Goal: Transaction & Acquisition: Purchase product/service

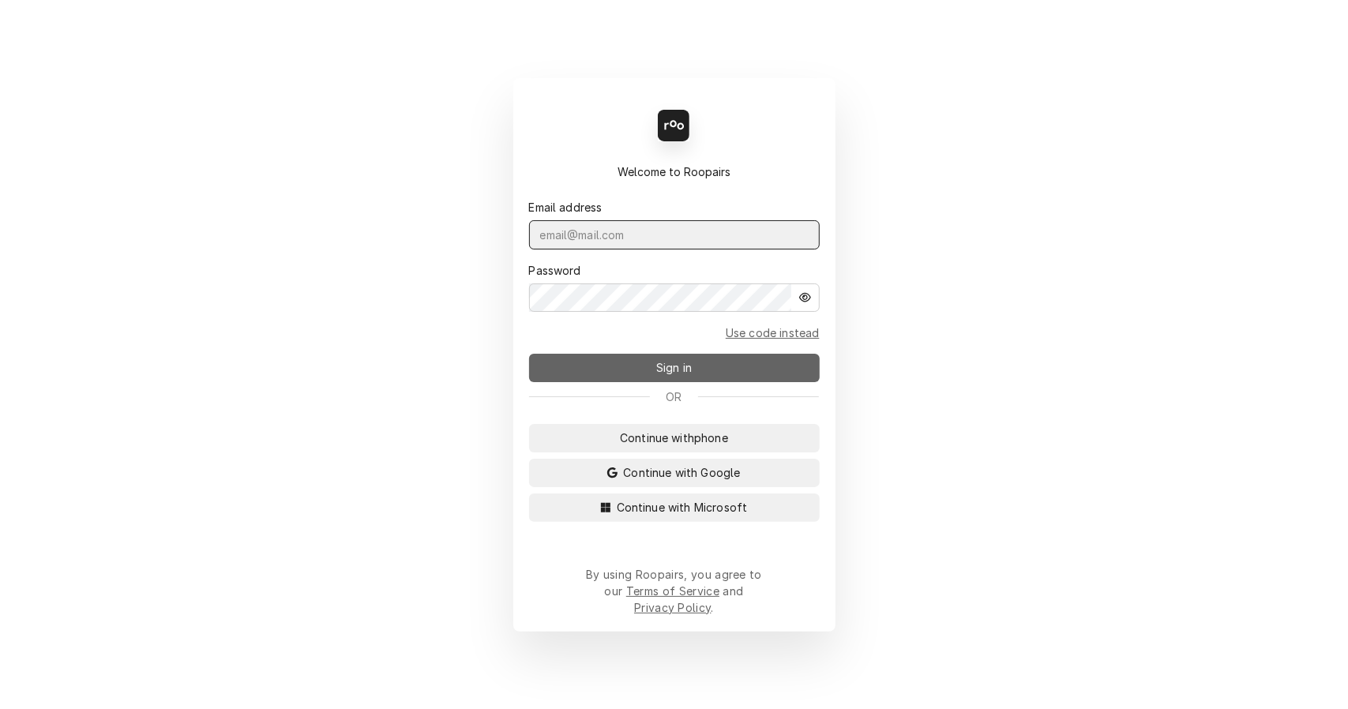
type input "[EMAIL_ADDRESS][DOMAIN_NAME]"
click at [677, 370] on span "Sign in" at bounding box center [674, 367] width 42 height 17
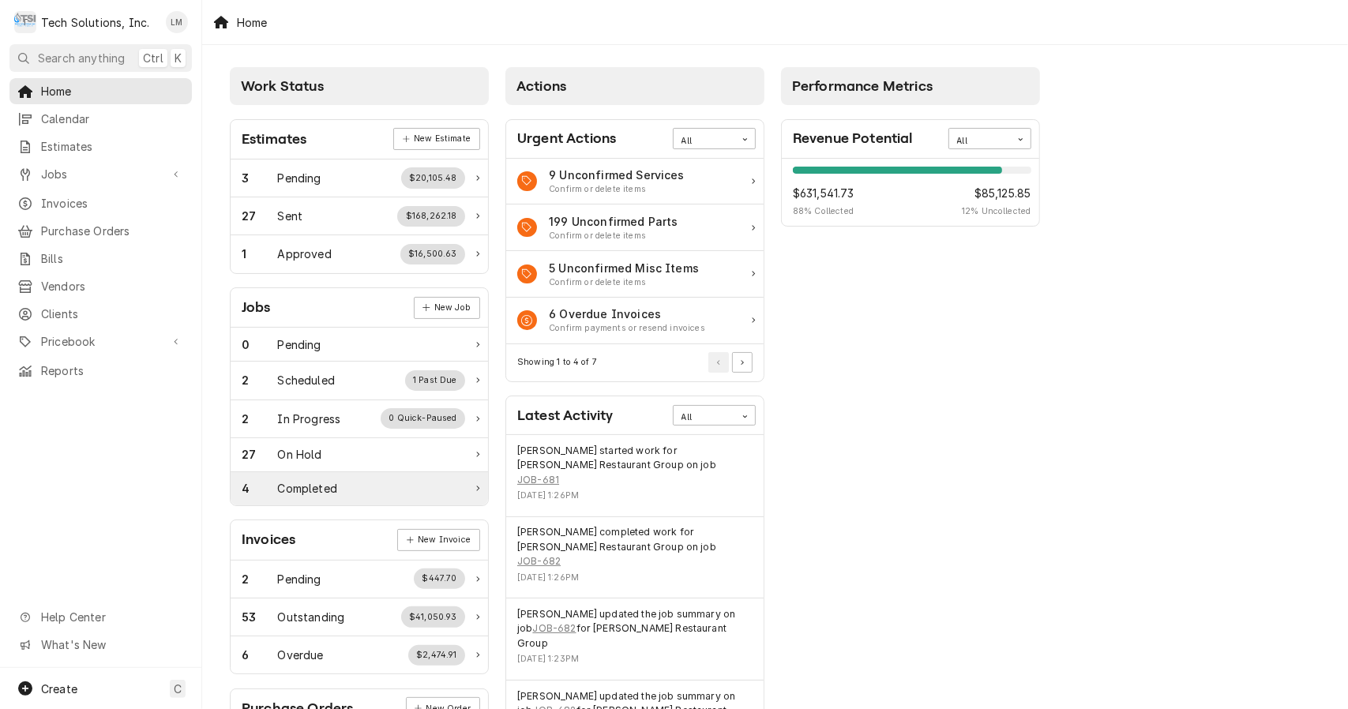
click at [285, 489] on div "Completed" at bounding box center [307, 488] width 59 height 17
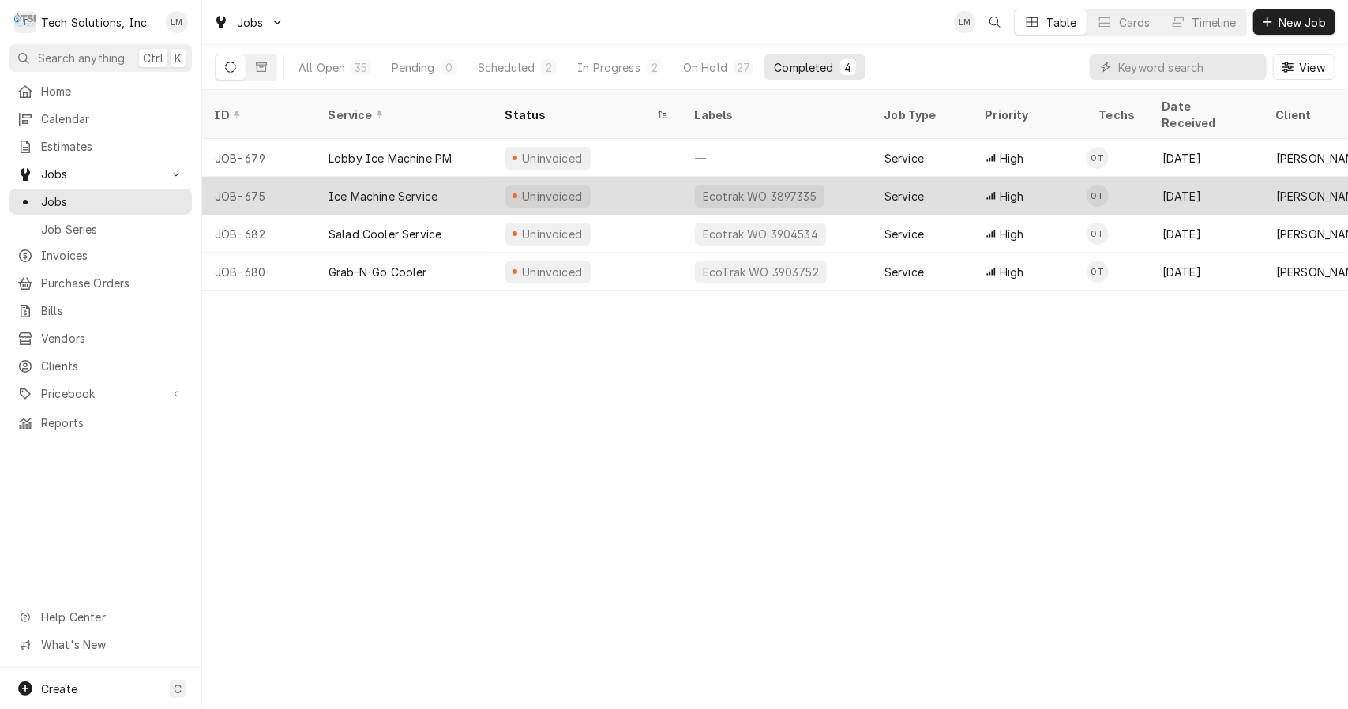
click at [401, 188] on div "Ice Machine Service" at bounding box center [383, 196] width 109 height 17
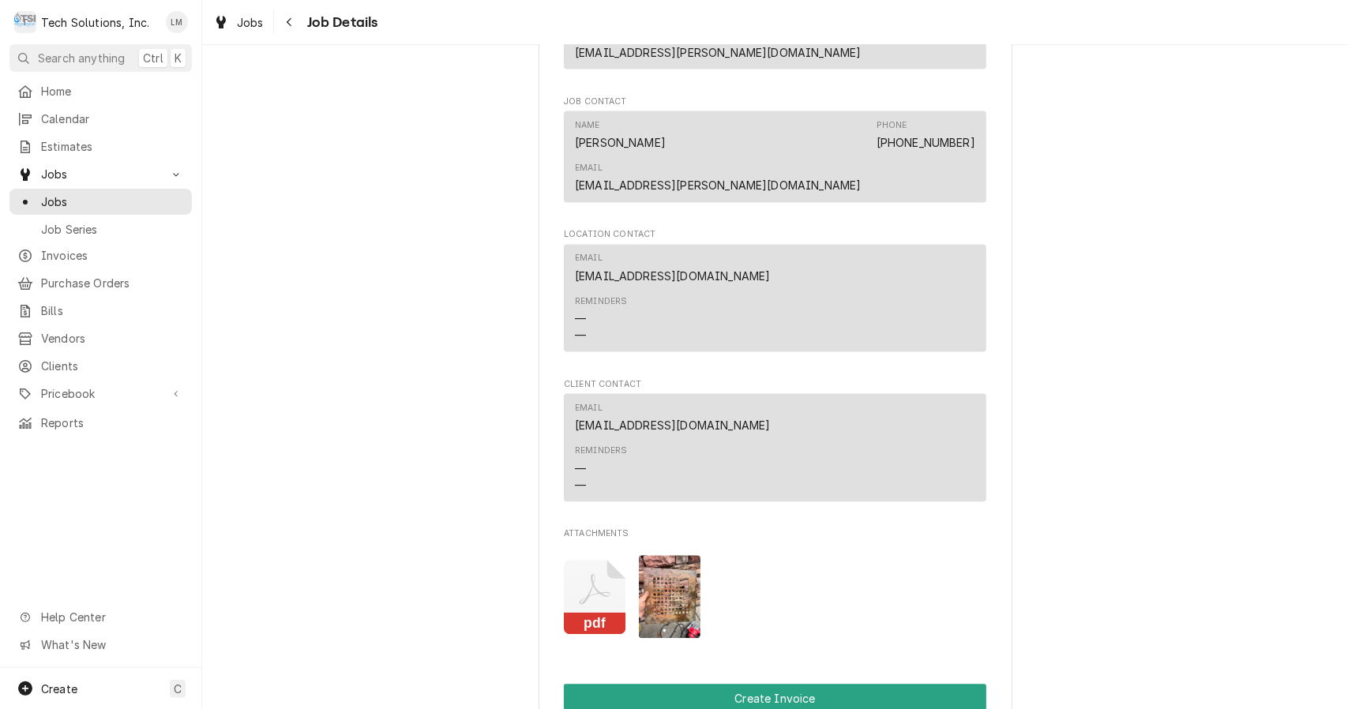
scroll to position [2136, 0]
click at [580, 554] on button "pdf" at bounding box center [595, 595] width 62 height 83
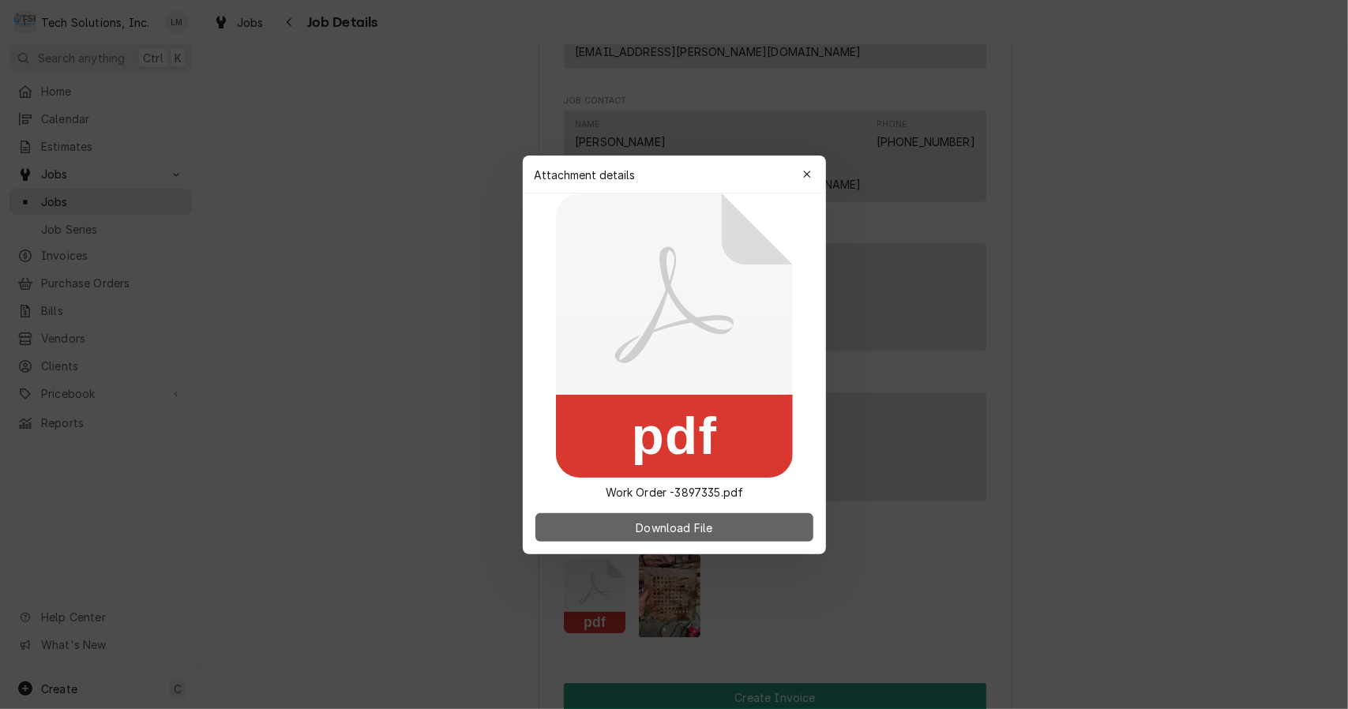
click at [701, 534] on span "Download File" at bounding box center [674, 527] width 83 height 17
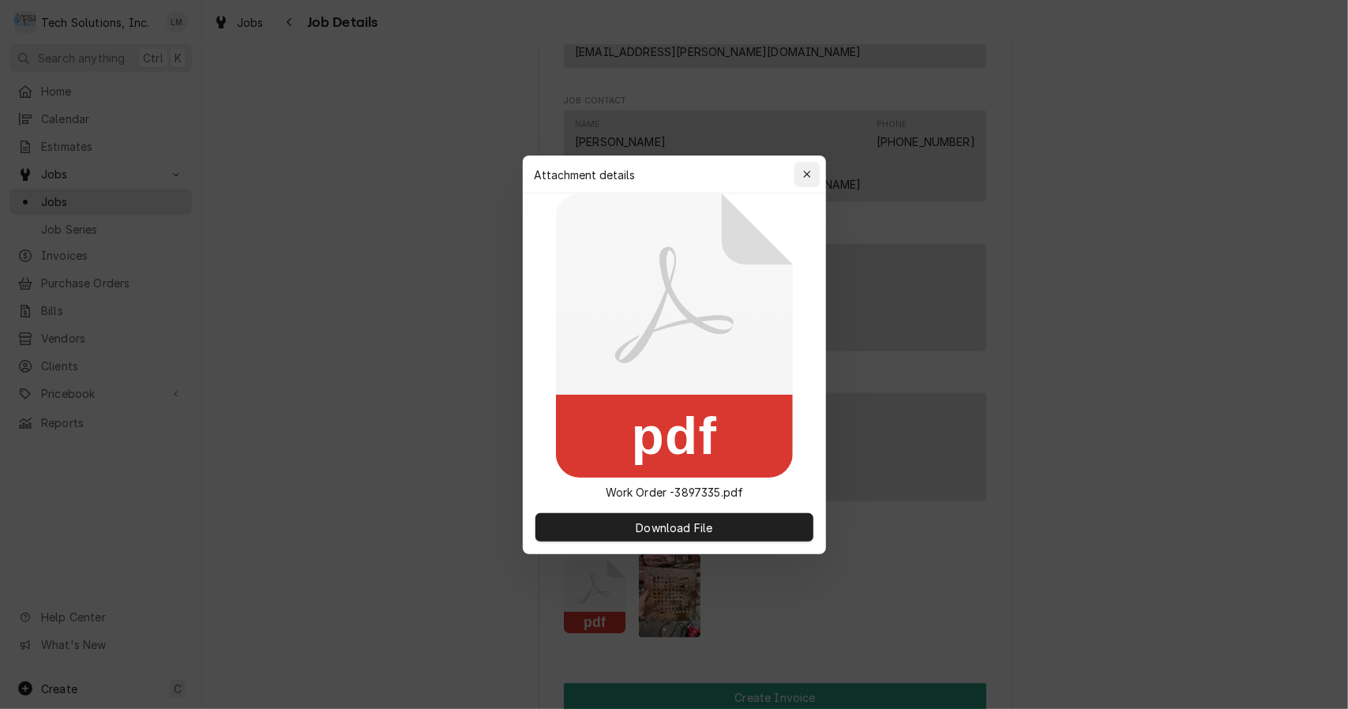
click at [815, 175] on button "button" at bounding box center [807, 174] width 25 height 25
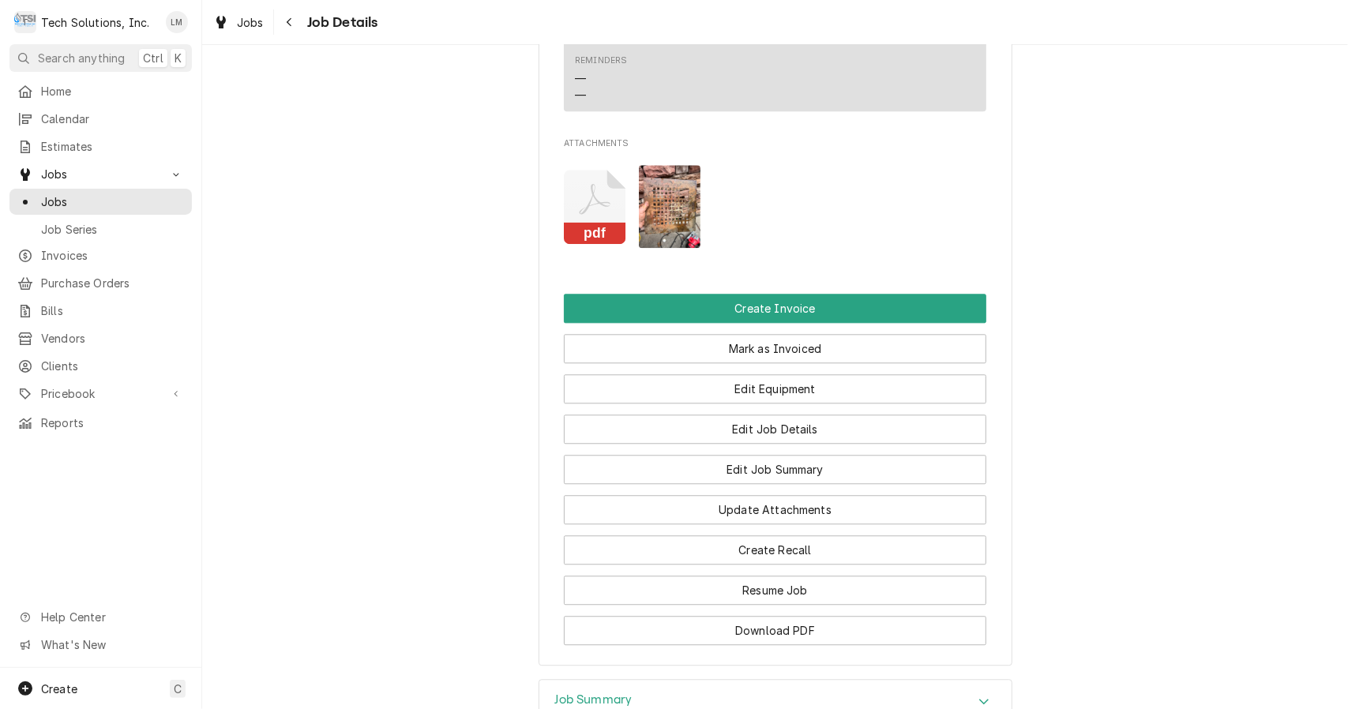
scroll to position [2617, 0]
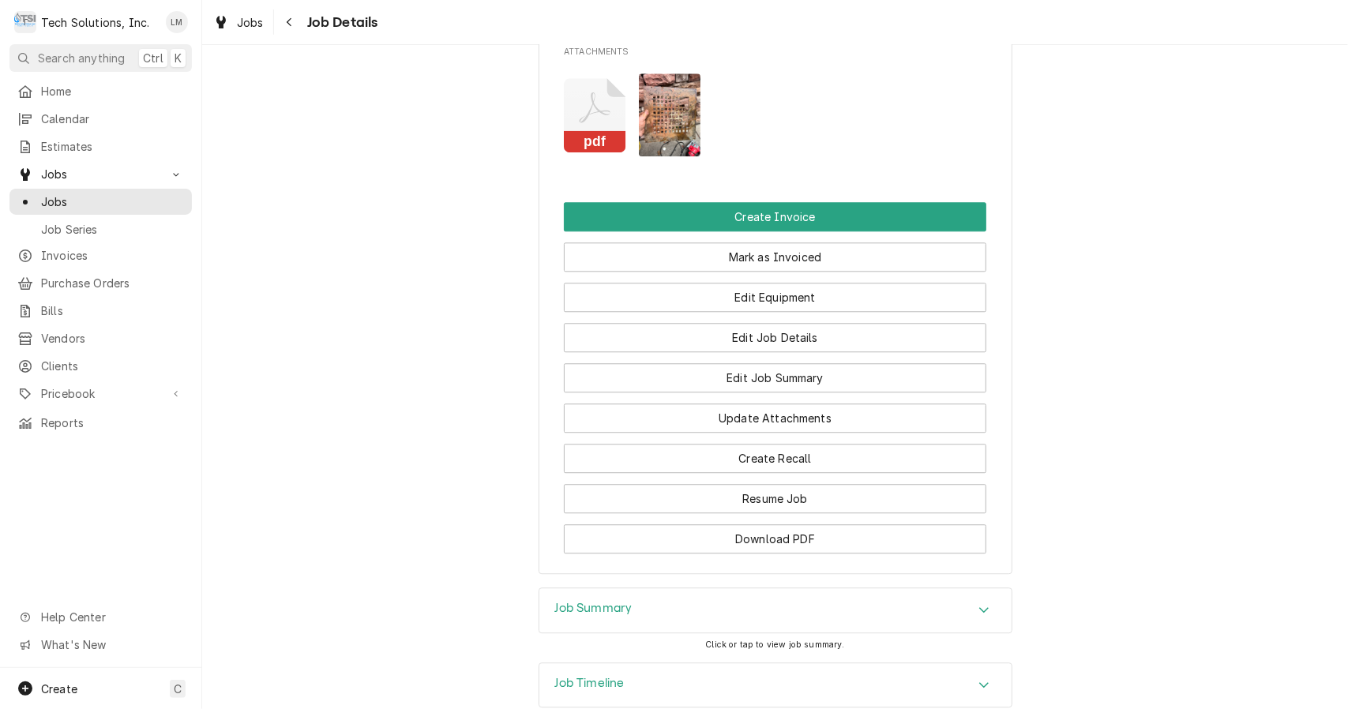
click at [862, 524] on button "Download PDF" at bounding box center [775, 538] width 423 height 29
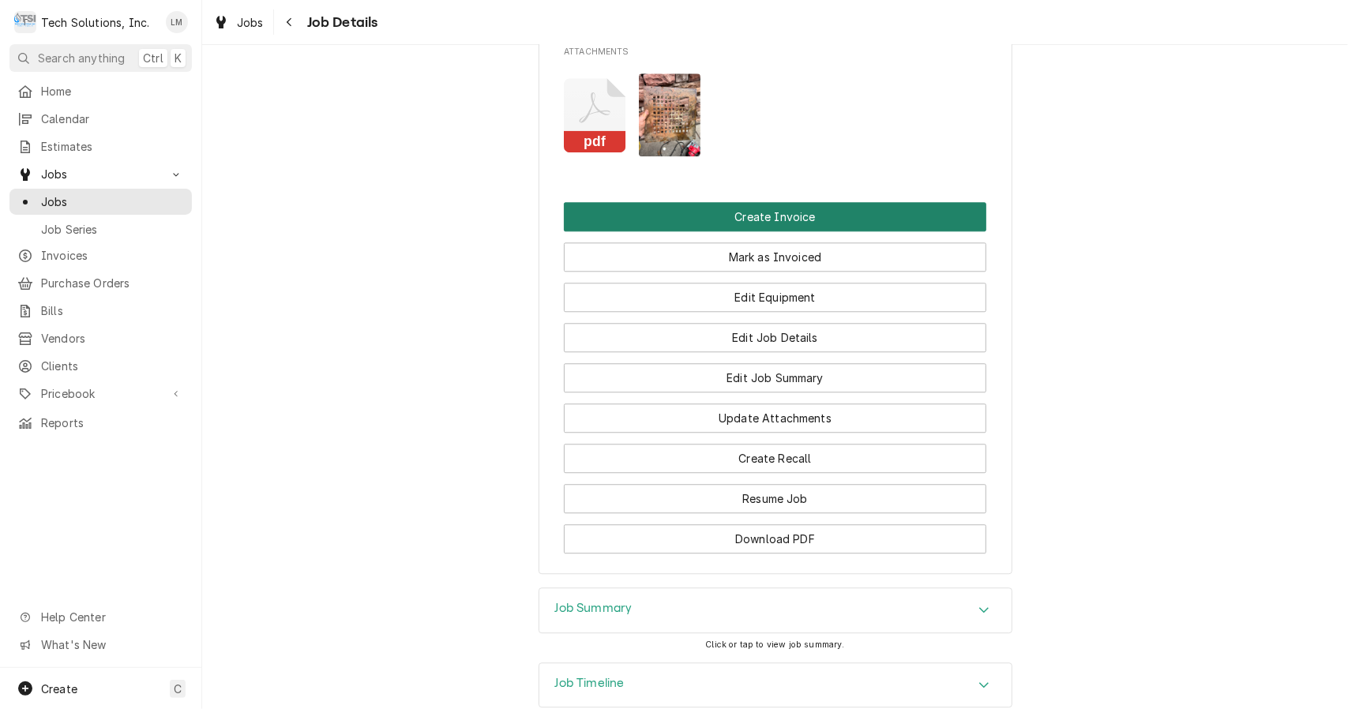
click at [746, 202] on button "Create Invoice" at bounding box center [775, 216] width 423 height 29
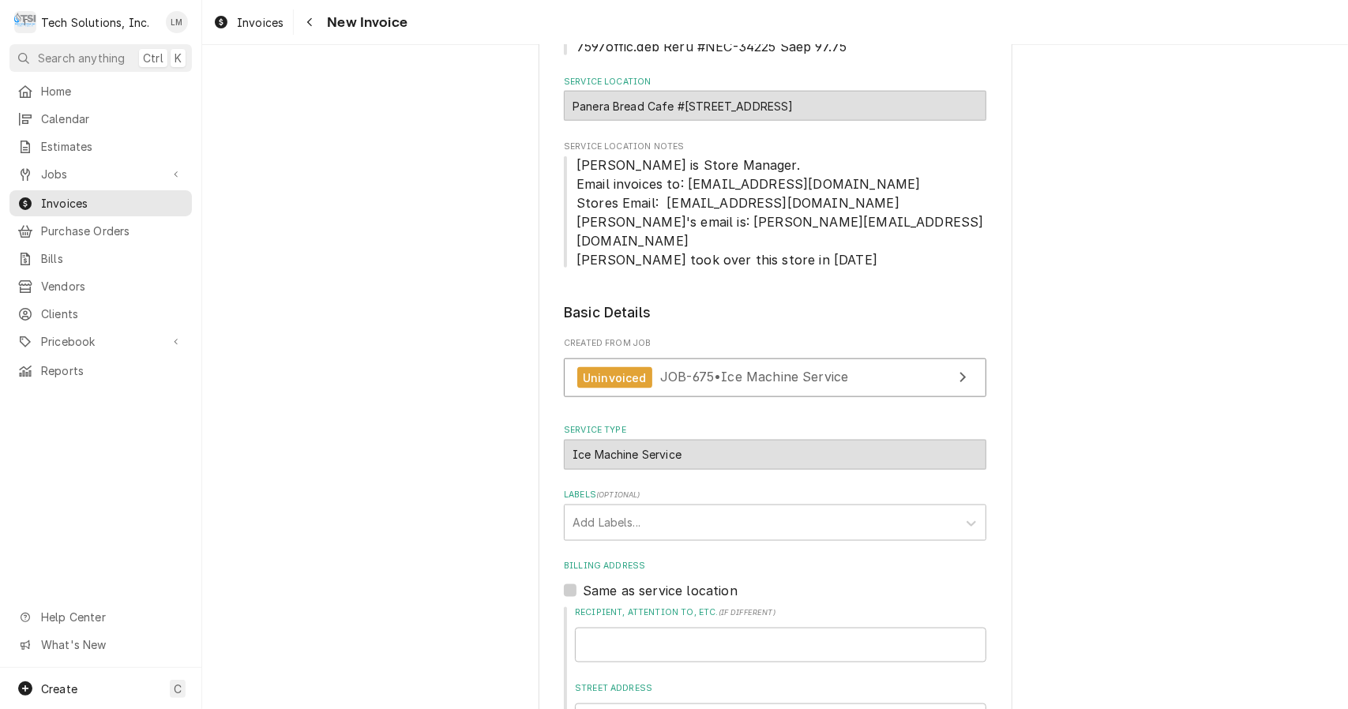
scroll to position [1749, 0]
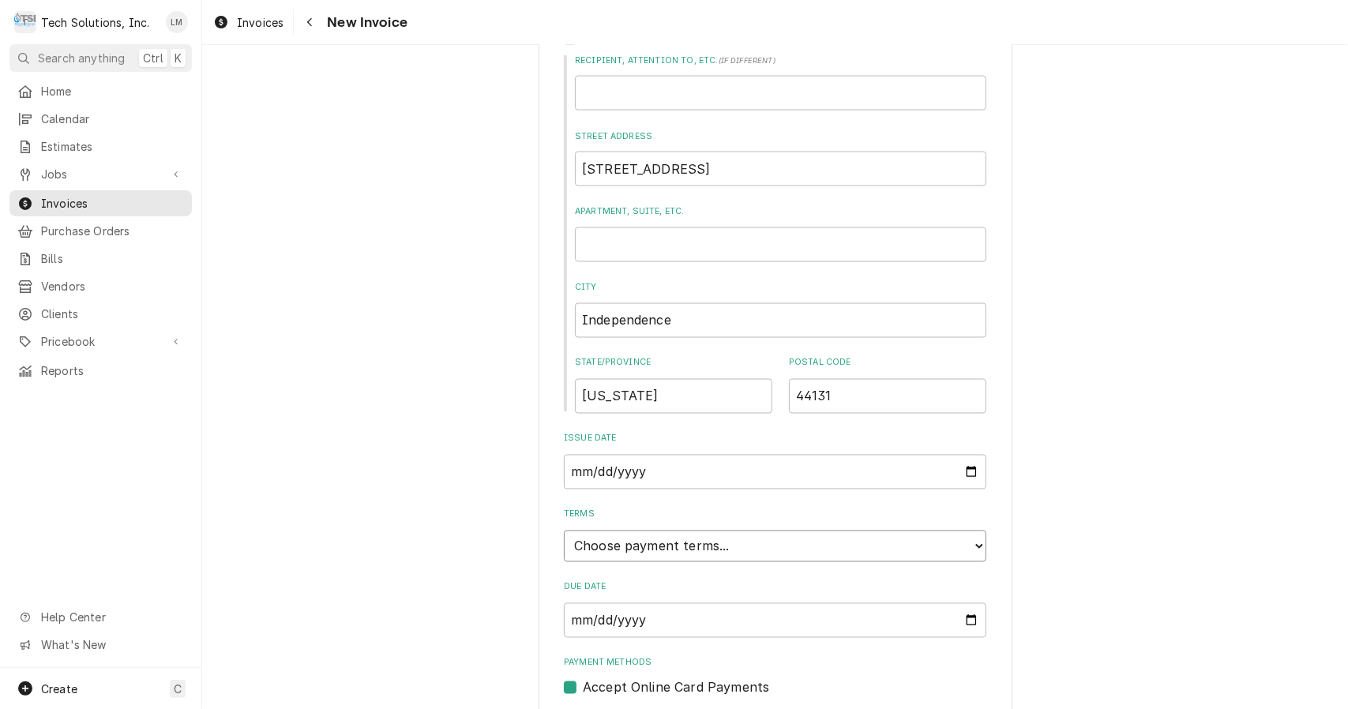
click at [948, 531] on select "Choose payment terms... Same Day Net 7 Net 14 Net 21 Net 30 Net 45 Net 60 Net 90" at bounding box center [775, 547] width 423 height 32
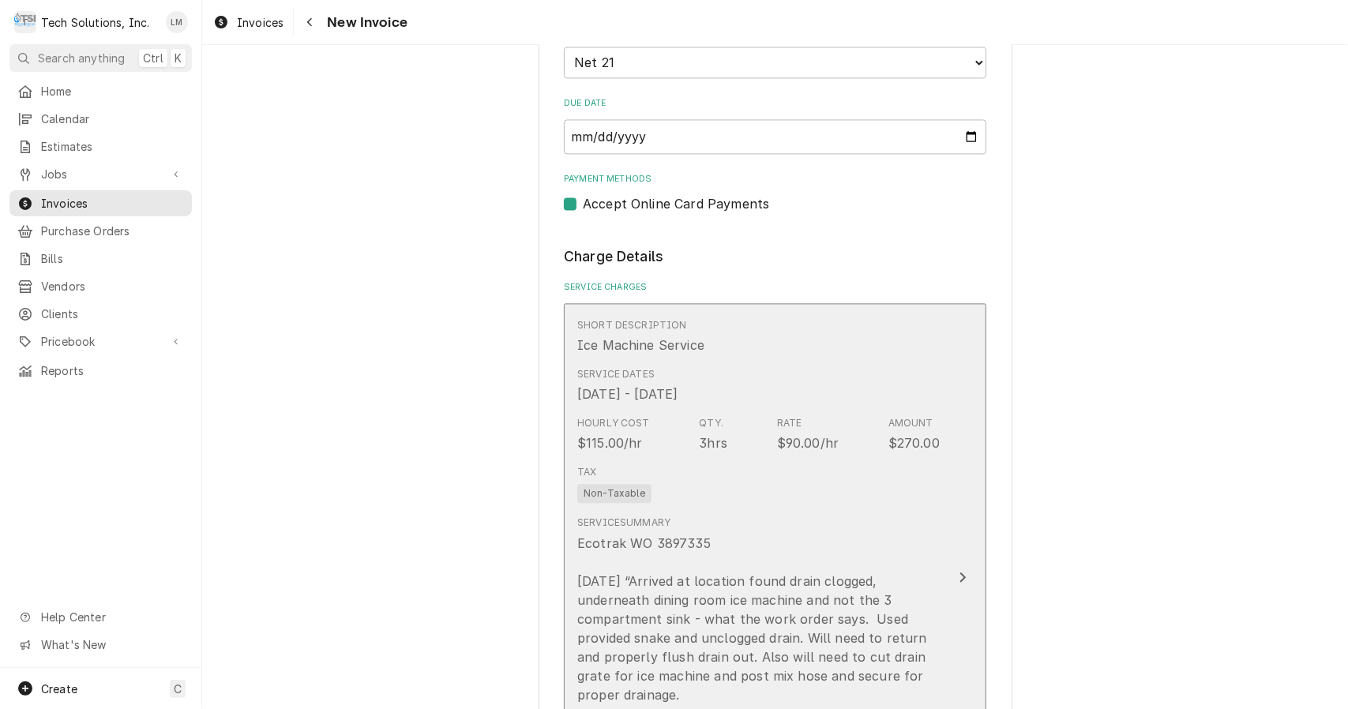
click at [945, 529] on button "Short Description Ice Machine Service Service Dates Sep 13, 2025 - Sep 14, 2025…" at bounding box center [775, 577] width 423 height 549
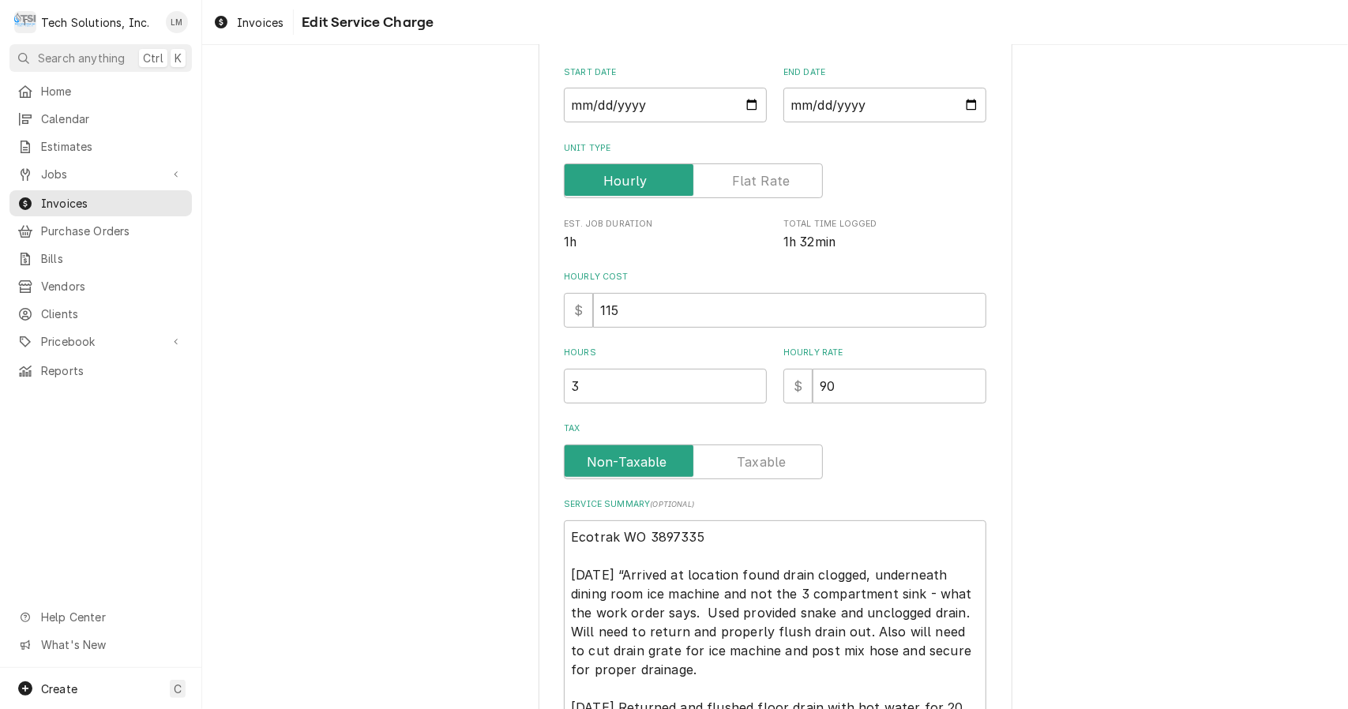
type textarea "x"
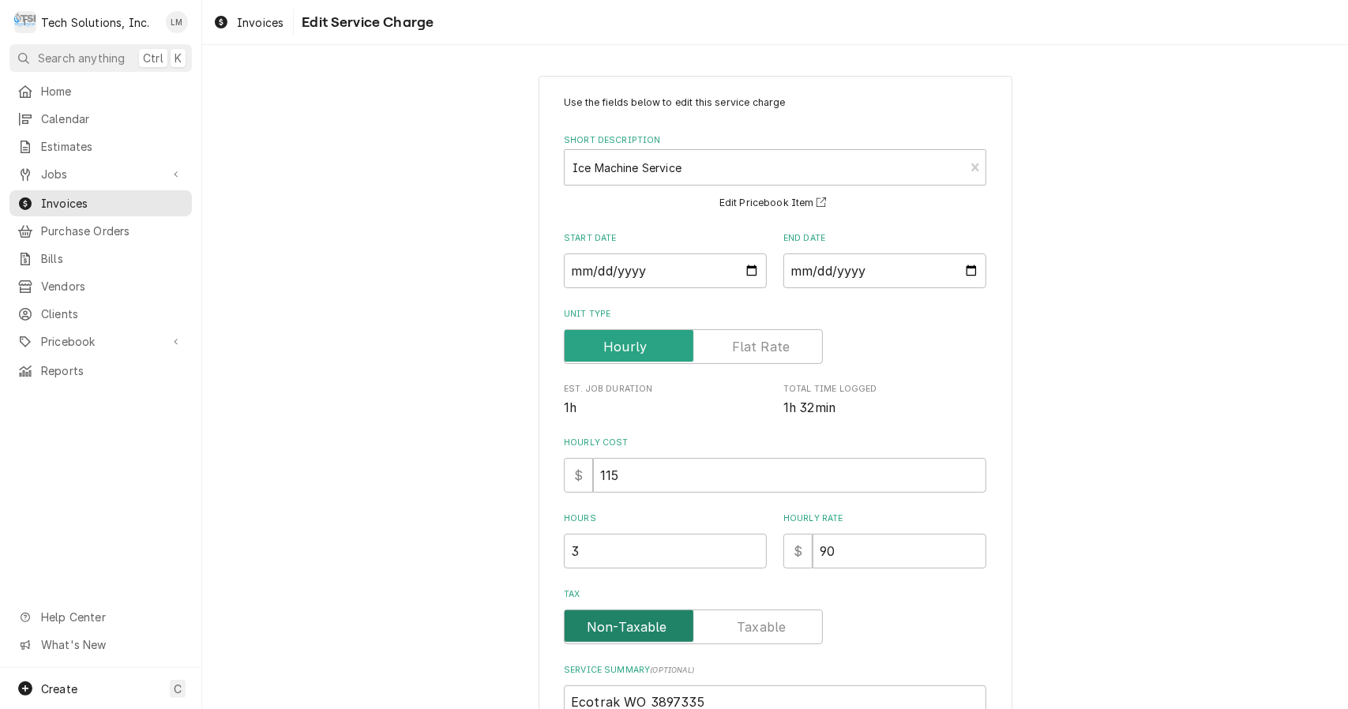
click at [772, 610] on input "Tax" at bounding box center [693, 627] width 245 height 35
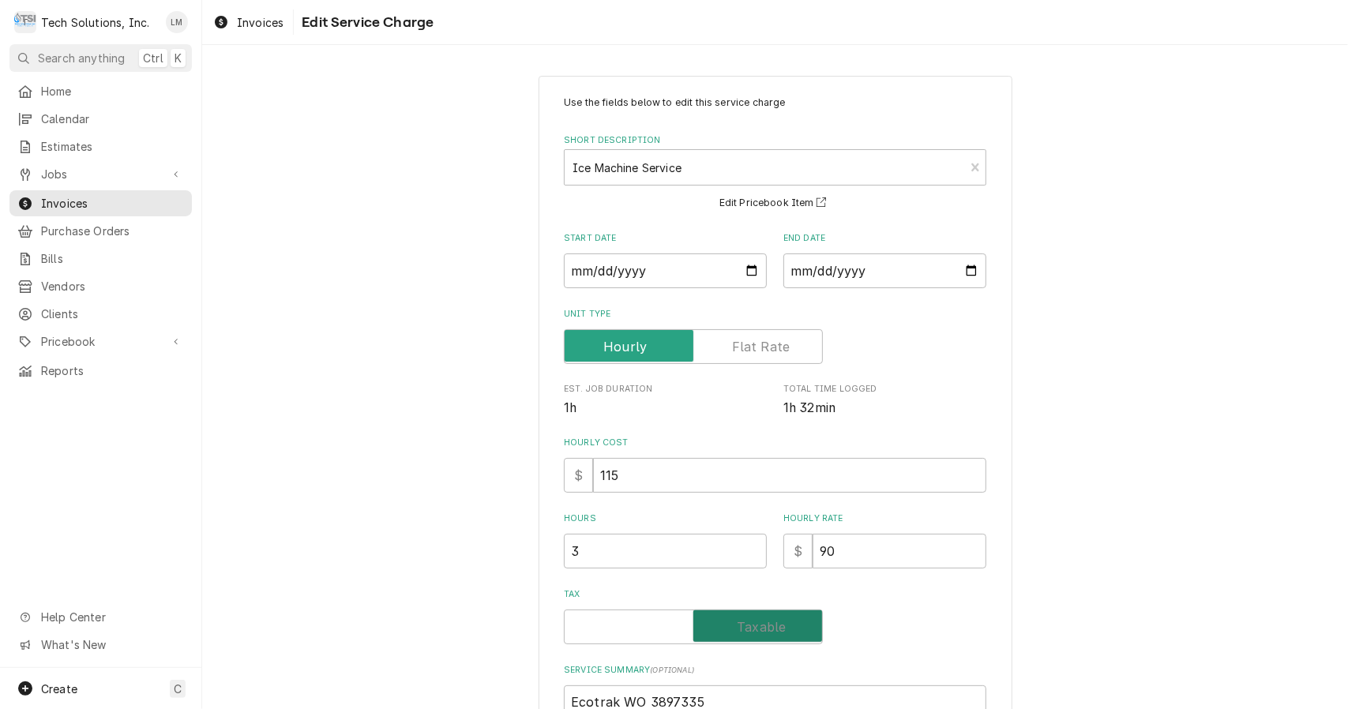
checkbox input "true"
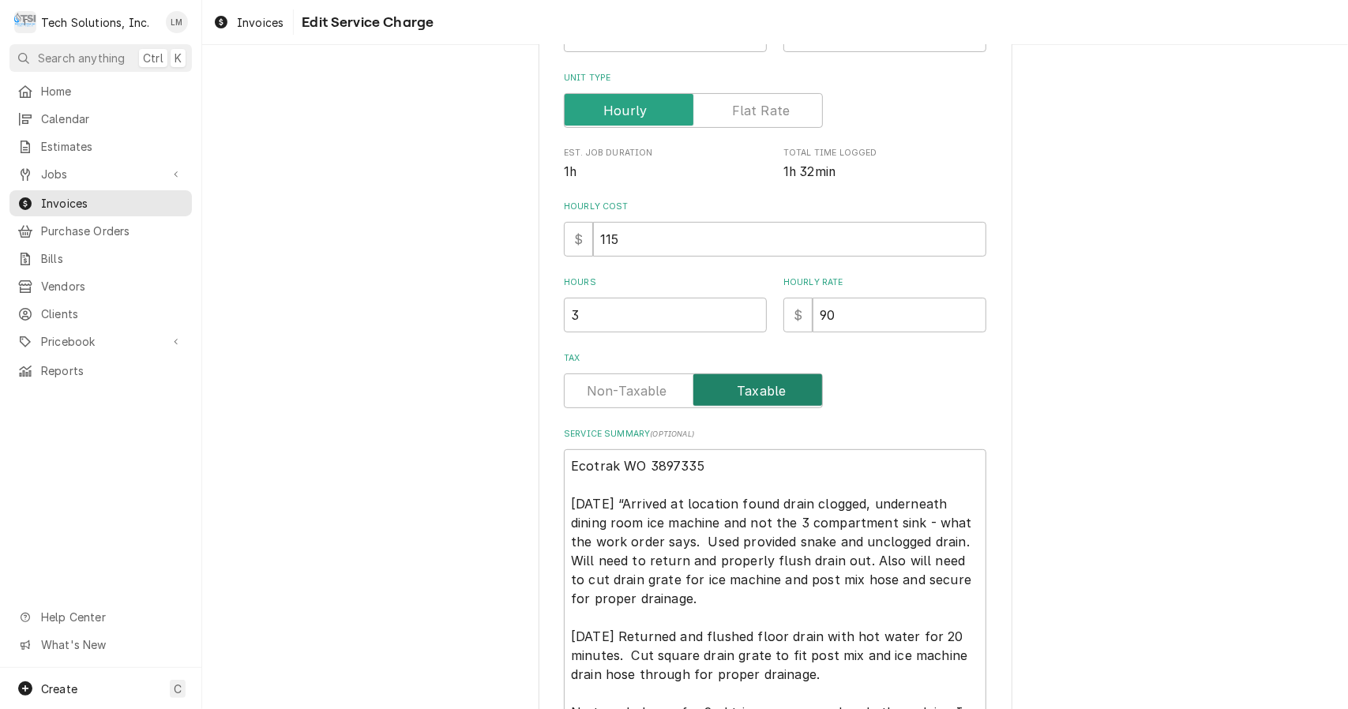
scroll to position [240, 0]
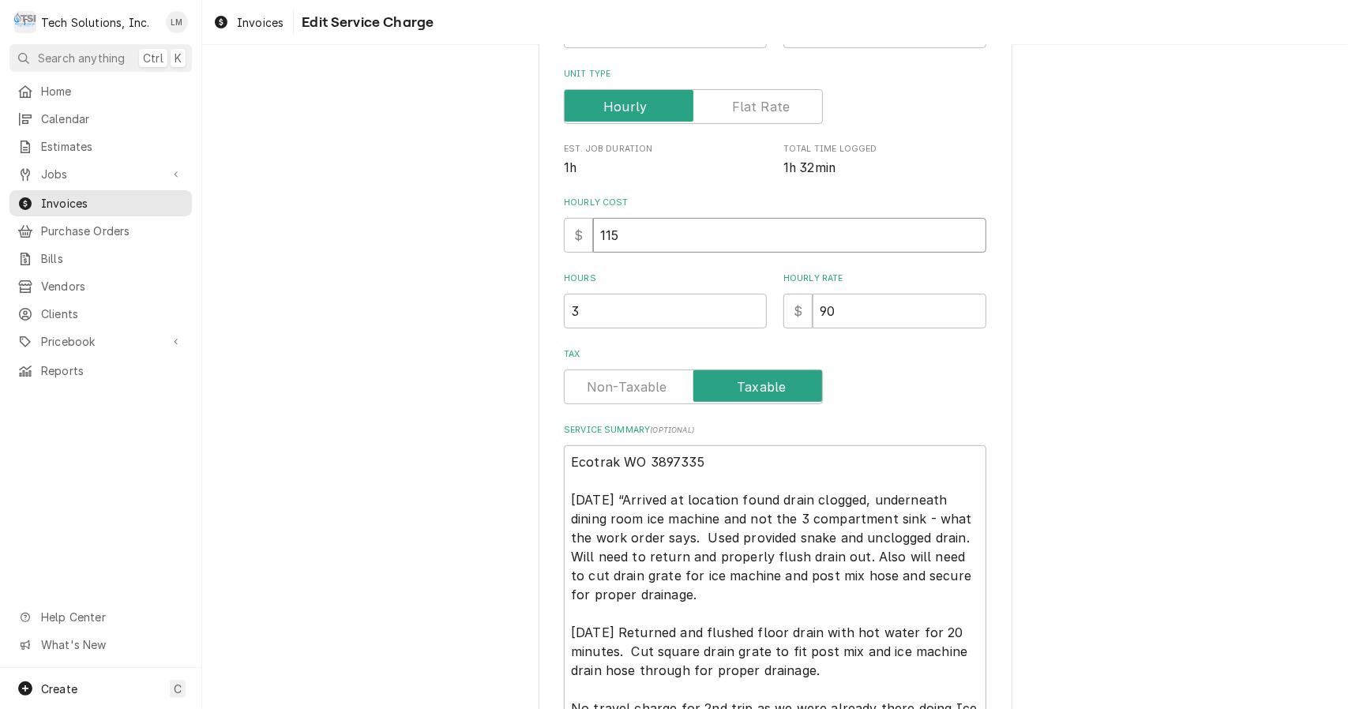
click at [750, 240] on input "115" at bounding box center [789, 235] width 393 height 35
type textarea "x"
type input "11"
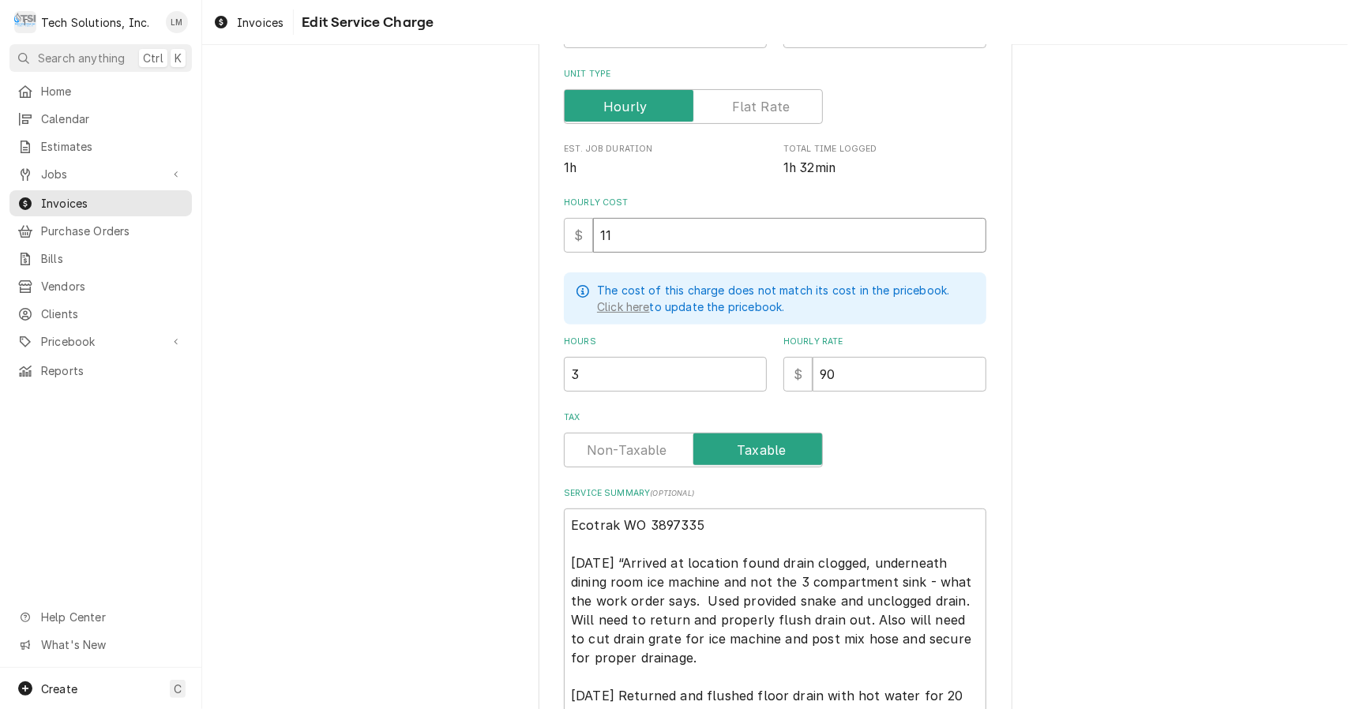
type textarea "x"
type input "1"
type textarea "x"
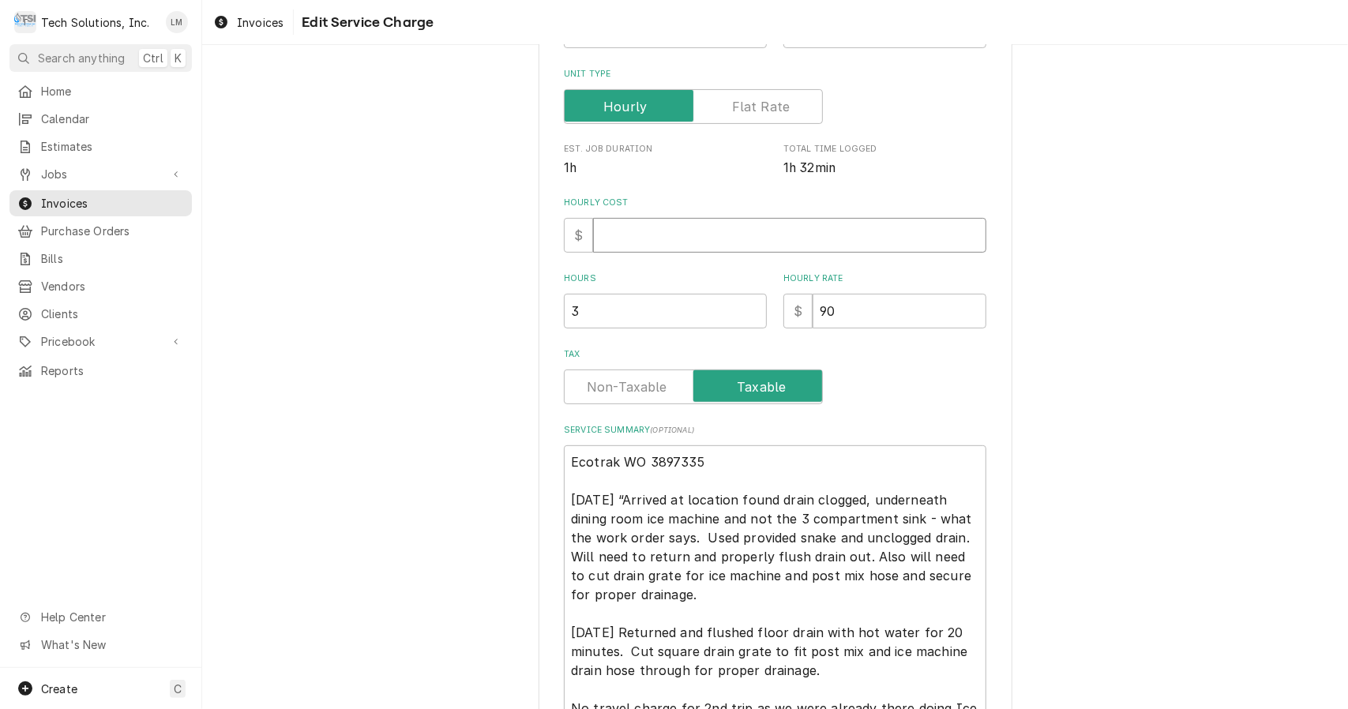
type textarea "x"
type input "9"
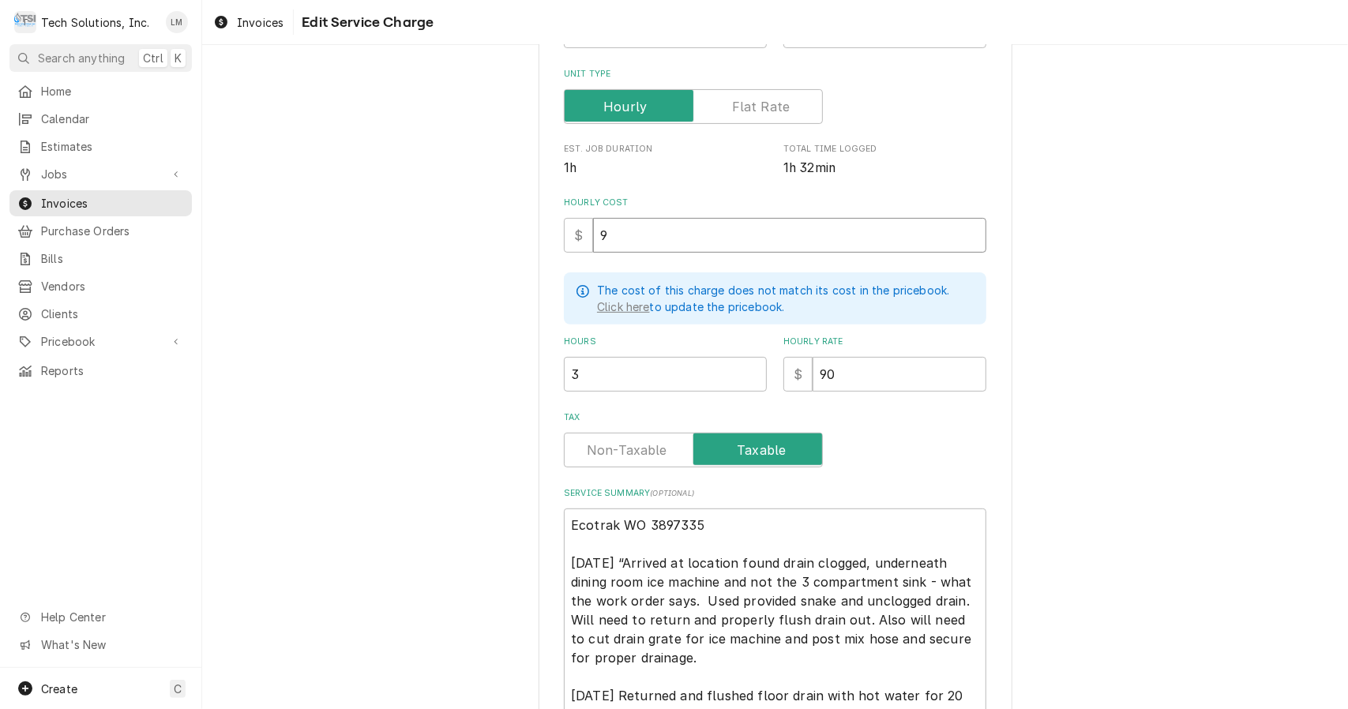
type textarea "x"
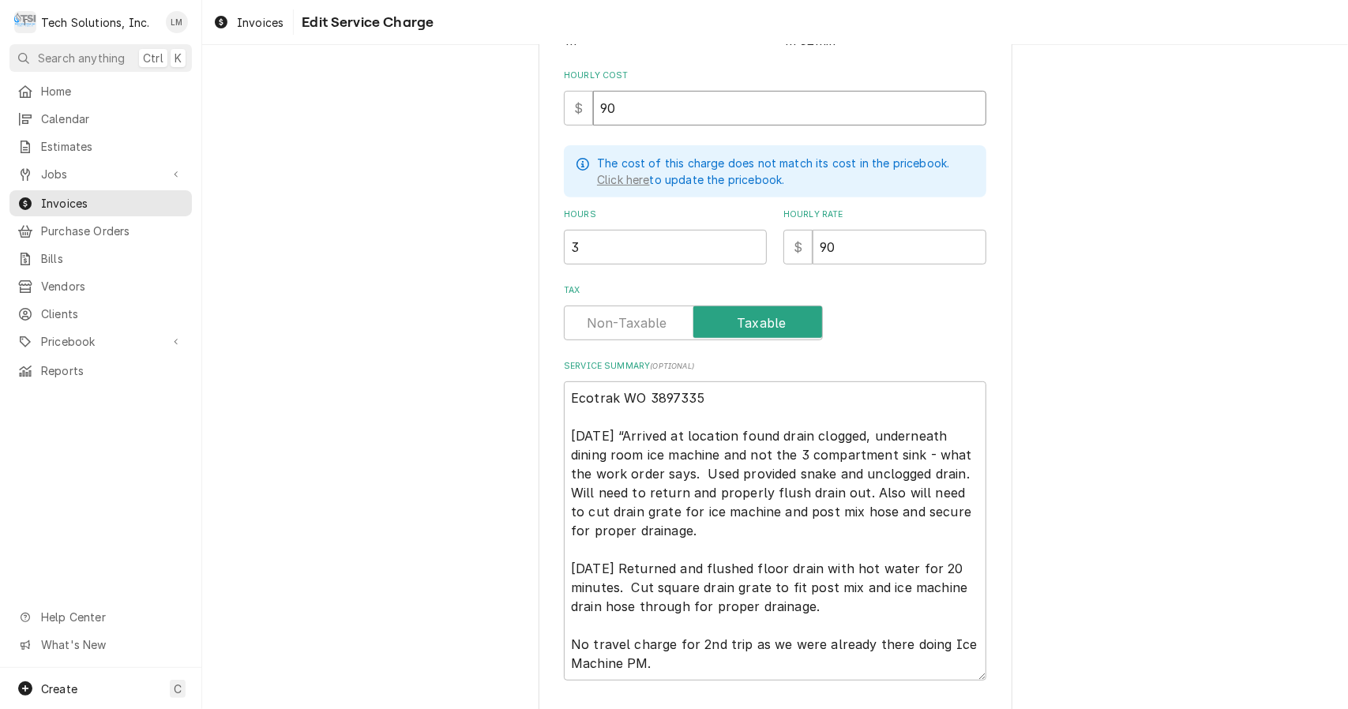
scroll to position [368, 0]
type input "90"
click at [567, 440] on textarea "Ecotrak WO 3897335 9/13/25 “Arrived at location found drain clogged, underneath…" at bounding box center [775, 530] width 423 height 299
type textarea "x"
type textarea "Ecotrak WO 3897335 O9/13/25 “Arrived at location found drain clogged, underneat…"
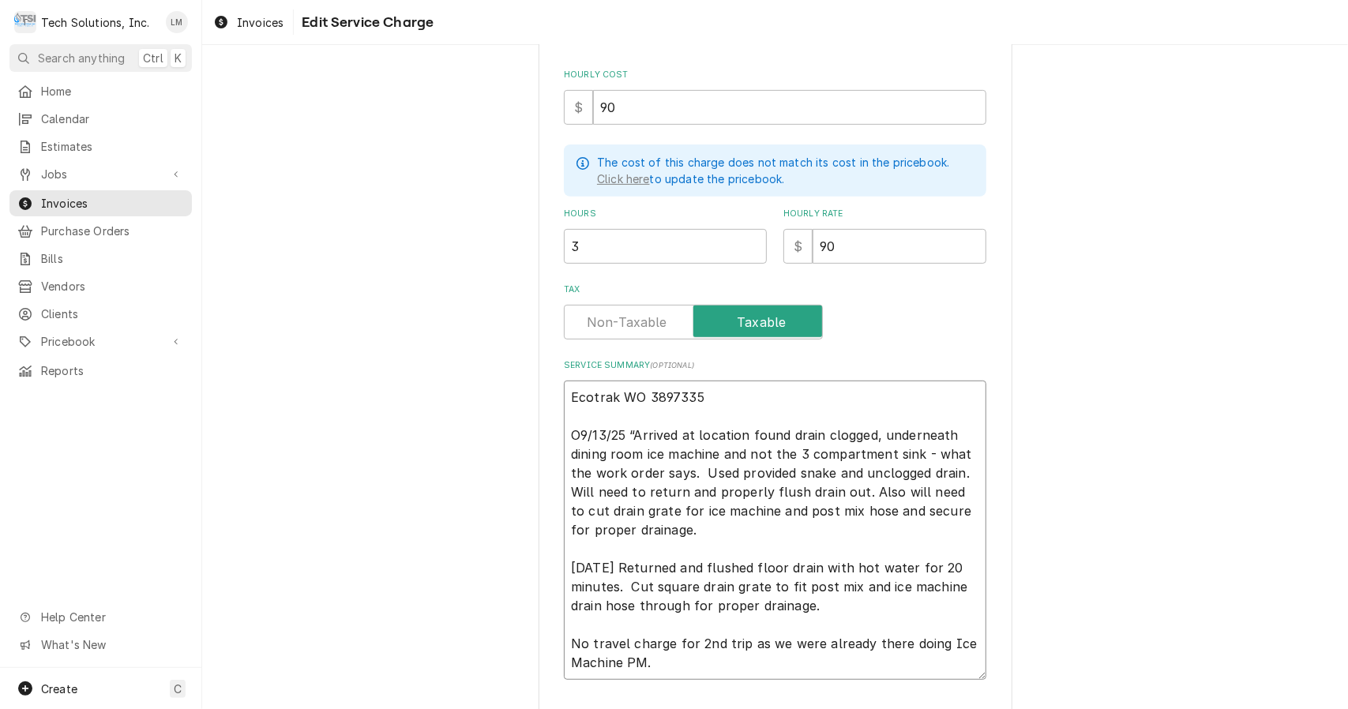
type textarea "x"
type textarea "Ecotrak WO 3897335 On9/13/25 “Arrived at location found drain clogged, undernea…"
type textarea "x"
type textarea "Ecotrak WO 3897335 On 9/13/25 “Arrived at location found drain clogged, underne…"
type textarea "x"
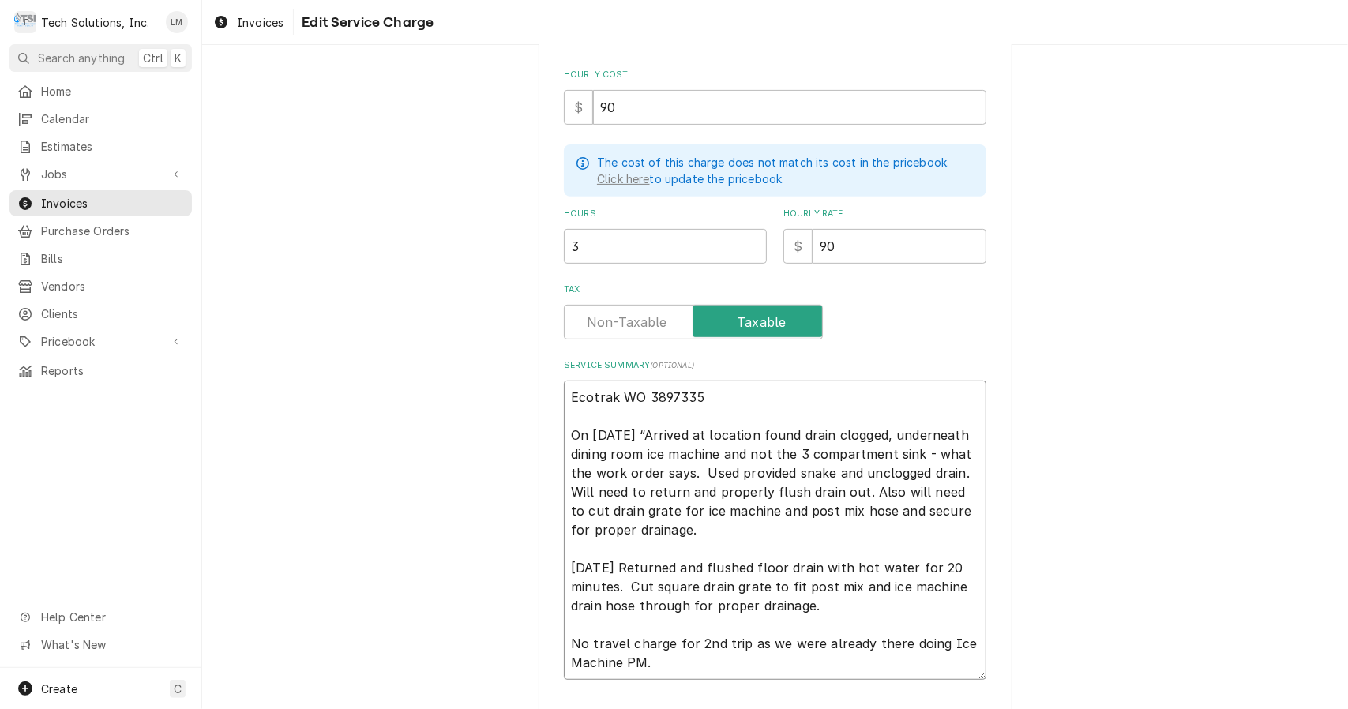
type textarea "Ecotrak WO 3897335 On 9/13/25 c“Arrived at location found drain clogged, undern…"
type textarea "x"
type textarea "Ecotrak WO 3897335 On 9/13/25 ch“Arrived at location found drain clogged, under…"
type textarea "x"
type textarea "Ecotrak WO 3897335 On 9/13/25 che“Arrived at location found drain clogged, unde…"
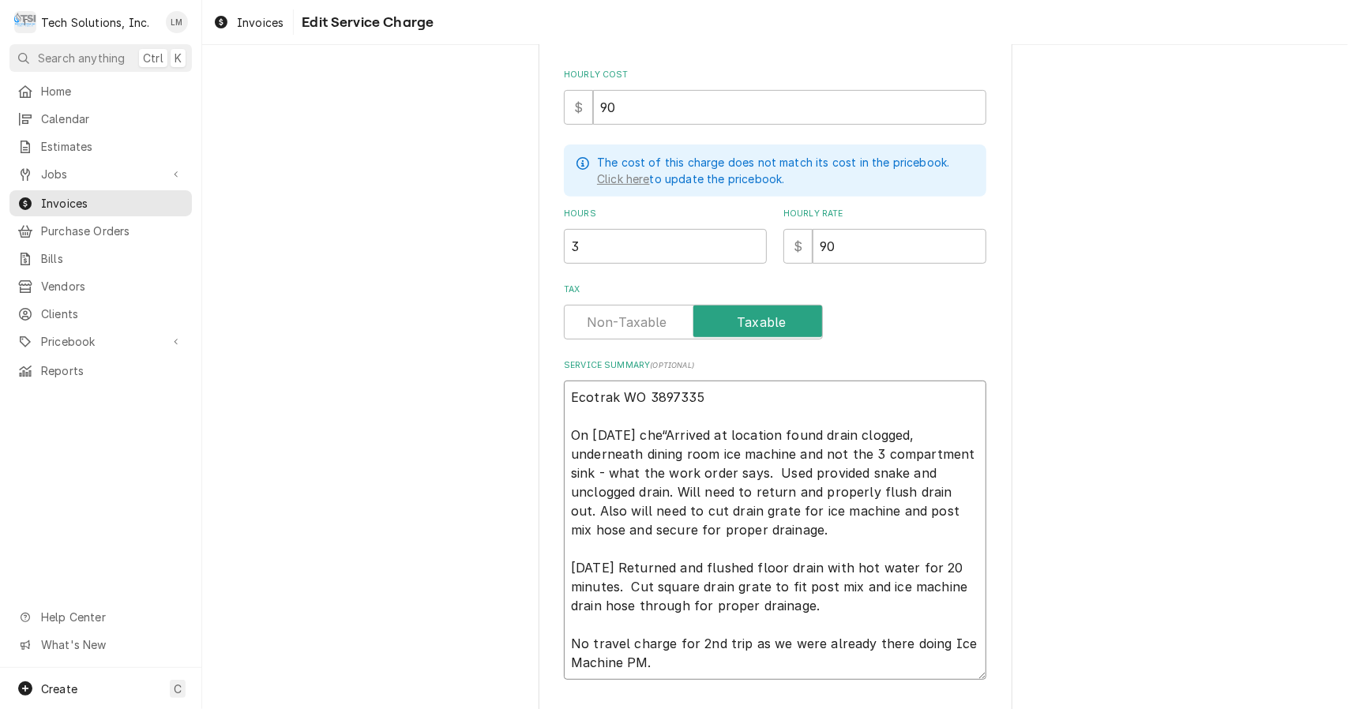
type textarea "x"
type textarea "Ecotrak WO 3897335 On 9/13/25 chec“Arrived at location found drain clogged, und…"
type textarea "x"
type textarea "Ecotrak WO 3897335 On 9/13/25 check“Arrived at location found drain clogged, un…"
type textarea "x"
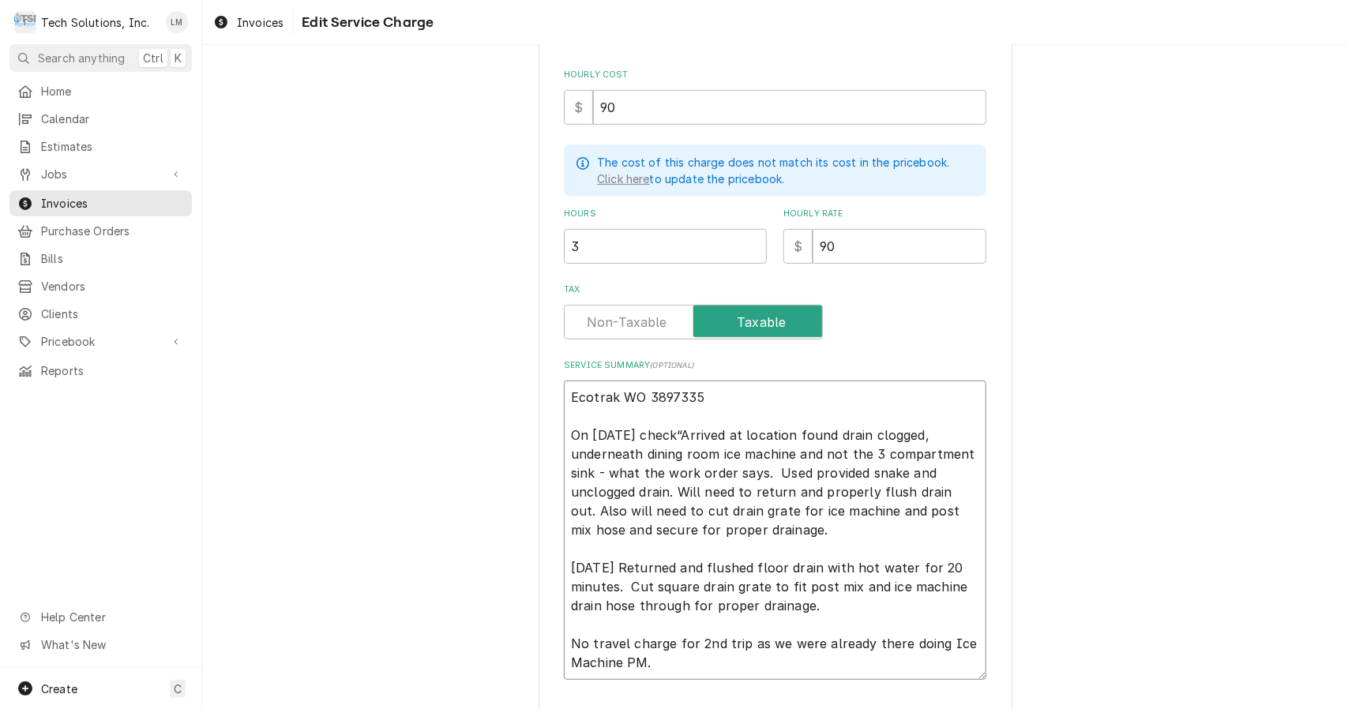
type textarea "Ecotrak WO 3897335 On 9/13/25 checke“Arrived at location found drain clogged, u…"
type textarea "x"
type textarea "Ecotrak WO 3897335 On 9/13/25 checked“Arrived at location found drain clogged, …"
type textarea "x"
type textarea "Ecotrak WO 3897335 On 9/13/25 checked “Arrived at location found drain clogged,…"
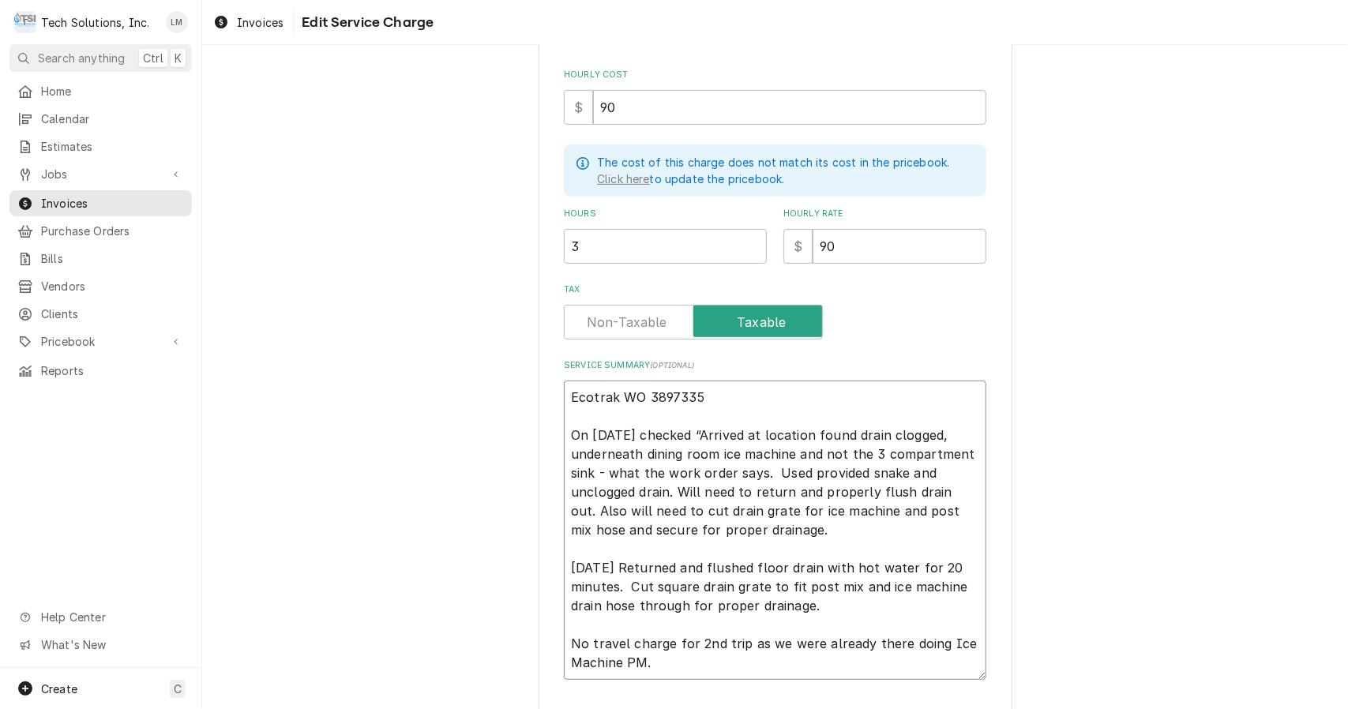
type textarea "x"
type textarea "Ecotrak WO 3897335 On 9/13/25 checked a“Arrived at location found drain clogged…"
type textarea "x"
type textarea "Ecotrak WO 3897335 On 9/13/25 checked an“Arrived at location found drain clogge…"
type textarea "x"
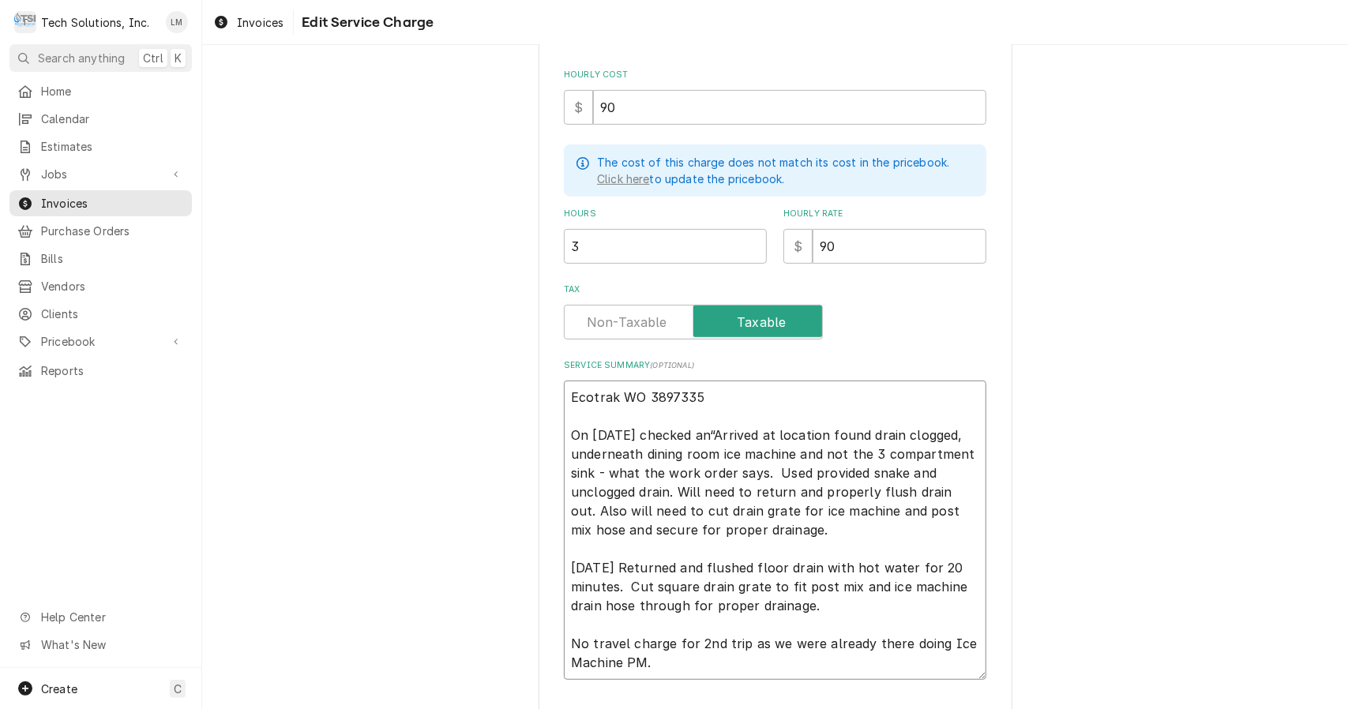
type textarea "Ecotrak WO 3897335 On 9/13/25 checked an “Arrived at location found drain clogg…"
type textarea "x"
type textarea "Ecotrak WO 3897335 On 9/13/25 checked an i“Arrived at location found drain clog…"
type textarea "x"
type textarea "Ecotrak WO 3897335 On 9/13/25 checked an ic“Arrived at location found drain clo…"
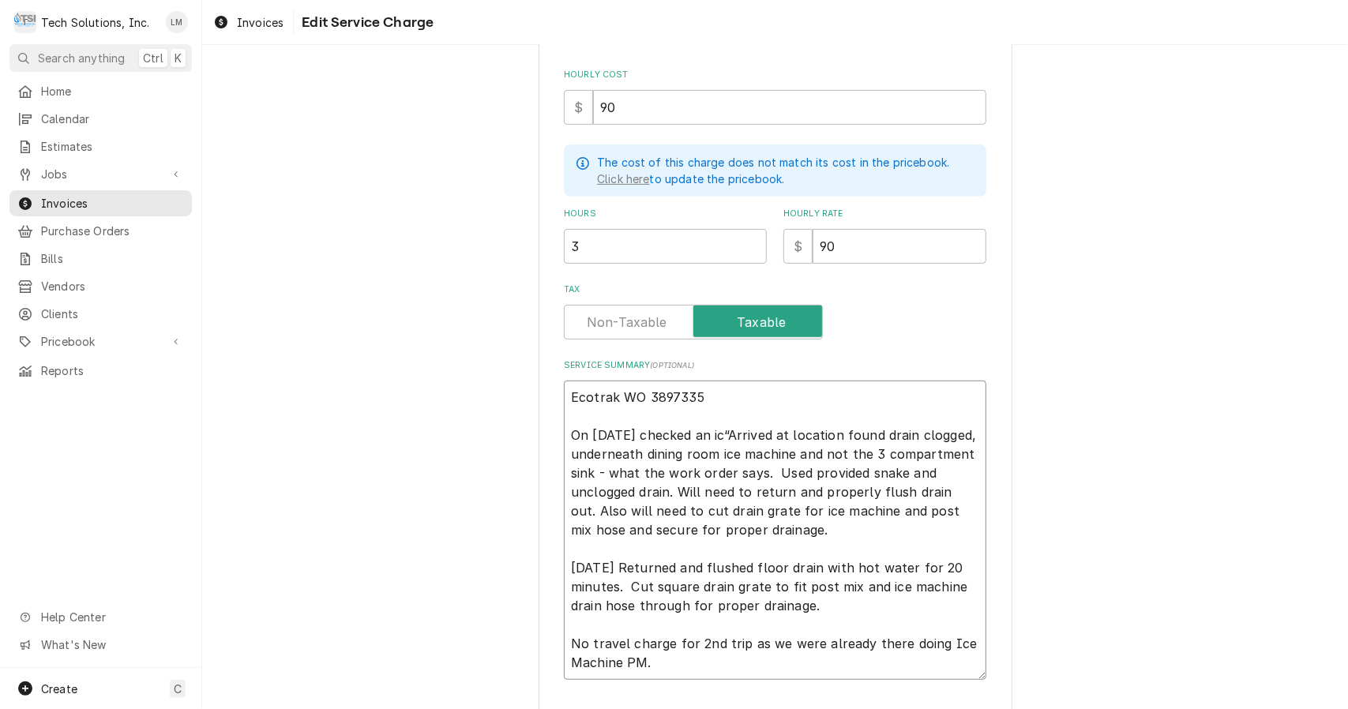
type textarea "x"
type textarea "Ecotrak WO 3897335 On 9/13/25 checked an ice“Arrived at location found drain cl…"
type textarea "x"
type textarea "Ecotrak WO 3897335 On 9/13/25 checked an ice m“Arrived at location found drain …"
type textarea "x"
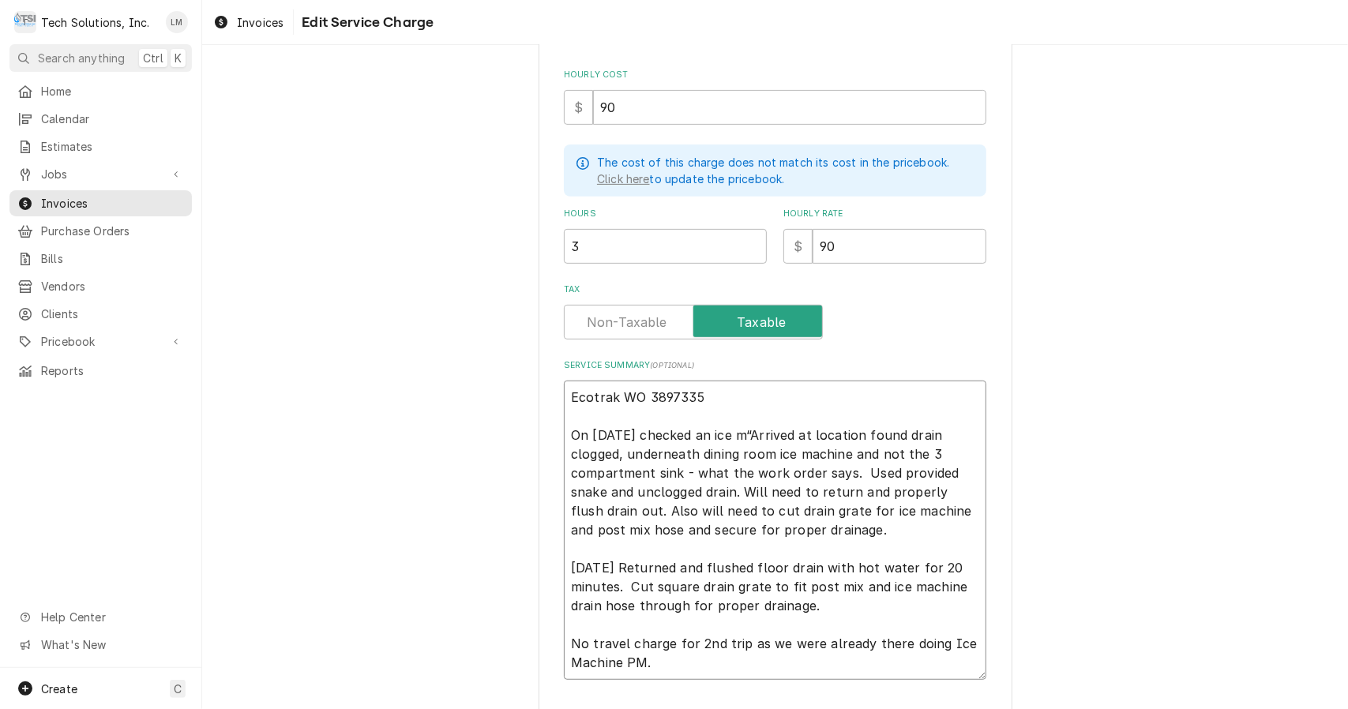
type textarea "Ecotrak WO 3897335 On 9/13/25 checked an ice ma“Arrived at location found drain…"
type textarea "x"
type textarea "Ecotrak WO 3897335 On 9/13/25 checked an ice mac“Arrived at location found drai…"
type textarea "x"
type textarea "Ecotrak WO 3897335 On 9/13/25 checked an ice mach“Arrived at location found dra…"
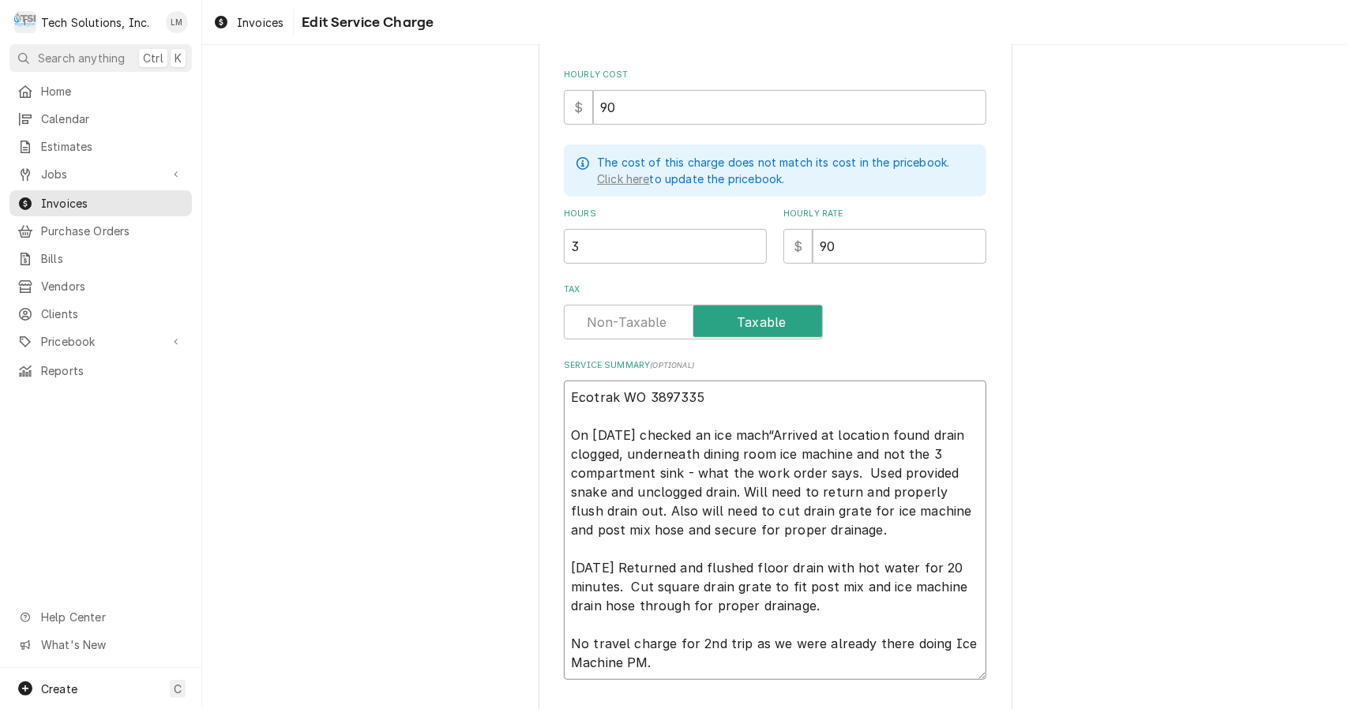
type textarea "x"
type textarea "Ecotrak WO 3897335 On 9/13/25 checked an ice machi“Arrived at location found dr…"
type textarea "x"
type textarea "Ecotrak WO 3897335 On 9/13/25 checked an ice machin“Arrived at location found d…"
type textarea "x"
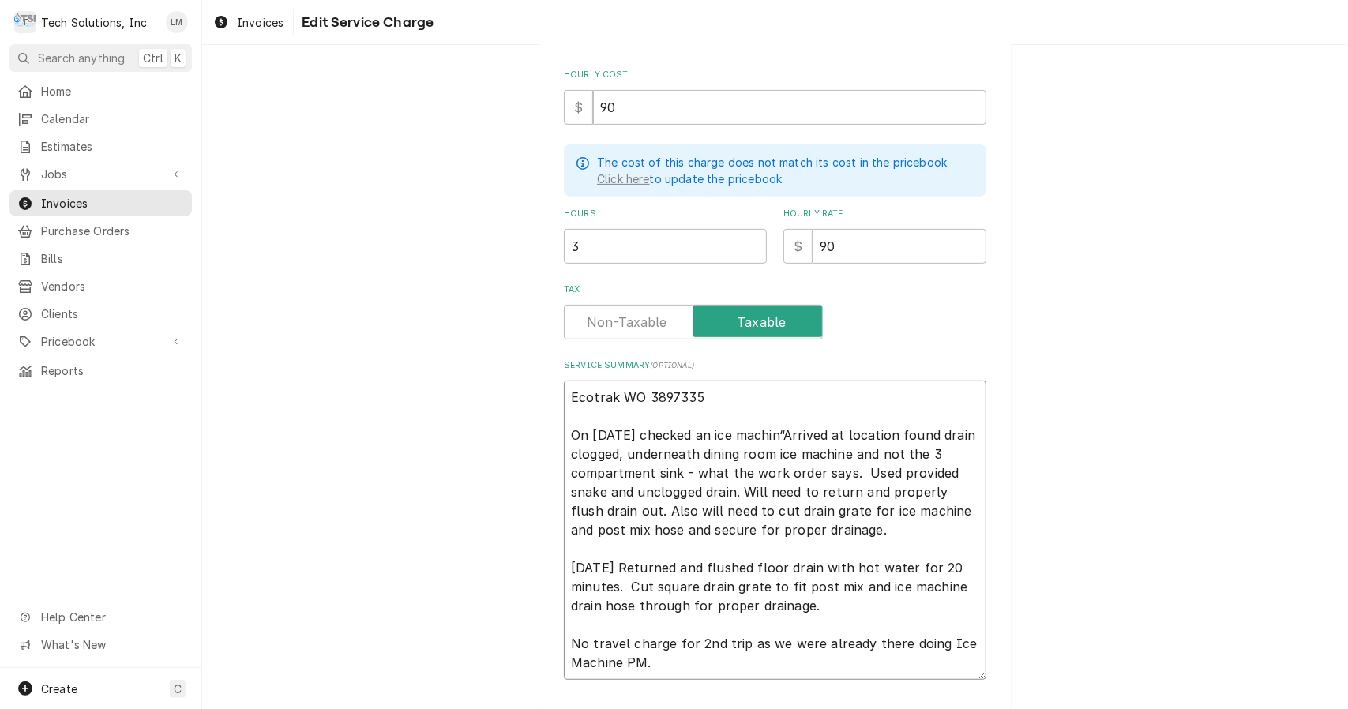
type textarea "Ecotrak WO 3897335 On 9/13/25 checked an ice machine“Arrived at location found …"
type textarea "x"
type textarea "Ecotrak WO 3897335 On 9/13/25 checked an ice machine “Arrived at location found…"
type textarea "x"
type textarea "Ecotrak WO 3897335 On 9/13/25 checked an ice machine Arrived at location found …"
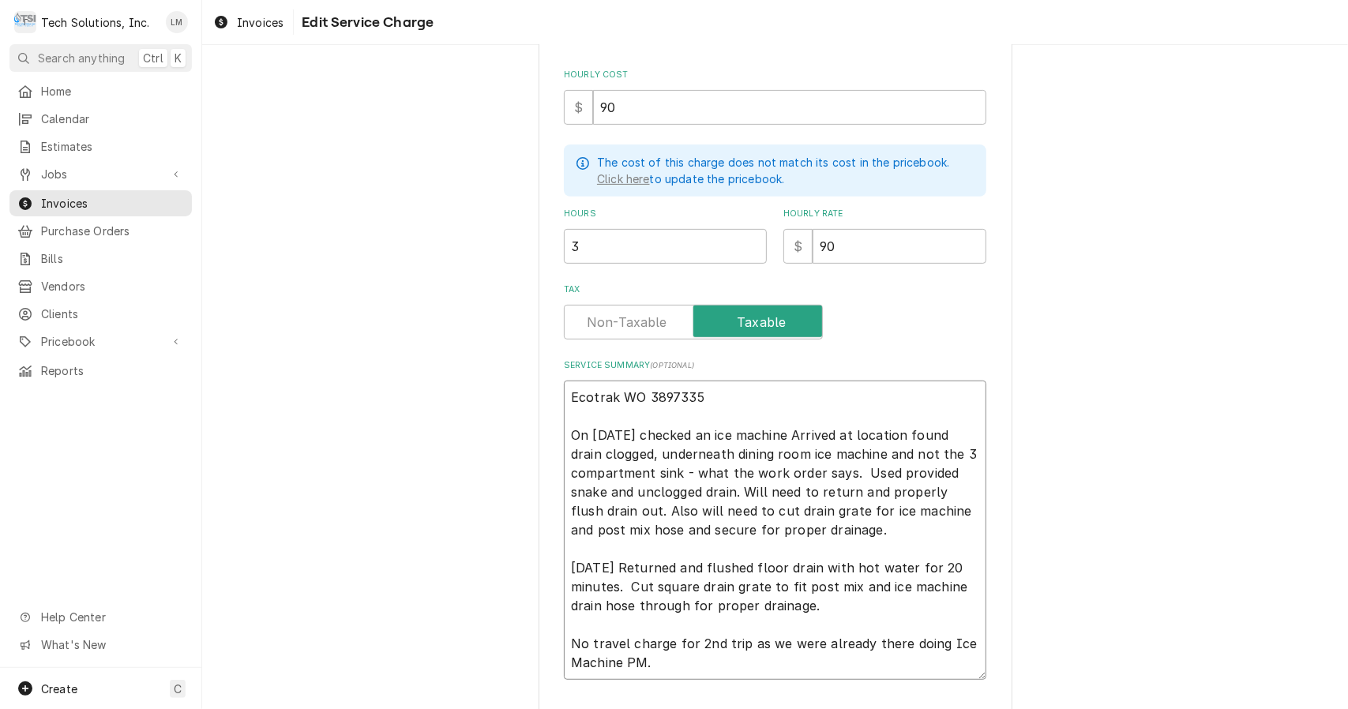
type textarea "x"
type textarea "Ecotrak WO 3897335 On 9/13/25 checked an ice machine rrived at location found d…"
type textarea "x"
type textarea "Ecotrak WO 3897335 On 9/13/25 checked an ice machine rived at location found dr…"
type textarea "x"
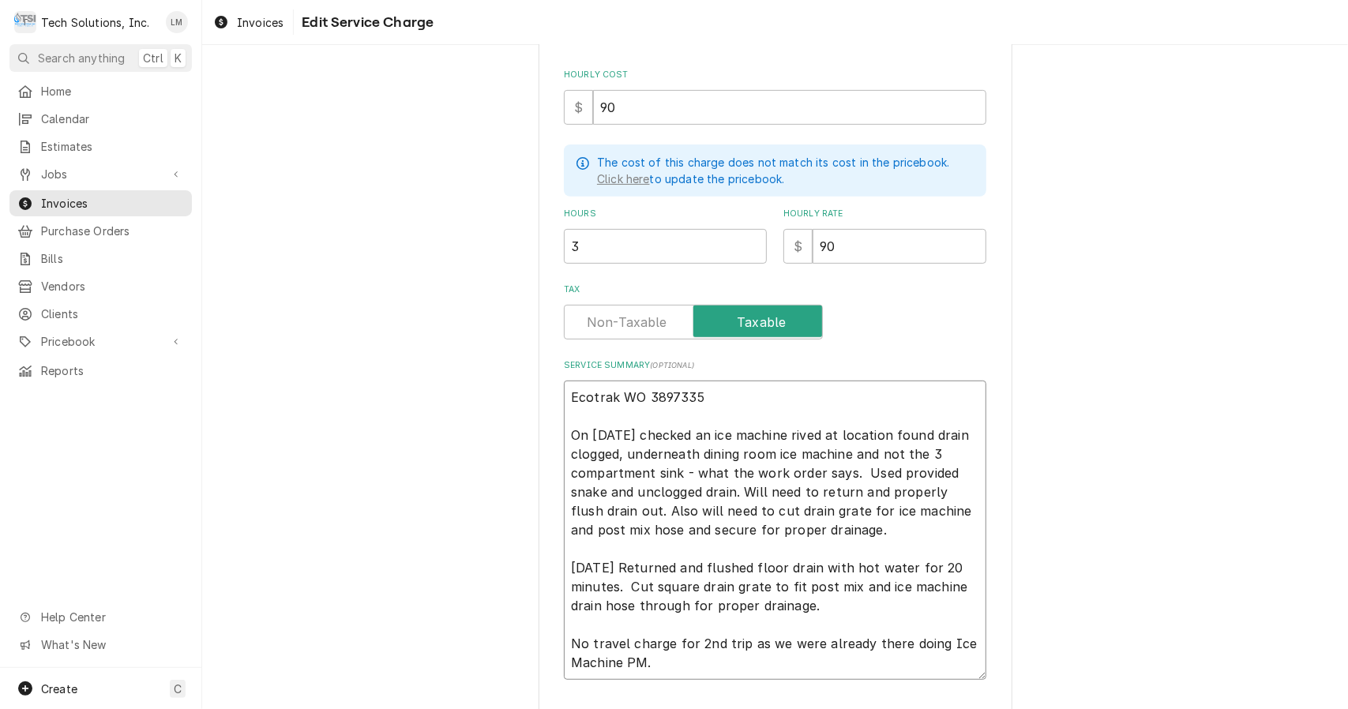
type textarea "Ecotrak WO 3897335 On 9/13/25 checked an ice machine ived at location found dra…"
type textarea "x"
type textarea "Ecotrak WO 3897335 On 9/13/25 checked an ice machine ved at location found drai…"
type textarea "x"
type textarea "Ecotrak WO 3897335 On 9/13/25 checked an ice machine ed at location found drain…"
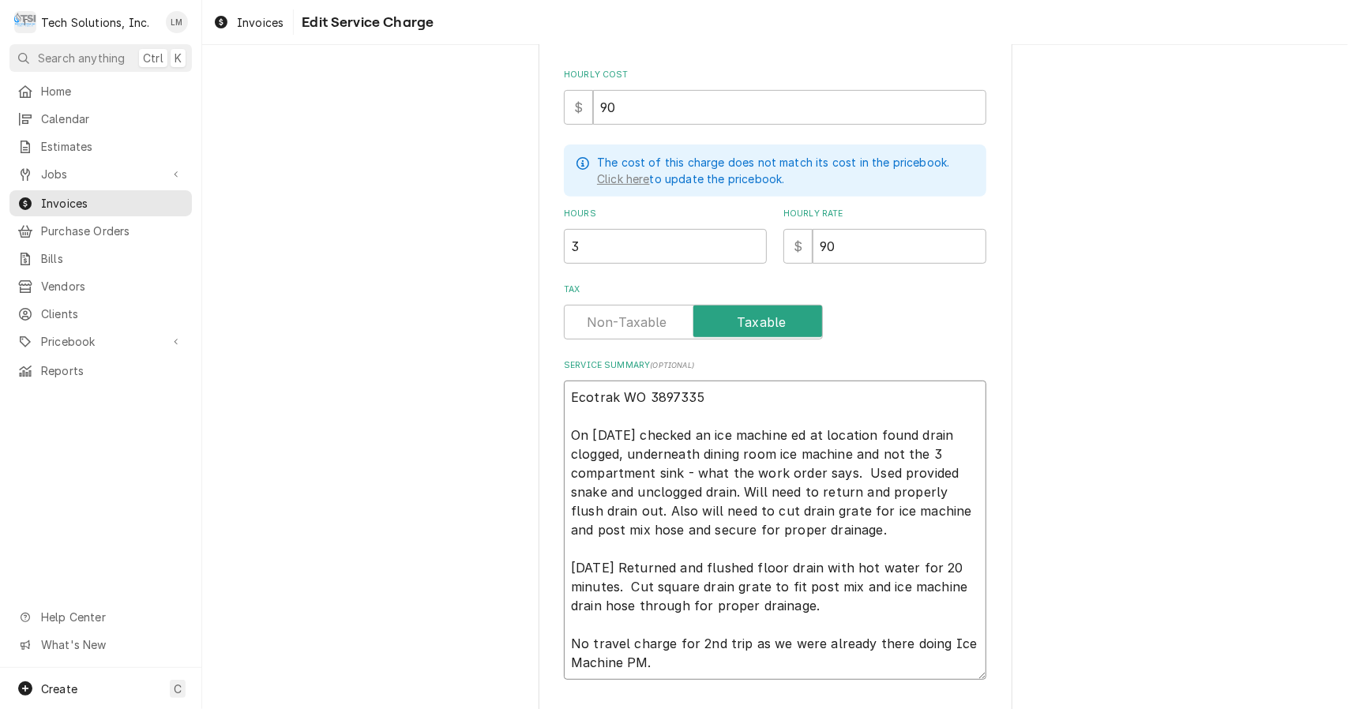
type textarea "x"
type textarea "Ecotrak WO 3897335 On 9/13/25 checked an ice machine d at location found drain …"
type textarea "x"
type textarea "Ecotrak WO 3897335 On 9/13/25 checked an ice machine at location found drain cl…"
type textarea "x"
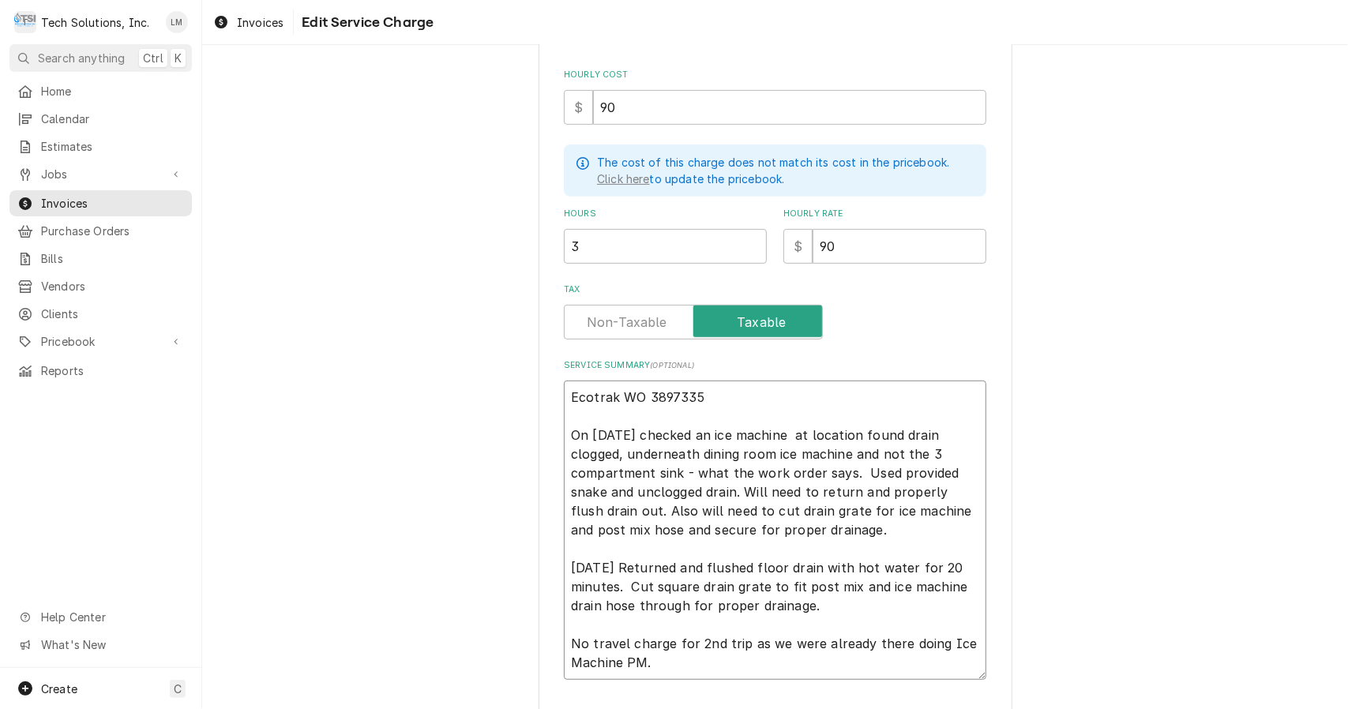
type textarea "Ecotrak WO 3897335 On 9/13/25 checked an ice machine at location found drain cl…"
type textarea "x"
type textarea "Ecotrak WO 3897335 On 9/13/25 checked an ice machine t location found drain clo…"
type textarea "x"
type textarea "Ecotrak WO 3897335 On 9/13/25 checked an ice machine location found drain clogg…"
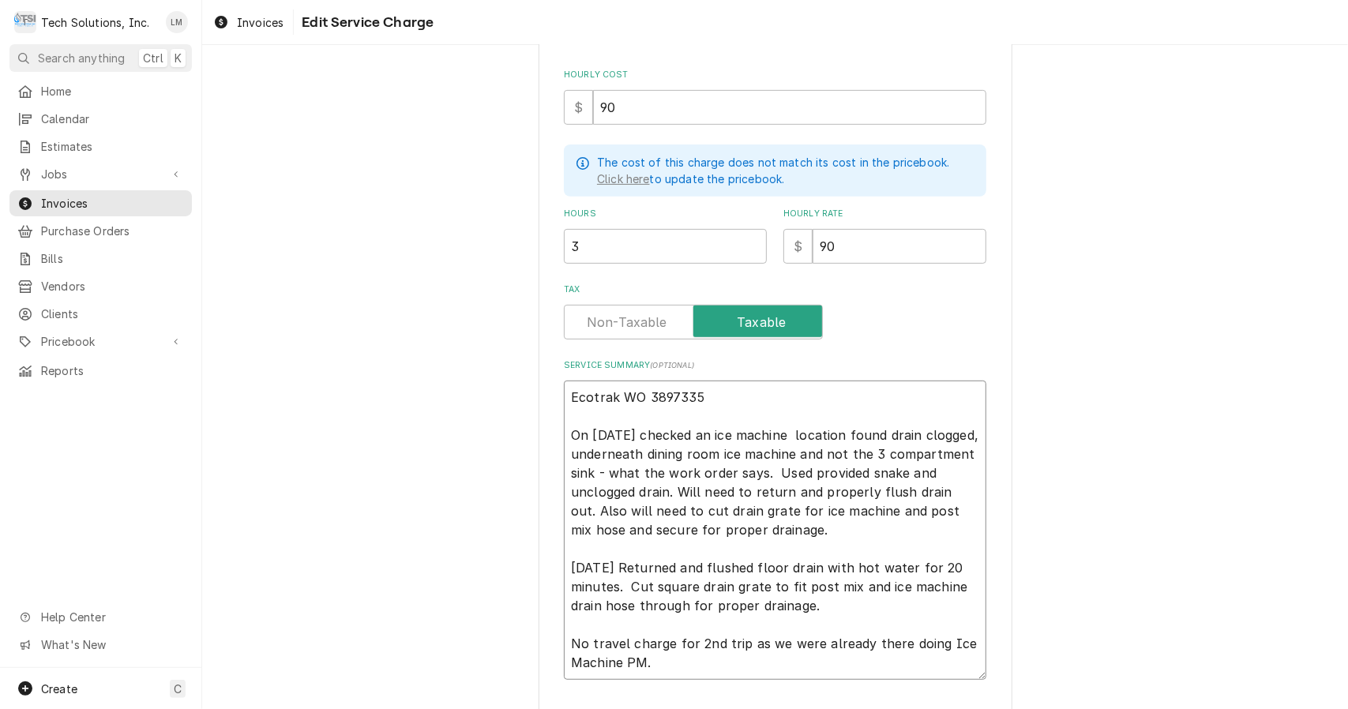
type textarea "x"
type textarea "Ecotrak WO 3897335 On 9/13/25 checked an ice machine location found drain clogg…"
type textarea "x"
type textarea "Ecotrak WO 3897335 On 9/13/25 checked an ice machine ocation found drain clogge…"
type textarea "x"
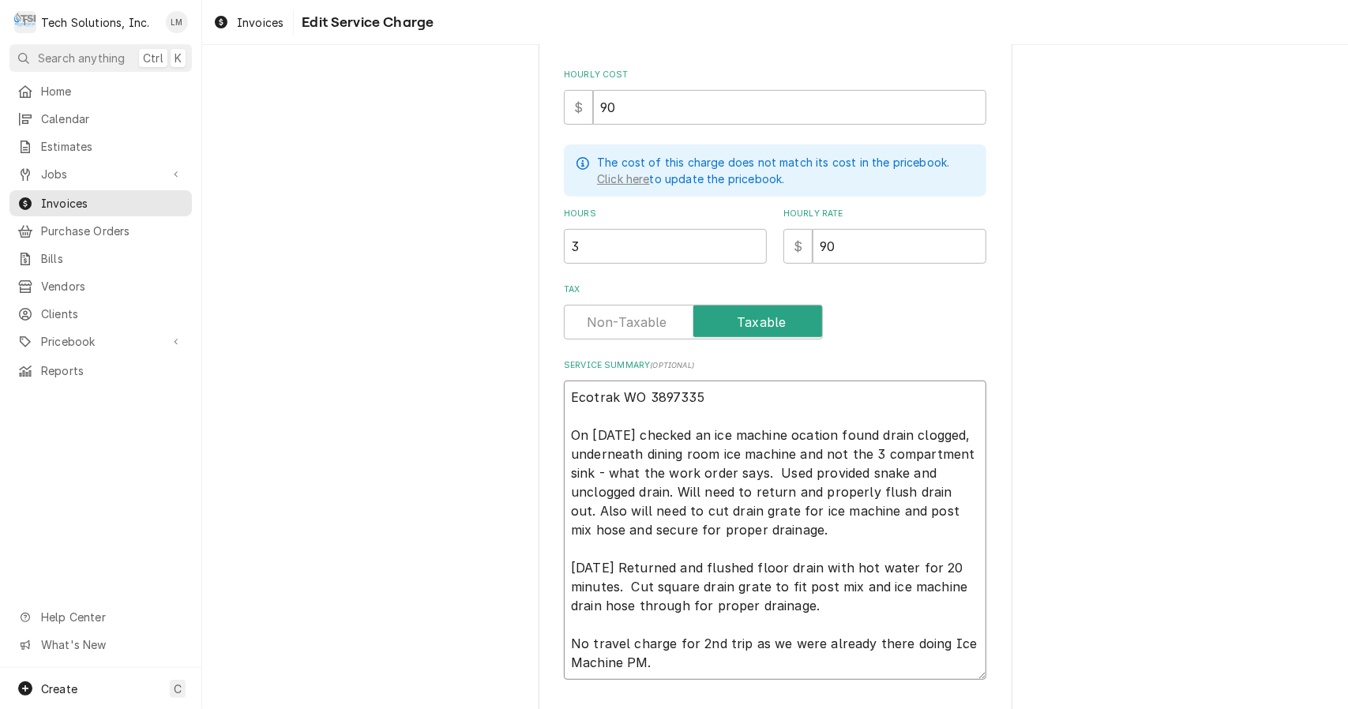
type textarea "Ecotrak WO 3897335 On 9/13/25 checked an ice machine cation found drain clogged…"
type textarea "x"
type textarea "Ecotrak WO 3897335 On 9/13/25 checked an ice machine ation found drain clogged,…"
type textarea "x"
type textarea "Ecotrak WO 3897335 On 9/13/25 checked an ice machine tion found drain clogged, …"
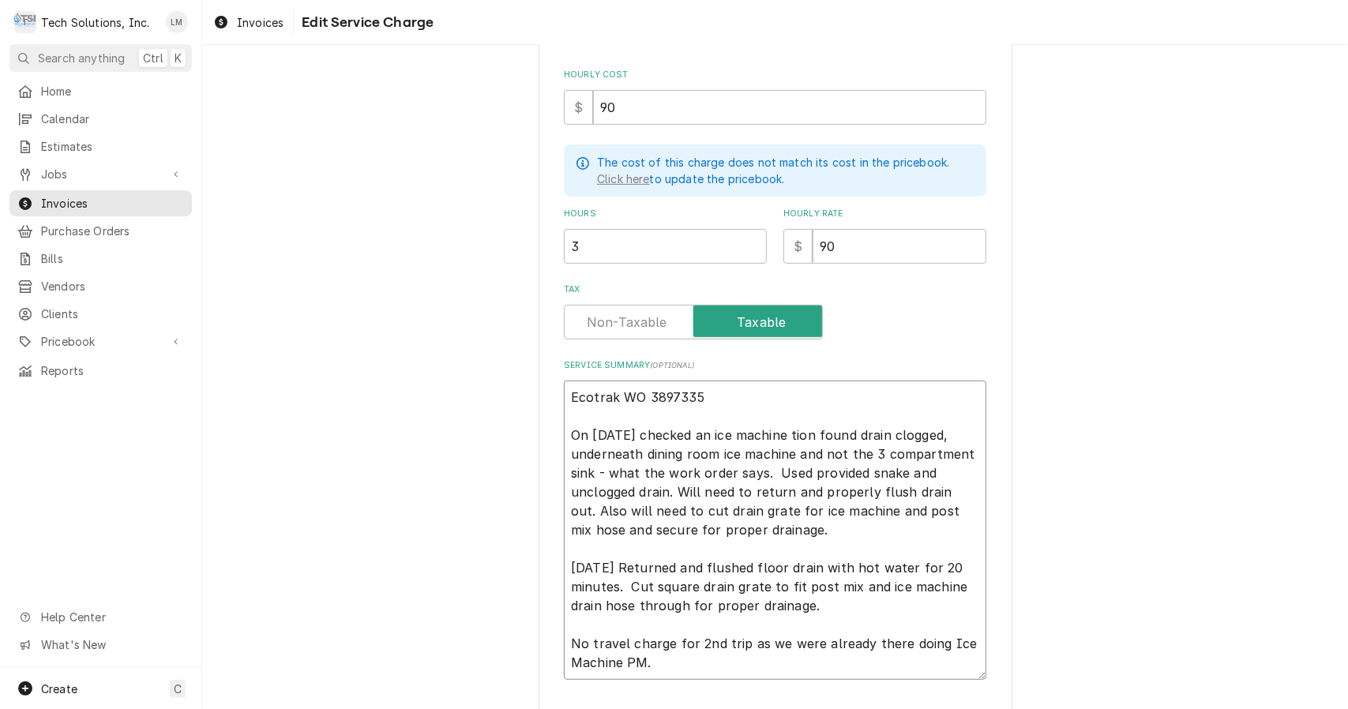
type textarea "x"
type textarea "Ecotrak WO 3897335 On 9/13/25 checked an ice machine ion found drain clogged, u…"
type textarea "x"
type textarea "Ecotrak WO 3897335 On 9/13/25 checked an ice machine on found drain clogged, un…"
type textarea "x"
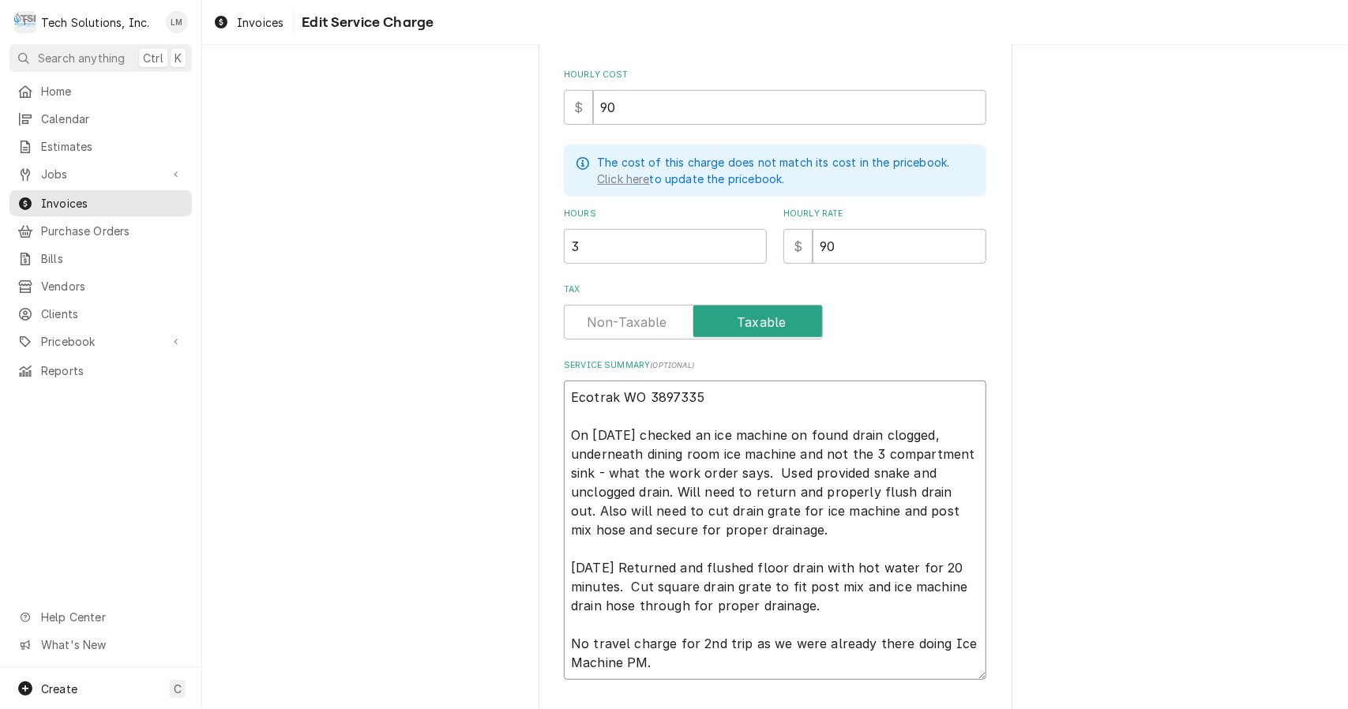
type textarea "Ecotrak WO 3897335 On 9/13/25 checked an ice machine n found drain clogged, und…"
type textarea "x"
type textarea "Ecotrak WO 3897335 On 9/13/25 checked an ice machine found drain clogged, under…"
type textarea "x"
type textarea "Ecotrak WO 3897335 On 9/13/25 checked an ice machine a found drain clogged, und…"
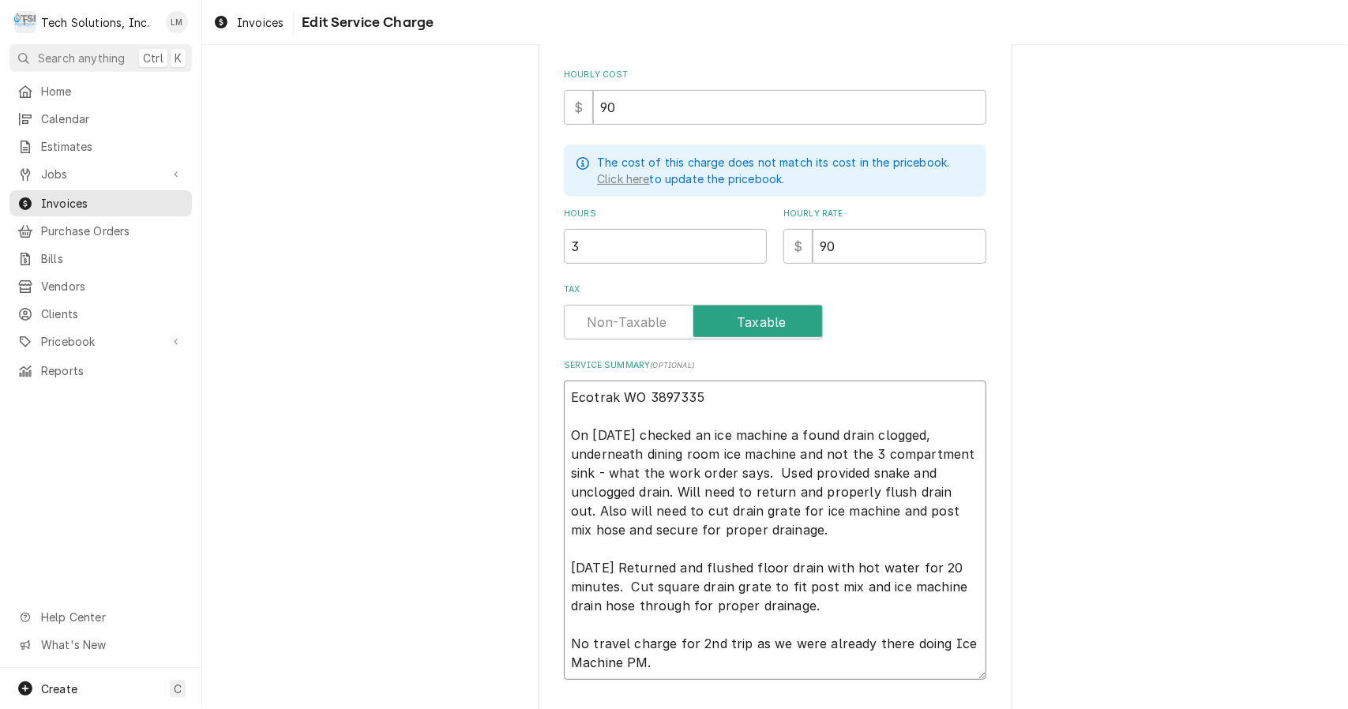
type textarea "x"
type textarea "Ecotrak WO 3897335 On 9/13/25 checked an ice machine an found drain clogged, un…"
type textarea "x"
type textarea "Ecotrak WO 3897335 On 9/13/25 checked an ice machine and found drain clogged, u…"
type textarea "x"
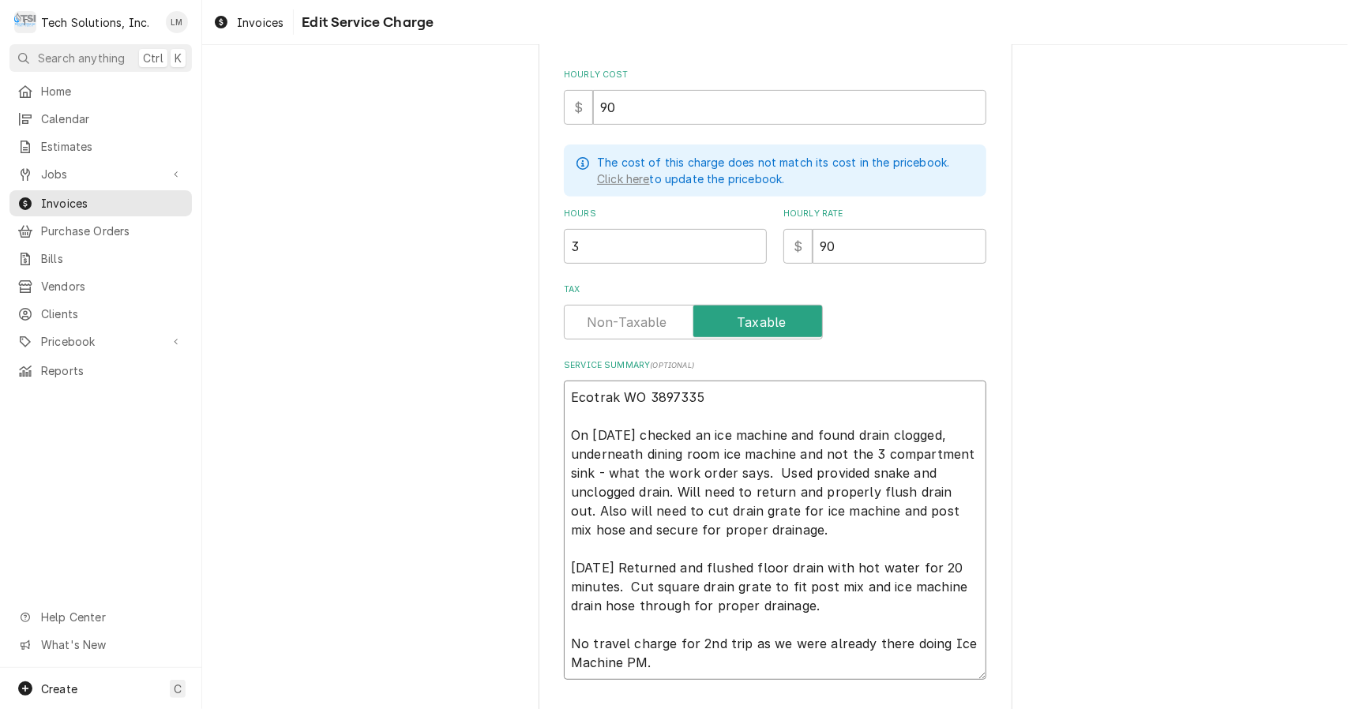
type textarea "Ecotrak WO 3897335 On 9/13/25 checked an ice machine and found drain clogged, u…"
type textarea "x"
type textarea "Ecotrak WO 3897335 On 9/13/25 checked an ice machine and found drain clogged un…"
type textarea "x"
type textarea "Ecotrak WO 3897335 On 9/13/25 checked an ice machine and found drain clogged un…"
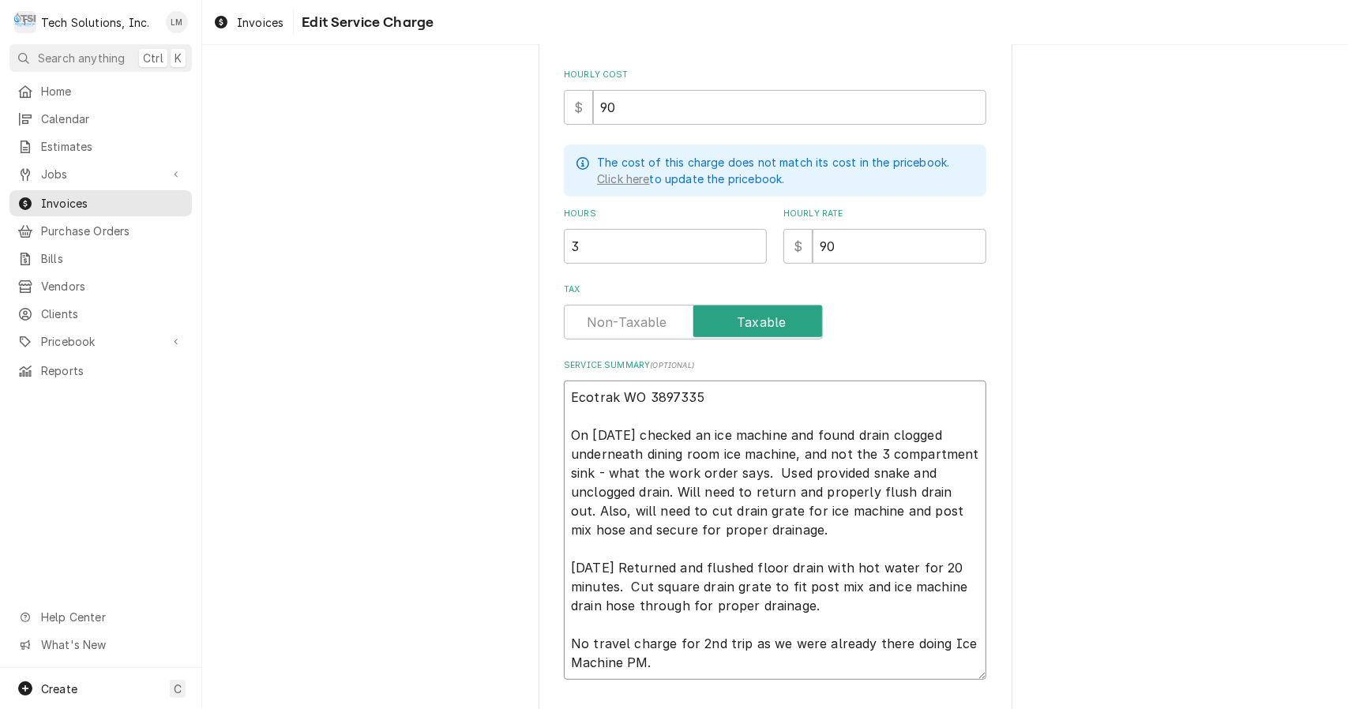
type textarea "x"
type textarea "Ecotrak WO 3897335 On 9/13/25 checked an ice machine and found drain clogged un…"
type textarea "x"
type textarea "Ecotrak WO 3897335 On 9/13/25 checked an ice machine and found drain clogged un…"
type textarea "x"
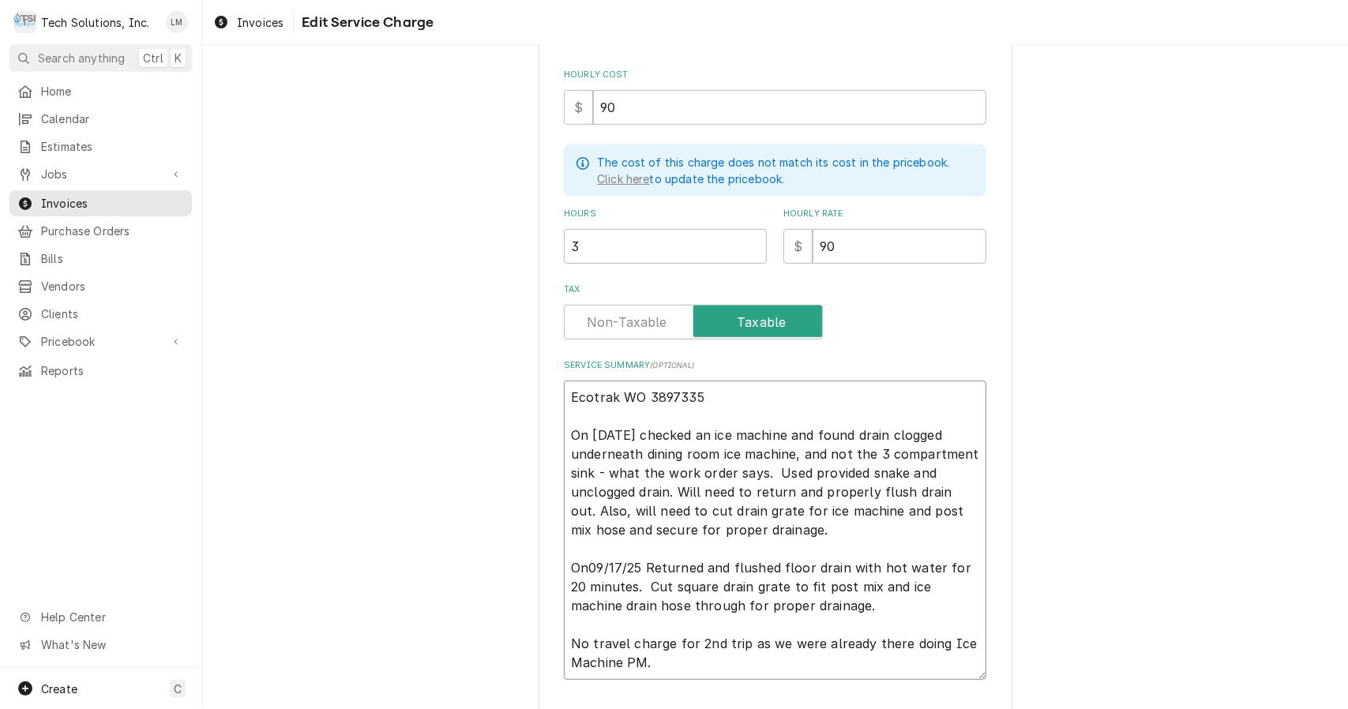
type textarea "Ecotrak WO 3897335 On 9/13/25 checked an ice machine and found drain clogged un…"
type textarea "x"
type textarea "Ecotrak WO 3897335 On 9/13/25 checked an ice machine and found drain clogged un…"
type textarea "x"
type textarea "Ecotrak WO 3897335 On 9/13/25 checked an ice machine and found drain clogged un…"
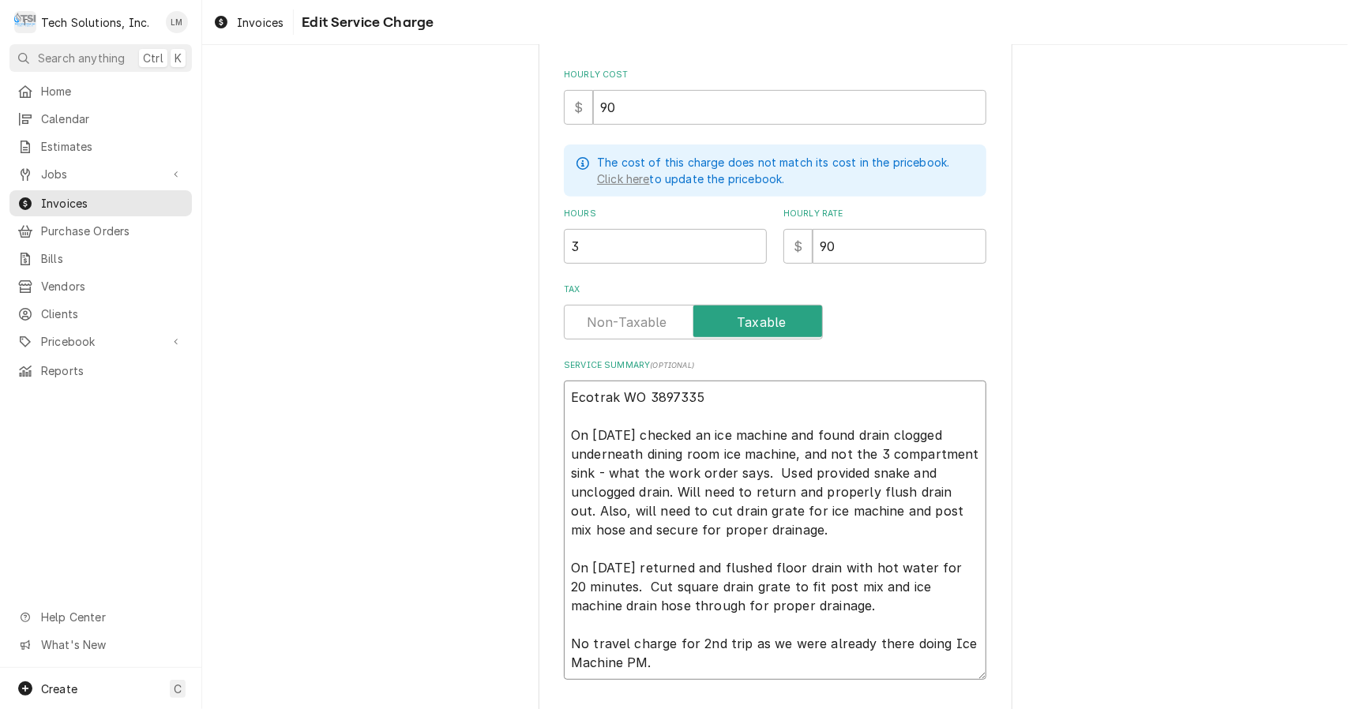
type textarea "x"
type textarea "Ecotrak WO 3897335 On 9/13/25 checked an ice machine and found drain clogged un…"
type textarea "x"
type textarea "Ecotrak WO 3897335 On 9/13/25 checked an ice machine and found drain clogged un…"
type textarea "x"
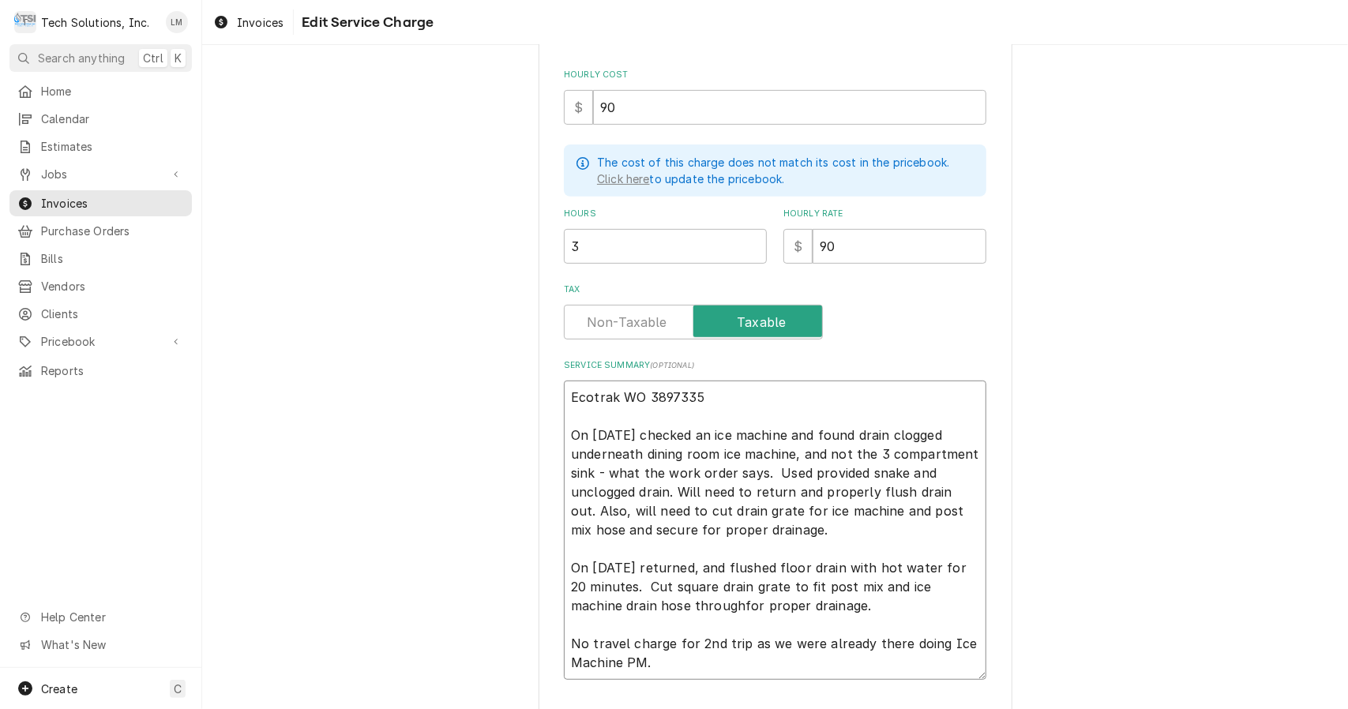
type textarea "Ecotrak WO 3897335 On 9/13/25 checked an ice machine and found drain clogged un…"
type textarea "x"
type textarea "Ecotrak WO 3897335 On 9/13/25 checked an ice machine and found drain clogged un…"
type textarea "x"
type textarea "Ecotrak WO 3897335 On 9/13/25 checked an ice machine and found drain clogged un…"
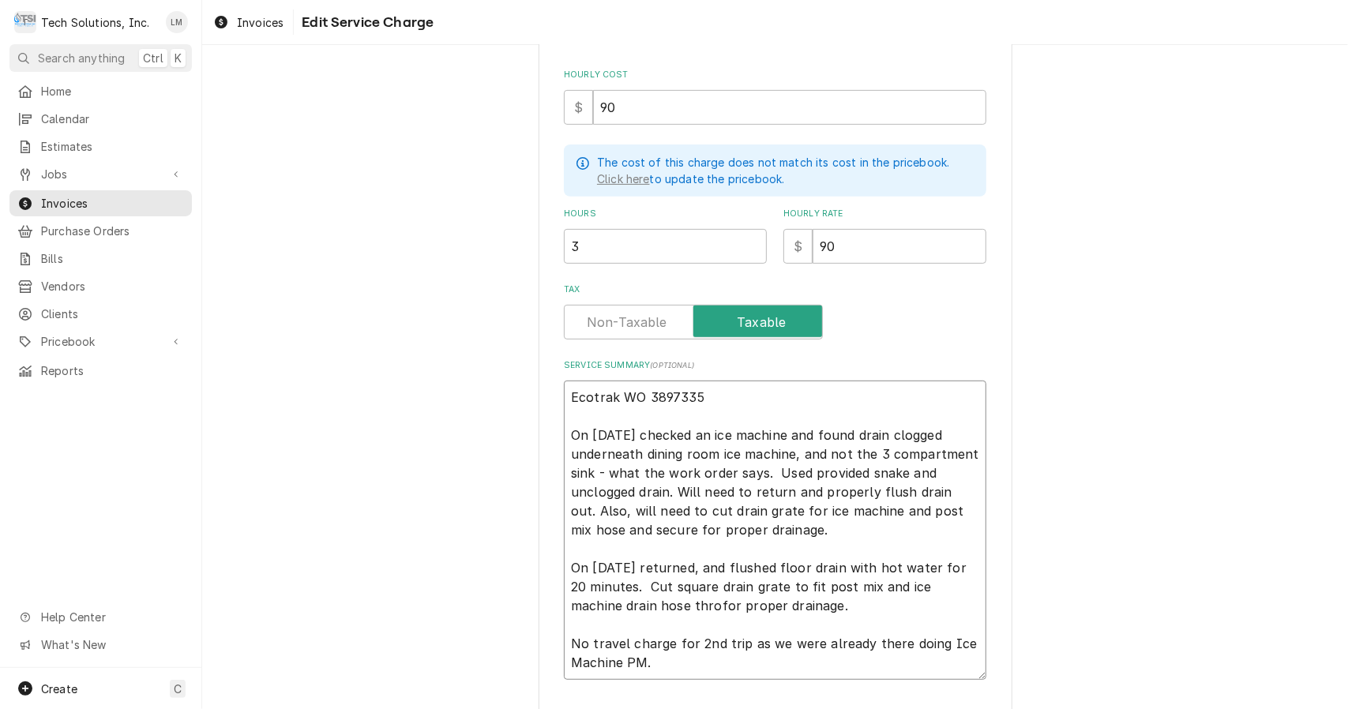
type textarea "x"
type textarea "Ecotrak WO 3897335 On 9/13/25 checked an ice machine and found drain clogged un…"
type textarea "x"
type textarea "Ecotrak WO 3897335 On 9/13/25 checked an ice machine and found drain clogged un…"
type textarea "x"
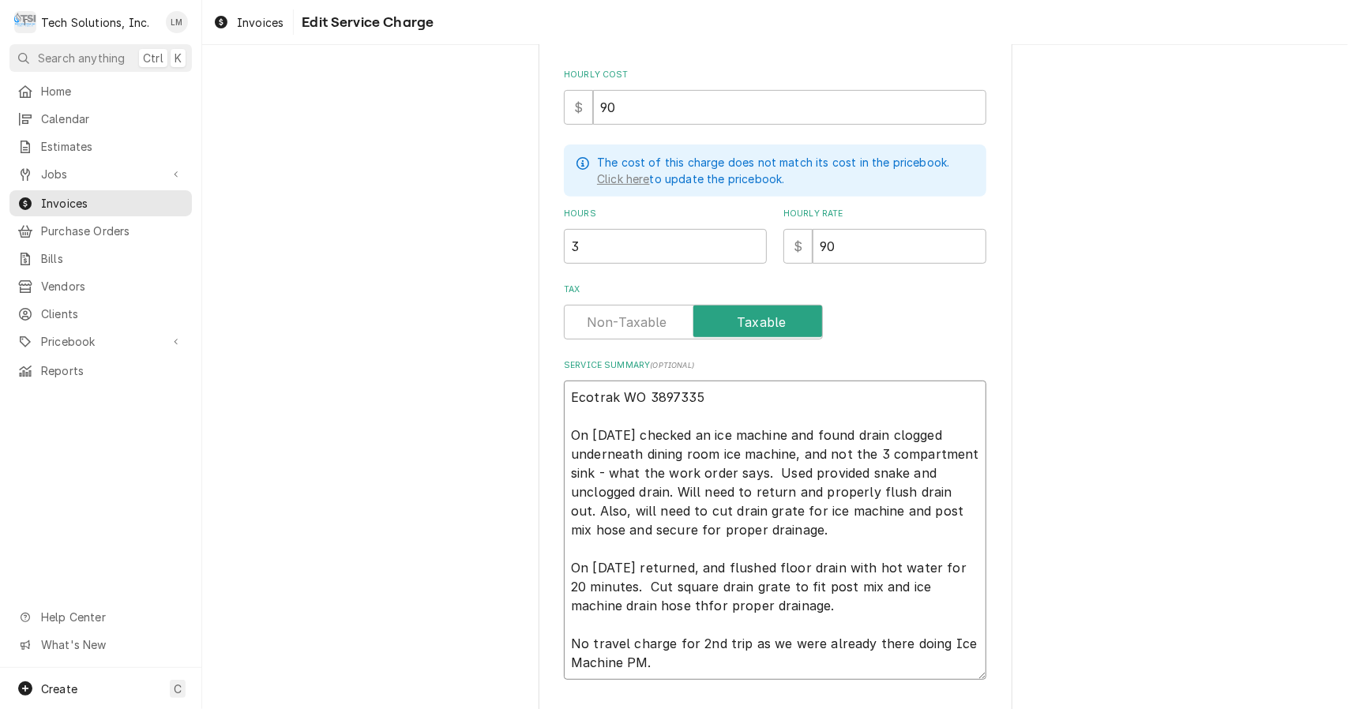
type textarea "Ecotrak WO 3897335 On 9/13/25 checked an ice machine and found drain clogged un…"
type textarea "x"
type textarea "Ecotrak WO 3897335 On 9/13/25 checked an ice machine and found drain clogged un…"
type textarea "x"
type textarea "Ecotrak WO 3897335 On 9/13/25 checked an ice machine and found drain clogged un…"
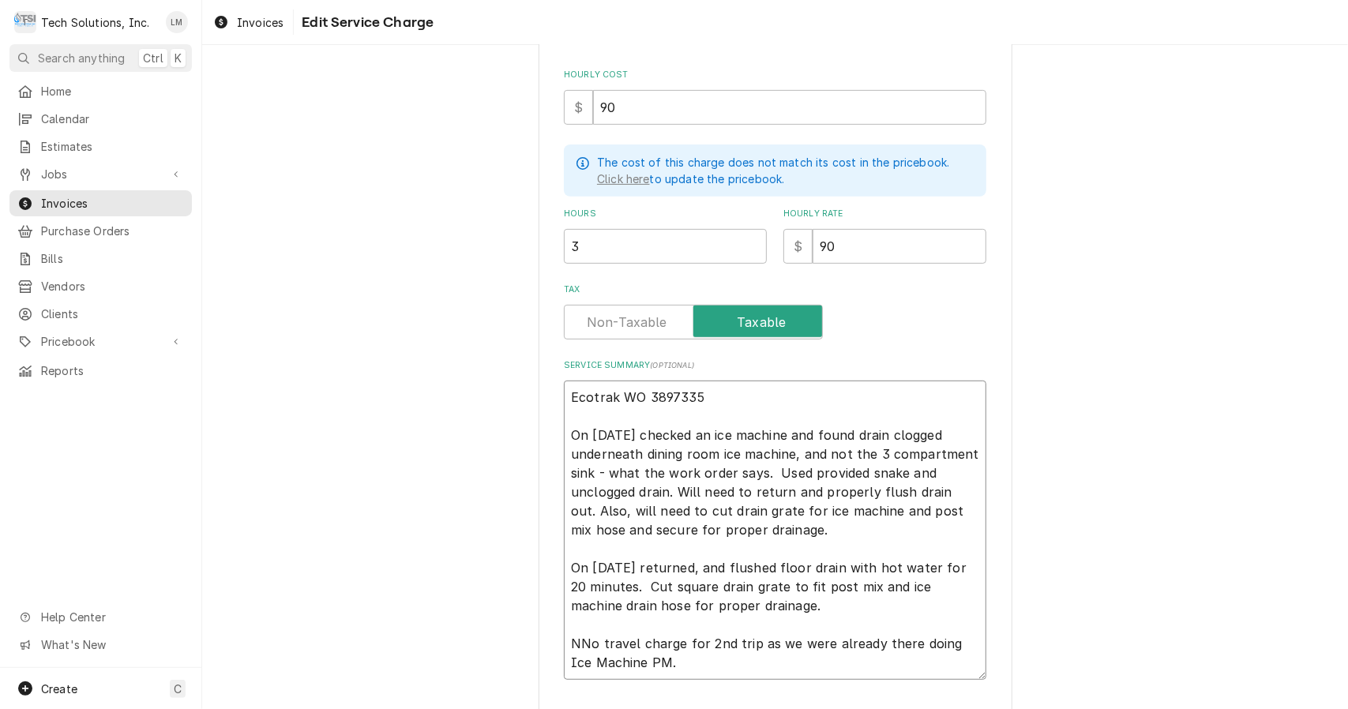
type textarea "x"
type textarea "Ecotrak WO 3897335 On 9/13/25 checked an ice machine and found drain clogged un…"
type textarea "x"
type textarea "Ecotrak WO 3897335 On 9/13/25 checked an ice machine and found drain clogged un…"
type textarea "x"
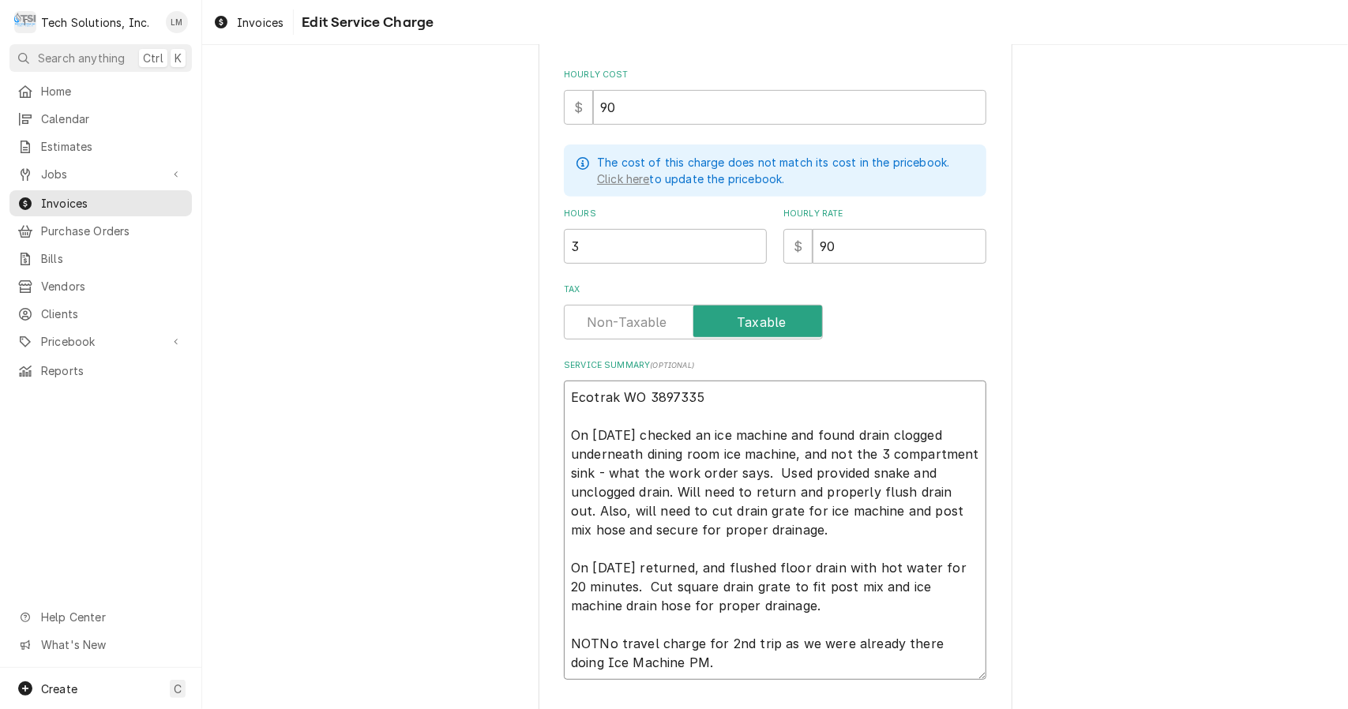
type textarea "Ecotrak WO 3897335 On 9/13/25 checked an ice machine and found drain clogged un…"
type textarea "x"
type textarea "Ecotrak WO 3897335 On 9/13/25 checked an ice machine and found drain clogged un…"
type textarea "x"
type textarea "Ecotrak WO 3897335 On 9/13/25 checked an ice machine and found drain clogged un…"
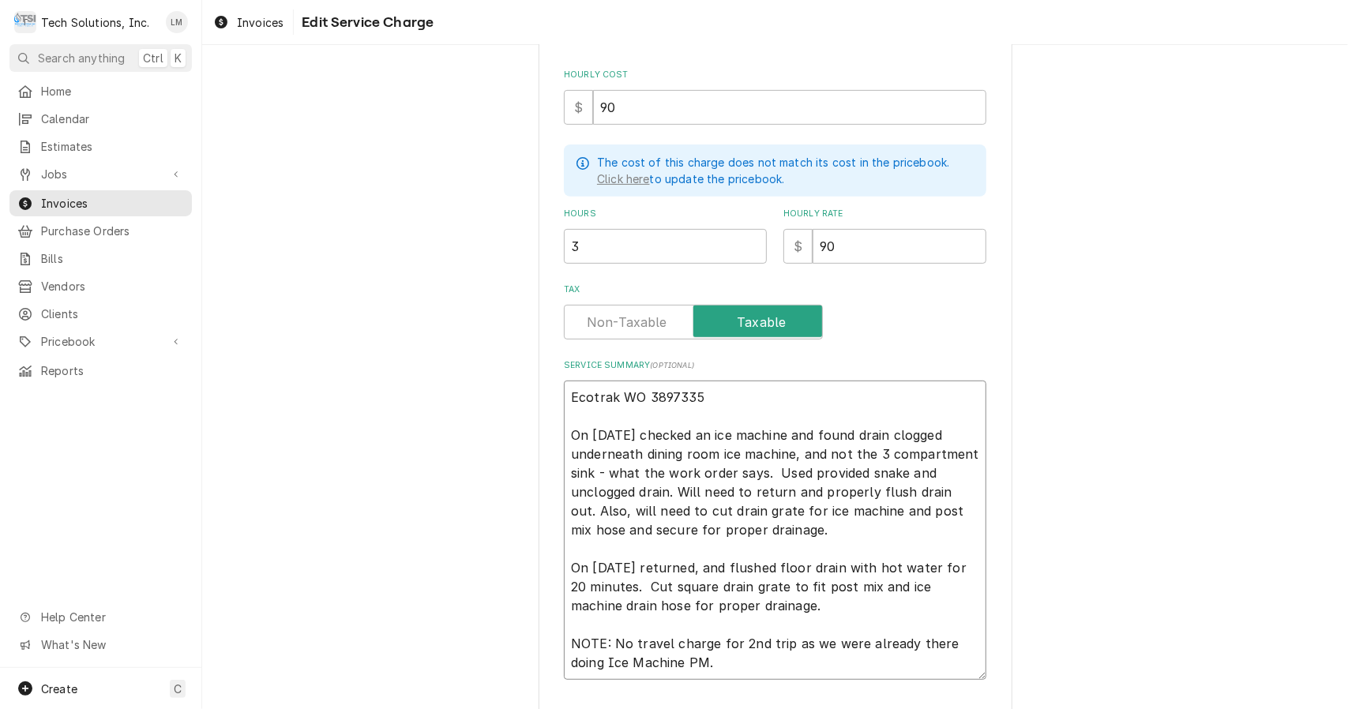
type textarea "x"
type textarea "Ecotrak WO 3897335 On 9/13/25 checked an ice machine and found drain clogged un…"
type textarea "x"
type textarea "Ecotrak WO 3897335 On 9/13/25 checked an ice machine and found drain clogged un…"
type textarea "x"
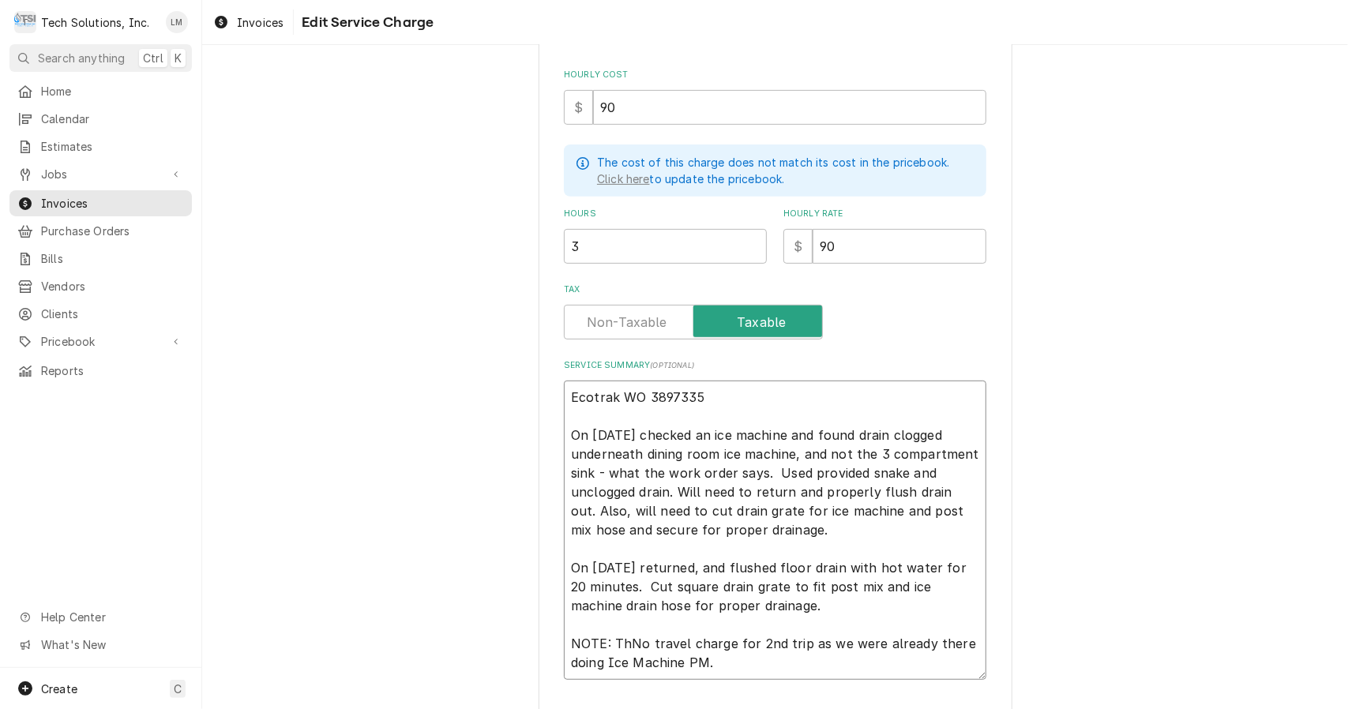
type textarea "Ecotrak WO 3897335 On 9/13/25 checked an ice machine and found drain clogged un…"
type textarea "x"
type textarea "Ecotrak WO 3897335 On 9/13/25 checked an ice machine and found drain clogged un…"
type textarea "x"
type textarea "Ecotrak WO 3897335 On 9/13/25 checked an ice machine and found drain clogged un…"
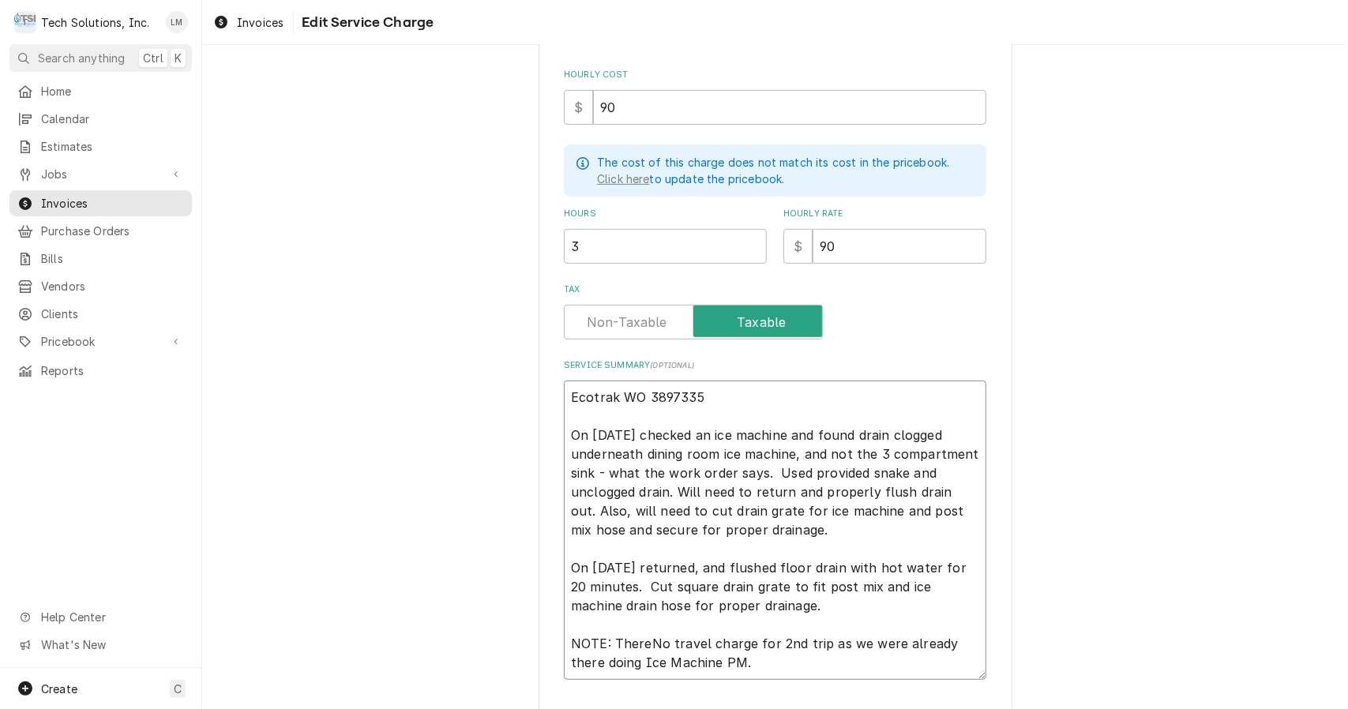
type textarea "x"
type textarea "Ecotrak WO 3897335 On 9/13/25 checked an ice machine and found drain clogged un…"
type textarea "x"
type textarea "Ecotrak WO 3897335 On 9/13/25 checked an ice machine and found drain clogged un…"
type textarea "x"
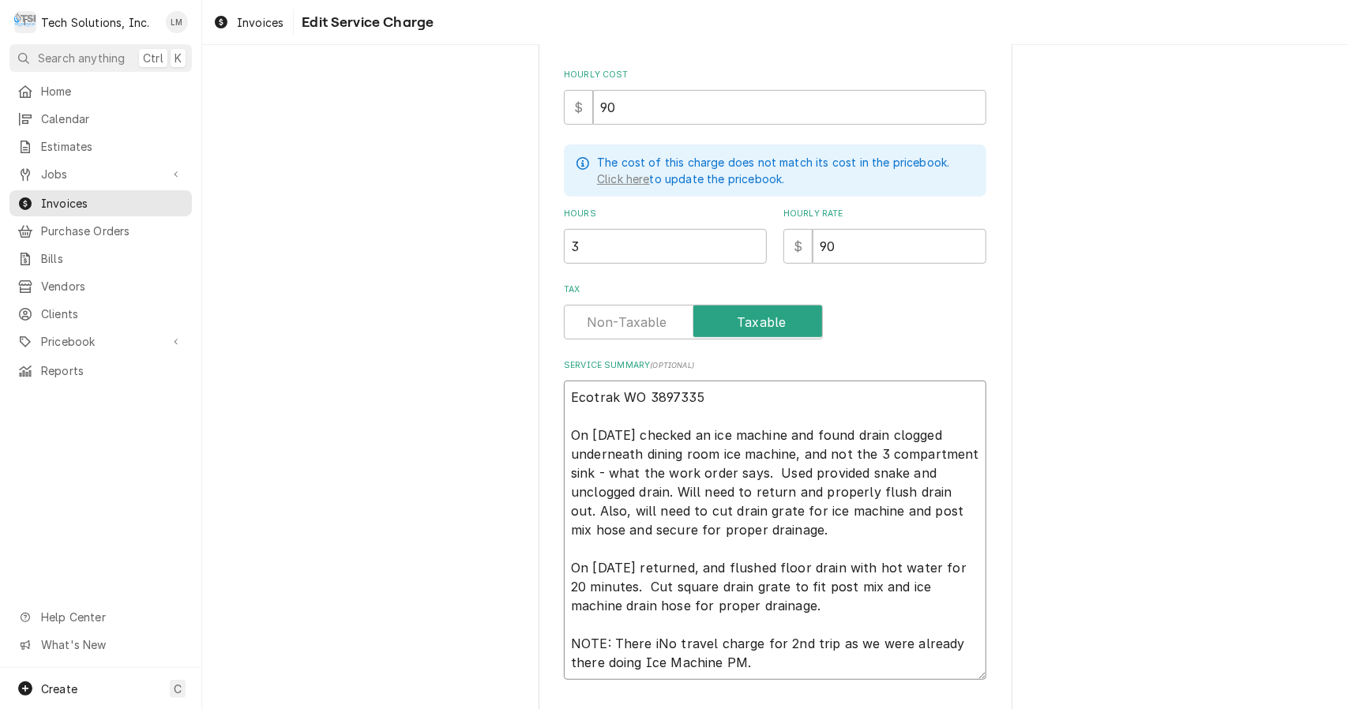
type textarea "Ecotrak WO 3897335 On 9/13/25 checked an ice machine and found drain clogged un…"
type textarea "x"
type textarea "Ecotrak WO 3897335 On 9/13/25 checked an ice machine and found drain clogged un…"
type textarea "x"
type textarea "Ecotrak WO 3897335 On 9/13/25 checked an ice machine and found drain clogged un…"
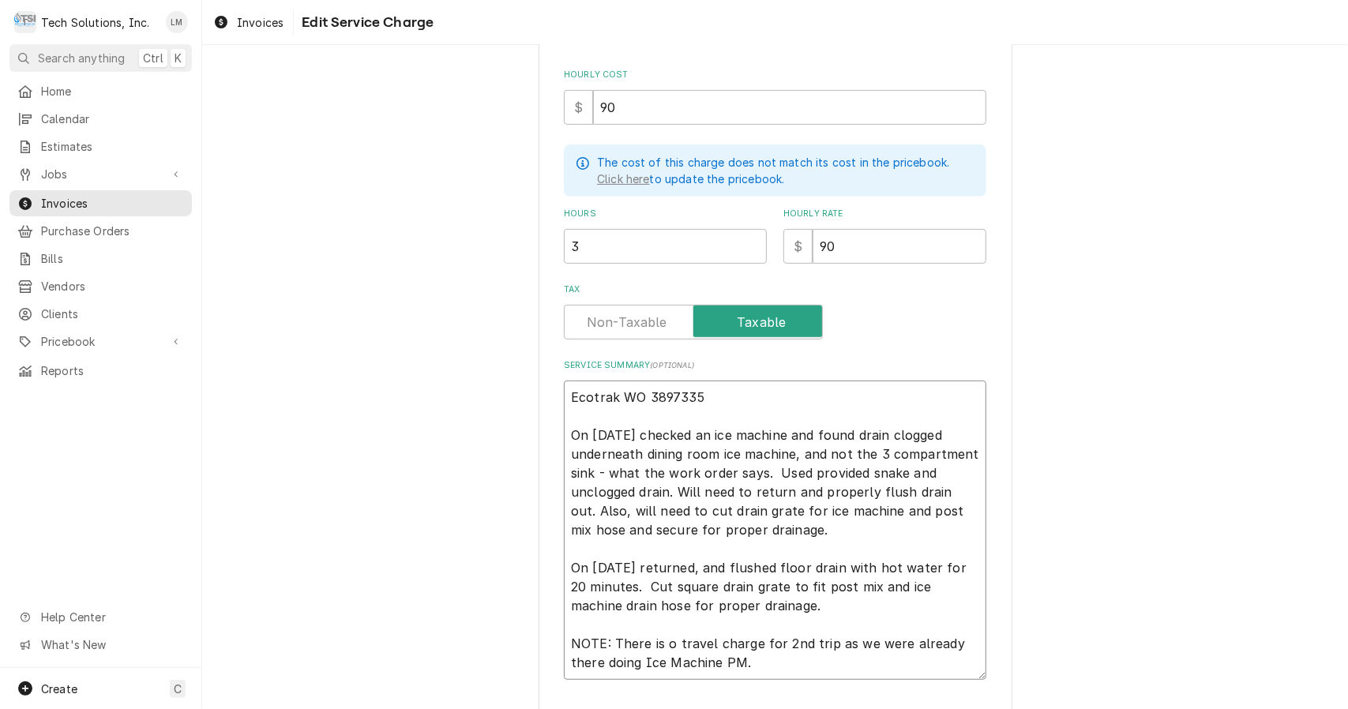
type textarea "x"
type textarea "Ecotrak WO 3897335 On 9/13/25 checked an ice machine and found drain clogged un…"
drag, startPoint x: 710, startPoint y: 393, endPoint x: 564, endPoint y: 401, distance: 146.4
click at [564, 401] on textarea "Ecotrak WO 3897335 On 9/13/25 checked an ice machine and found drain clogged un…" at bounding box center [775, 530] width 423 height 299
type textarea "x"
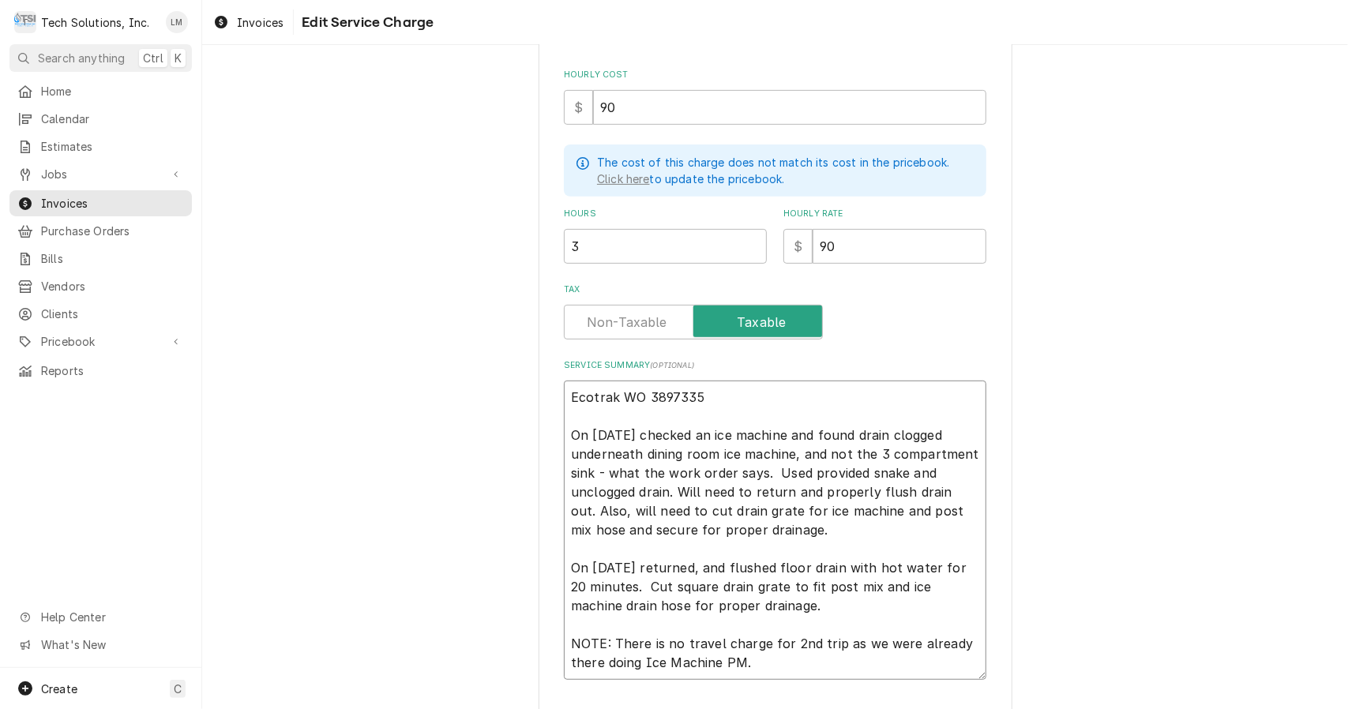
type textarea "On 9/13/25 checked an ice machine and found drain clogged underneath dining roo…"
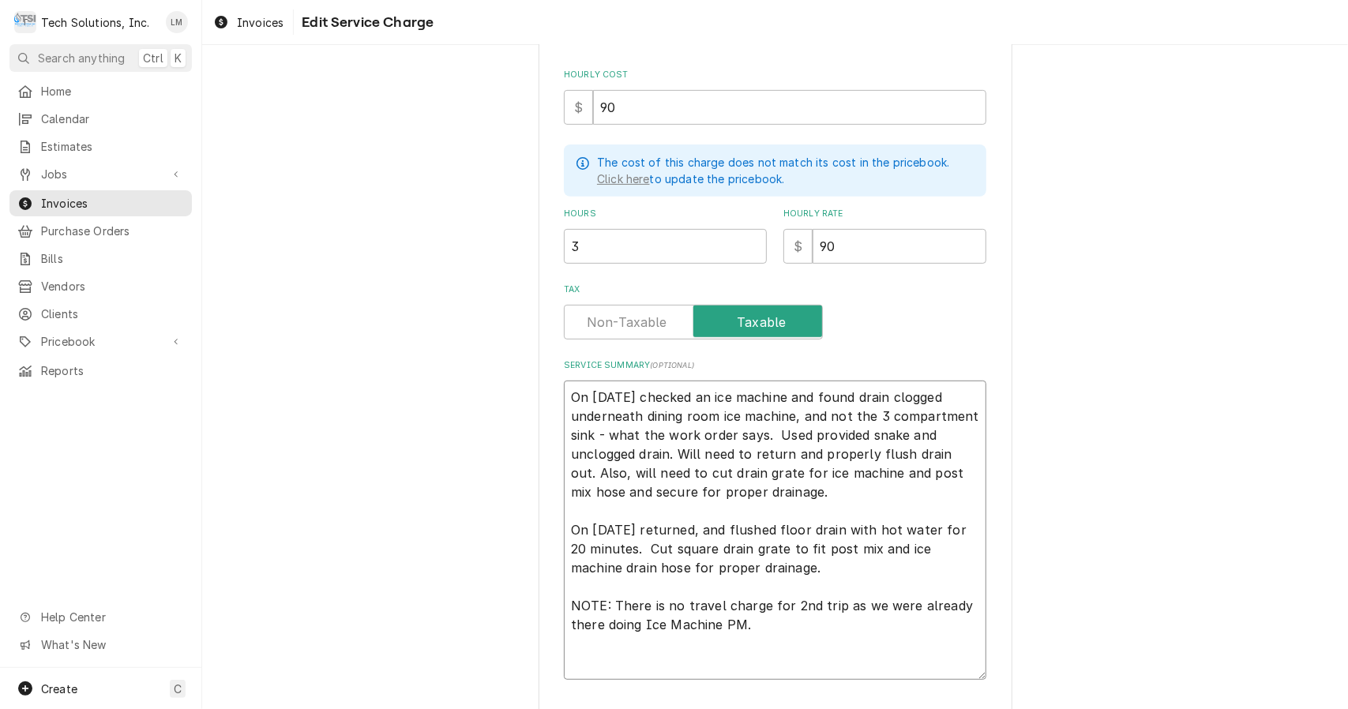
type textarea "x"
type textarea "On 9/13/25 checked an ice machine and found drain clogged underneath dining roo…"
type textarea "x"
type textarea "On 9/13/25 checked an ice machine and found drain clogged underneath dining roo…"
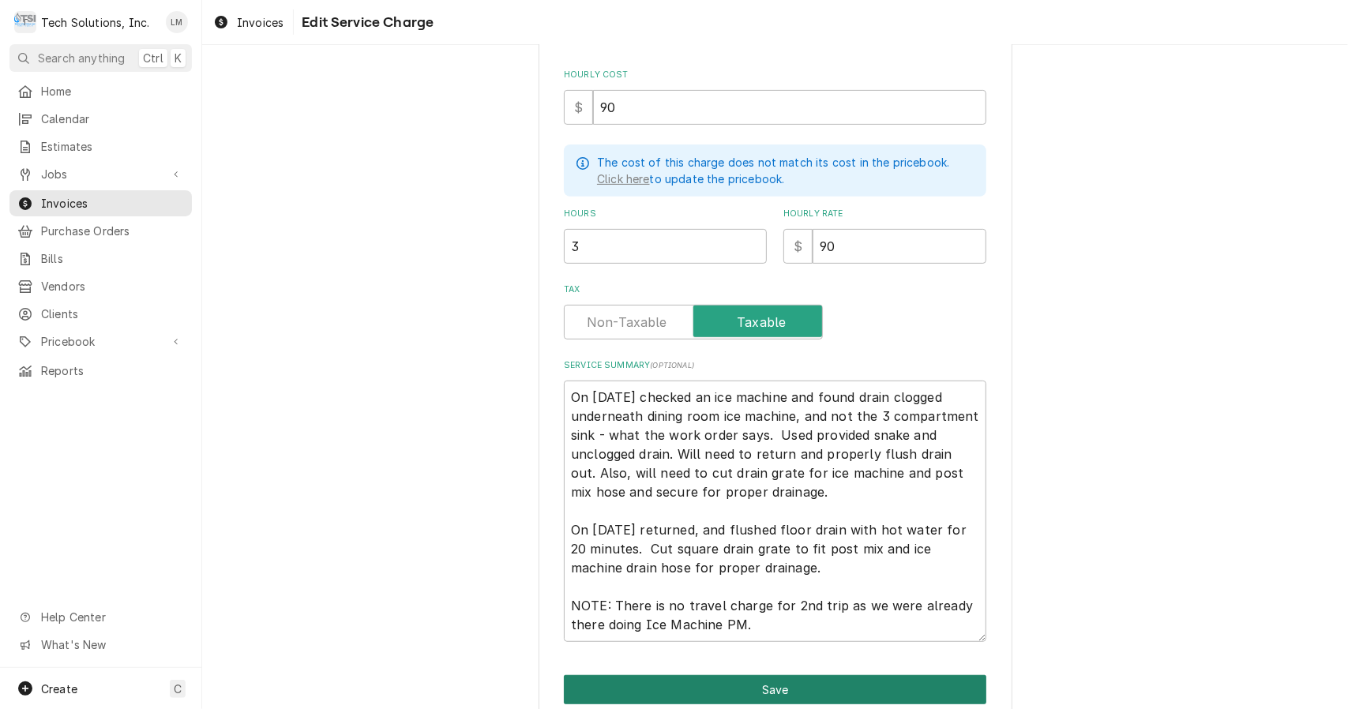
click at [793, 690] on button "Save" at bounding box center [775, 689] width 423 height 29
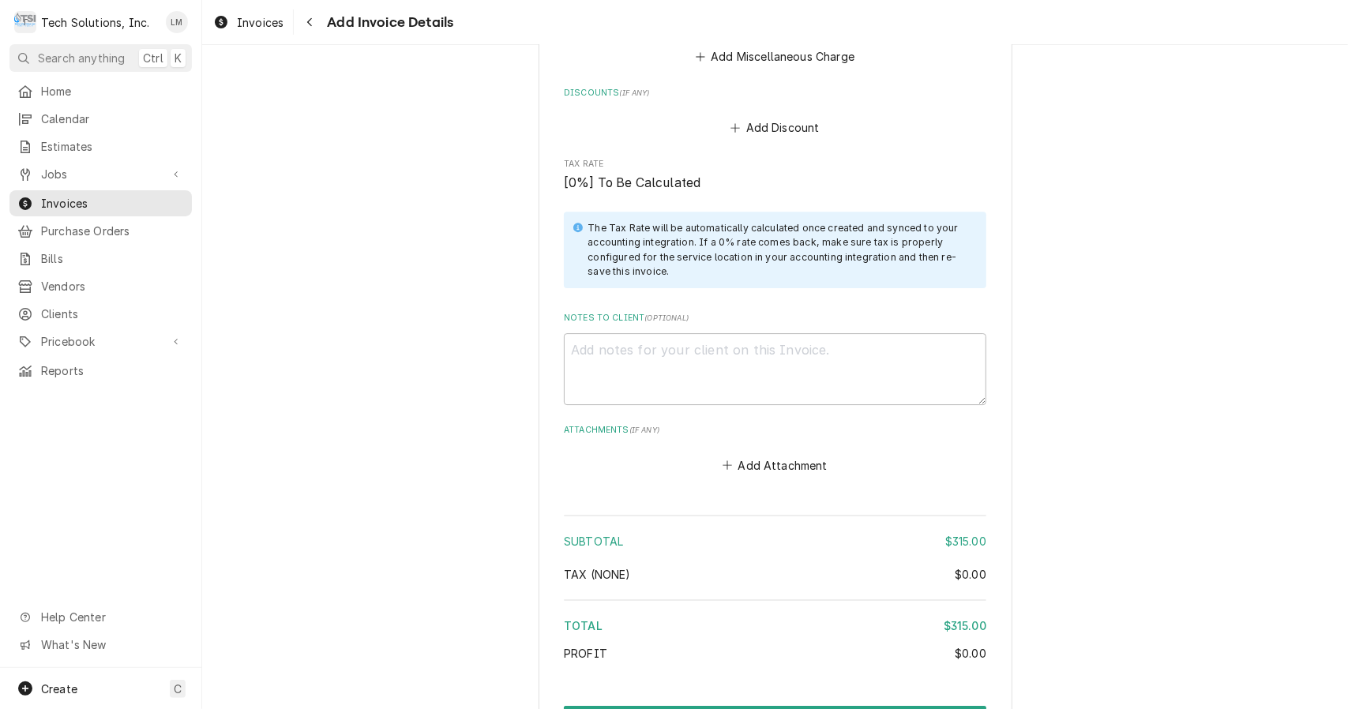
scroll to position [3350, 0]
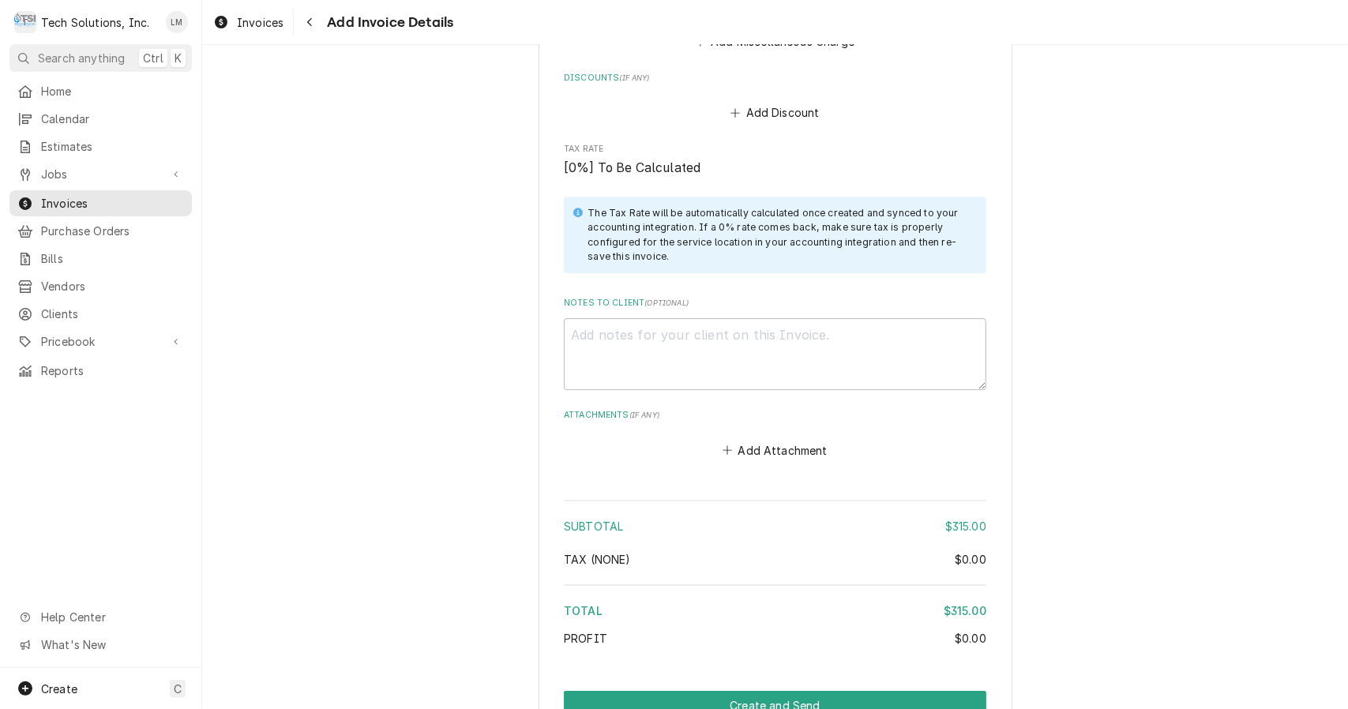
click at [723, 318] on textarea "Notes to Client ( optional )" at bounding box center [775, 354] width 423 height 72
type textarea "x"
type textarea "V"
type textarea "x"
type textarea "VE"
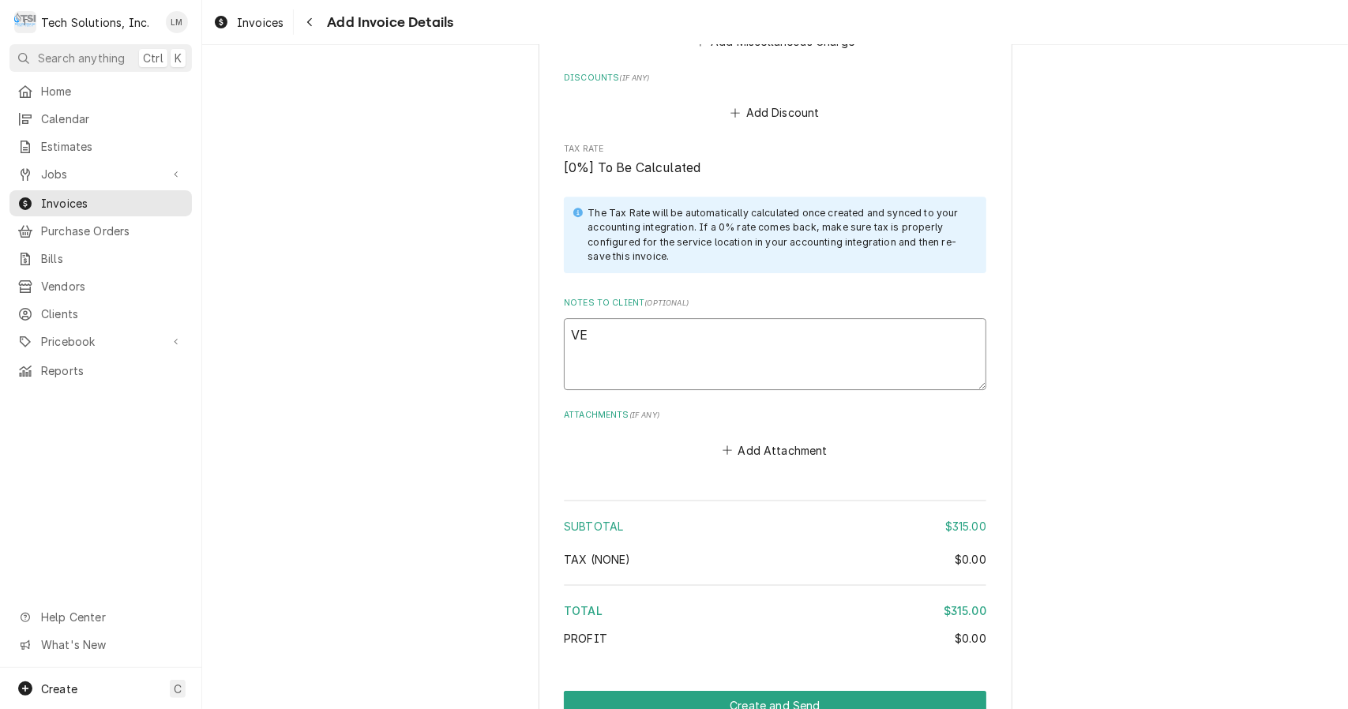
type textarea "x"
type textarea "VEn"
type textarea "x"
type textarea "VE"
type textarea "x"
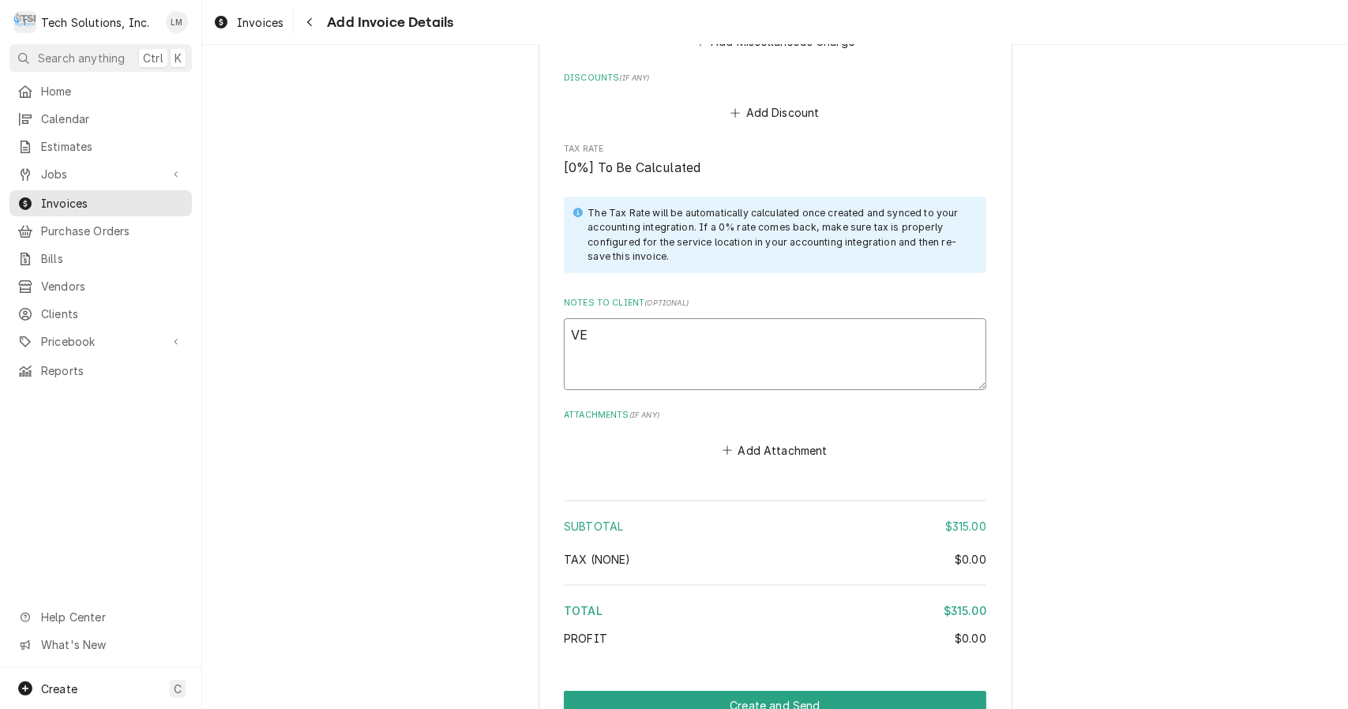
type textarea "V"
type textarea "x"
type textarea "Ven"
type textarea "x"
type textarea "Vendo"
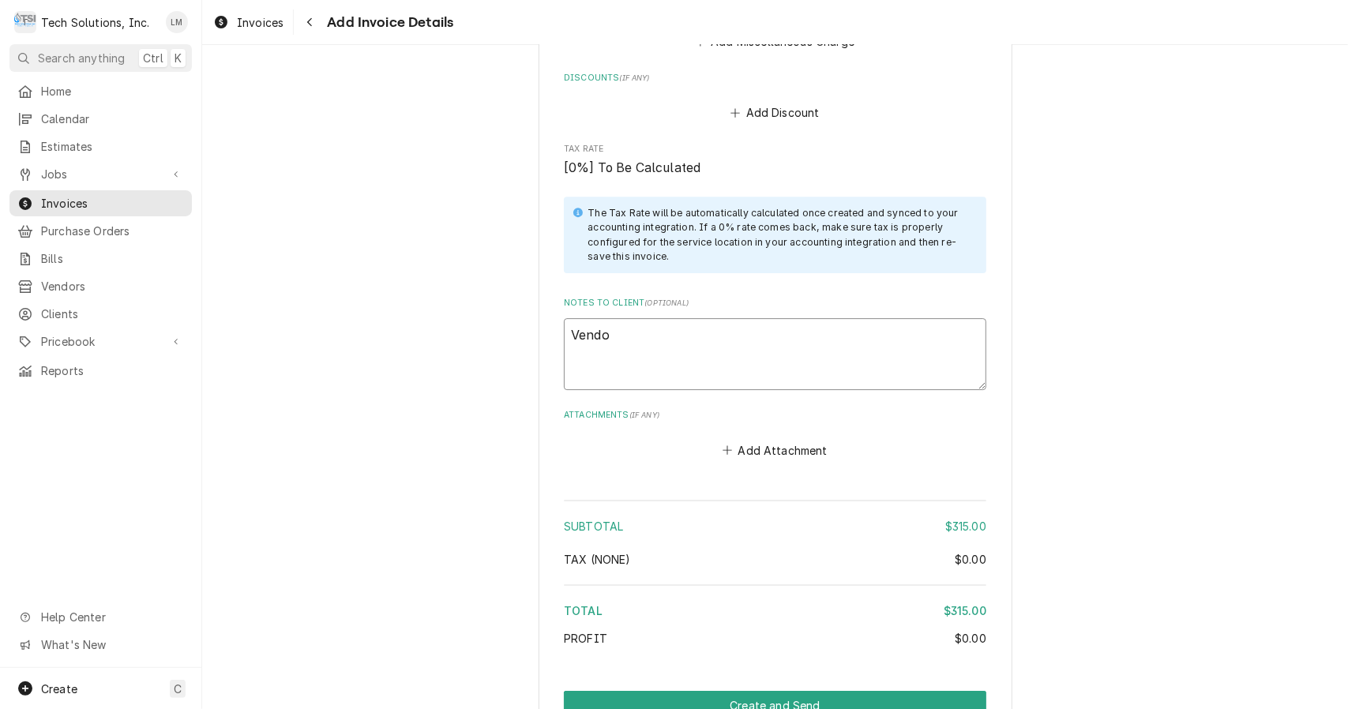
type textarea "x"
type textarea "Vendor"
type textarea "x"
type textarea "Vendor"
paste textarea "Ecotrak WO 3897335"
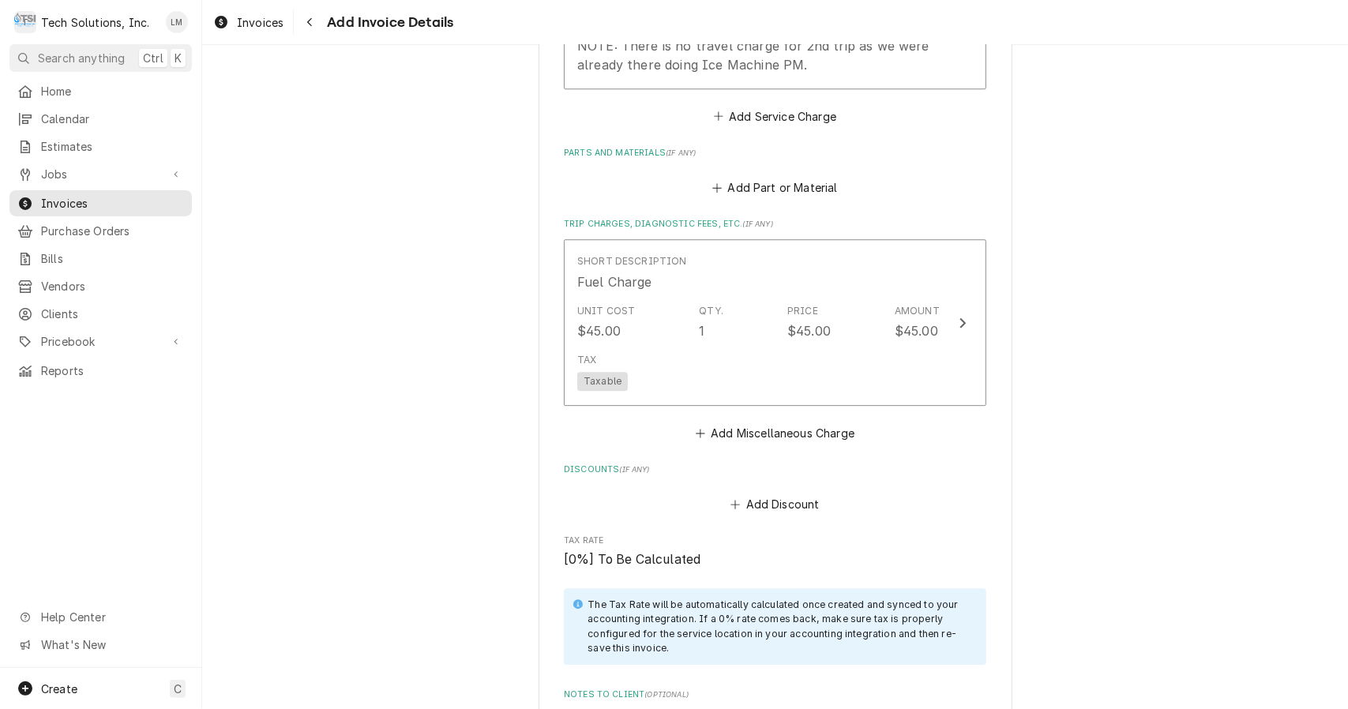
scroll to position [2953, 0]
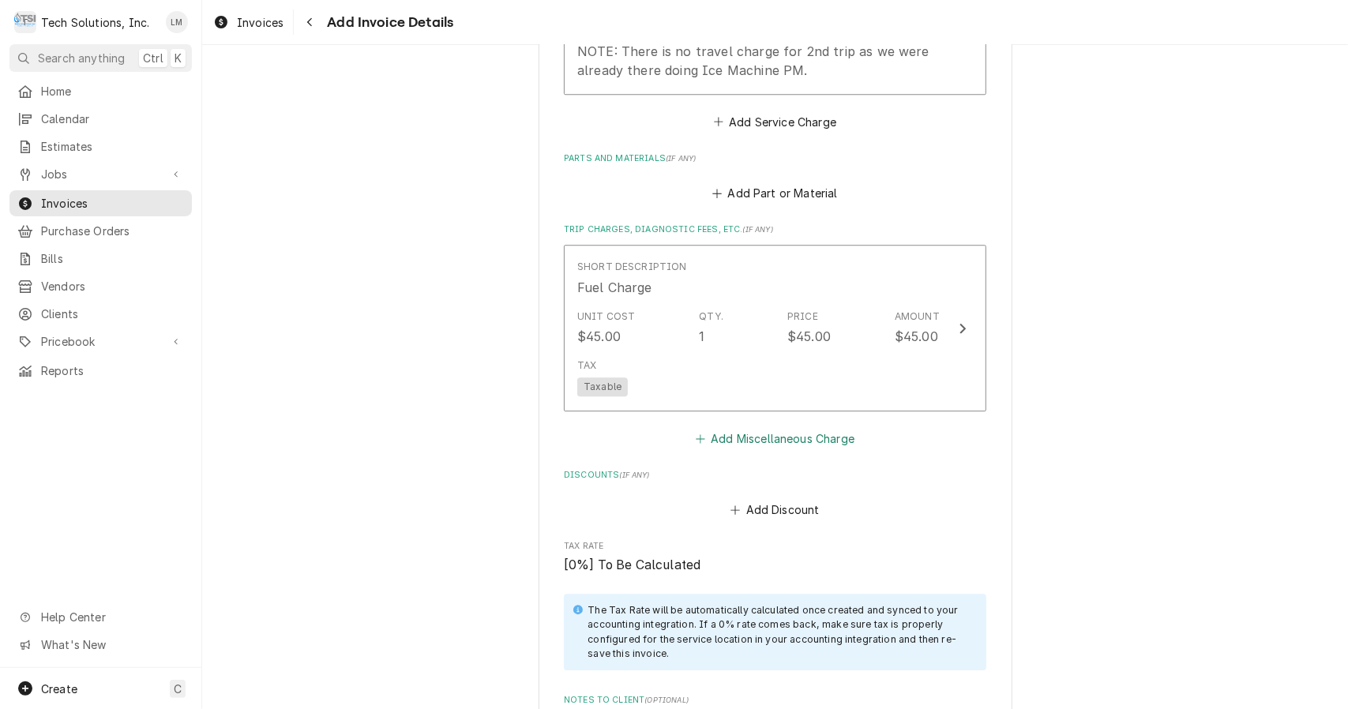
click at [734, 427] on button "Add Miscellaneous Charge" at bounding box center [775, 438] width 164 height 22
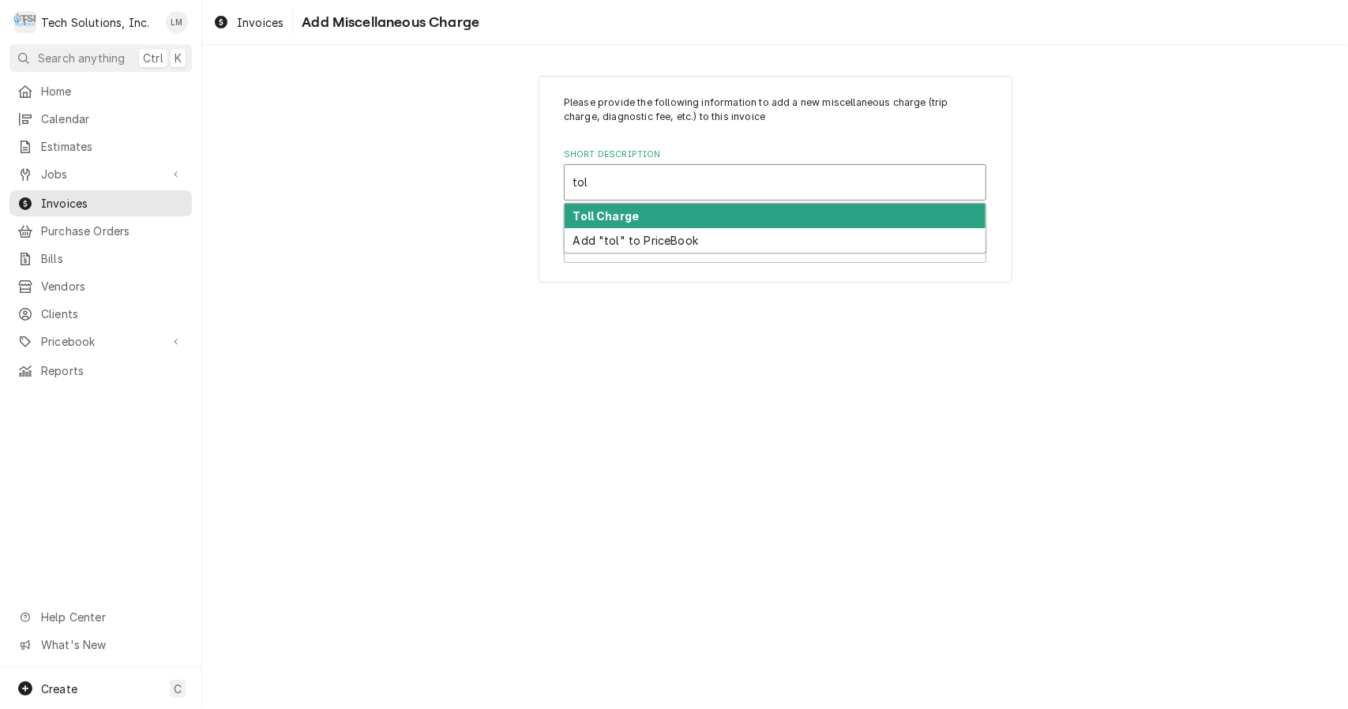
click at [607, 216] on strong "Toll Charge" at bounding box center [606, 215] width 66 height 13
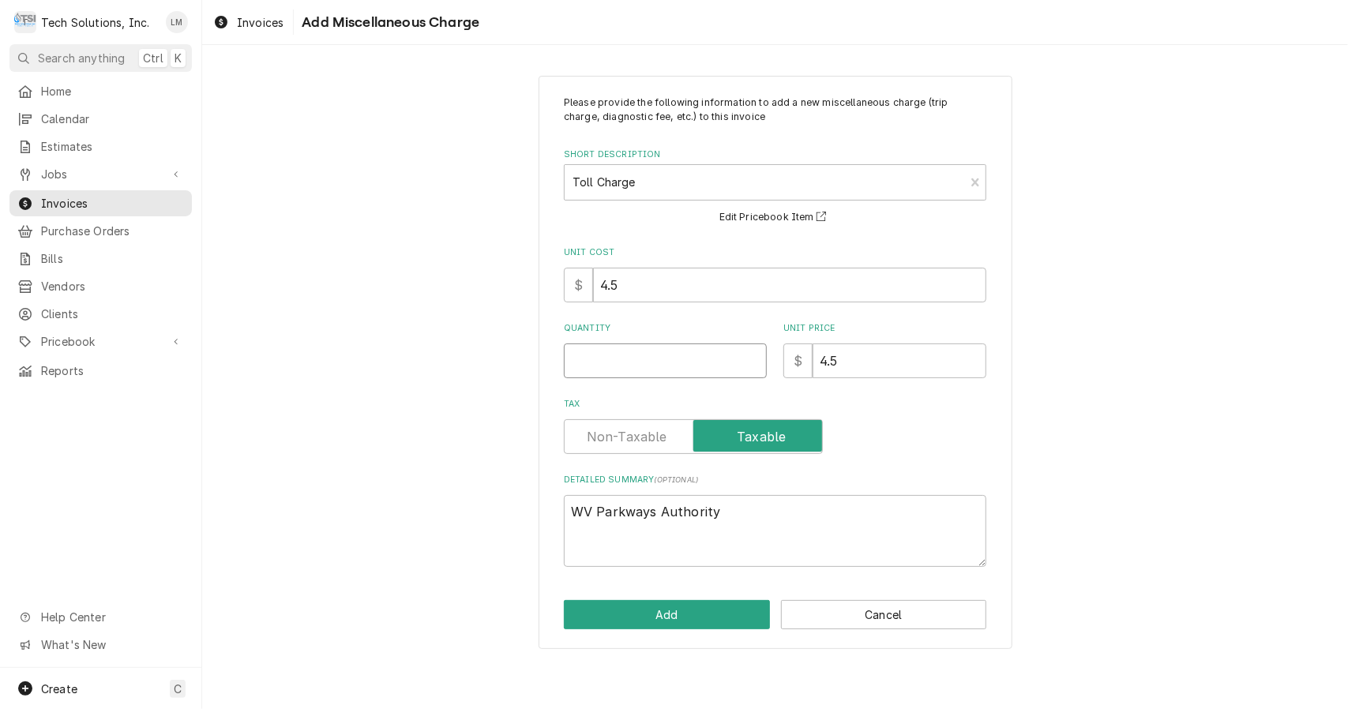
click at [659, 355] on input "Quantity" at bounding box center [665, 361] width 203 height 35
click at [798, 518] on textarea "WV Parkways Authority" at bounding box center [775, 531] width 423 height 72
click at [696, 619] on button "Add" at bounding box center [667, 614] width 206 height 29
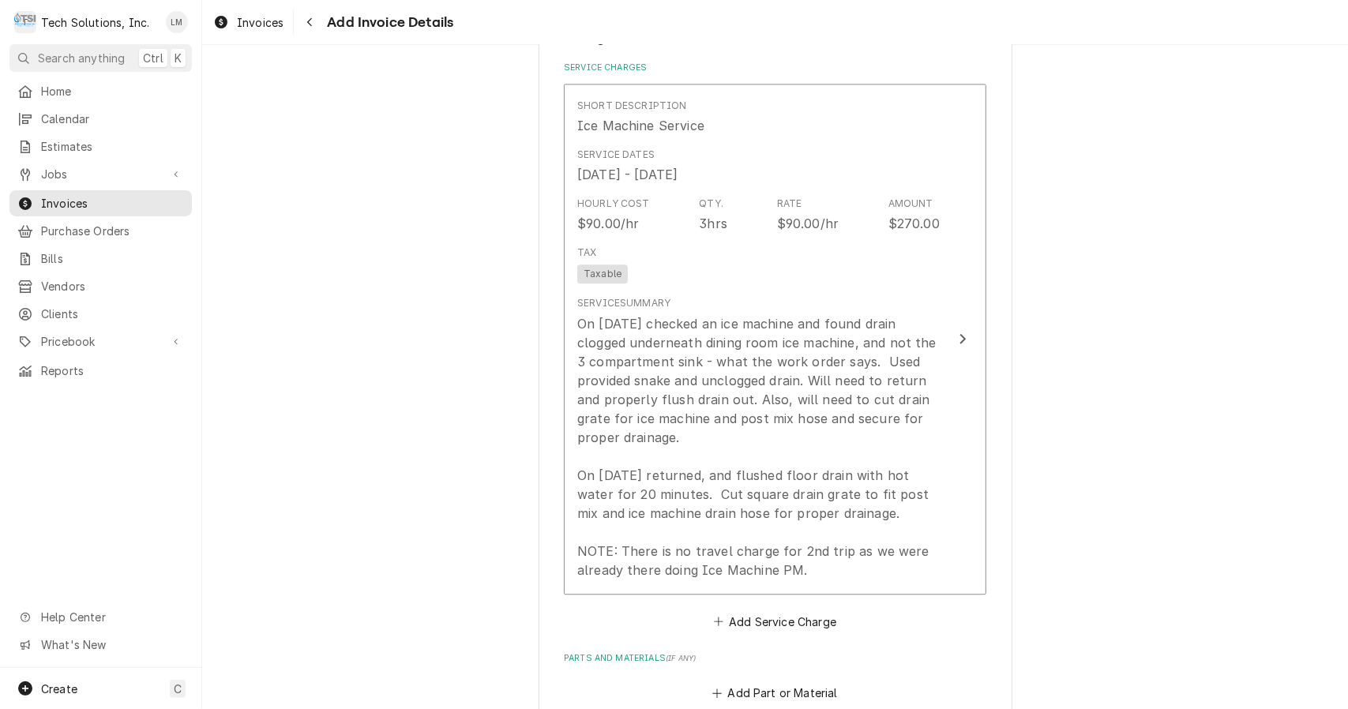
scroll to position [2452, 0]
click at [795, 611] on button "Add Service Charge" at bounding box center [775, 622] width 128 height 22
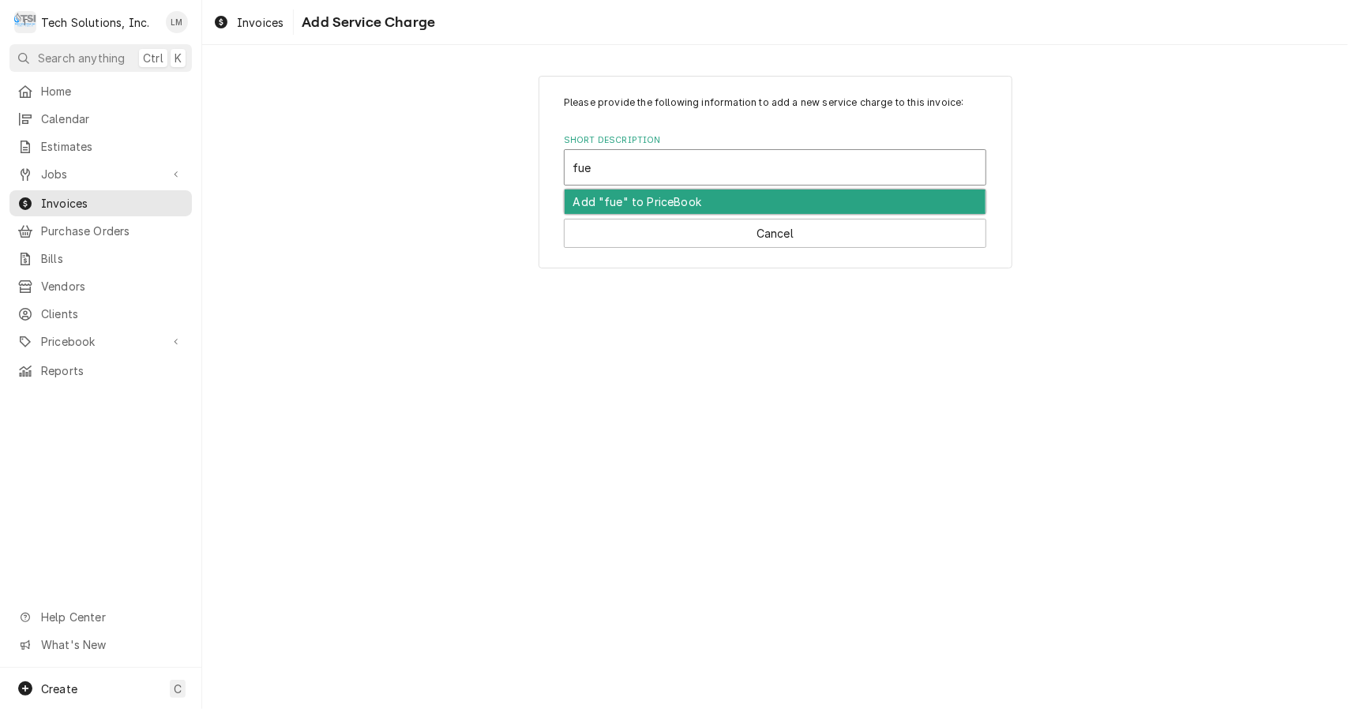
click at [797, 229] on button "Cancel" at bounding box center [775, 233] width 423 height 29
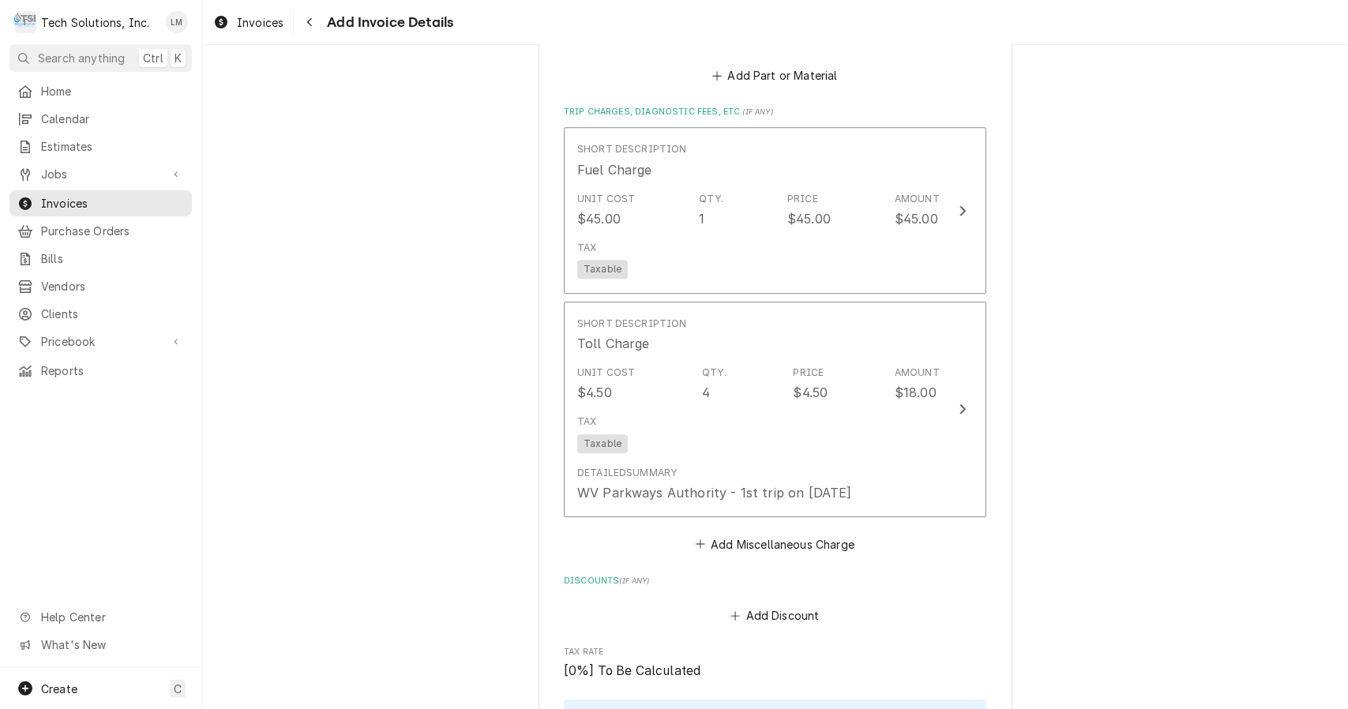
scroll to position [3074, 0]
click at [749, 530] on button "Add Miscellaneous Charge" at bounding box center [775, 541] width 164 height 22
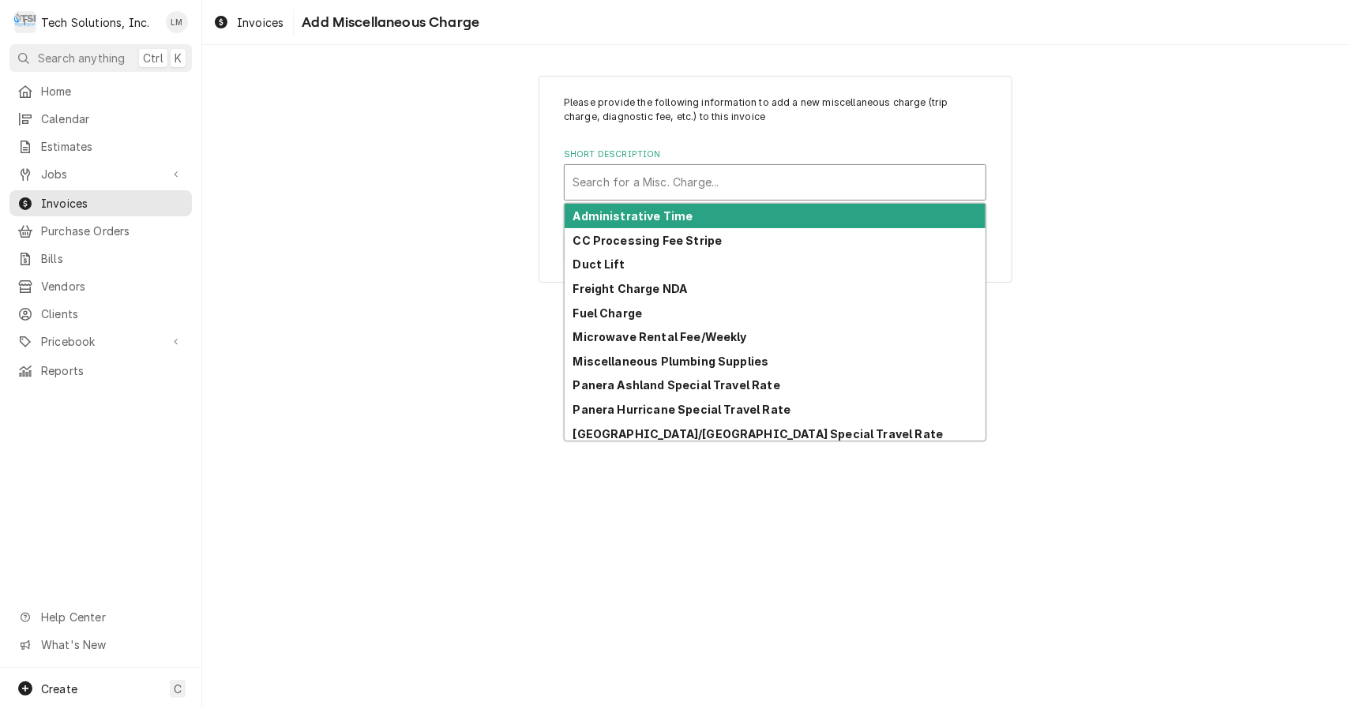
click at [643, 317] on div "Fuel Charge" at bounding box center [775, 313] width 421 height 24
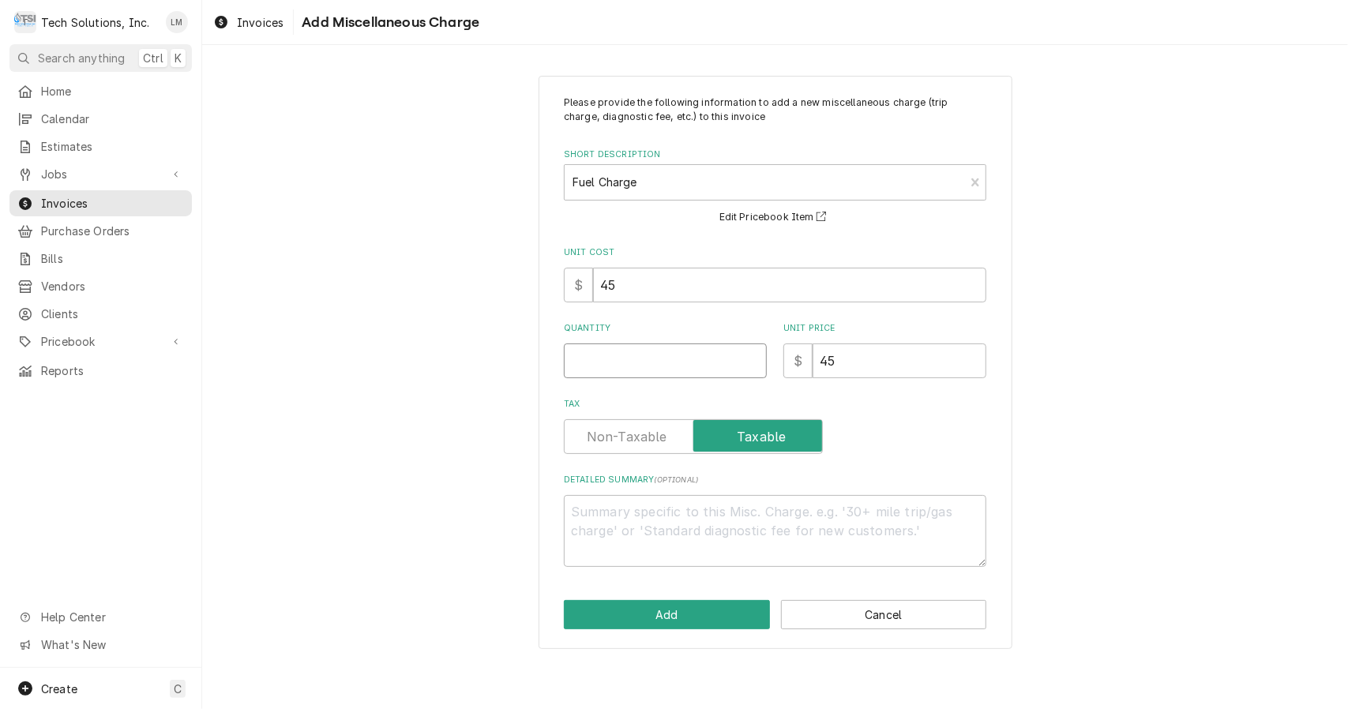
click at [698, 359] on input "Quantity" at bounding box center [665, 361] width 203 height 35
click at [821, 534] on textarea "Detailed Summary ( optional )" at bounding box center [775, 531] width 423 height 72
click at [690, 616] on button "Add" at bounding box center [667, 614] width 206 height 29
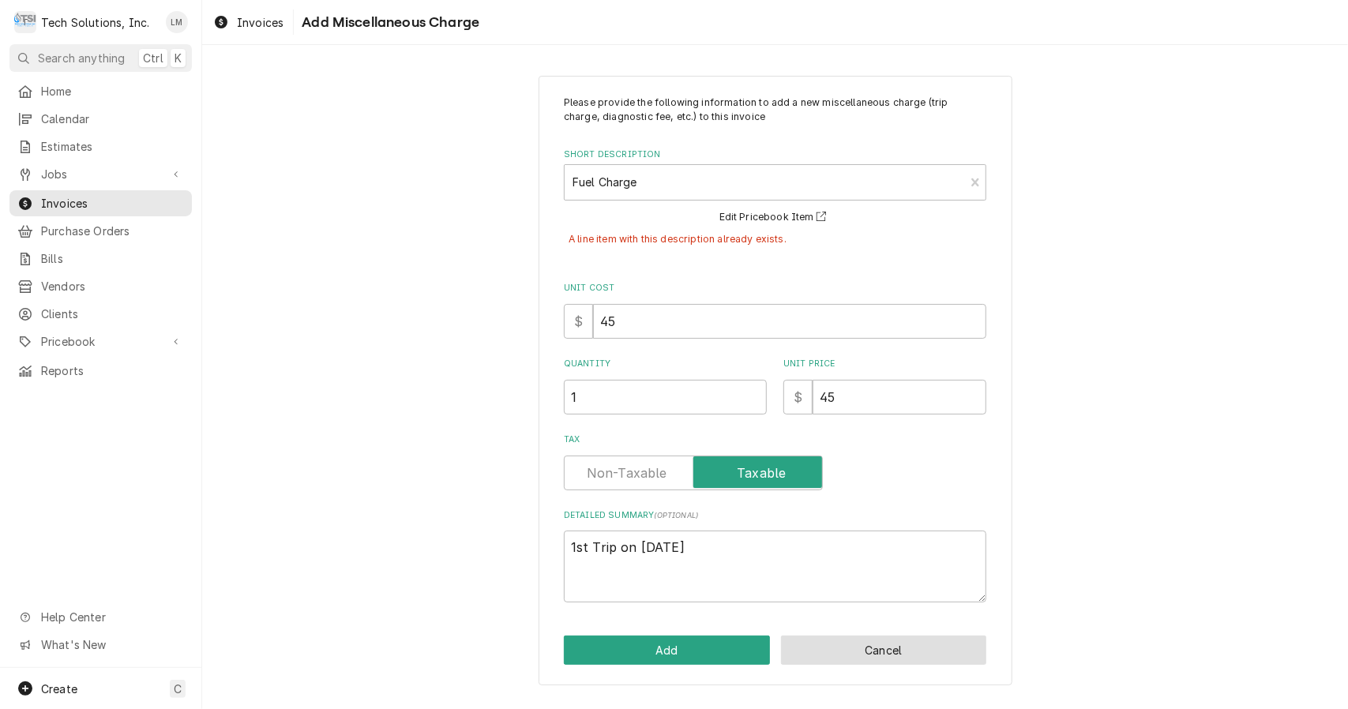
click at [870, 659] on button "Cancel" at bounding box center [884, 650] width 206 height 29
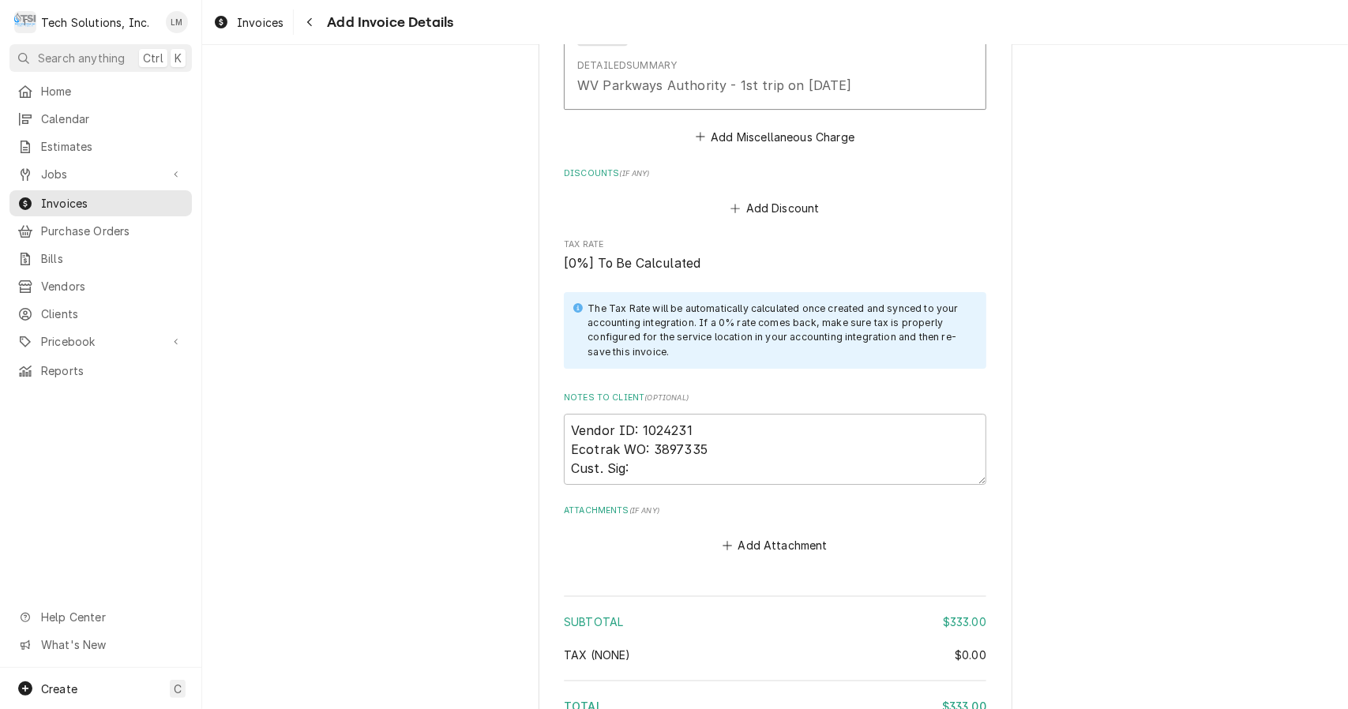
scroll to position [3603, 0]
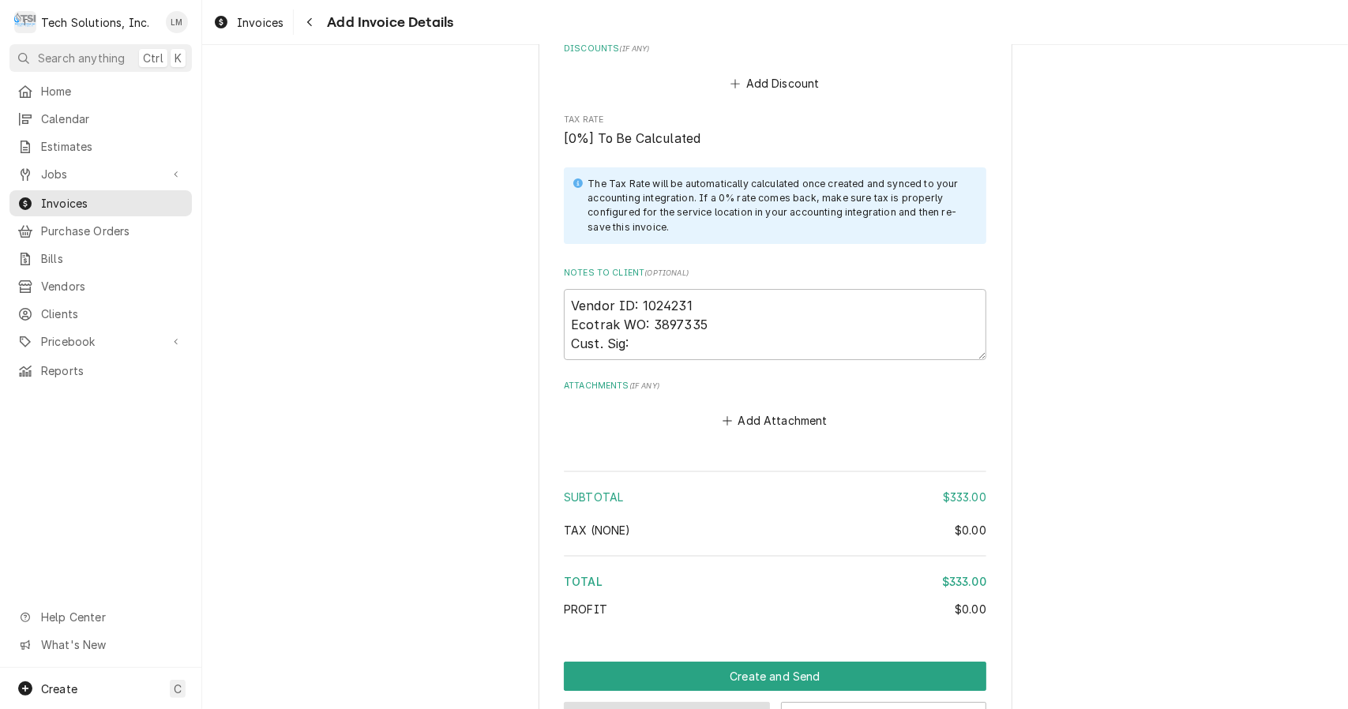
click at [693, 702] on button "Preview Invoice" at bounding box center [667, 716] width 206 height 29
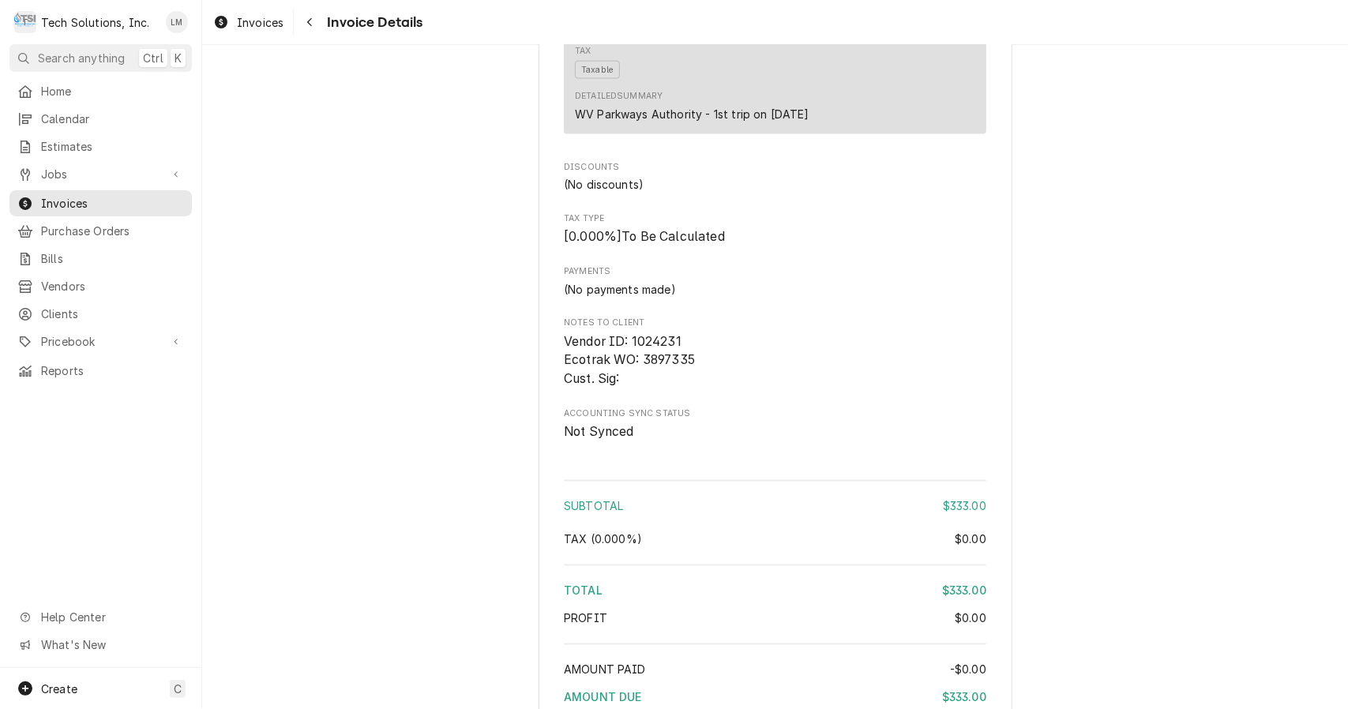
scroll to position [1879, 0]
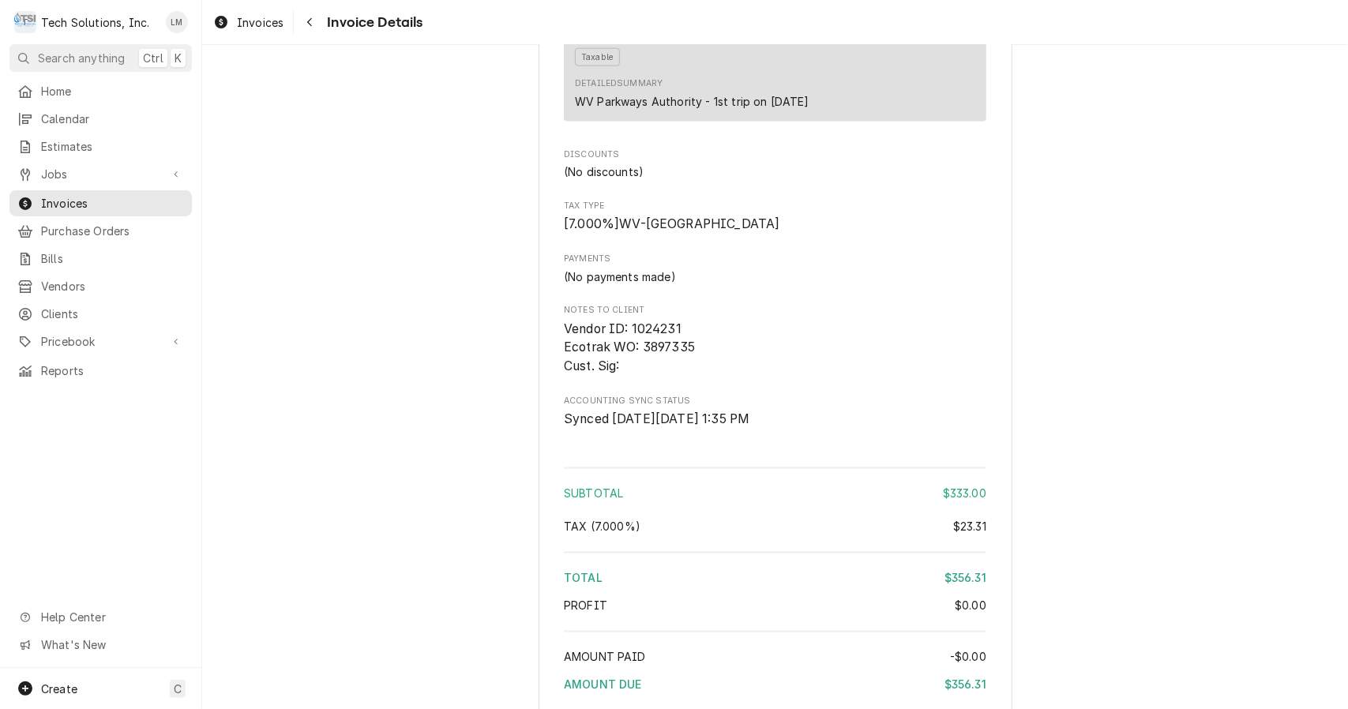
scroll to position [1879, 0]
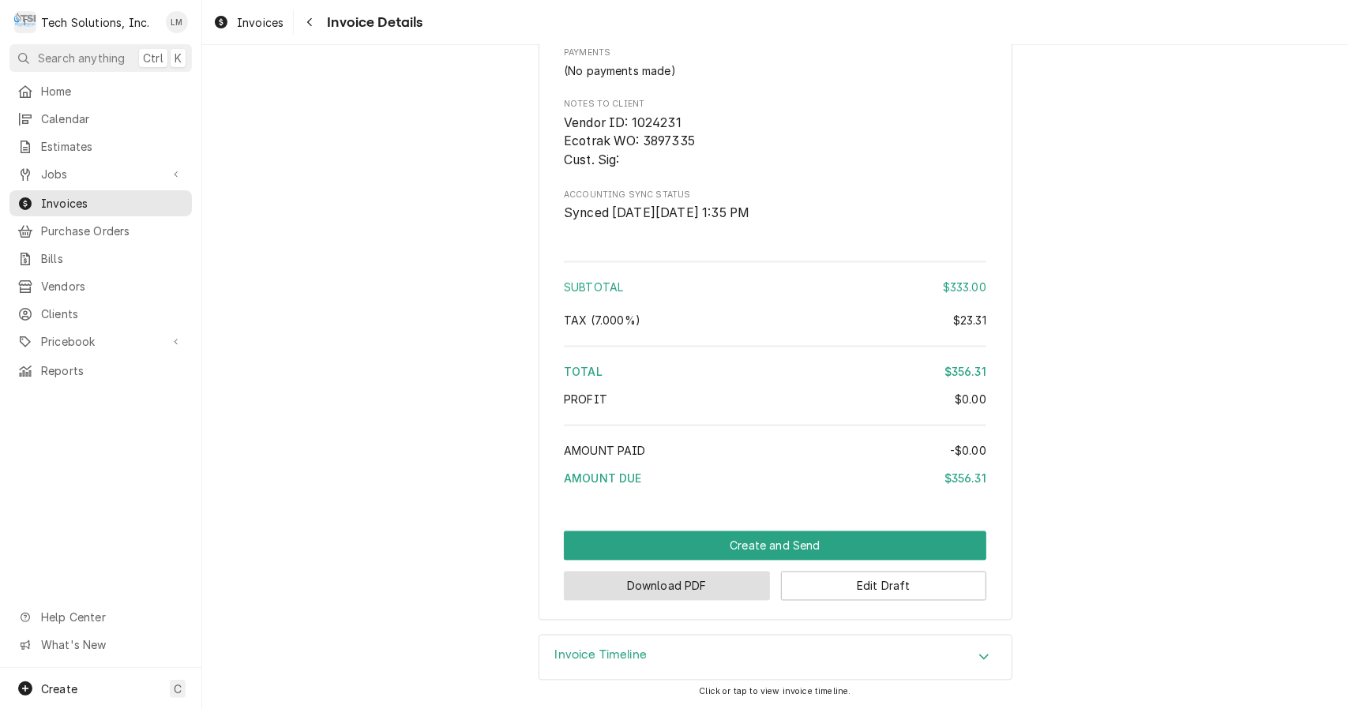
click at [701, 592] on button "Download PDF" at bounding box center [667, 586] width 206 height 29
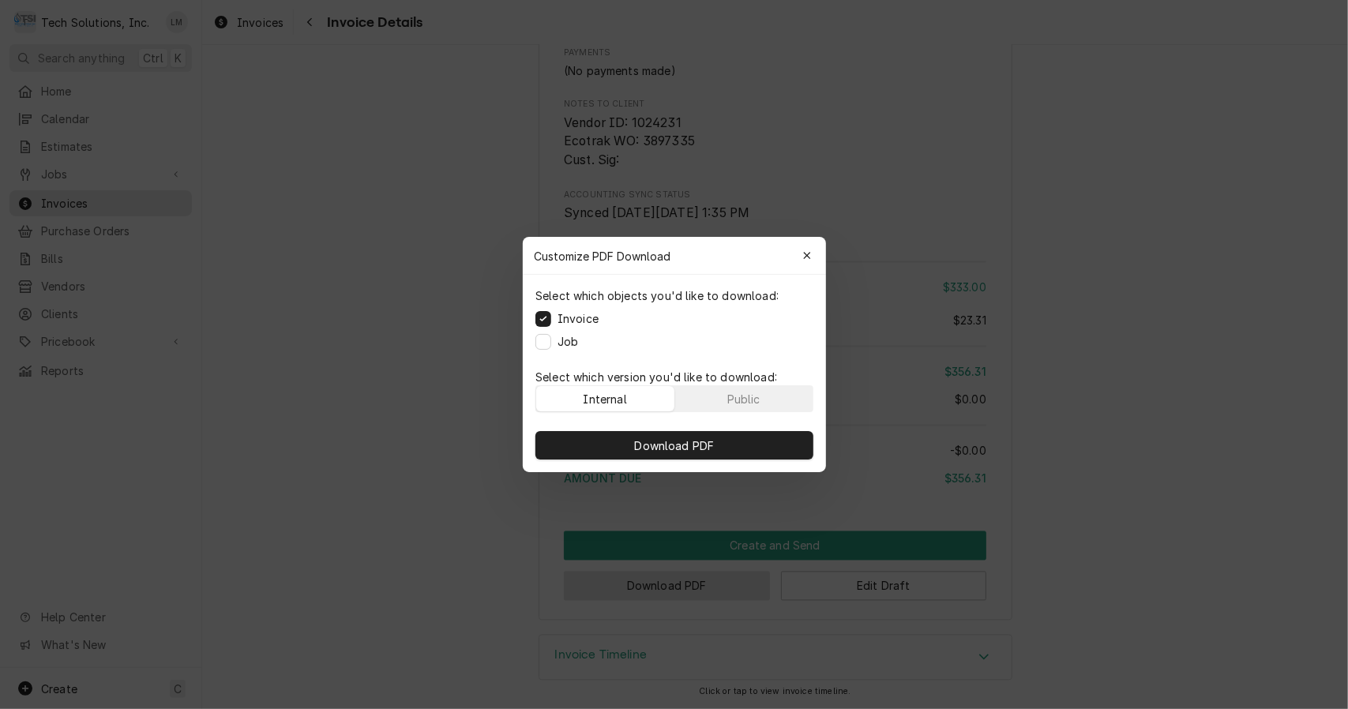
click at [733, 401] on div "Public" at bounding box center [743, 399] width 33 height 17
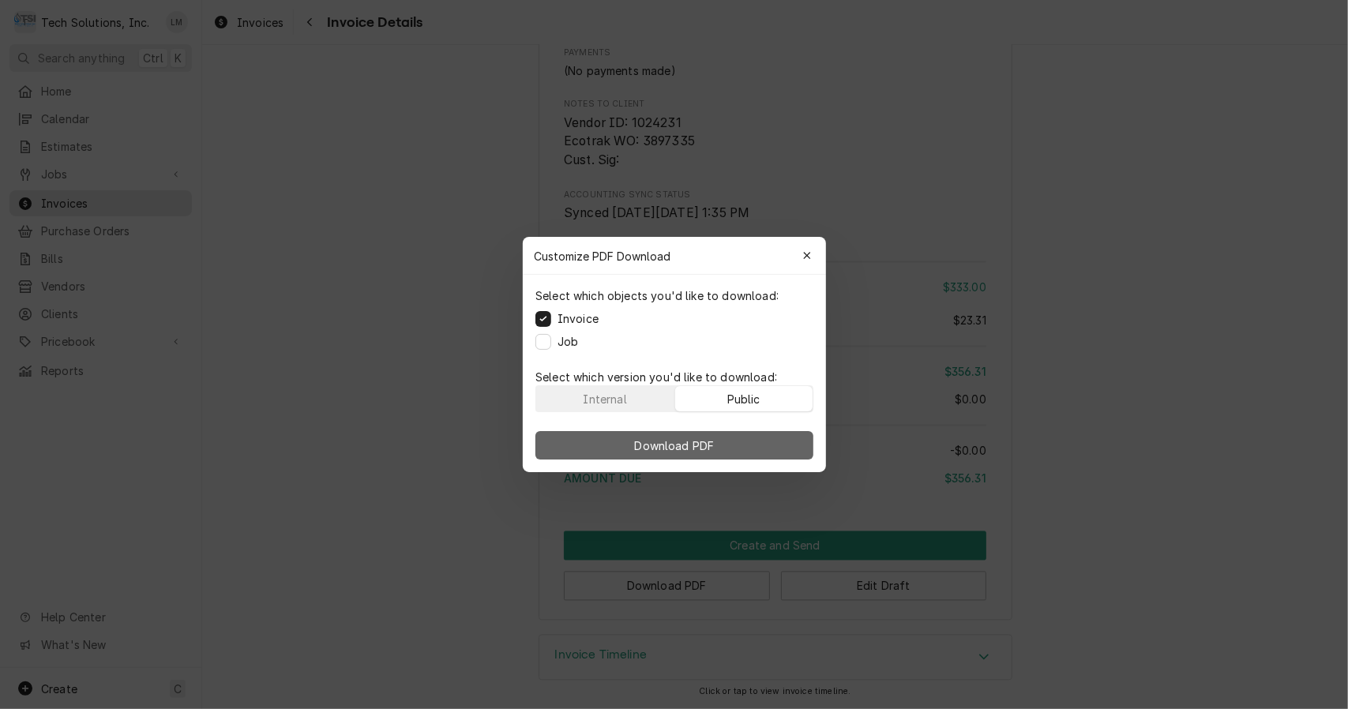
click at [716, 441] on span "Download PDF" at bounding box center [674, 446] width 86 height 17
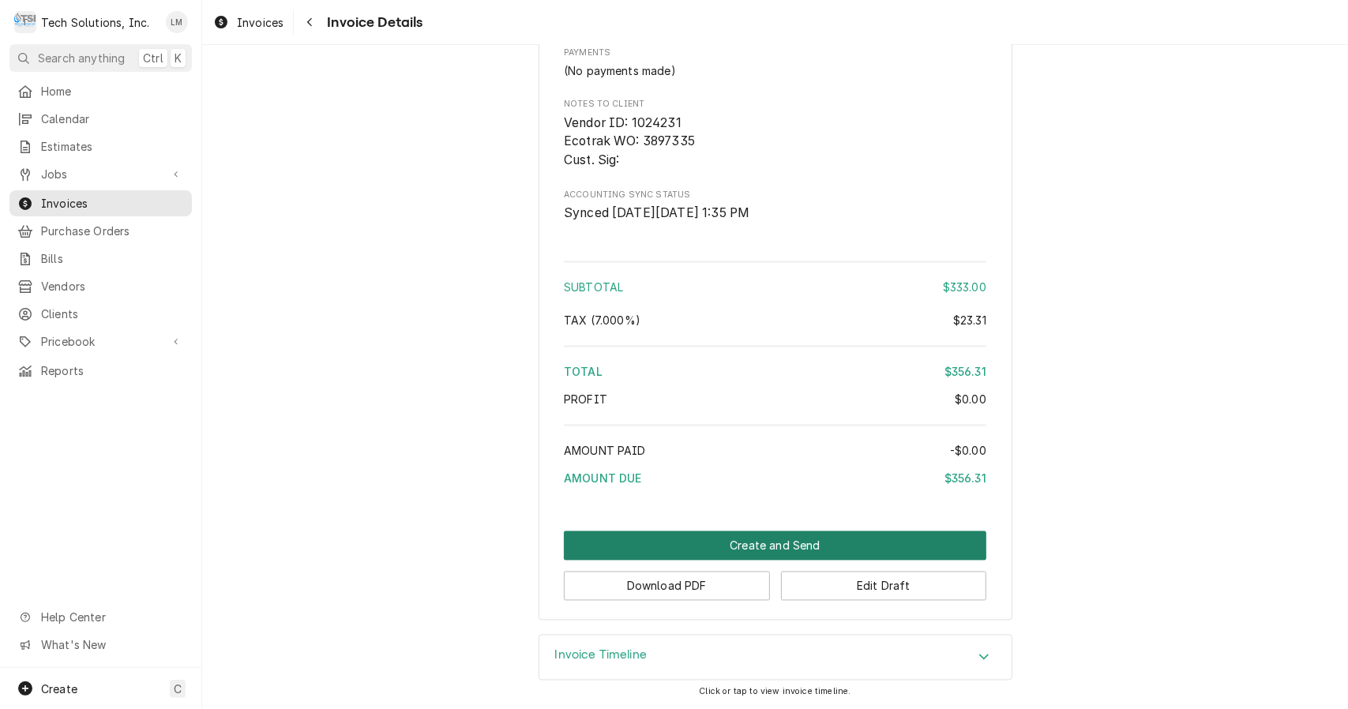
click at [730, 547] on button "Create and Send" at bounding box center [775, 546] width 423 height 29
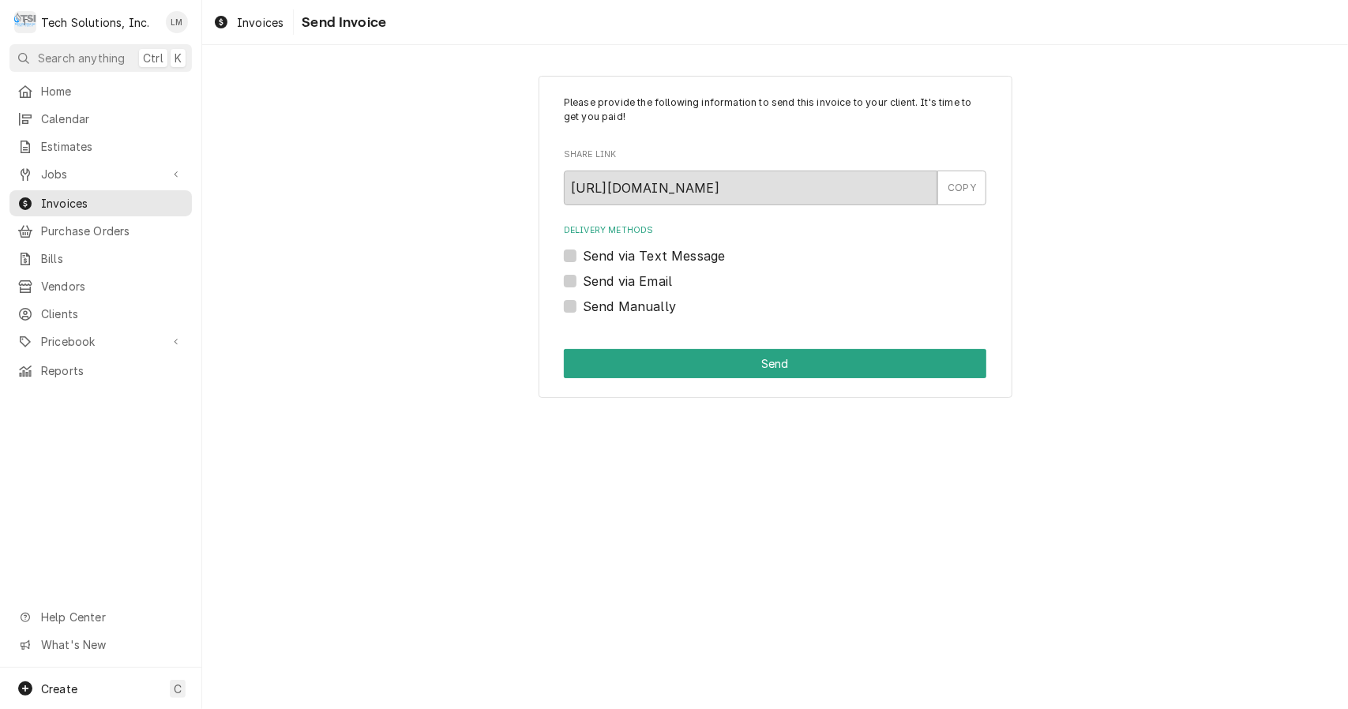
click at [629, 312] on label "Send Manually" at bounding box center [629, 306] width 93 height 19
click at [629, 312] on input "Send Manually" at bounding box center [794, 314] width 423 height 35
checkbox input "true"
click at [662, 362] on button "Send" at bounding box center [775, 363] width 423 height 29
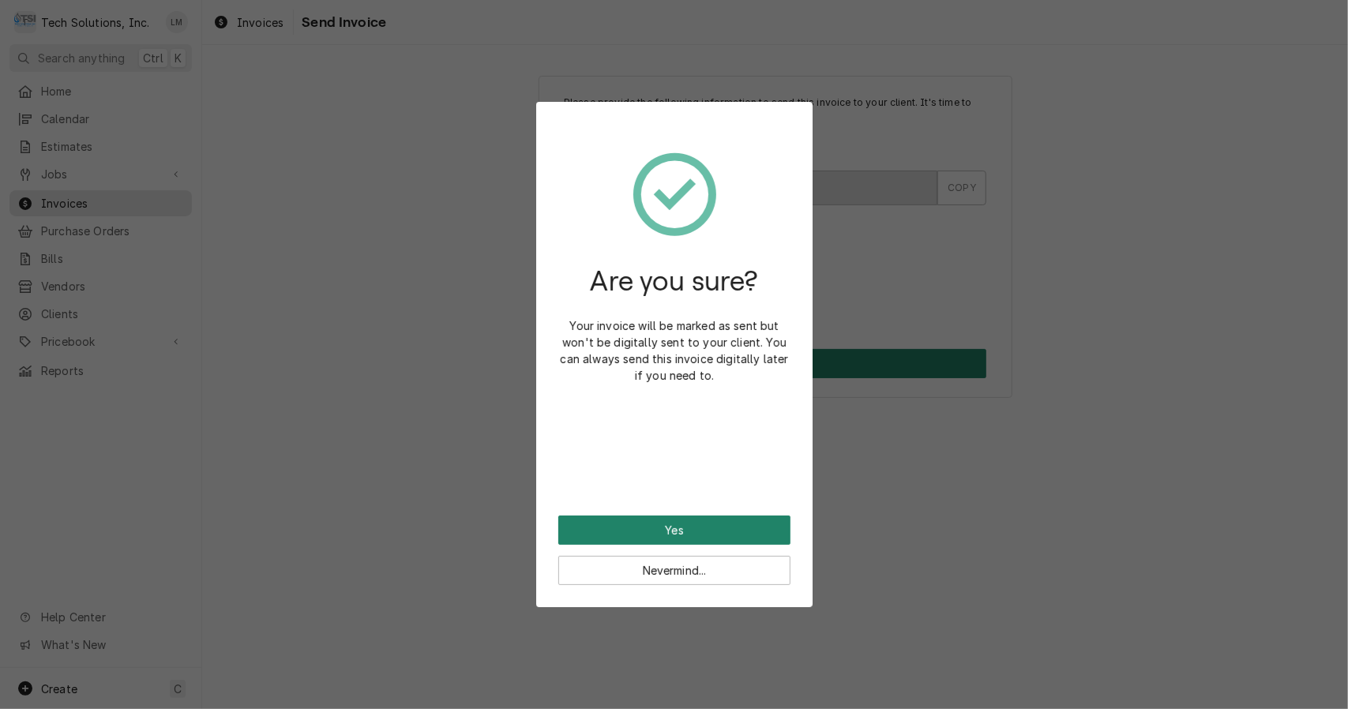
click at [701, 531] on button "Yes" at bounding box center [674, 530] width 232 height 29
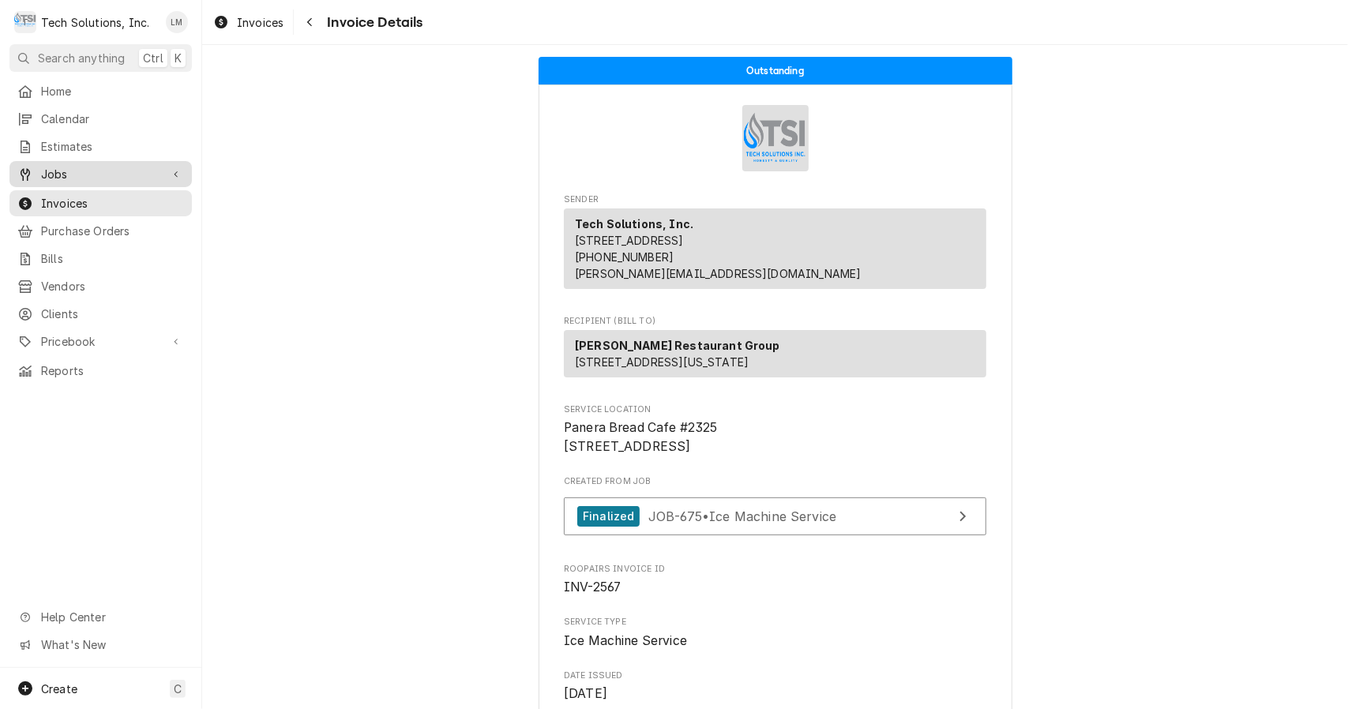
click at [57, 168] on span "Jobs" at bounding box center [100, 174] width 119 height 17
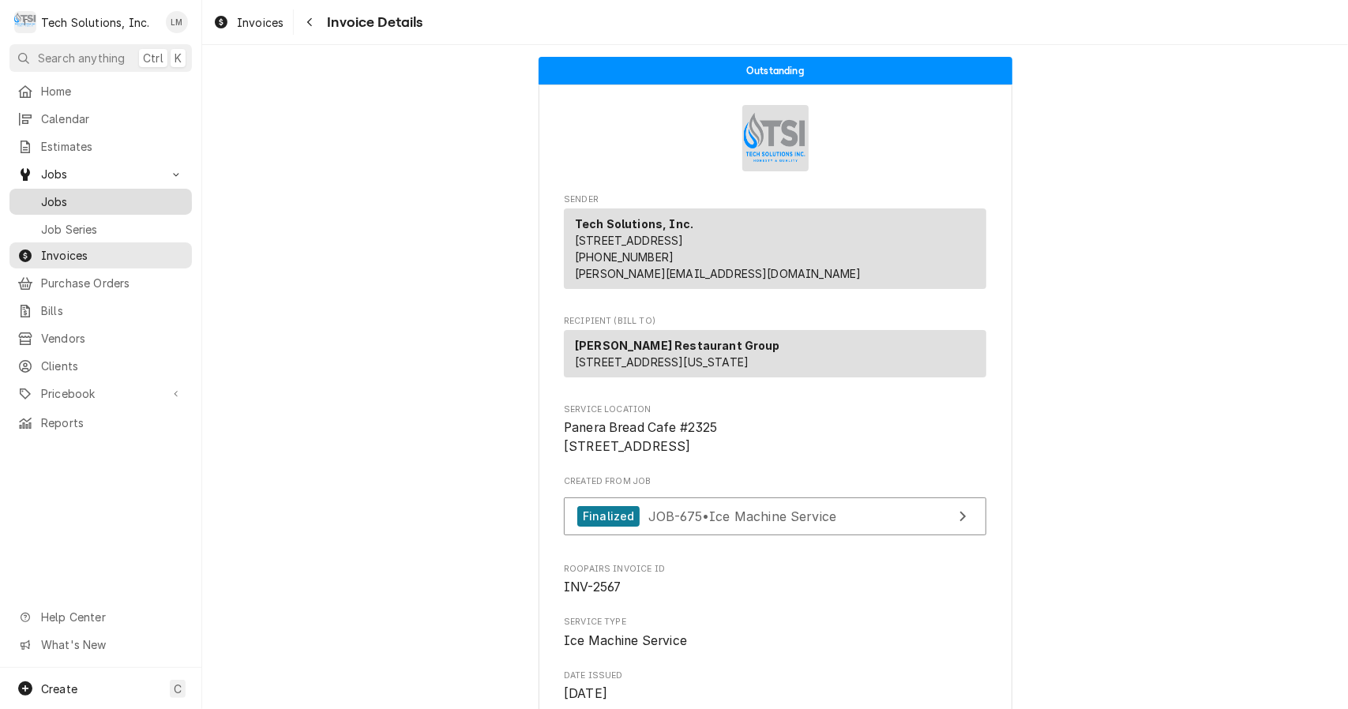
click at [70, 200] on span "Jobs" at bounding box center [112, 201] width 143 height 17
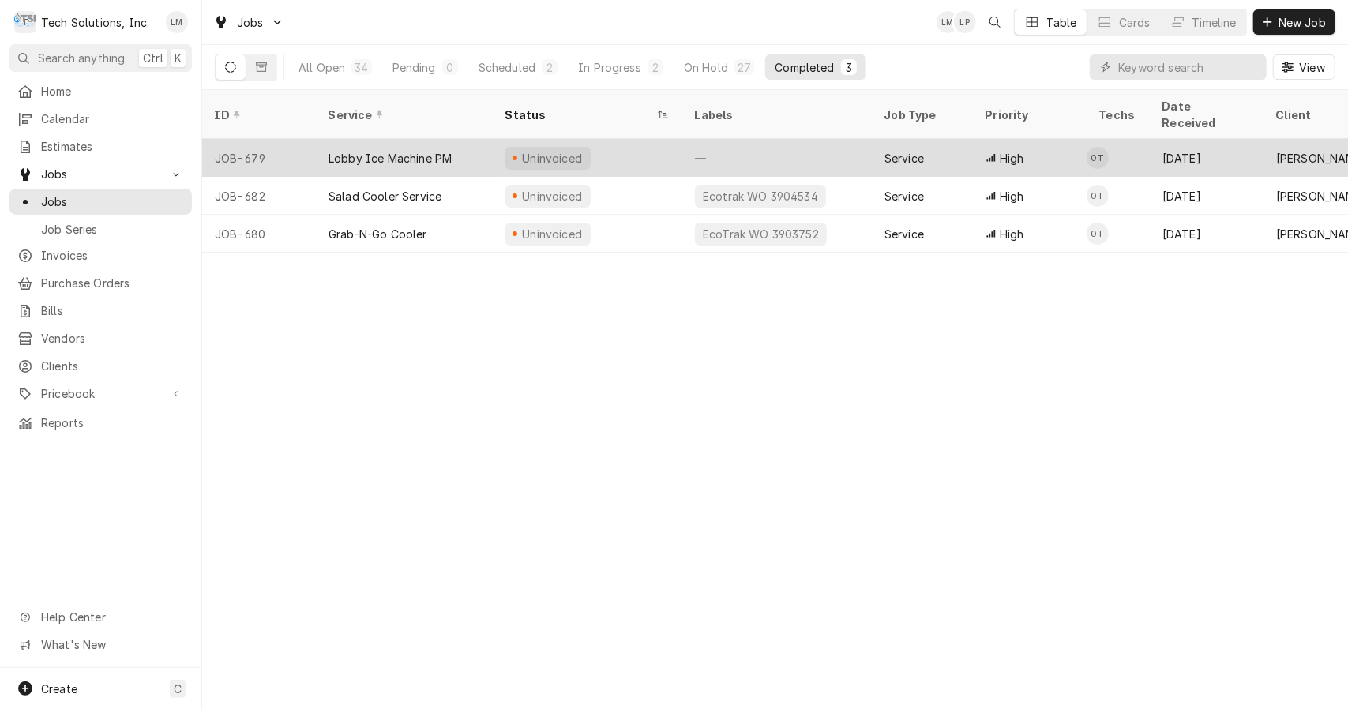
click at [419, 150] on div "Lobby Ice Machine PM" at bounding box center [390, 158] width 123 height 17
click at [427, 150] on div "Lobby Ice Machine PM" at bounding box center [390, 158] width 123 height 17
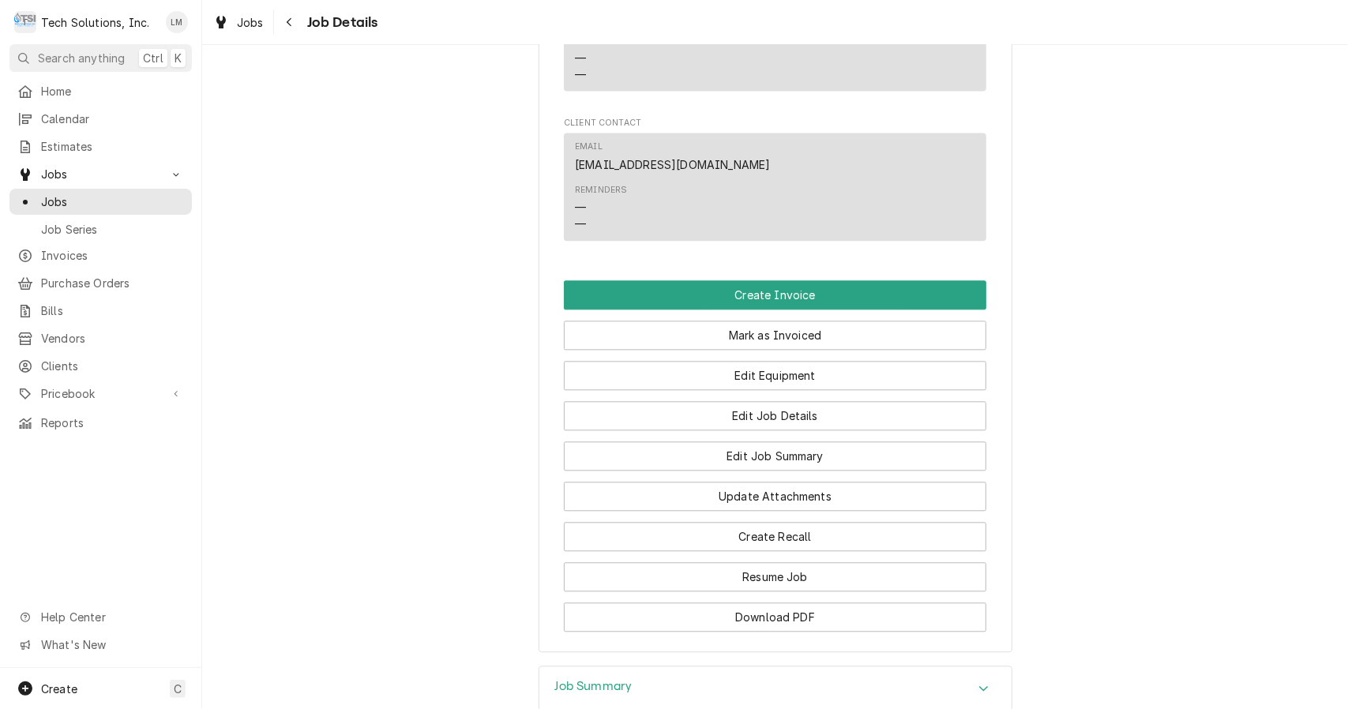
scroll to position [2416, 0]
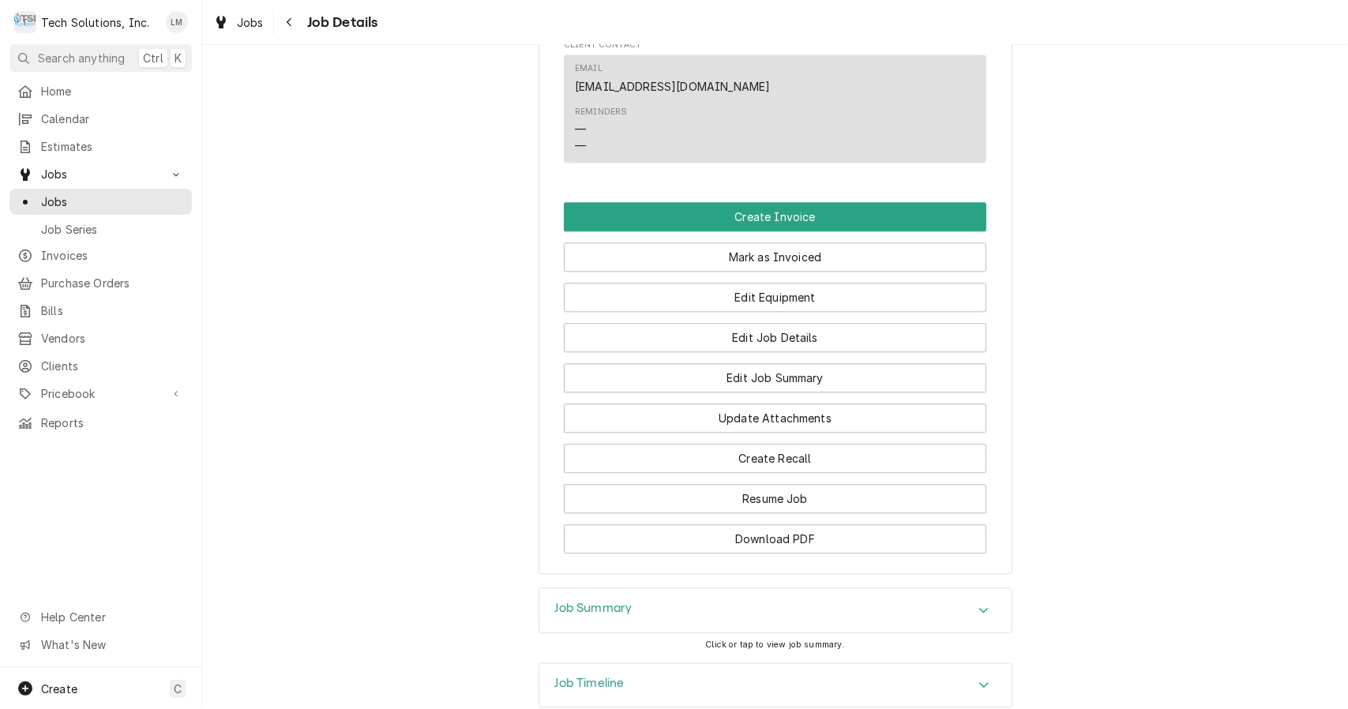
click at [840, 524] on button "Download PDF" at bounding box center [775, 538] width 423 height 29
click at [54, 200] on span "Jobs" at bounding box center [112, 201] width 143 height 17
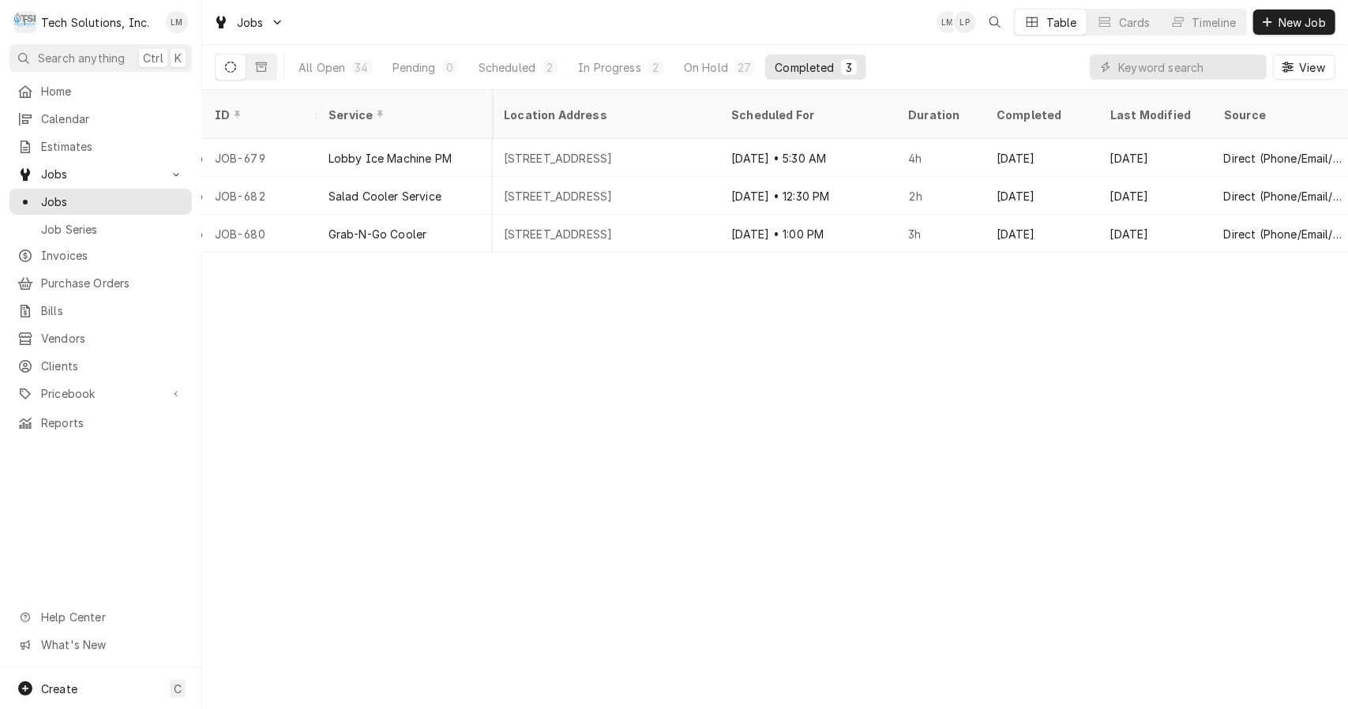
scroll to position [0, 1298]
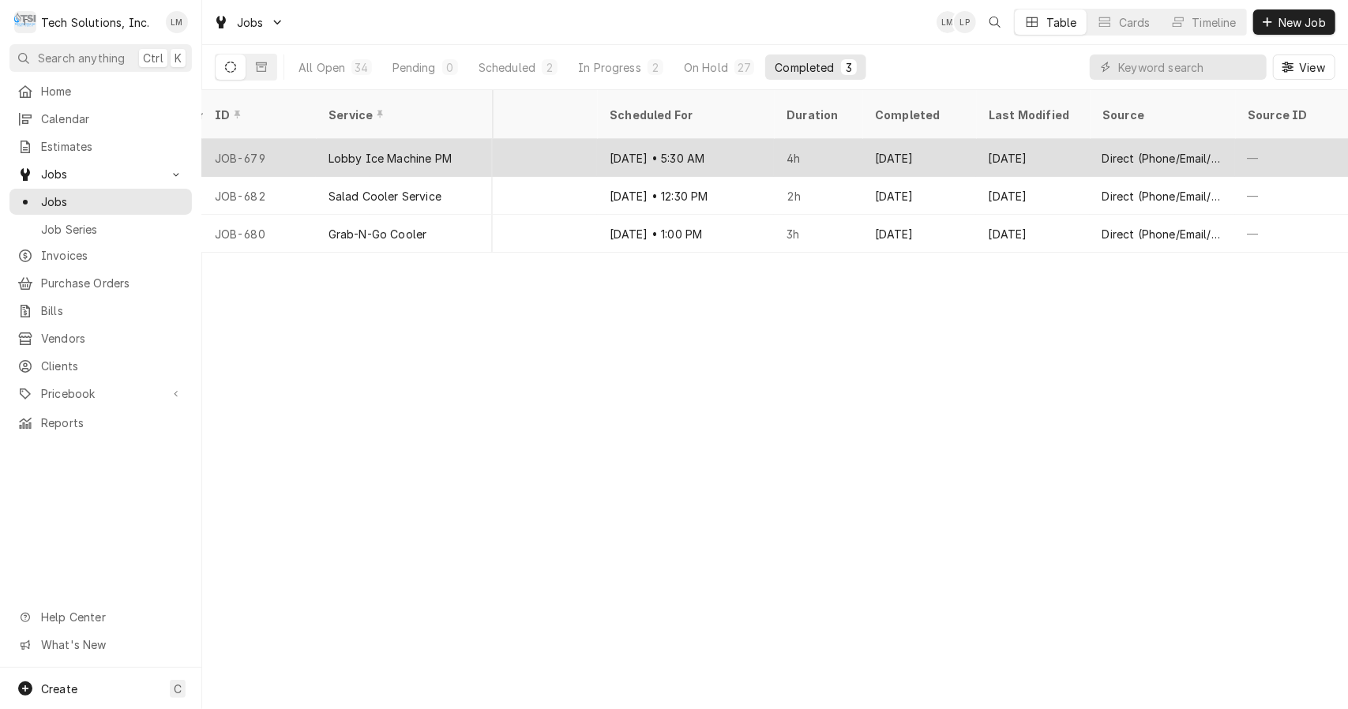
click at [371, 150] on div "Lobby Ice Machine PM" at bounding box center [390, 158] width 123 height 17
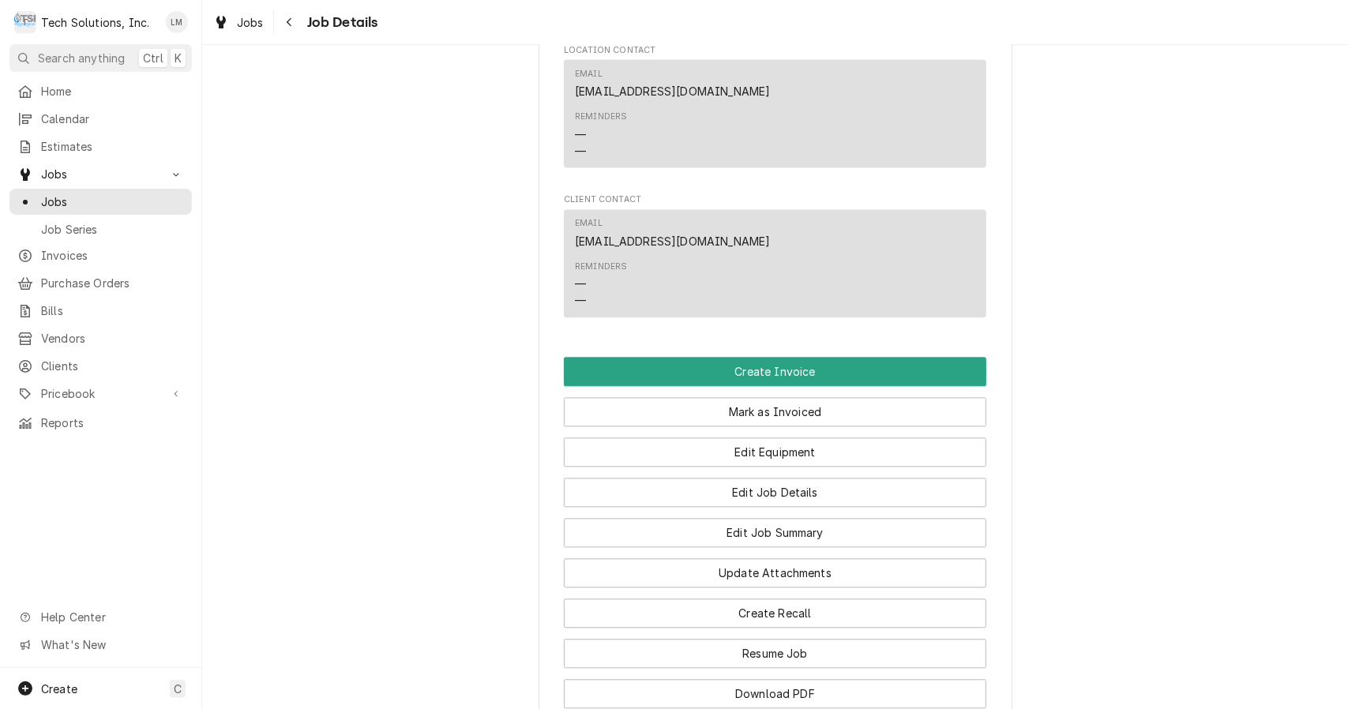
scroll to position [2258, 0]
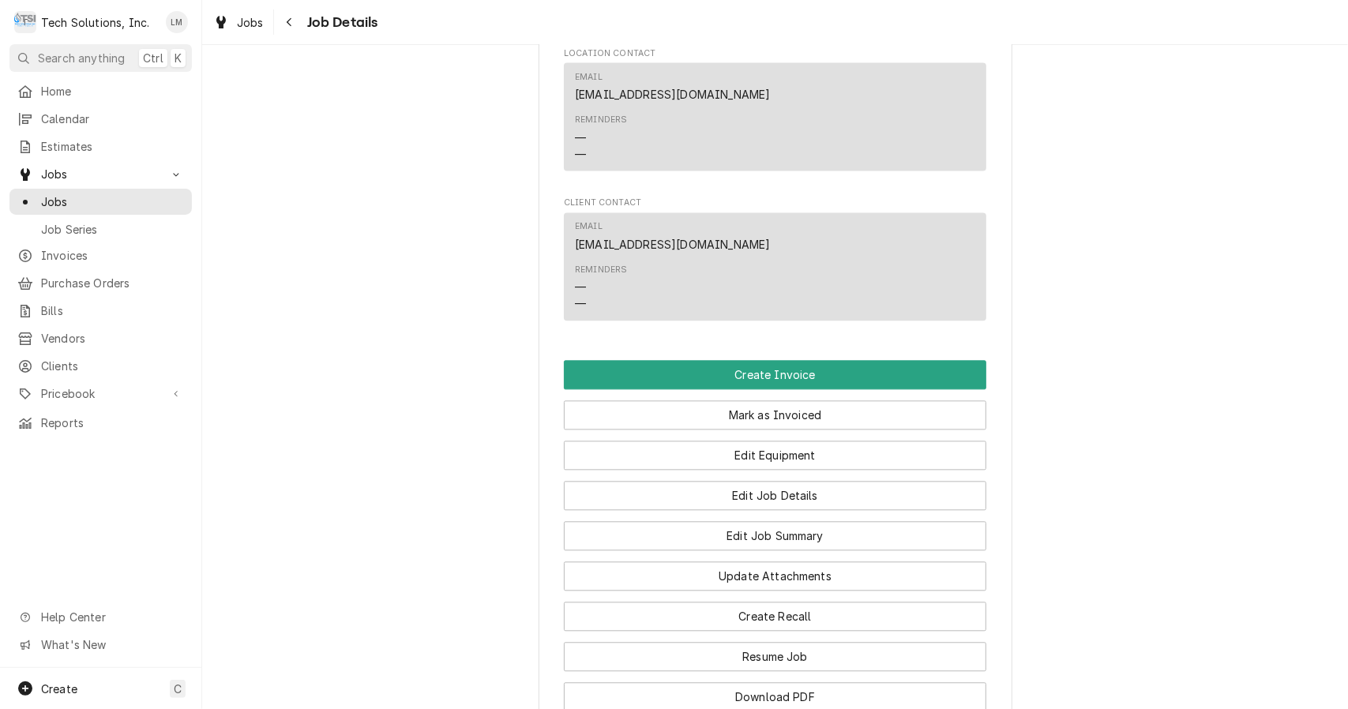
click at [797, 360] on button "Create Invoice" at bounding box center [775, 374] width 423 height 29
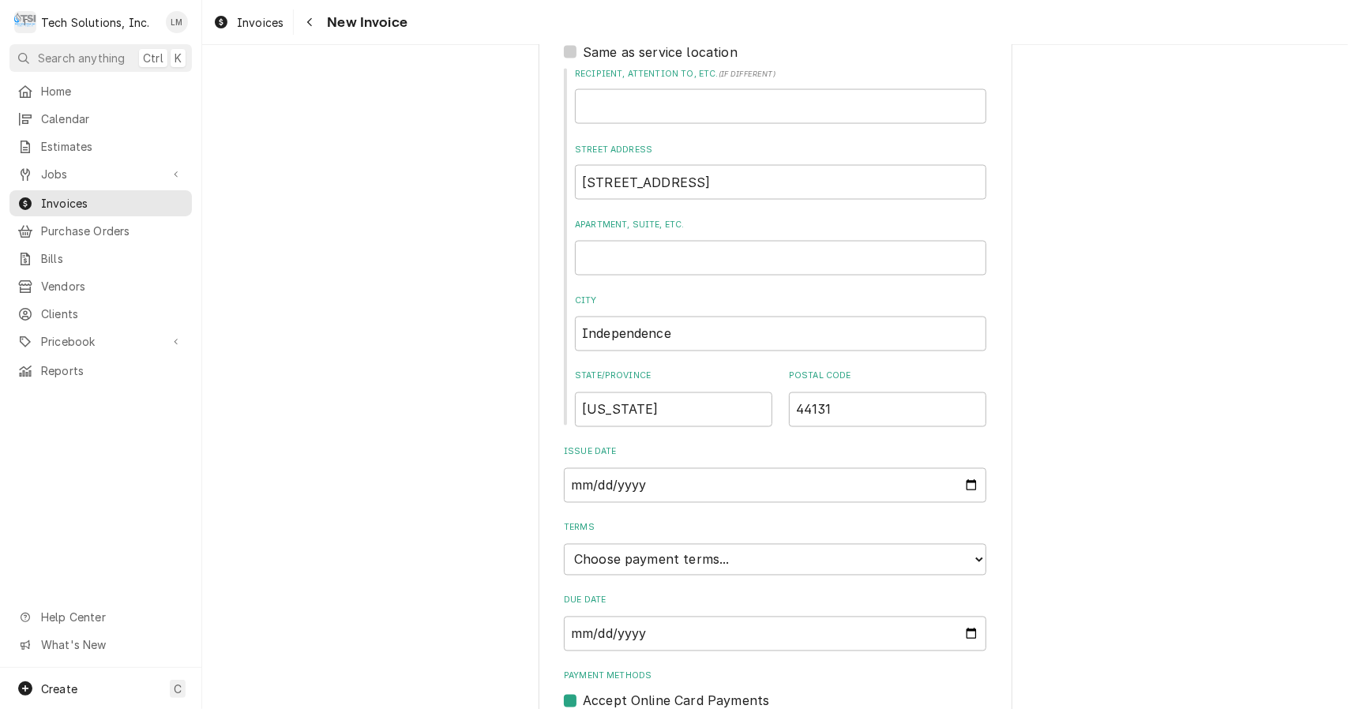
scroll to position [1749, 0]
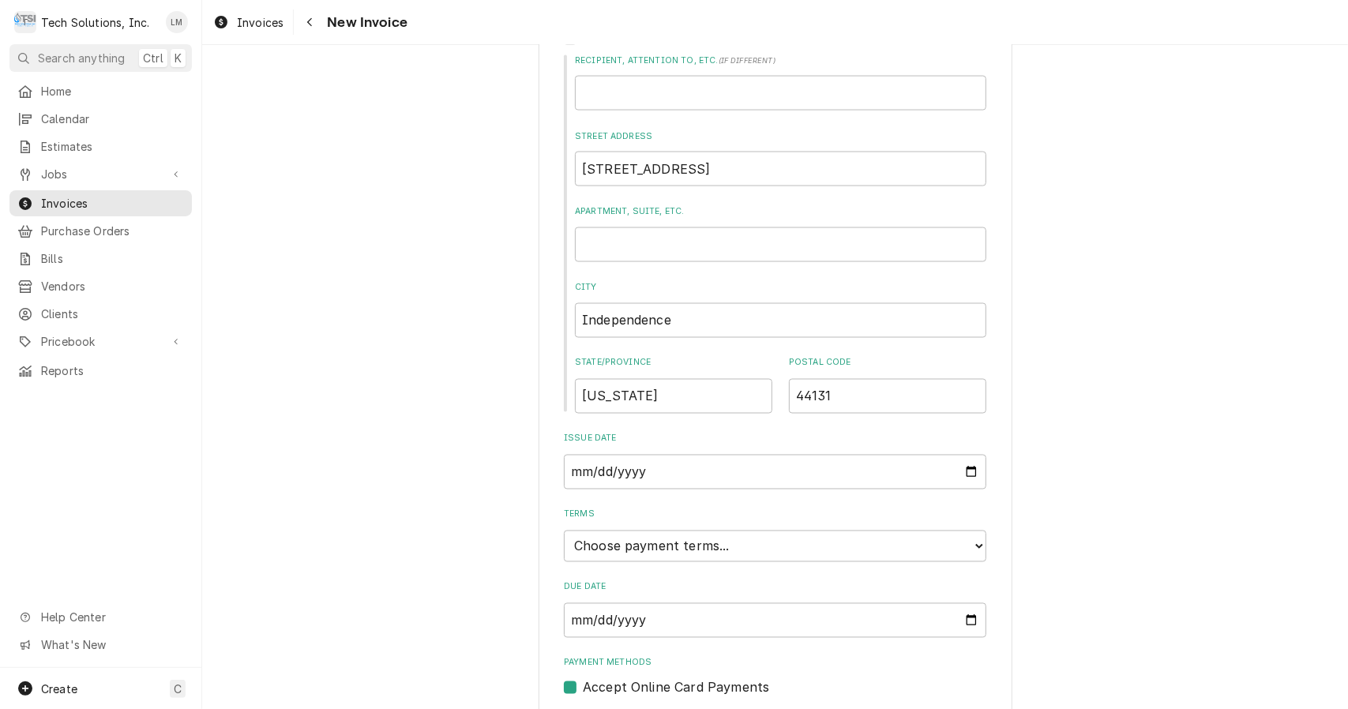
click at [967, 531] on select "Choose payment terms... Same Day Net 7 Net 14 Net 21 Net 30 Net 45 Net 60 Net 90" at bounding box center [775, 547] width 423 height 32
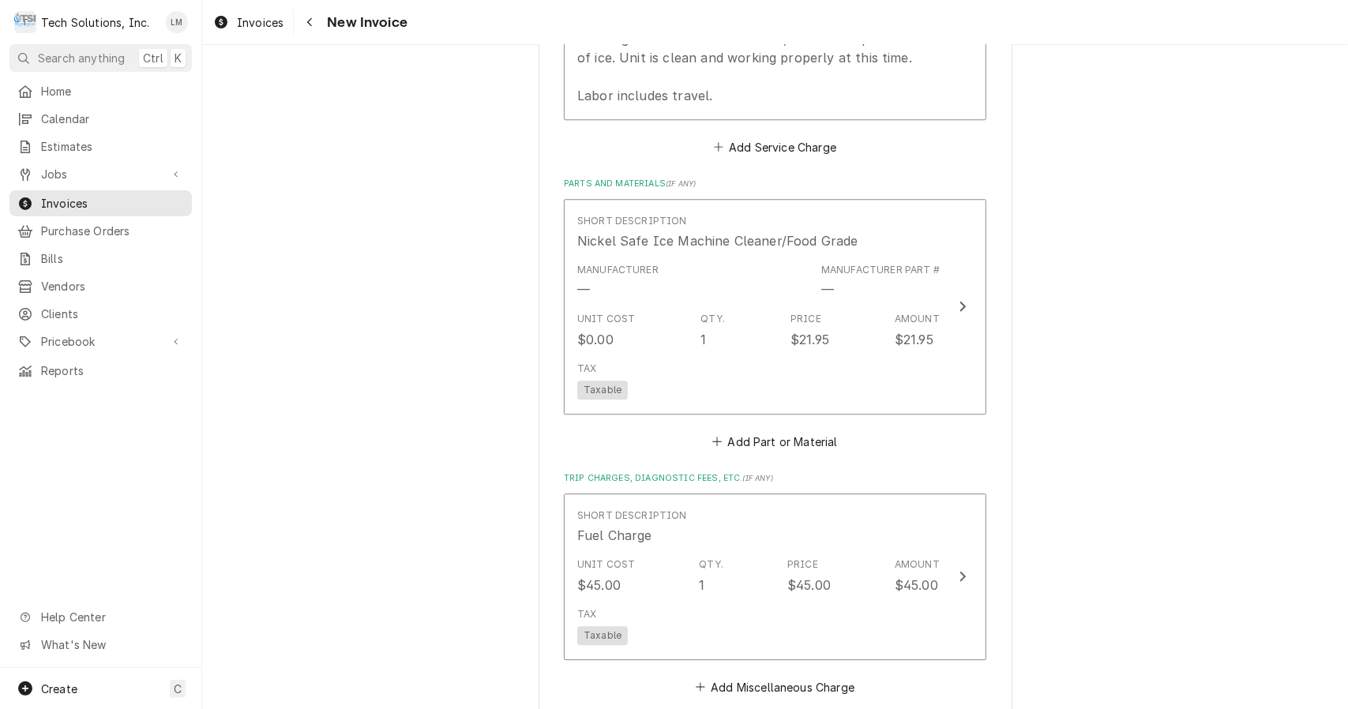
scroll to position [2851, 0]
click at [62, 175] on span "Jobs" at bounding box center [100, 174] width 119 height 17
click at [76, 202] on span "Jobs" at bounding box center [112, 201] width 143 height 17
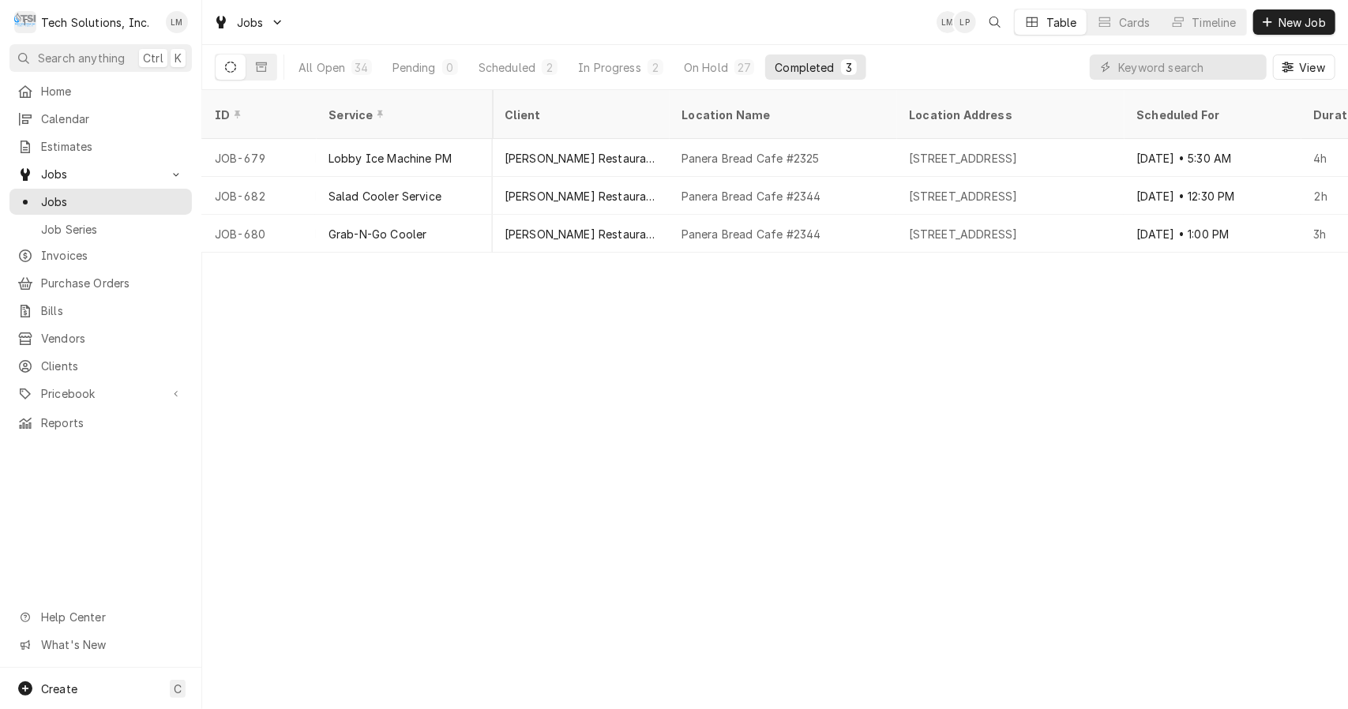
scroll to position [0, 775]
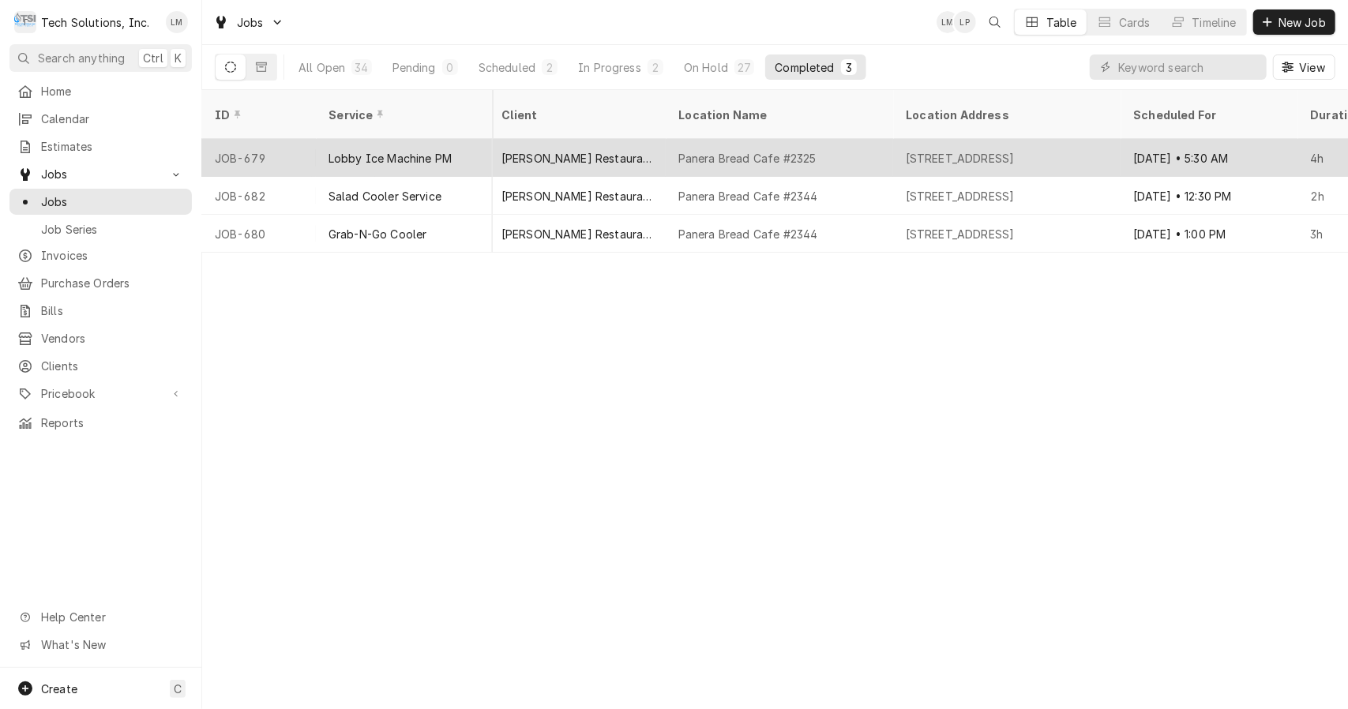
click at [390, 150] on div "Lobby Ice Machine PM" at bounding box center [390, 158] width 123 height 17
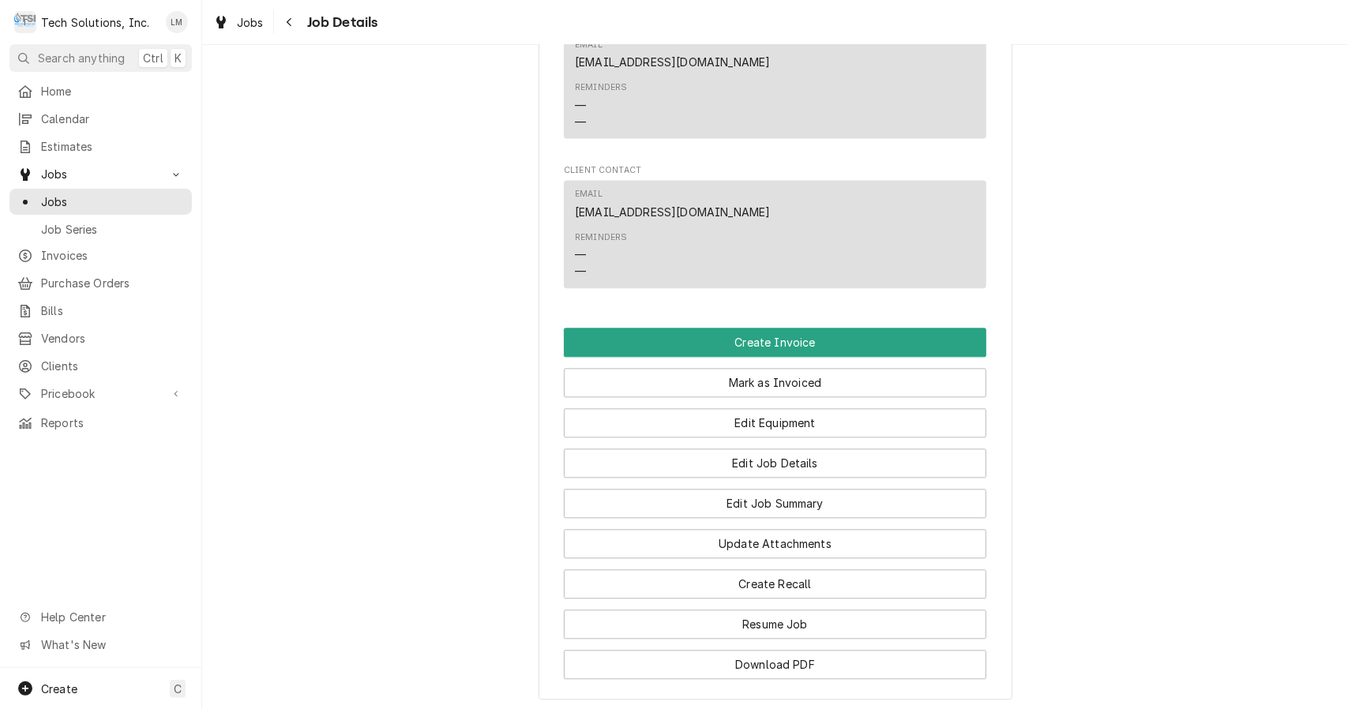
scroll to position [2290, 0]
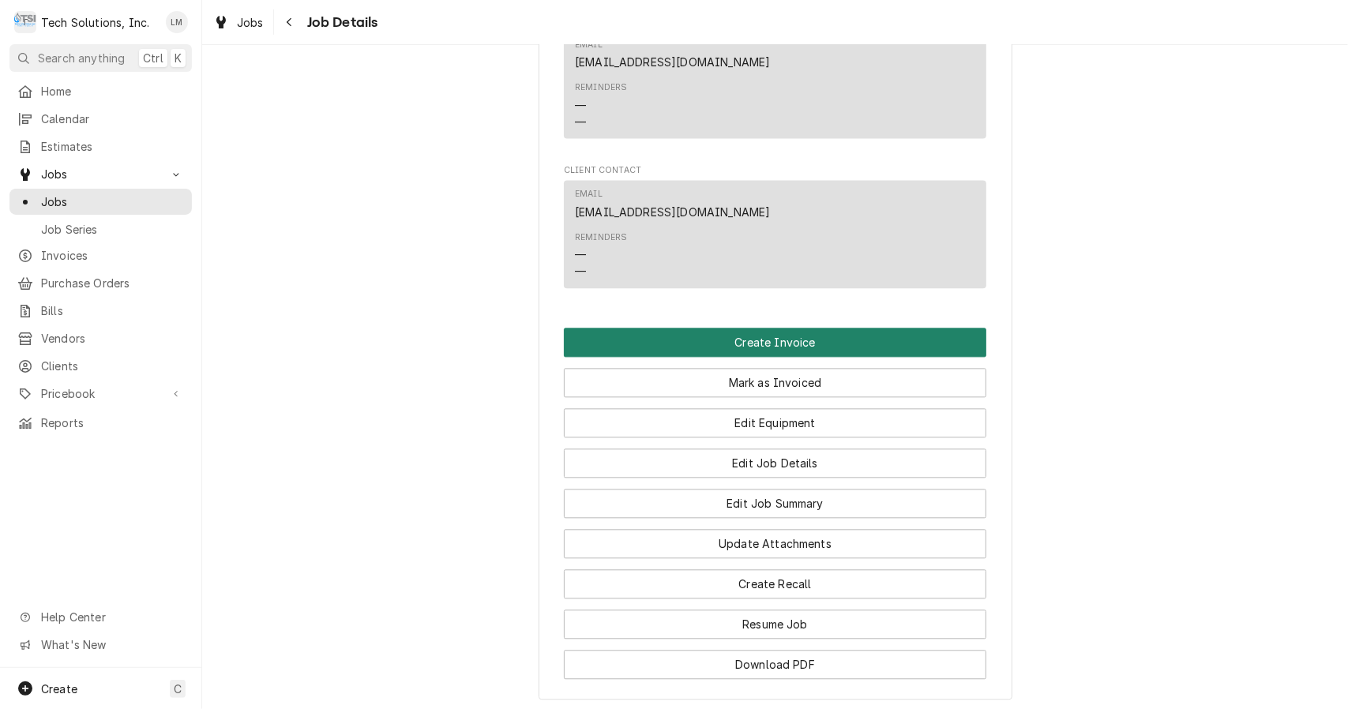
click at [832, 328] on button "Create Invoice" at bounding box center [775, 342] width 423 height 29
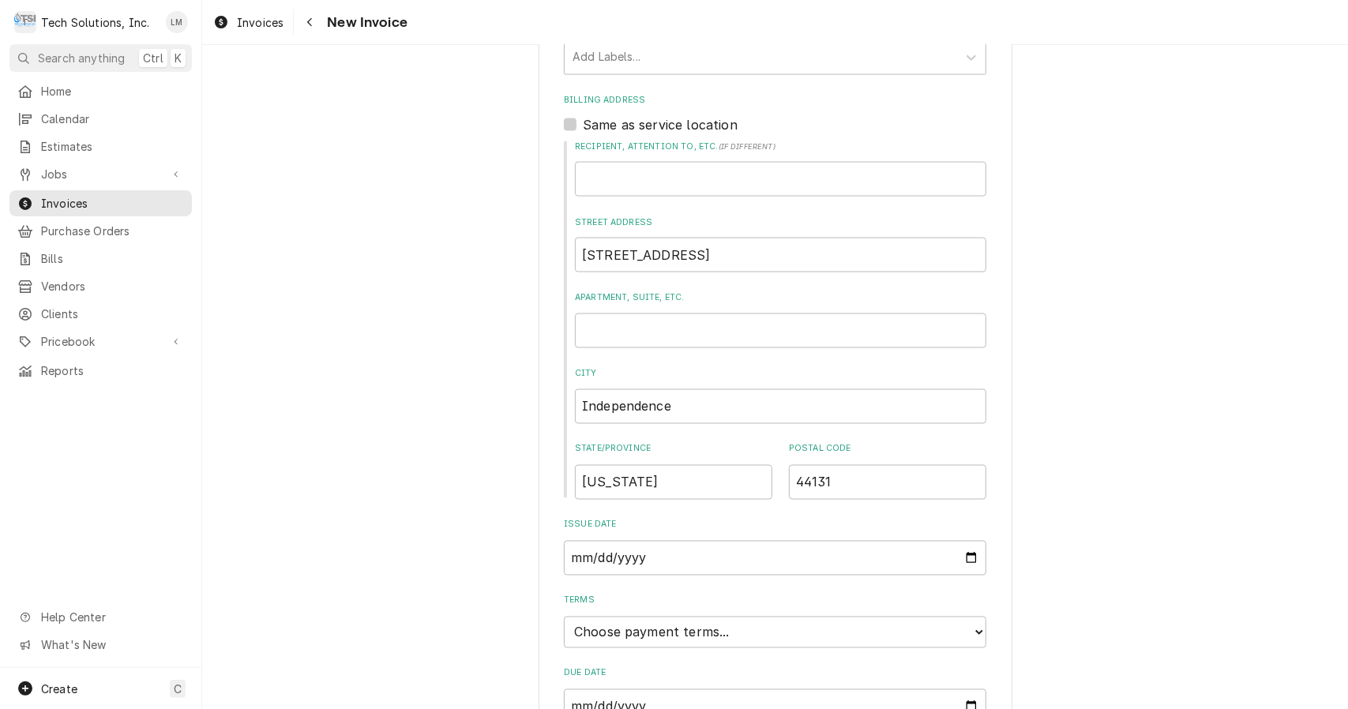
scroll to position [1749, 0]
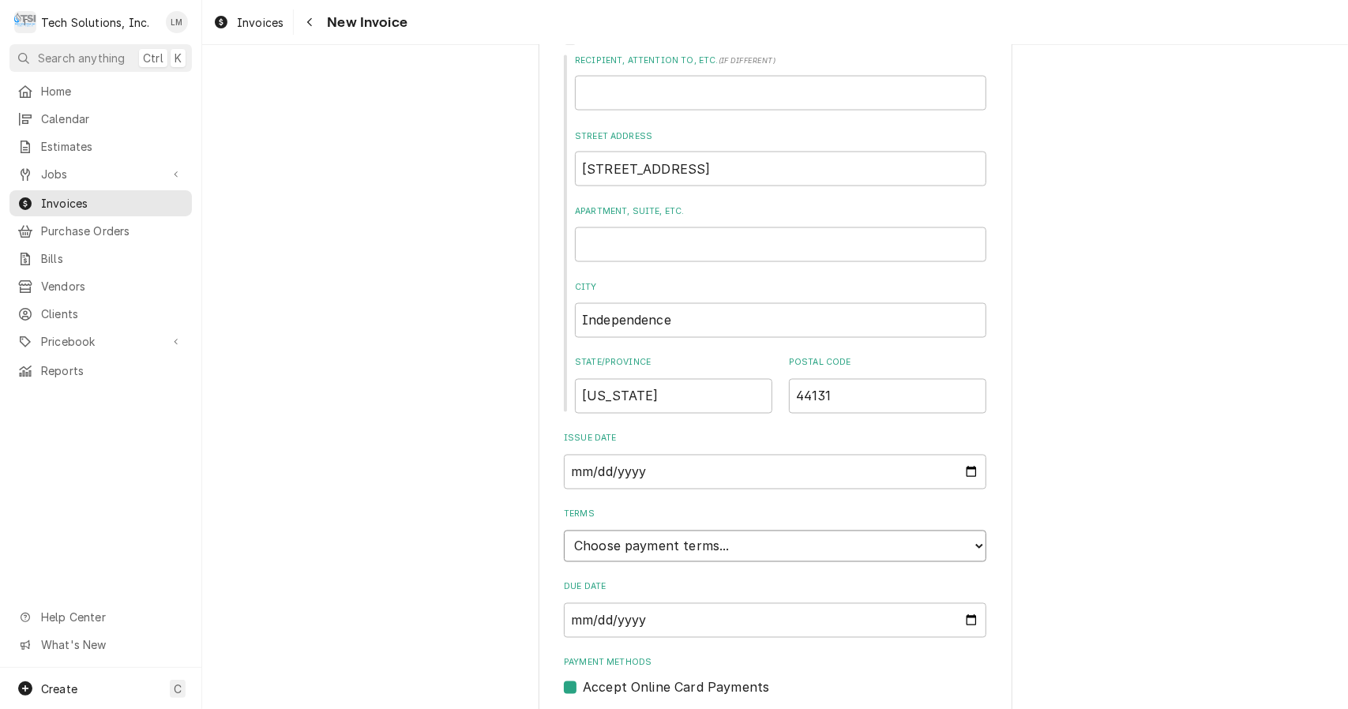
click at [970, 531] on select "Choose payment terms... Same Day Net 7 Net 14 Net 21 Net 30 Net 45 Net 60 Net 90" at bounding box center [775, 547] width 423 height 32
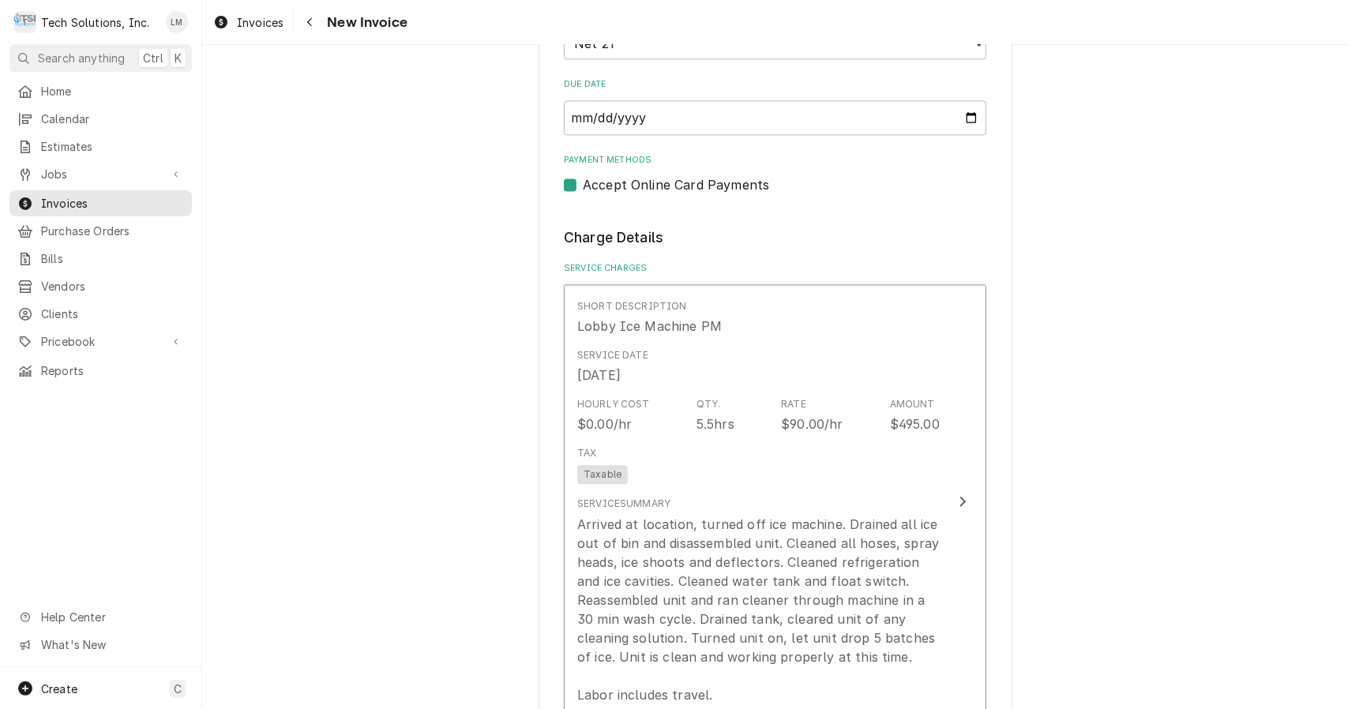
scroll to position [2256, 0]
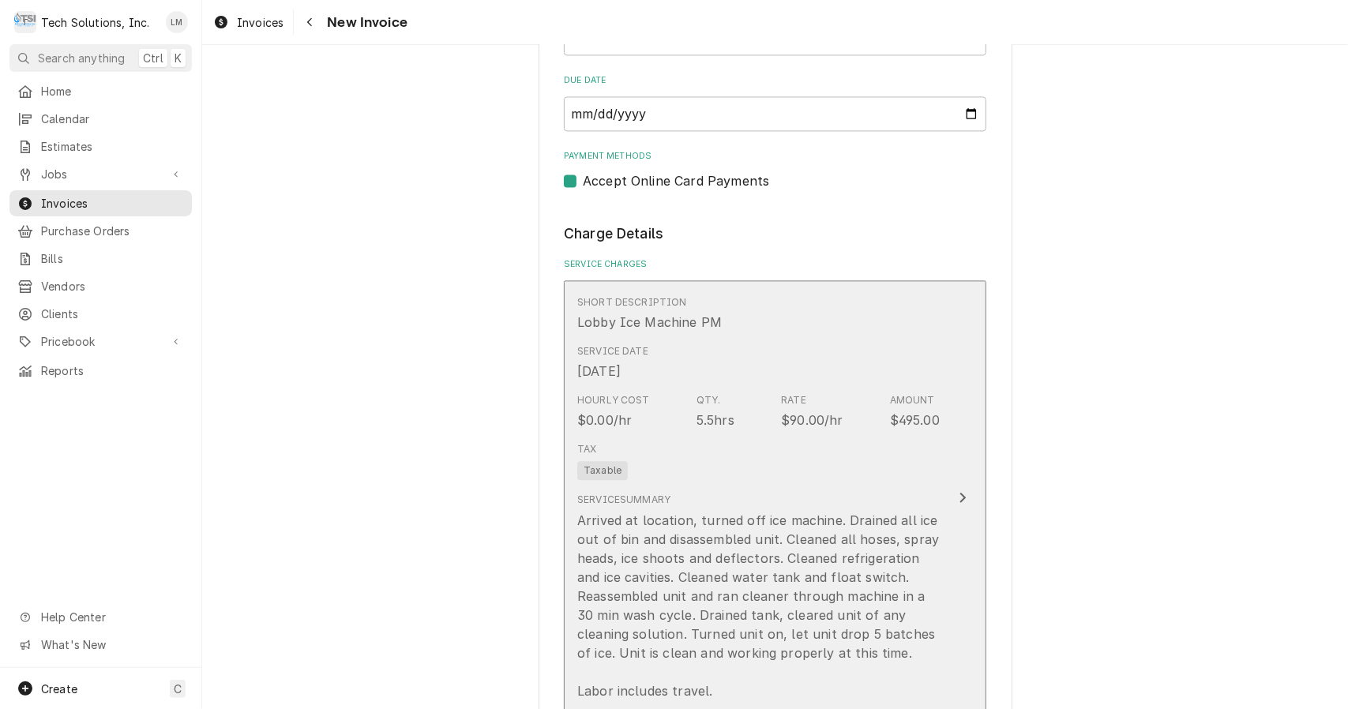
click at [953, 458] on button "Short Description Lobby Ice Machine PM Service Date [DATE] Hourly Cost $0.00/hr…" at bounding box center [775, 497] width 423 height 435
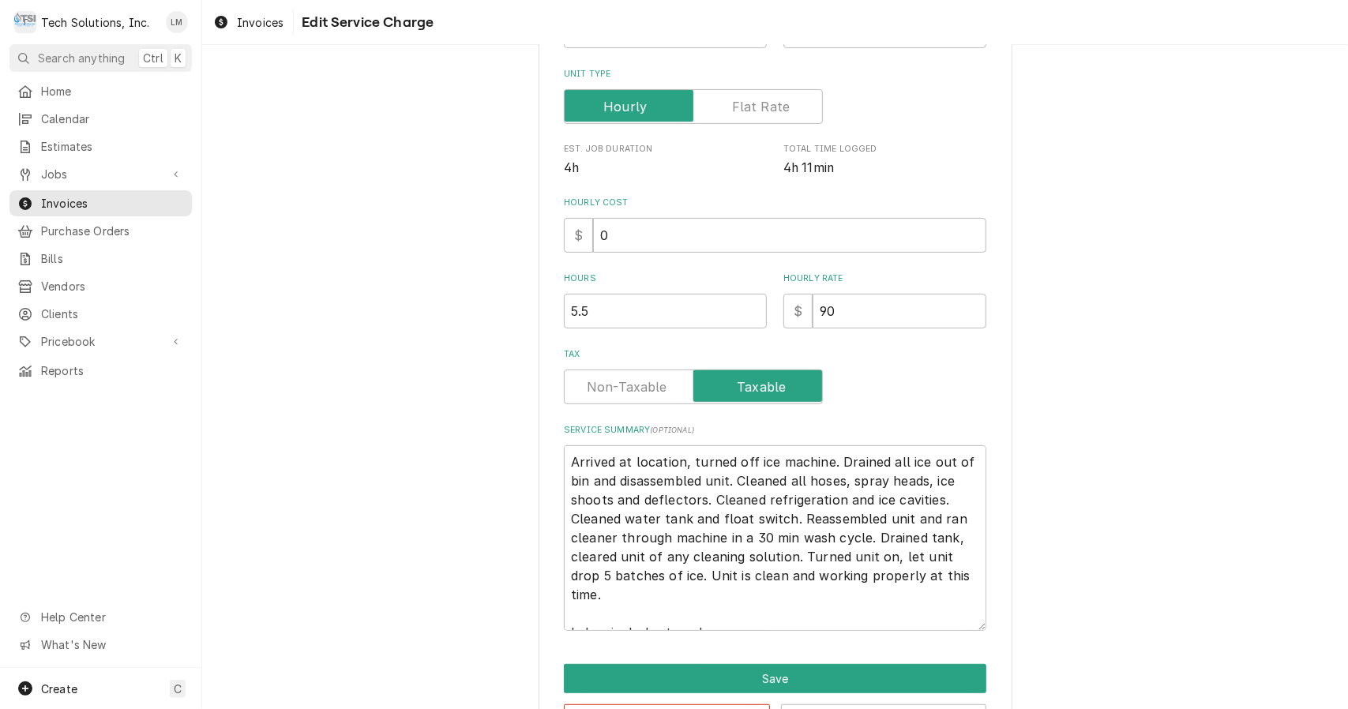
scroll to position [243, 0]
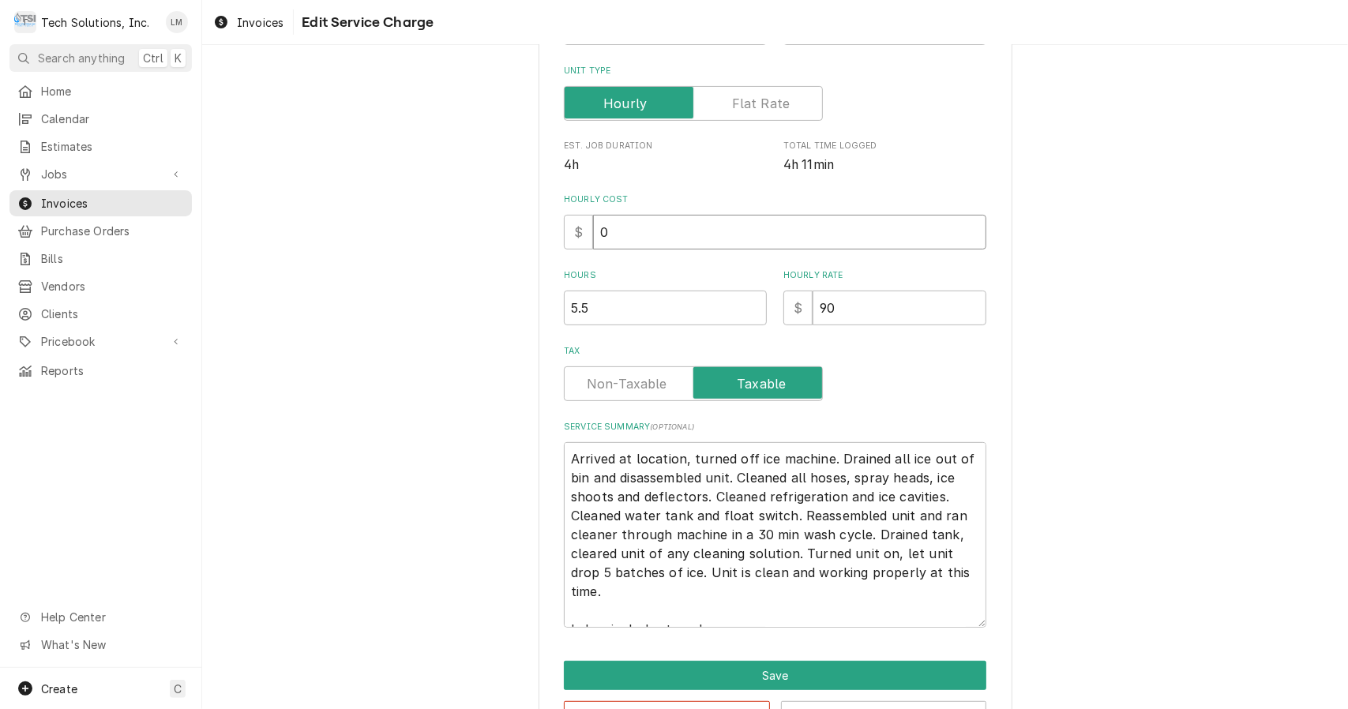
click at [883, 245] on input "0" at bounding box center [789, 232] width 393 height 35
type textarea "x"
type input "9"
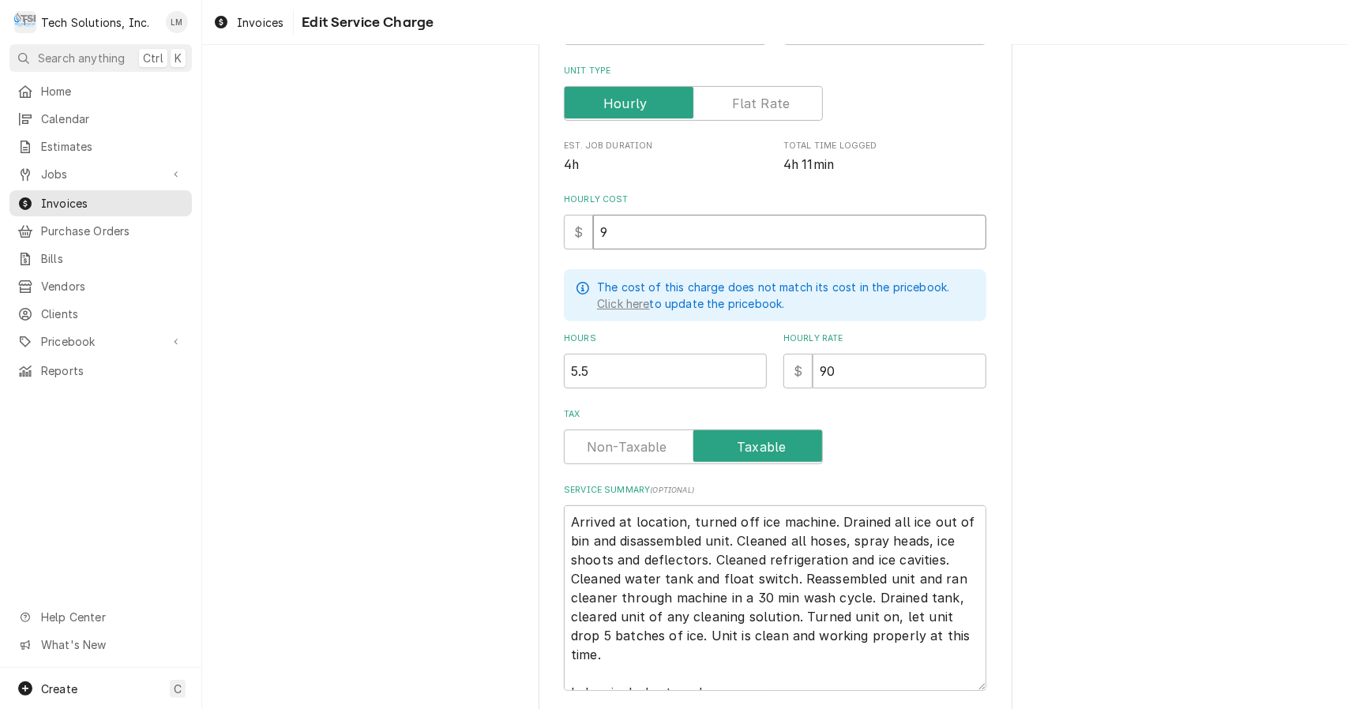
type textarea "x"
type input "90"
click at [695, 524] on textarea "Arrived at location, turned off ice machine. Drained all ice out of bin and dis…" at bounding box center [775, 598] width 423 height 186
type textarea "x"
type textarea "Arrived at location, urned off ice machine. Drained all ice out of bin and disa…"
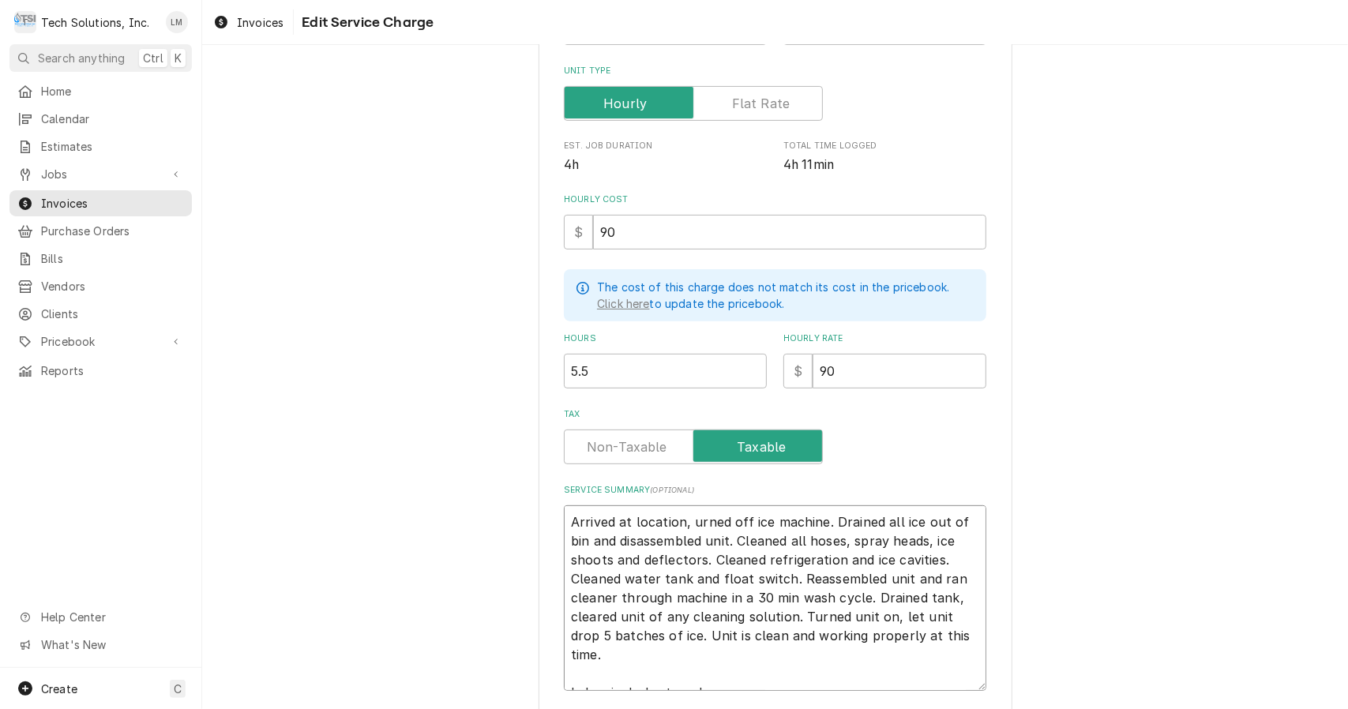
type textarea "x"
type textarea "Arrived at location,urned off ice machine. Drained all ice out of bin and disas…"
type textarea "x"
type textarea "Arrived at locationurned off ice machine. Drained all ice out of bin and disass…"
type textarea "x"
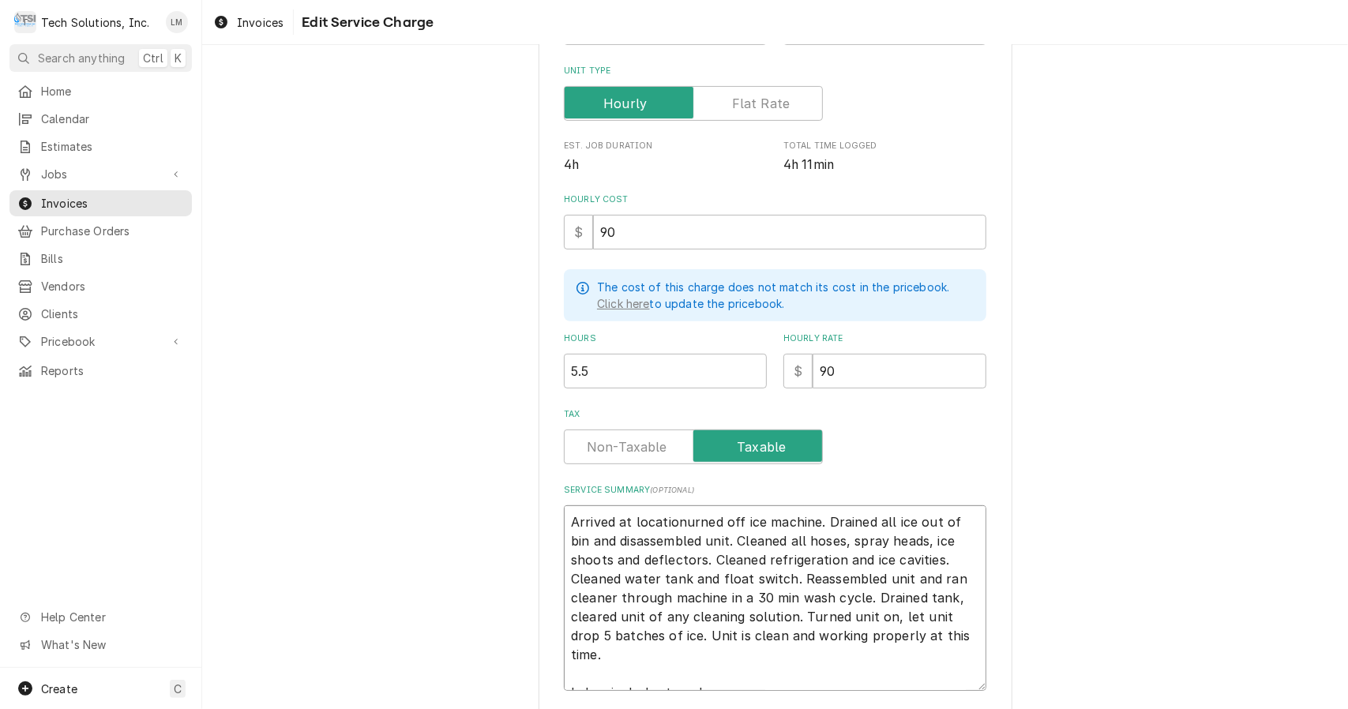
type textarea "Arrived at locatiourned off ice machine. Drained all ice out of bin and disasse…"
type textarea "x"
type textarea "Arrived at locatiurned off ice machine. Drained all ice out of bin and disassem…"
type textarea "x"
type textarea "Arrived at locaturned off ice machine. Drained all ice out of bin and disassemb…"
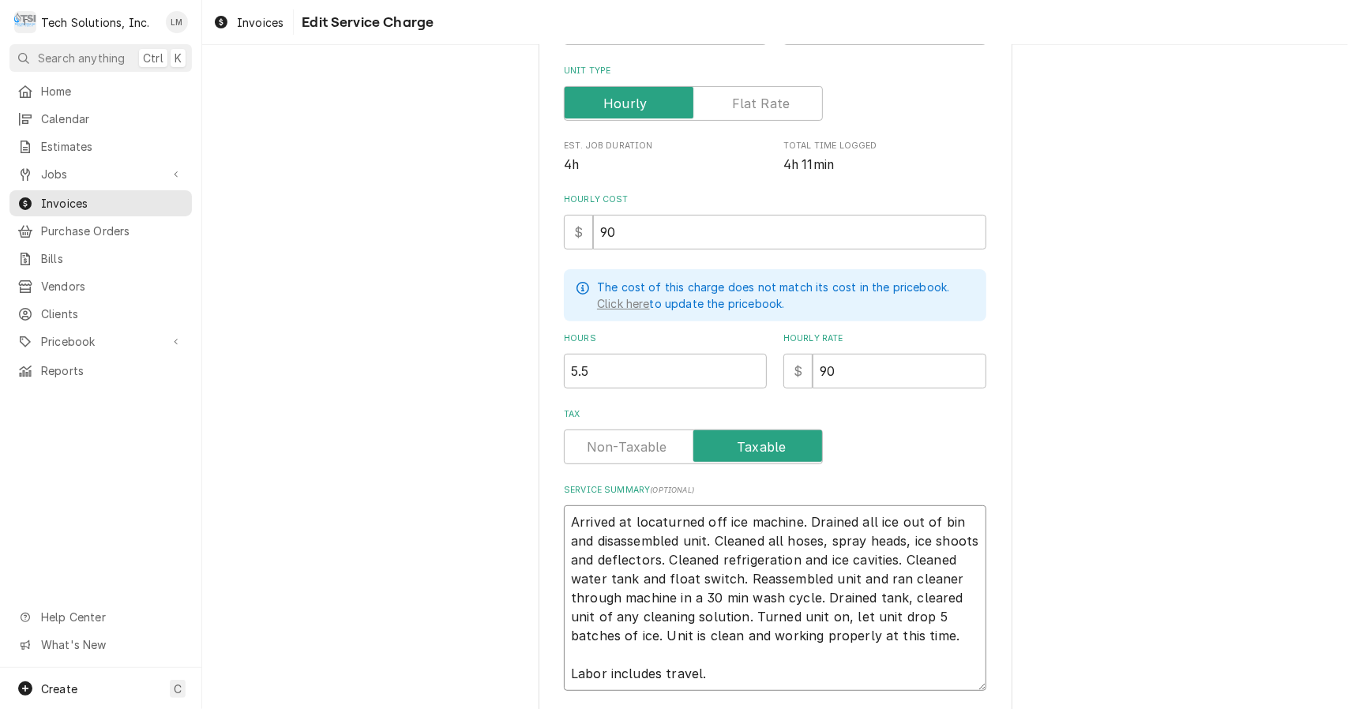
type textarea "x"
type textarea "Arrived at locaurned off ice machine. Drained all ice out of bin and disassembl…"
type textarea "x"
type textarea "Arrived at locurned off ice machine. Drained all ice out of bin and disassemble…"
type textarea "x"
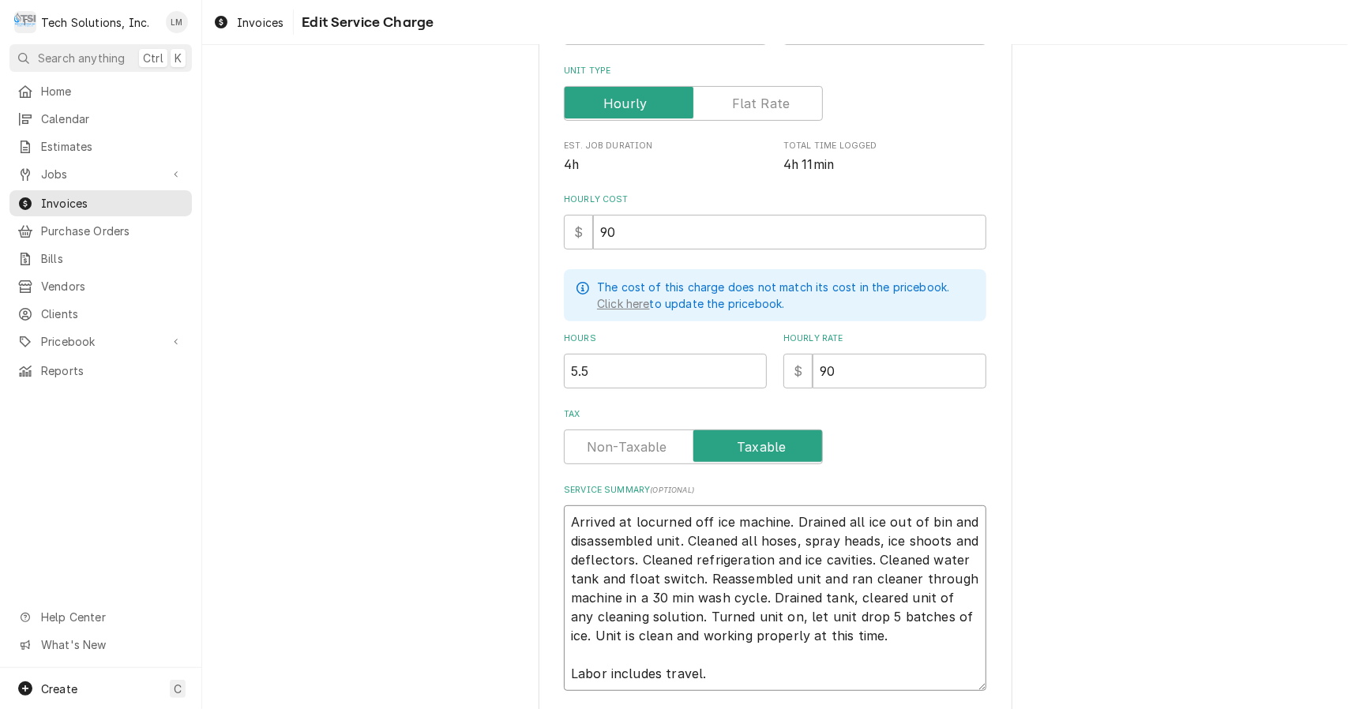
type textarea "Arrived at lourned off ice machine. Drained all ice out of bin and disassembled…"
type textarea "x"
type textarea "Arrived at lurned off ice machine. Drained all ice out of bin and disassembled …"
type textarea "x"
type textarea "Arrived at urned off ice machine. Drained all ice out of bin and disassembled u…"
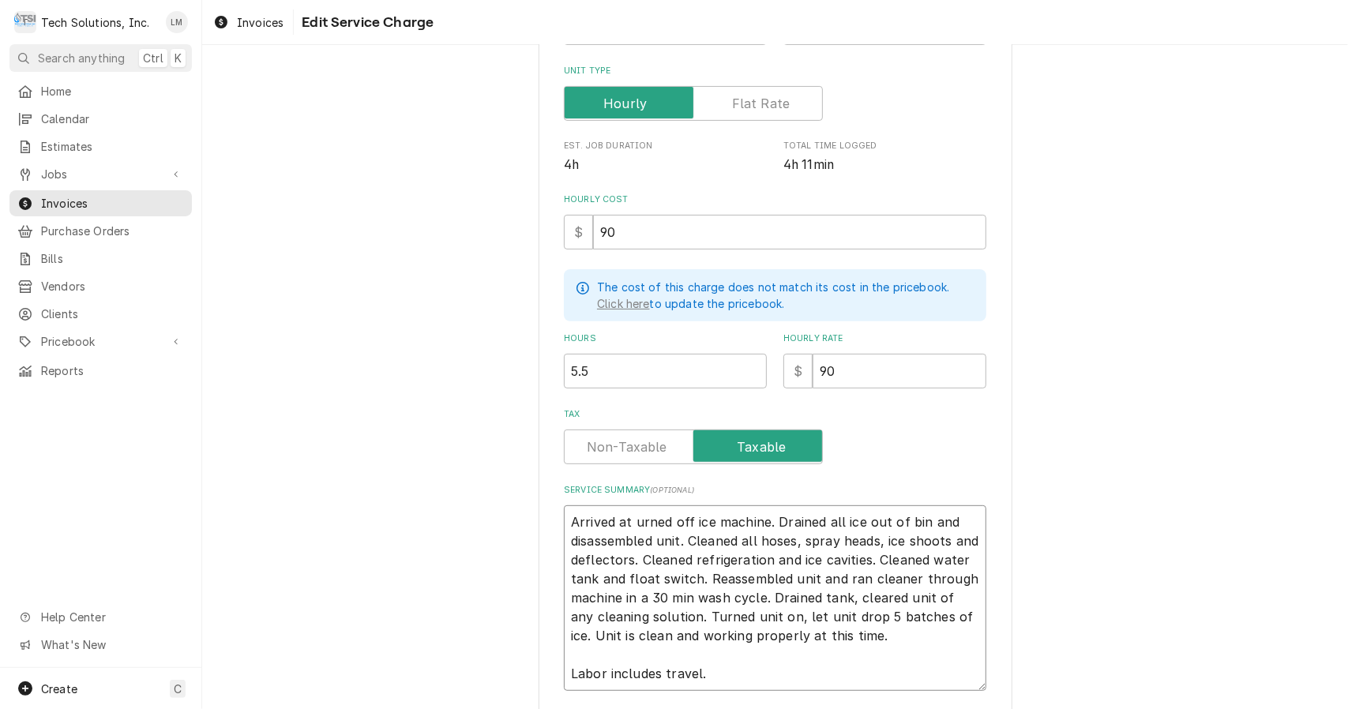
type textarea "x"
type textarea "Arrived aturned off ice machine. Drained all ice out of bin and disassembled un…"
type textarea "x"
type textarea "Arrived aurned off ice machine. Drained all ice out of bin and disassembled uni…"
type textarea "x"
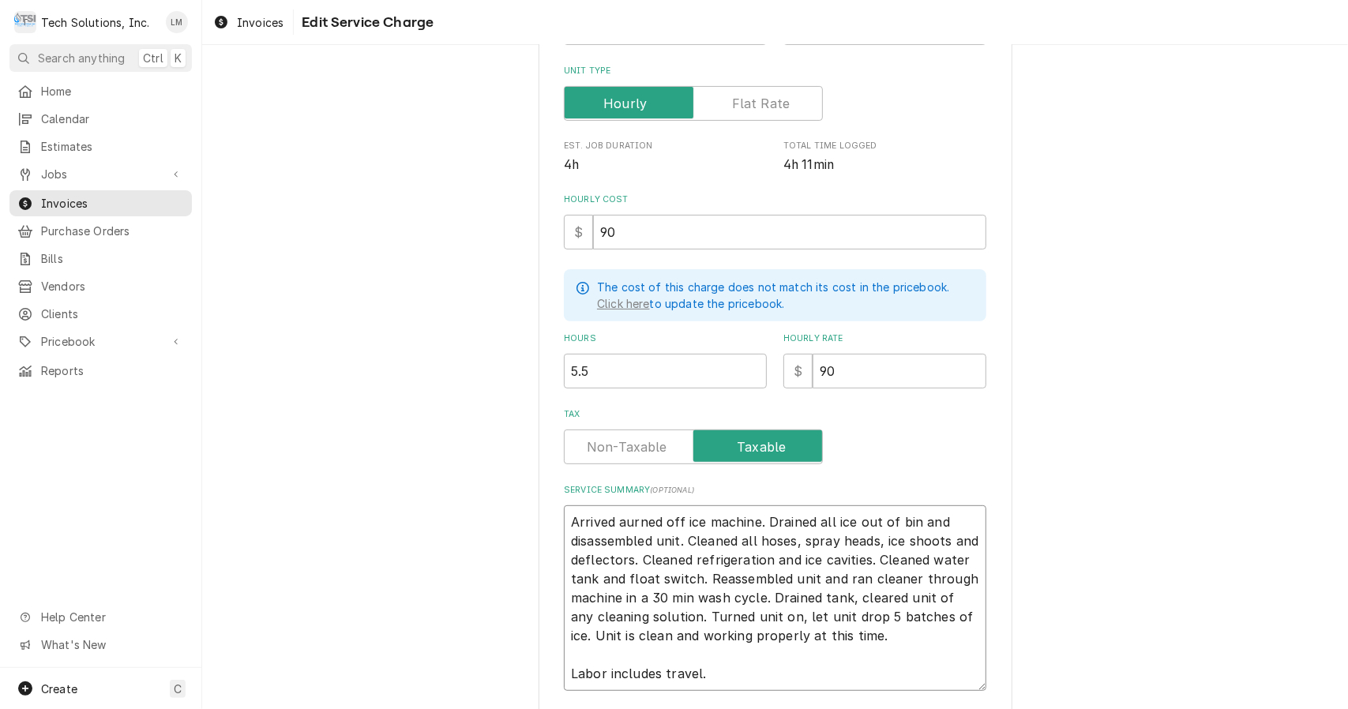
type textarea "Arrived urned off ice machine. Drained all ice out of bin and disassembled unit…"
type textarea "x"
type textarea "Arrivedurned off ice machine. Drained all ice out of bin and disassembled unit.…"
type textarea "x"
type textarea "Arriveurned off ice machine. Drained all ice out of bin and disassembled unit. …"
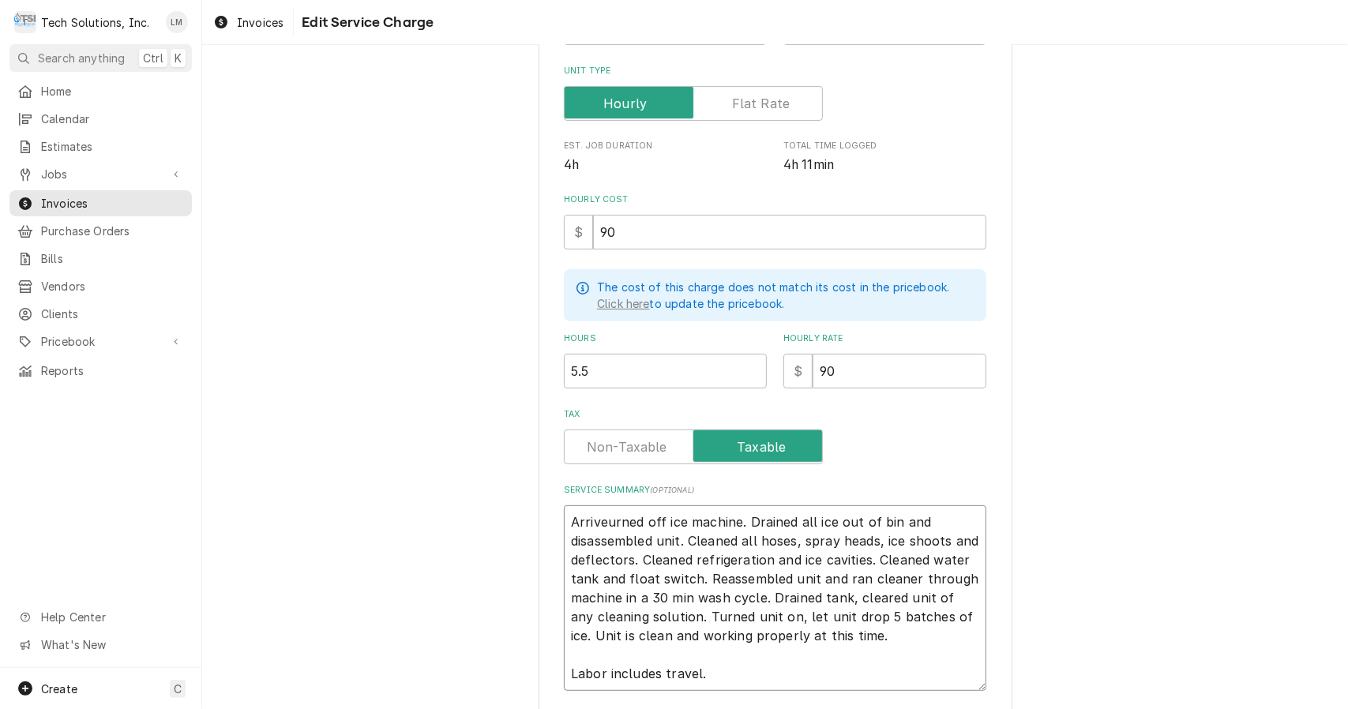
type textarea "x"
type textarea "Arrivurned off ice machine. Drained all ice out of bin and disassembled unit. C…"
type textarea "x"
type textarea "Arriurned off ice machine. Drained all ice out of bin and disassembled unit. Cl…"
type textarea "x"
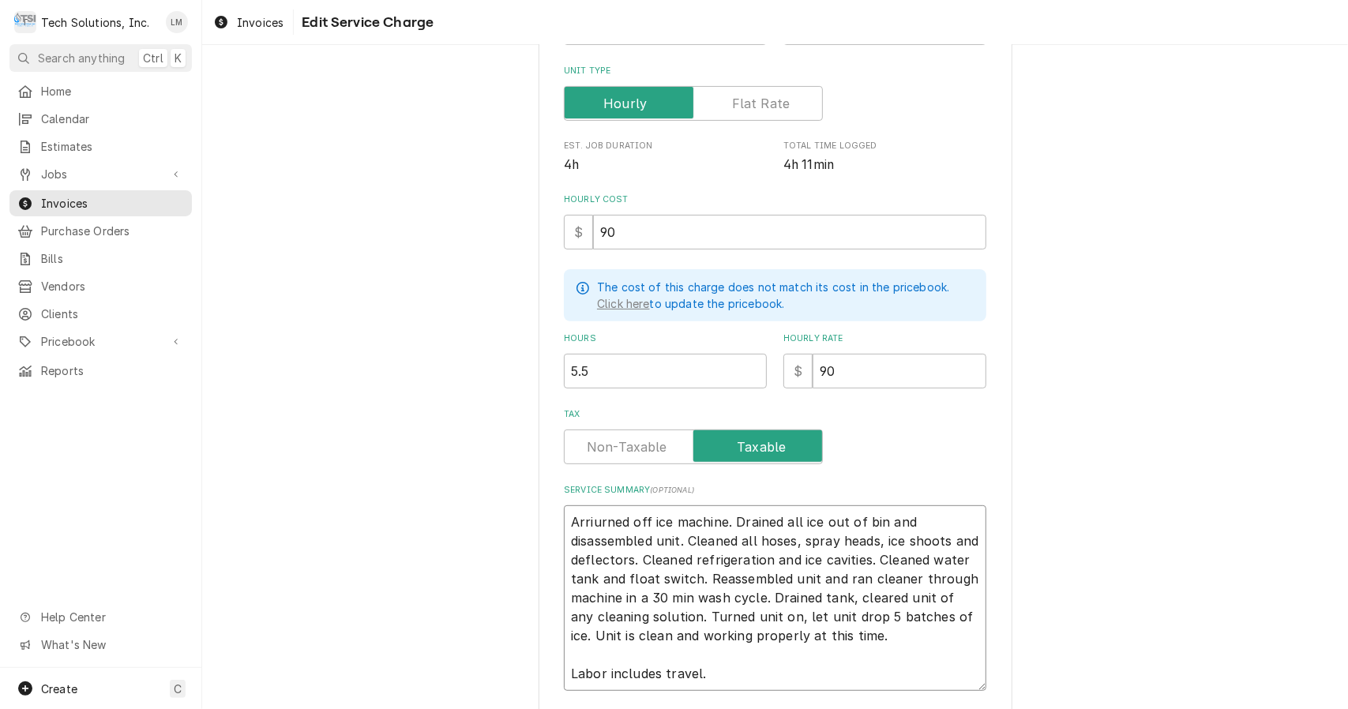
type textarea "Arrurned off ice machine. Drained all ice out of bin and disassembled unit. Cle…"
type textarea "x"
type textarea "Arurned off ice machine. Drained all ice out of bin and disassembled unit. Clea…"
type textarea "x"
type textarea "Aurned off ice machine. Drained all ice out of bin and disassembled unit. Clean…"
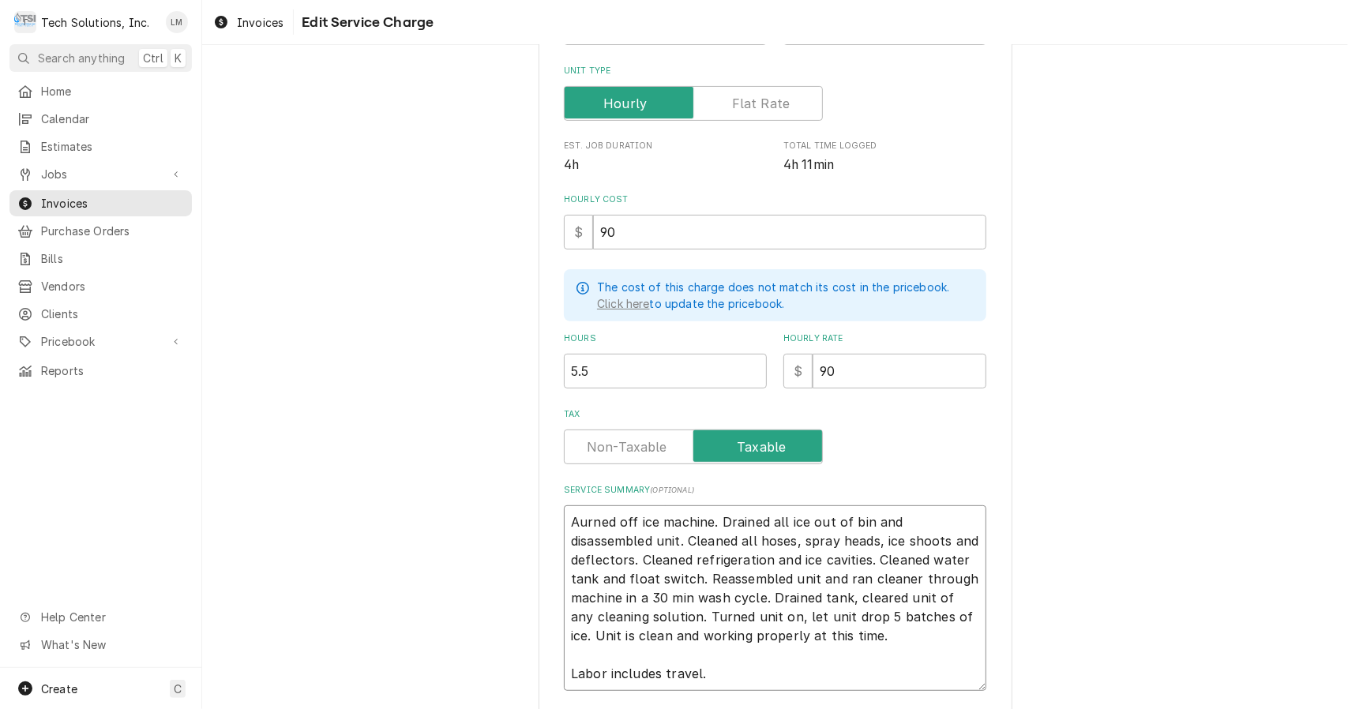
type textarea "x"
type textarea "urned off ice machine. Drained all ice out of bin and disassembled unit. Cleane…"
type textarea "x"
type textarea "Turned off ice machine. Drained all ice out of bin and disassembled unit. Clean…"
type textarea "x"
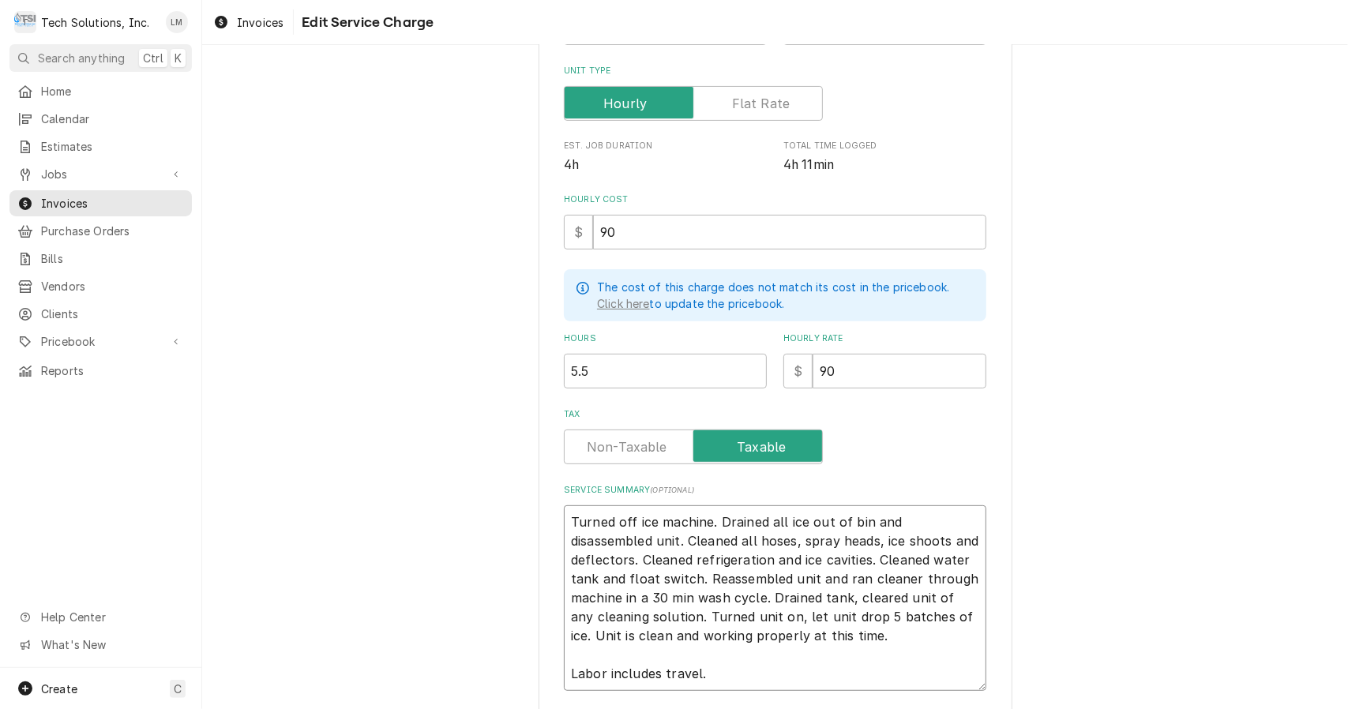
type textarea "Turned off ice machine . Drained all ice out of bin and disassembled unit. Clea…"
type textarea "x"
type textarea "Turned off ice machine in. Drained all ice out of bin and disassembled unit. Cl…"
type textarea "x"
type textarea "Turned off ice machine in . Drained all ice out of bin and disassembled unit. C…"
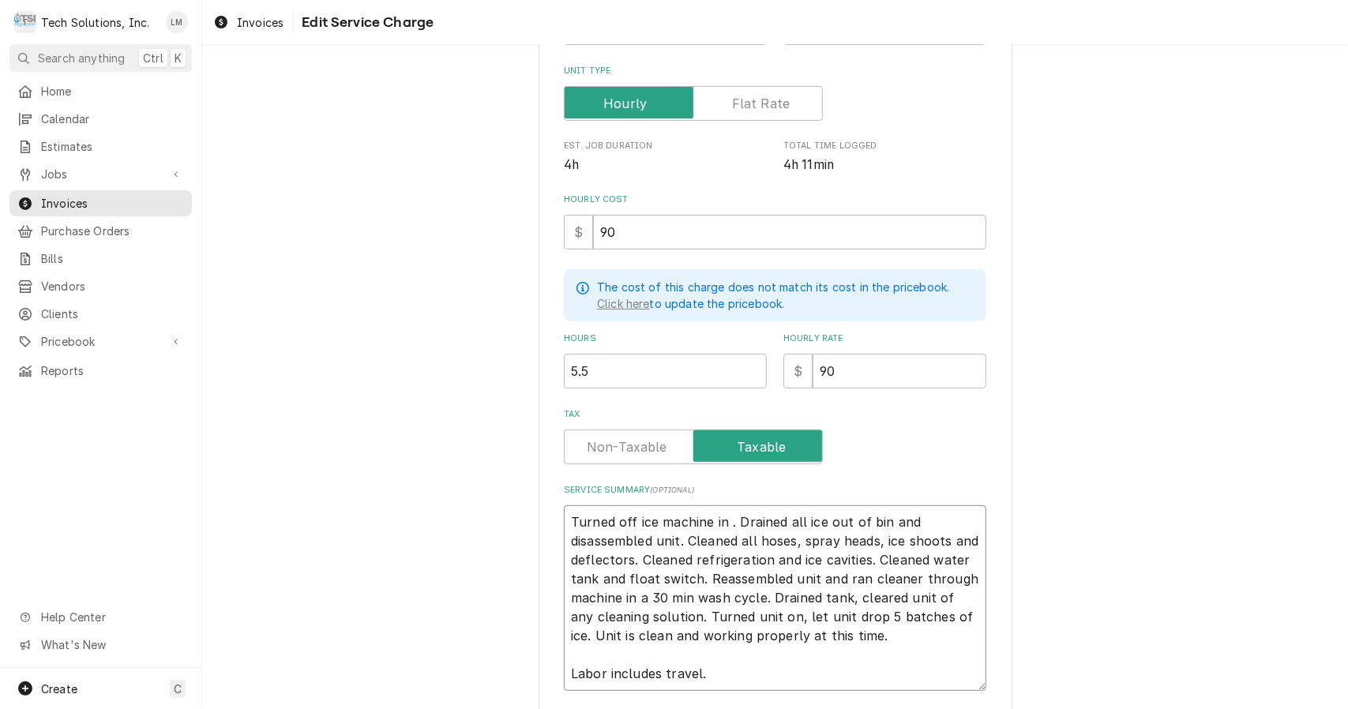
type textarea "x"
type textarea "Turned off ice machine in t. Drained all ice out of bin and disassembled unit. …"
type textarea "x"
type textarea "Turned off ice machine in th. Drained all ice out of bin and disassembled unit.…"
type textarea "x"
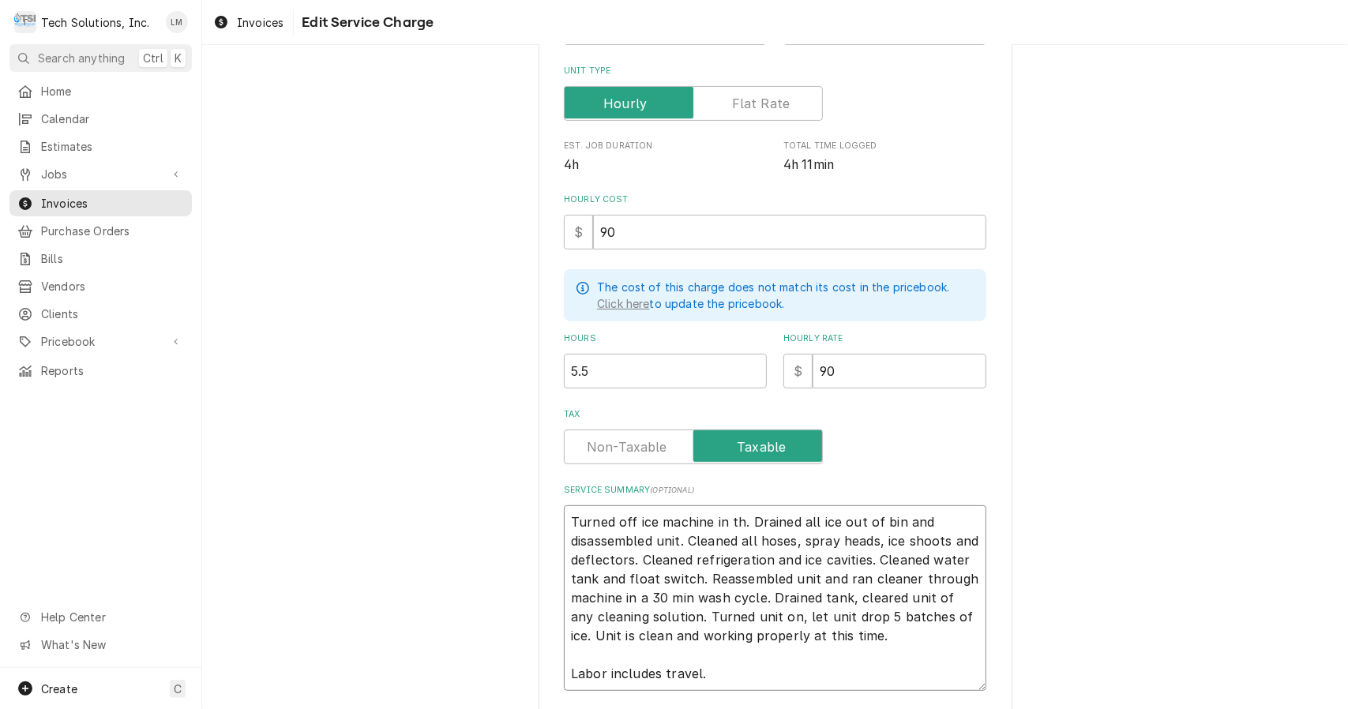
type textarea "Turned off ice machine in the. Drained all ice out of bin and disassembled unit…"
type textarea "x"
type textarea "Turned off ice machine in the . Drained all ice out of bin and disassembled uni…"
type textarea "x"
type textarea "Turned off ice machine in the l. Drained all ice out of bin and disassembled un…"
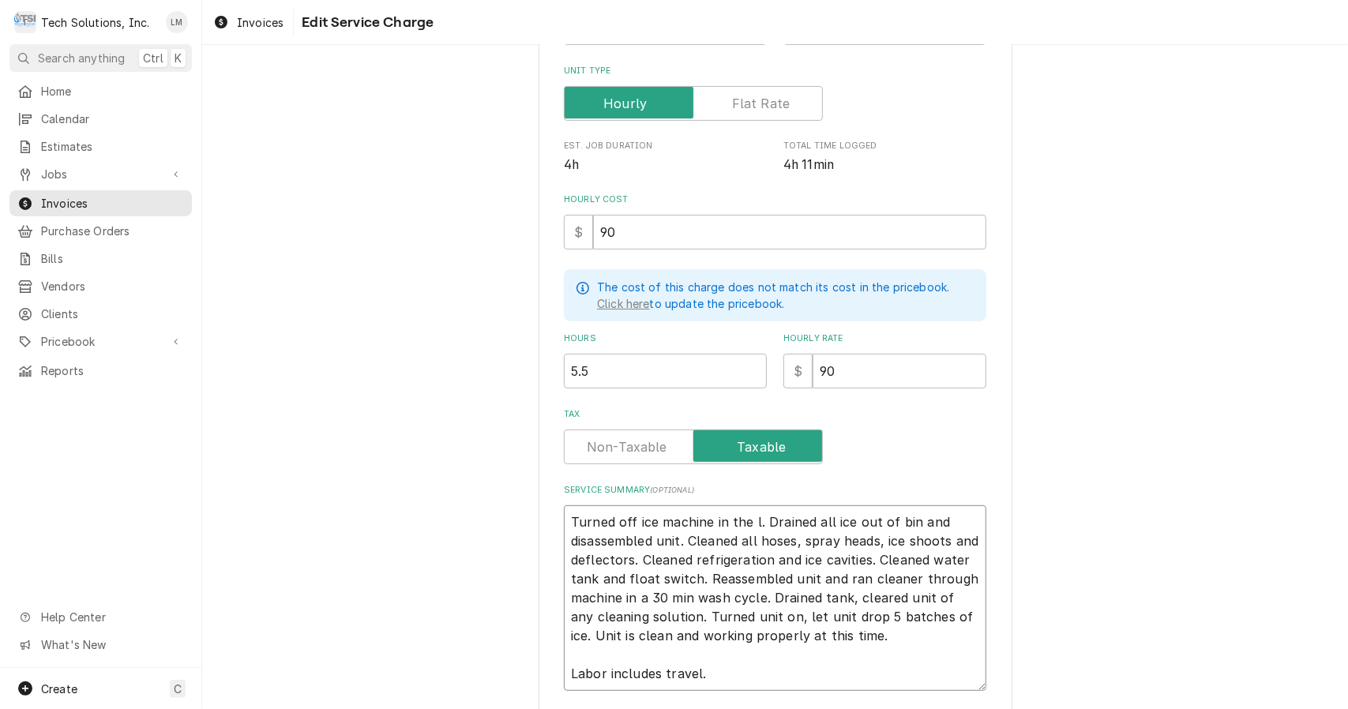
type textarea "x"
type textarea "Turned off ice machine in the lo. Drained all ice out of bin and disassembled u…"
type textarea "x"
type textarea "Turned off ice machine in the lob. Drained all ice out of bin and disassembled …"
type textarea "x"
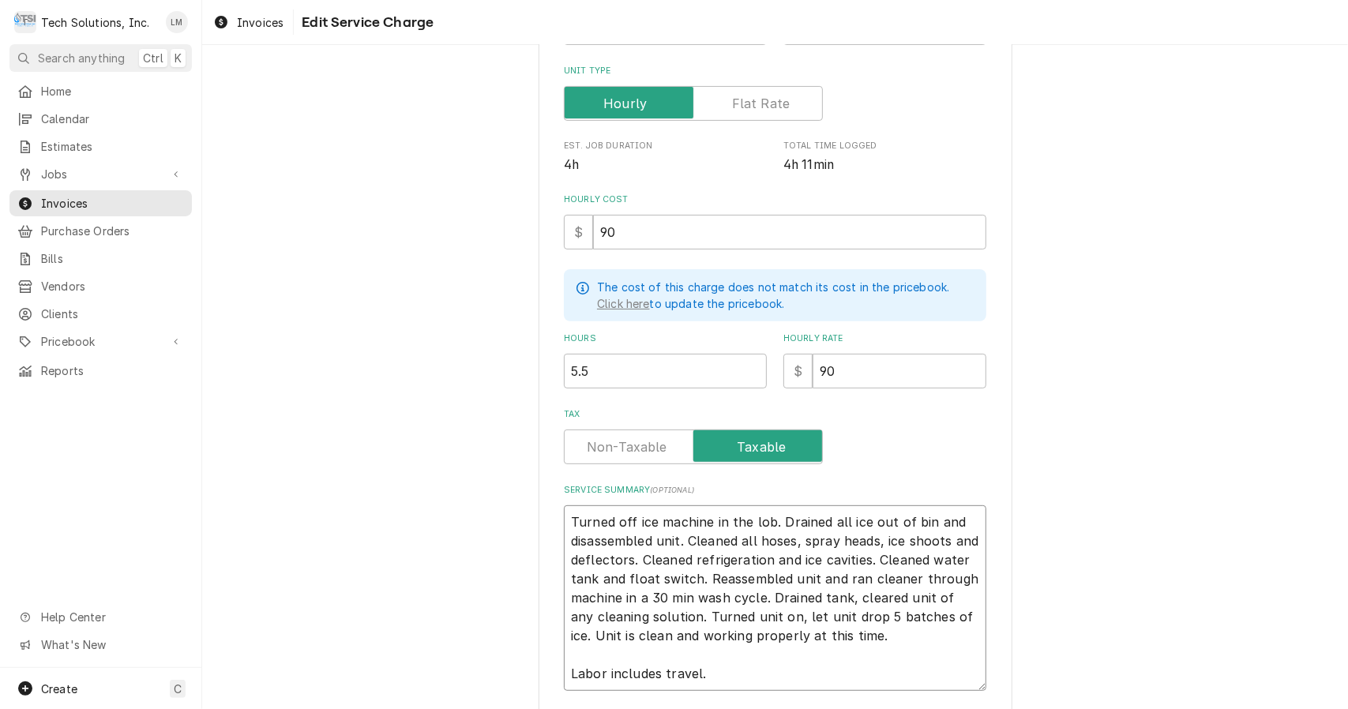
type textarea "Turned off ice machine in the [PERSON_NAME]. Drained all ice out of bin and dis…"
type textarea "x"
type textarea "Turned off ice machine in the lobby. Drained all ice out of bin and disassemble…"
type textarea "x"
type textarea "Turned off ice machine in the lobby . Drained all ice out of bin and disassembl…"
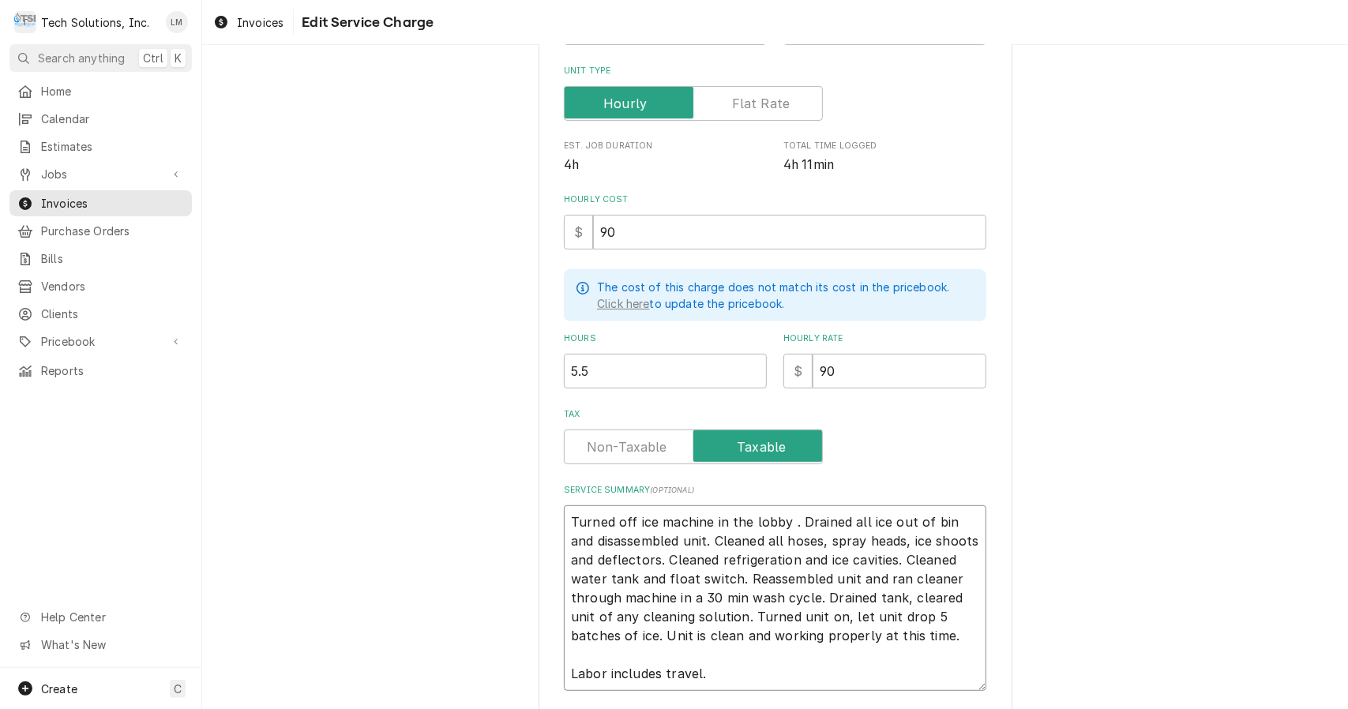
type textarea "x"
type textarea "Turned off ice machine in the lobby a. Drained all ice out of bin and disassemb…"
type textarea "x"
type textarea "Turned off ice machine in the lobby an. Drained all ice out of bin and disassem…"
type textarea "x"
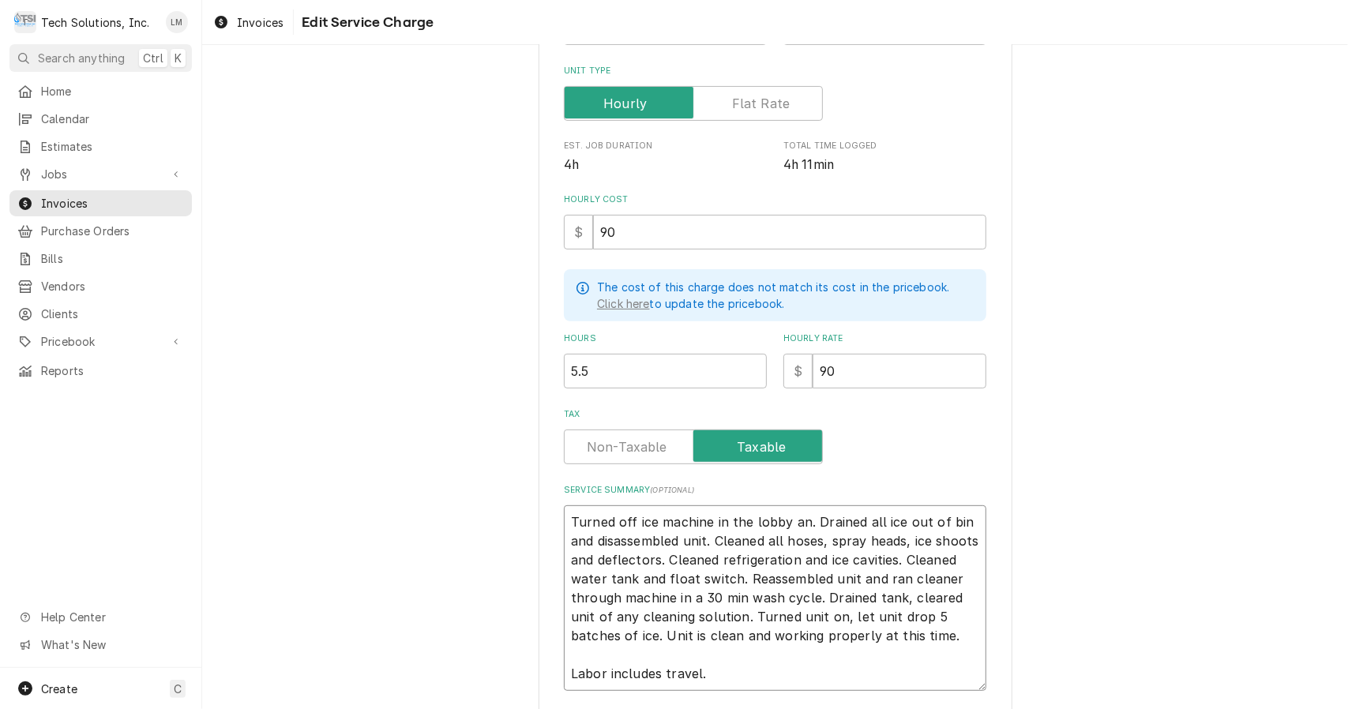
type textarea "Turned off ice machine in the lobby and. Drained all ice out of bin and disasse…"
type textarea "x"
type textarea "Turned off ice machine in the lobby and Drained all ice out of bin and disassem…"
type textarea "x"
type textarea "Turned off ice machine in the lobby andDrained all ice out of bin and disassemb…"
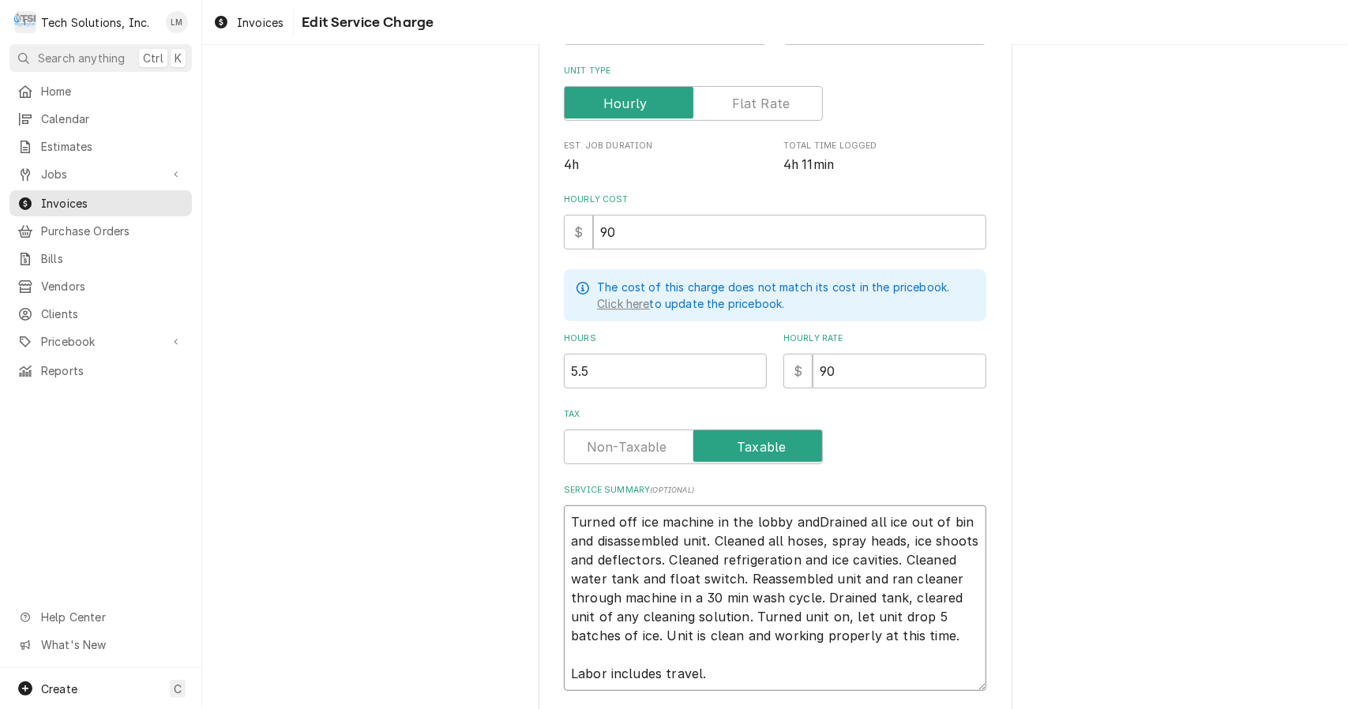
type textarea "x"
type textarea "Turned off ice machine in the lobby andrained all ice out of bin and disassembl…"
type textarea "x"
type textarea "Turned off ice machine in the lobby and rained all ice out of bin and disassemb…"
type textarea "x"
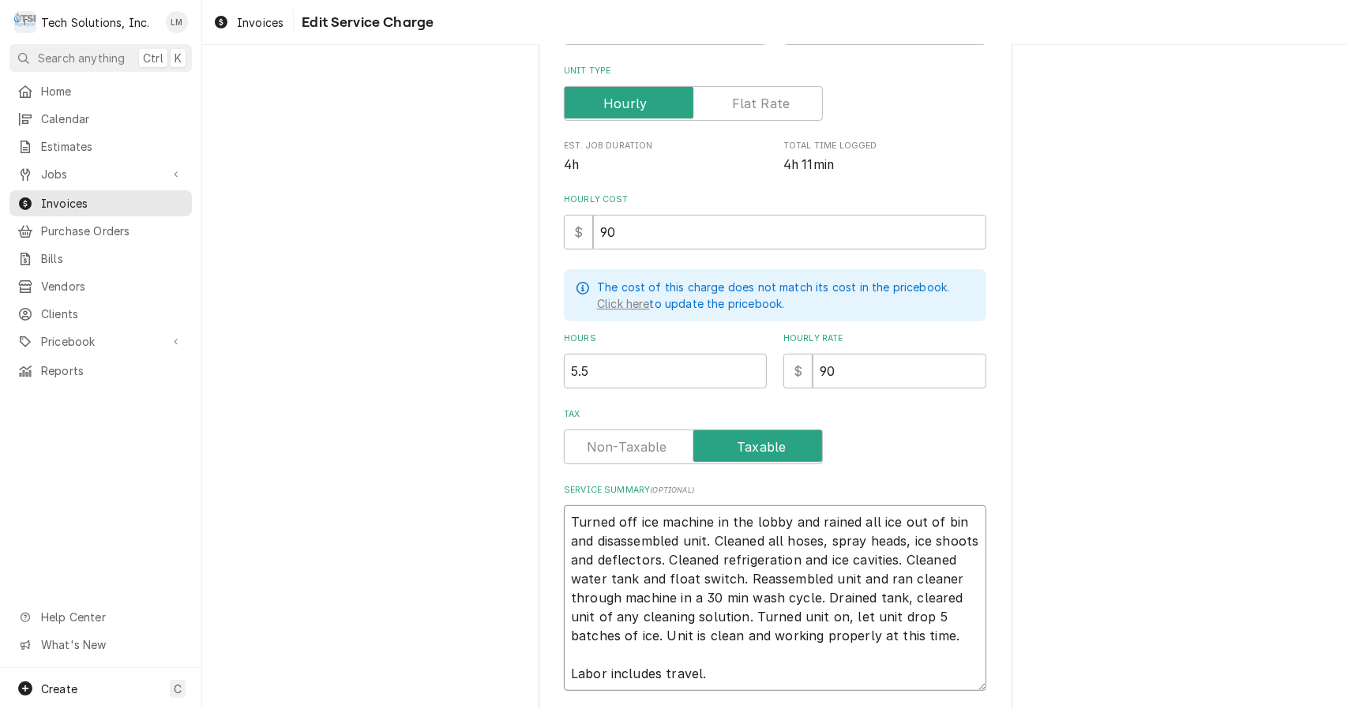
type textarea "Turned off ice machine in the lobby and drained all ice out of bin and disassem…"
type textarea "x"
type textarea "Turned off ice machine in the lobby and drained all ice out of bin and disassem…"
type textarea "x"
type textarea "Turned off ice machine in the lobby and drained all ice out of bin and disassem…"
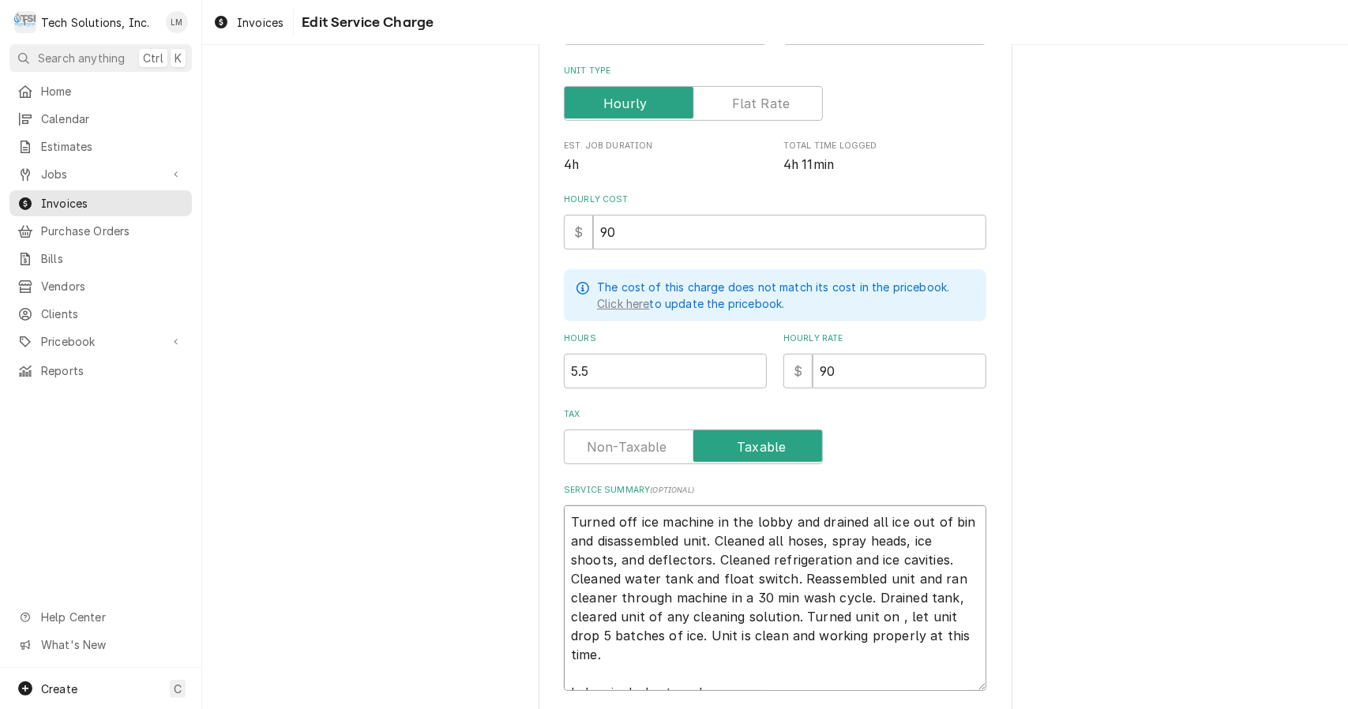
type textarea "x"
type textarea "Turned off ice machine in the lobby and drained all ice out of bin and disassem…"
type textarea "x"
type textarea "Turned off ice machine in the lobby and drained all ice out of bin and disassem…"
type textarea "x"
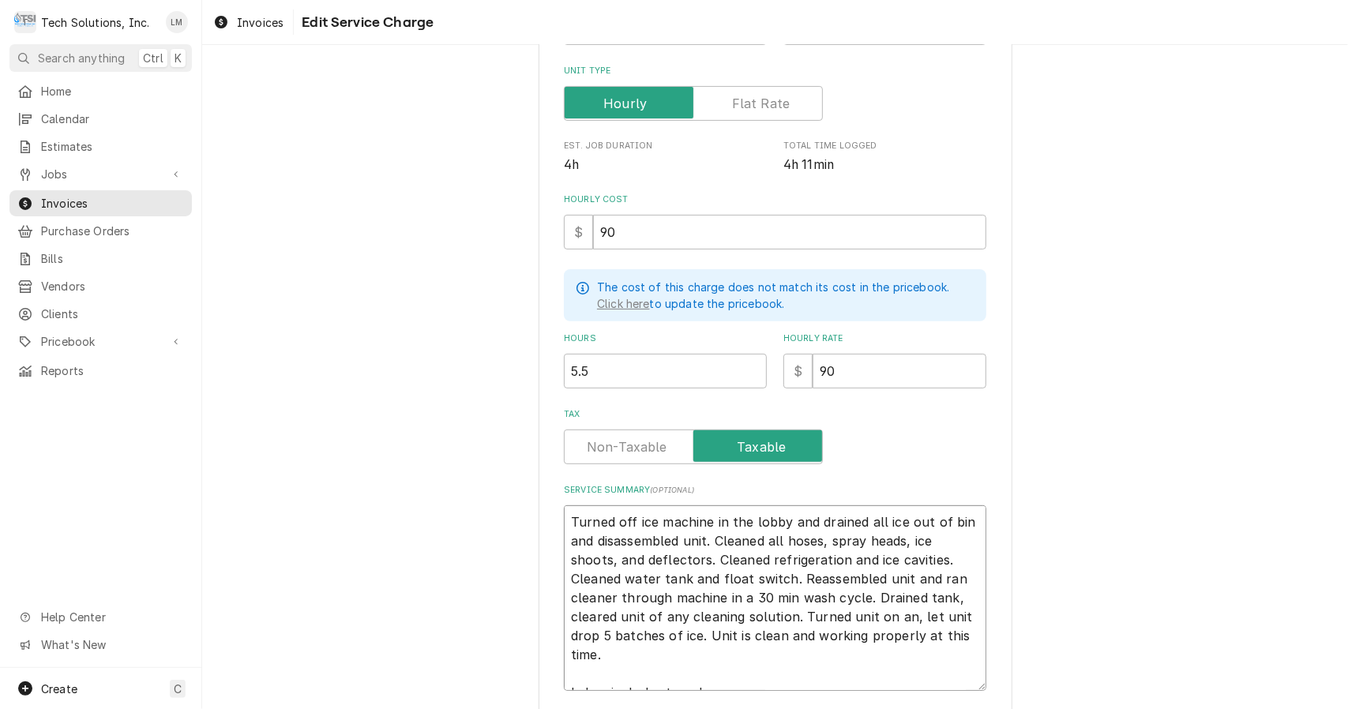
type textarea "Turned off ice machine in the lobby and drained all ice out of bin and disassem…"
type textarea "x"
type textarea "Turned off ice machine in the lobby and drained all ice out of bin and disassem…"
type textarea "x"
type textarea "PTurned off ice machine in the lobby and drained all ice out of bin and disasse…"
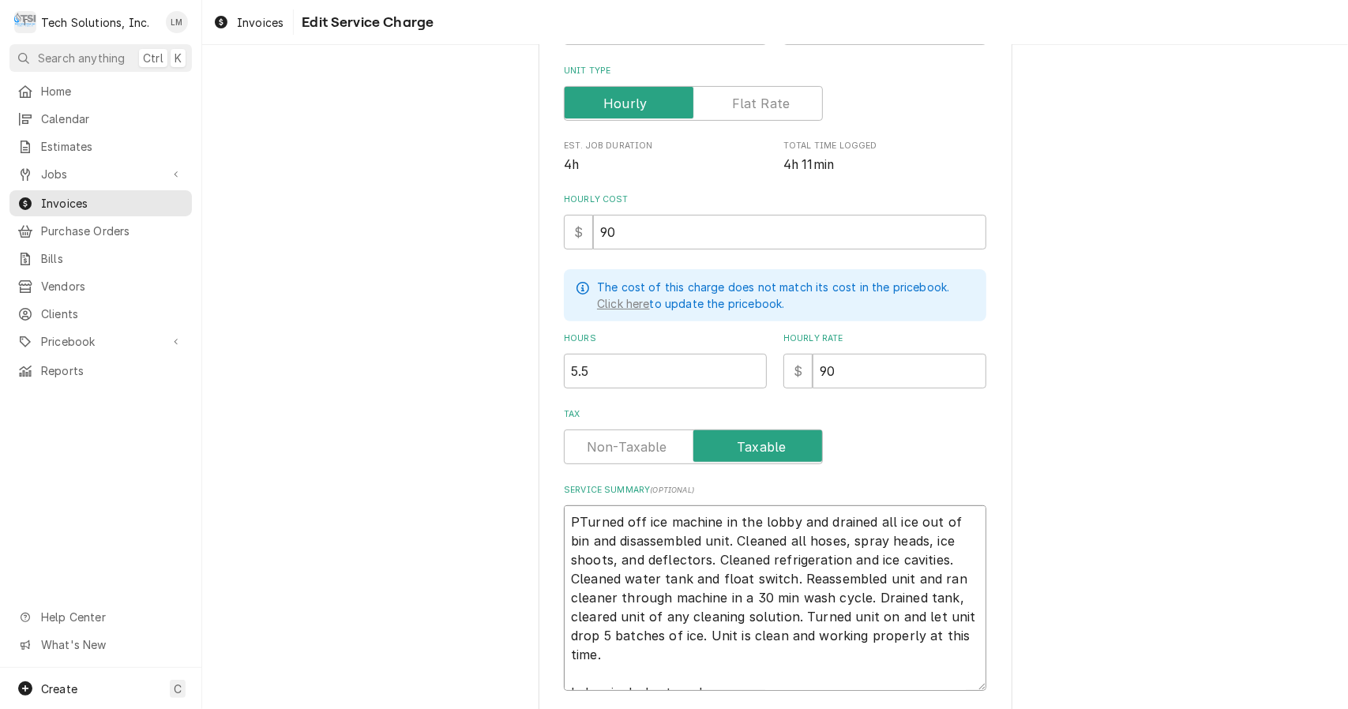
type textarea "x"
type textarea "PeTurned off ice machine in the lobby and drained all ice out of bin and disass…"
type textarea "x"
type textarea "PerTurned off ice machine in the lobby and drained all ice out of bin and disas…"
type textarea "x"
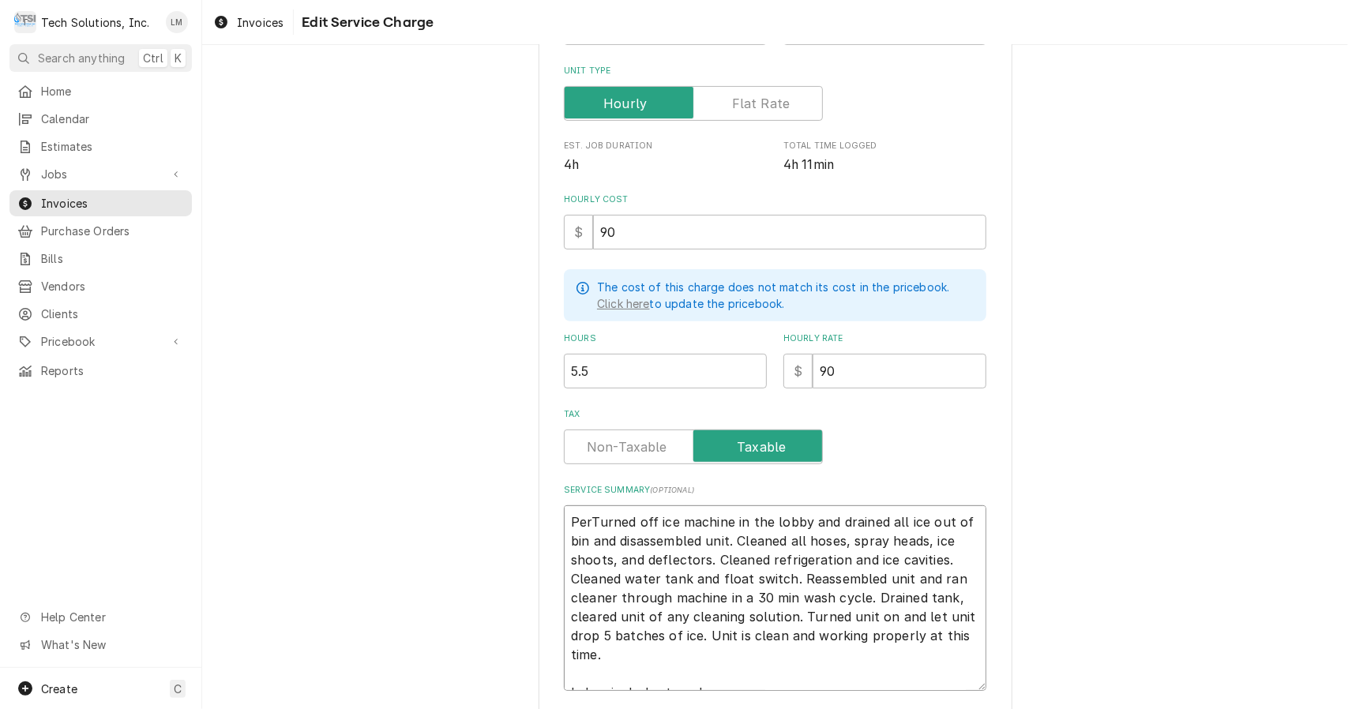
type textarea "PeroTurned off ice machine in the lobby and drained all ice out of bin and disa…"
type textarea "x"
type textarea "PerofTurned off ice machine in the lobby and drained all ice out of bin and dis…"
type textarea "x"
type textarea "PerofrTurned off ice machine in the lobby and drained all ice out of bin and di…"
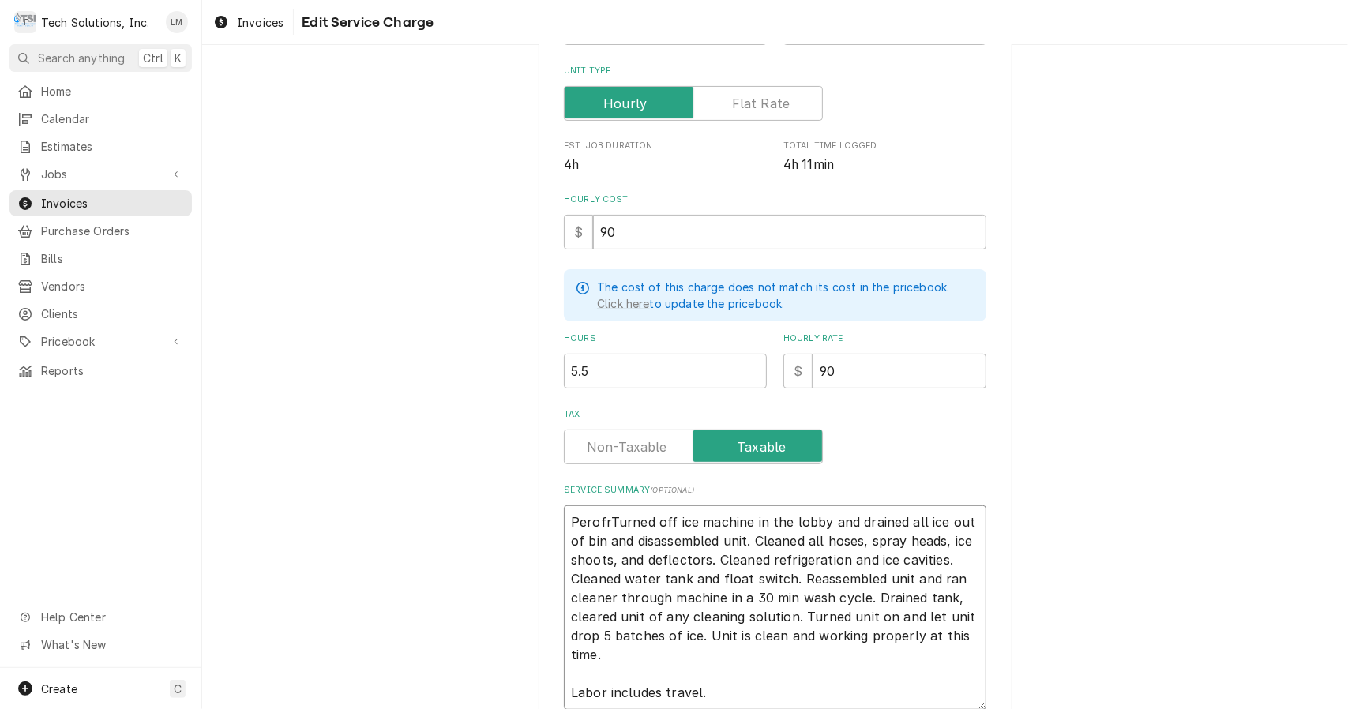
type textarea "x"
type textarea "PerofrmeTurned off ice machine in the lobby and drained all ice out of bin and …"
type textarea "x"
type textarea "PerofrmedTurned off ice machine in the lobby and drained all ice out of bin and…"
type textarea "x"
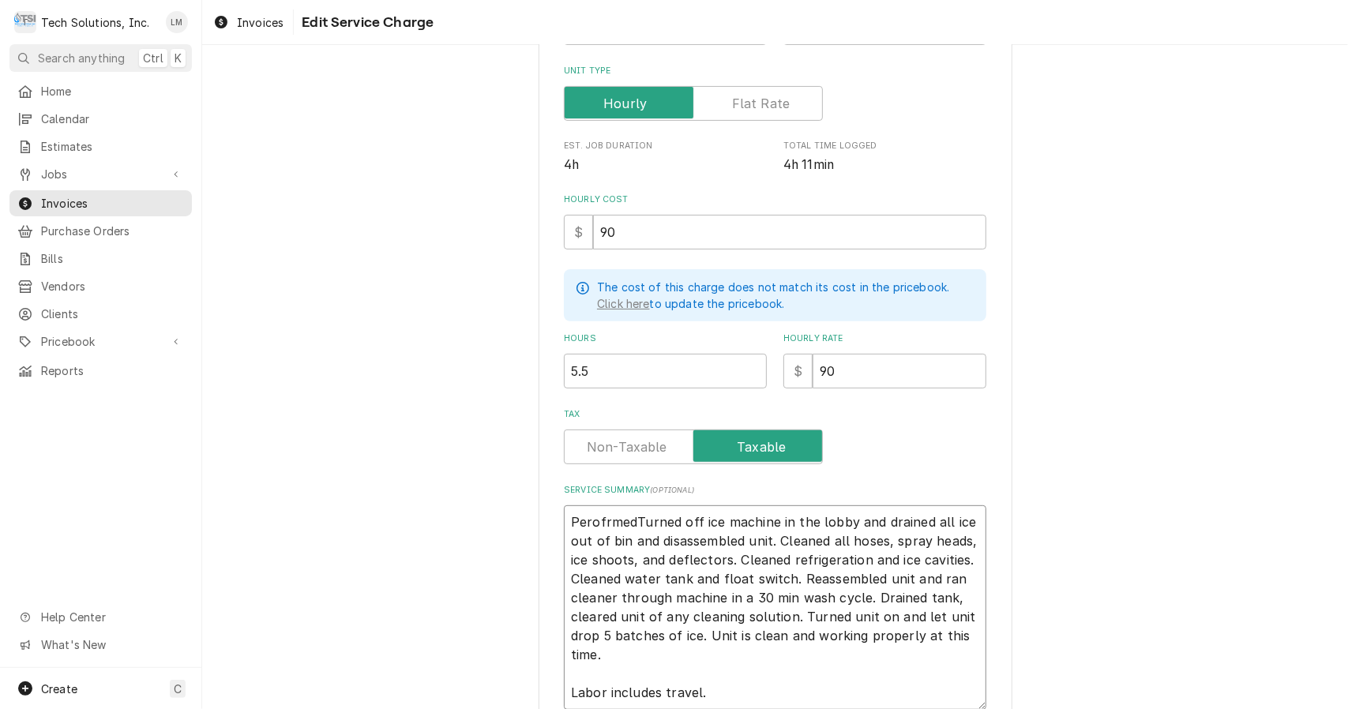
type textarea "Perofrmed Turned off ice machine in the lobby and drained all ice out of bin an…"
type textarea "x"
type textarea "Perofrmed PMTurned off ice machine in the lobby and drained all ice out of bin …"
type textarea "x"
type textarea "Perofrmed PM Turned off ice machine in the lobby and drained all ice out of bin…"
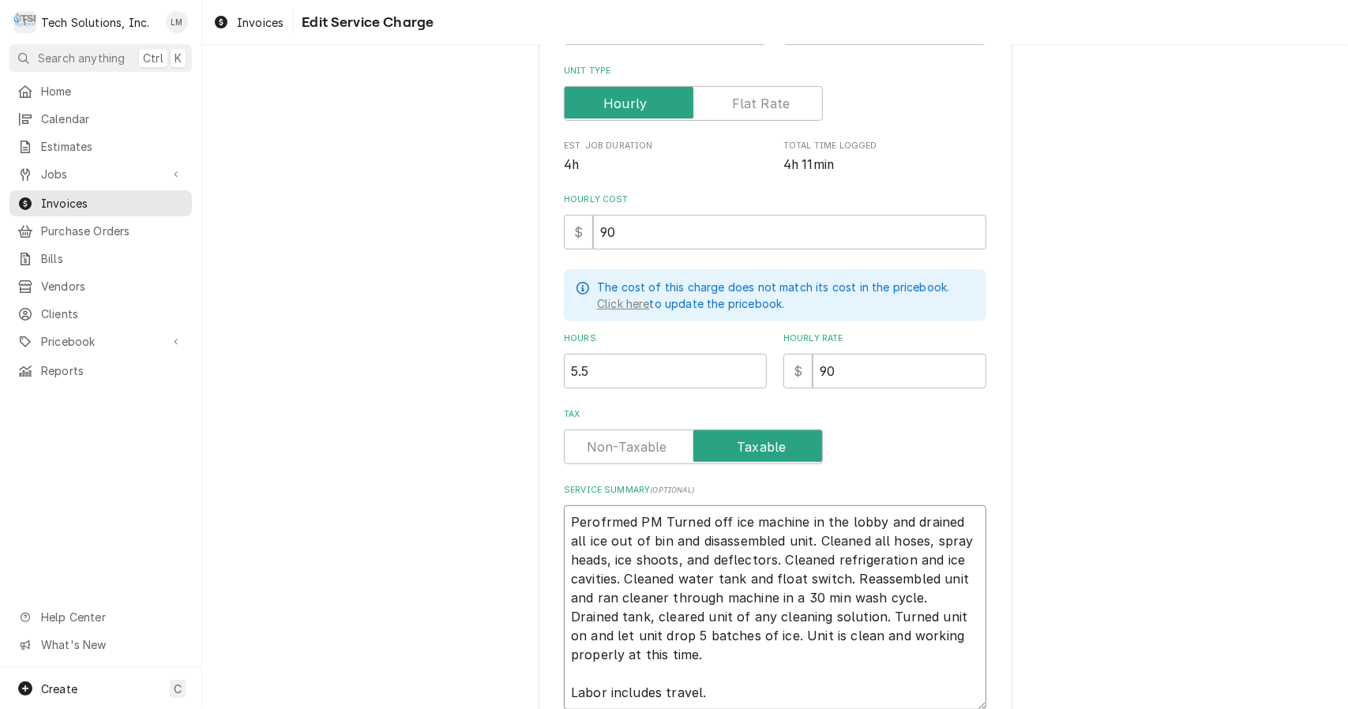
type textarea "x"
type textarea "Perofrmed PM oTurned off ice machine in the lobby and drained all ice out of bi…"
type textarea "x"
type textarea "Perofrmed PM onTurned off ice machine in the lobby and drained all ice out of b…"
type textarea "x"
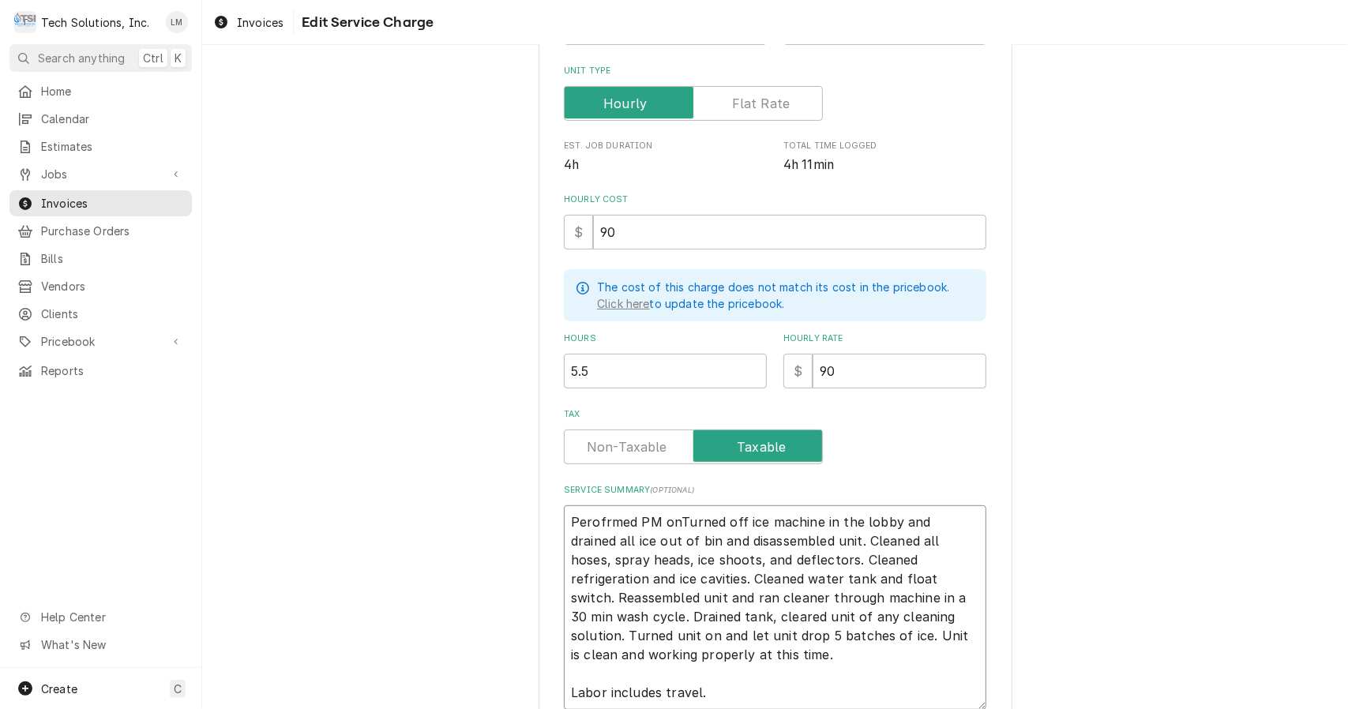
type textarea "Perofrmed PM on Turned off ice machine in the lobby and drained all ice out of …"
type textarea "x"
type textarea "Perofrmed PM on iTurned off ice machine in the lobby and drained all ice out of…"
type textarea "x"
type textarea "Perofrmed PM on icTurned off ice machine in the lobby and drained all ice out o…"
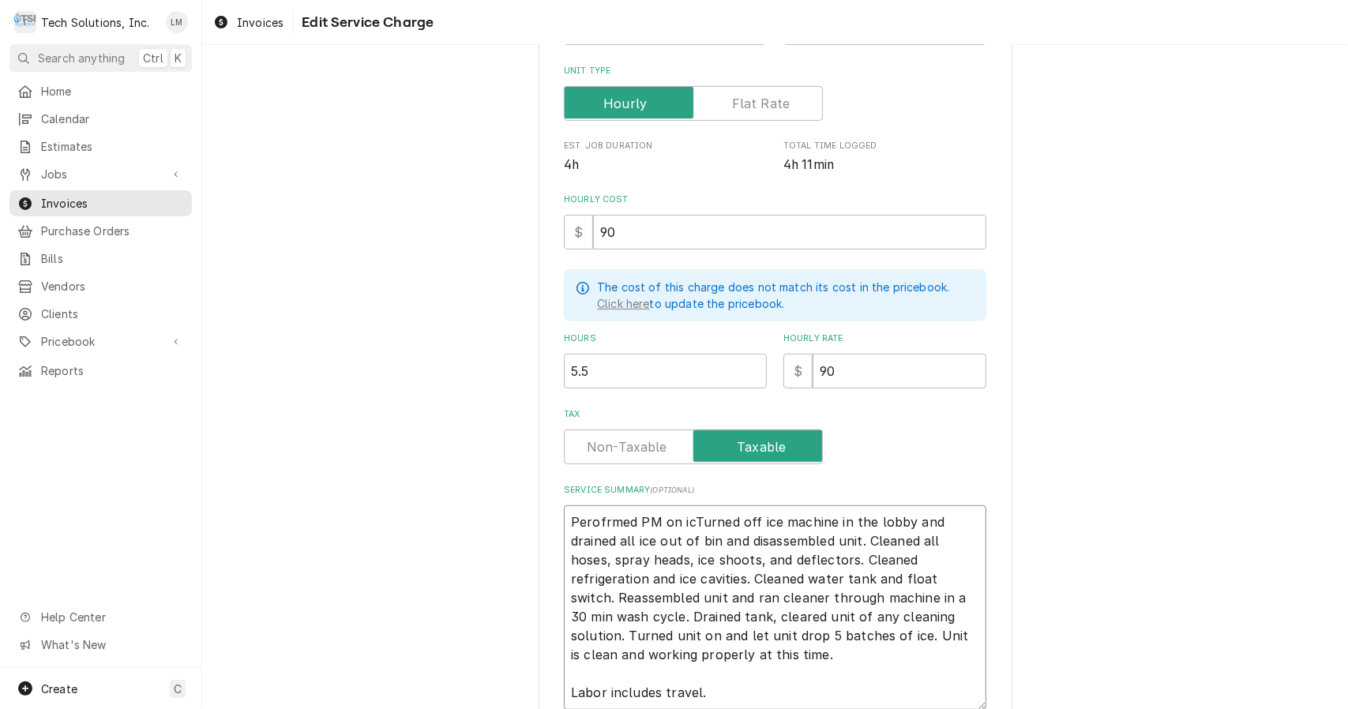
type textarea "x"
type textarea "Perofrmed PM on iceTurned off ice machine in the lobby and drained all ice out …"
type textarea "x"
type textarea "Perofrmed PM on ice Turned off ice machine in the lobby and drained all ice out…"
type textarea "x"
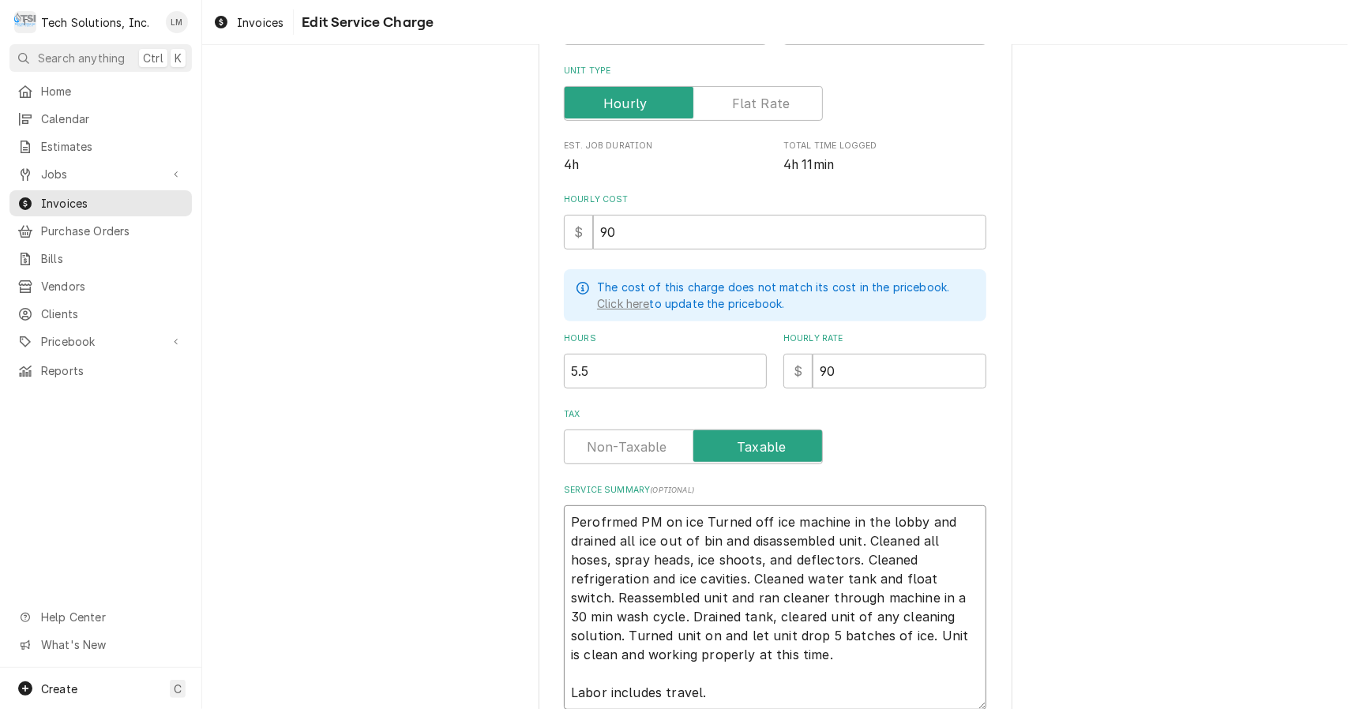
type textarea "Perofrmed PM on ice mTurned off ice machine in the lobby and drained all ice ou…"
type textarea "x"
type textarea "Perofrmed PM on ice maTurned off ice machine in the lobby and drained all ice o…"
type textarea "x"
type textarea "Perofrmed PM on ice macTurned off ice machine in the lobby and drained all ice …"
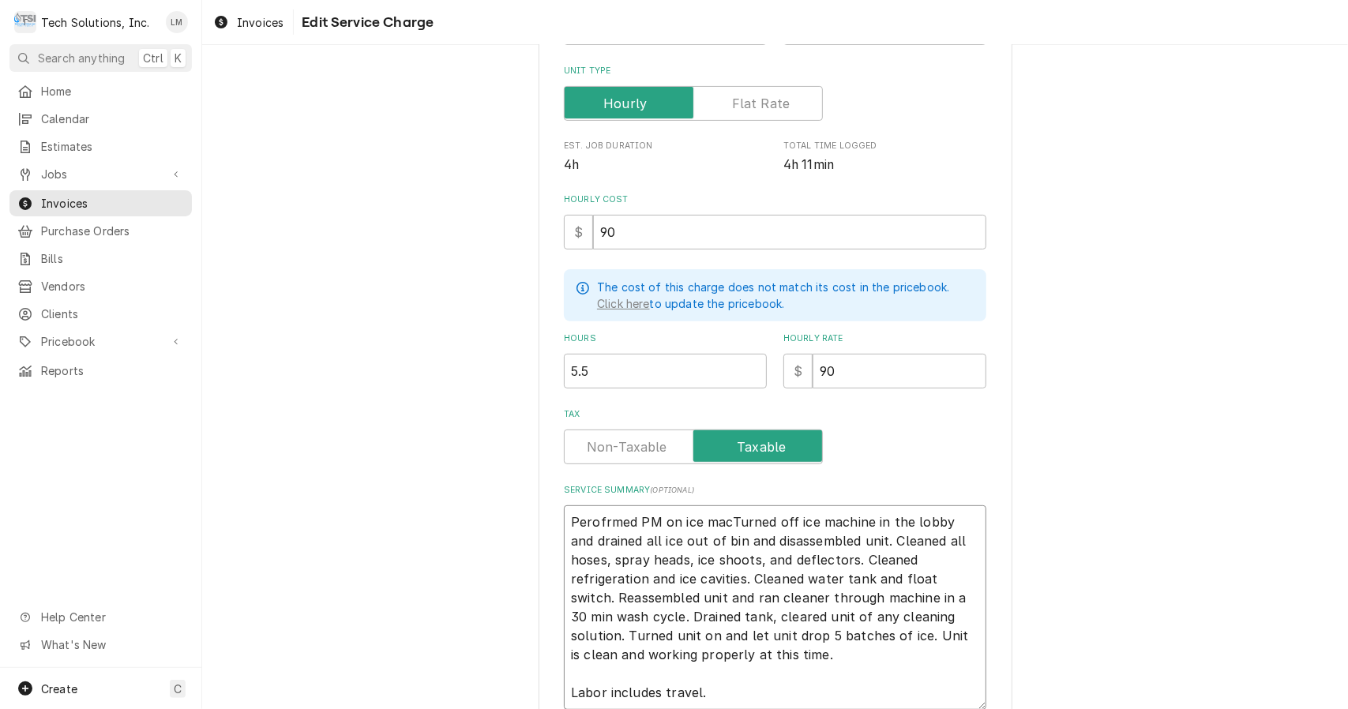
type textarea "x"
type textarea "Perofrmed PM on ice machTurned off ice machine in the lobby and drained all ice…"
type textarea "x"
type textarea "Perofrmed PM on ice machiTurned off ice machine in the lobby and drained all ic…"
type textarea "x"
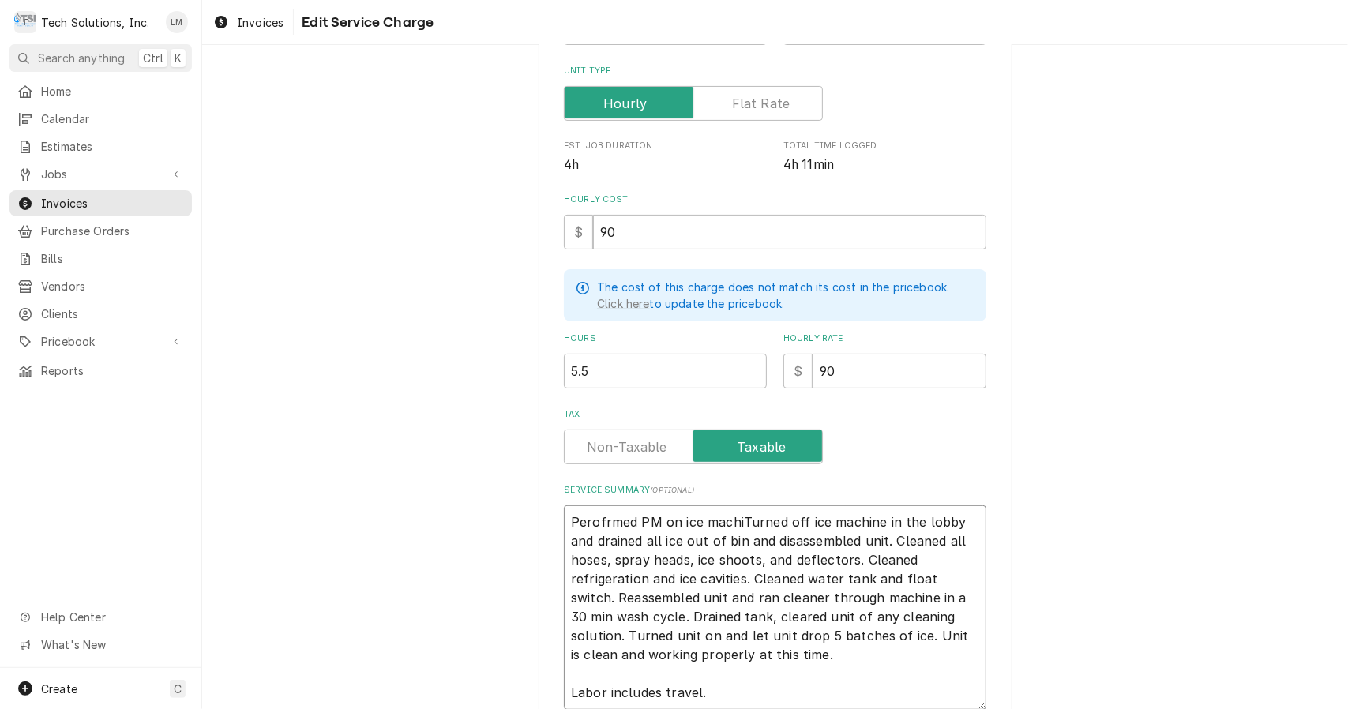
type textarea "Perofrmed PM on ice machinTurned off ice machine in the lobby and drained all i…"
type textarea "x"
type textarea "Perofrmed PM on ice machineTurned off ice machine in the lobby and drained all …"
type textarea "x"
type textarea "Perofrmed PM on ice machine.Turned off ice machine in the lobby and drained all…"
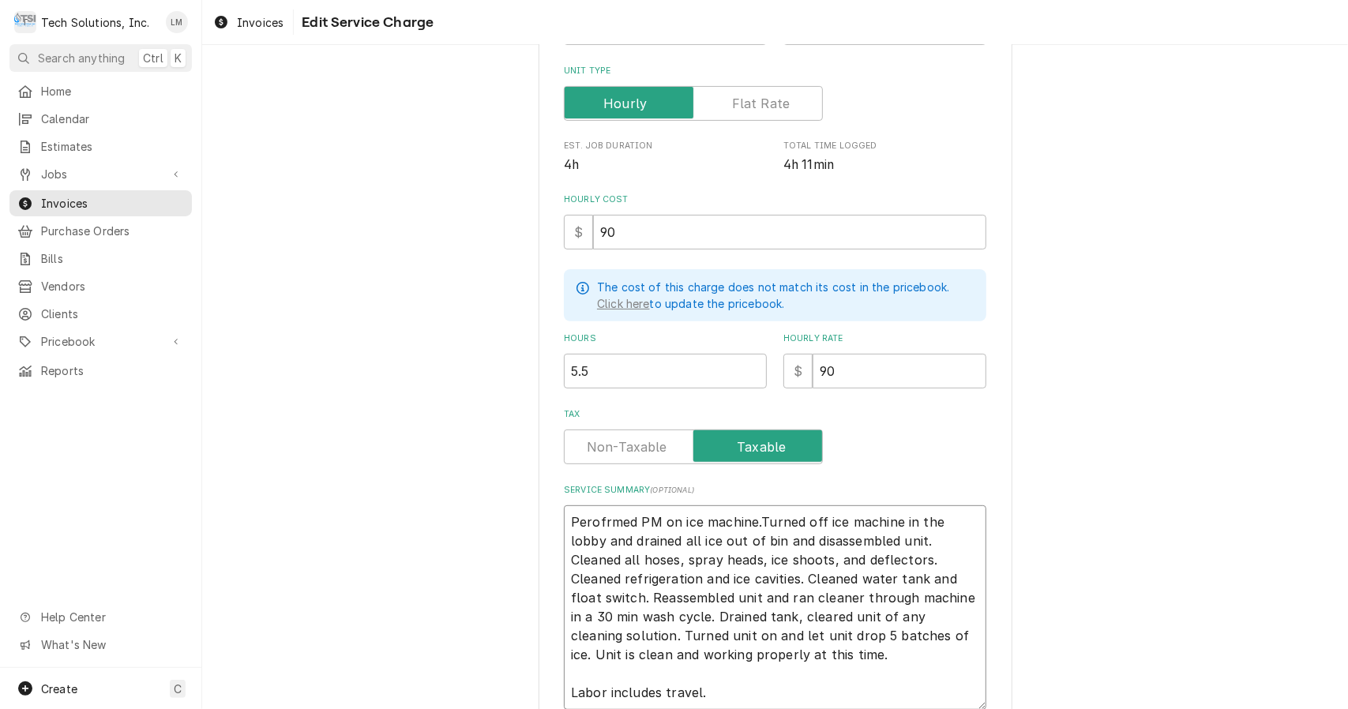
type textarea "x"
type textarea "Perofrmed PM on ice machine. Turned off ice machine in the lobby and drained al…"
type textarea "x"
type textarea "Performed PM on ice machine. Turned off ice machine in the lobby and drained al…"
click at [564, 693] on textarea "Performed PM on ice machine. Turned off ice machine in the lobby and drained al…" at bounding box center [775, 607] width 423 height 205
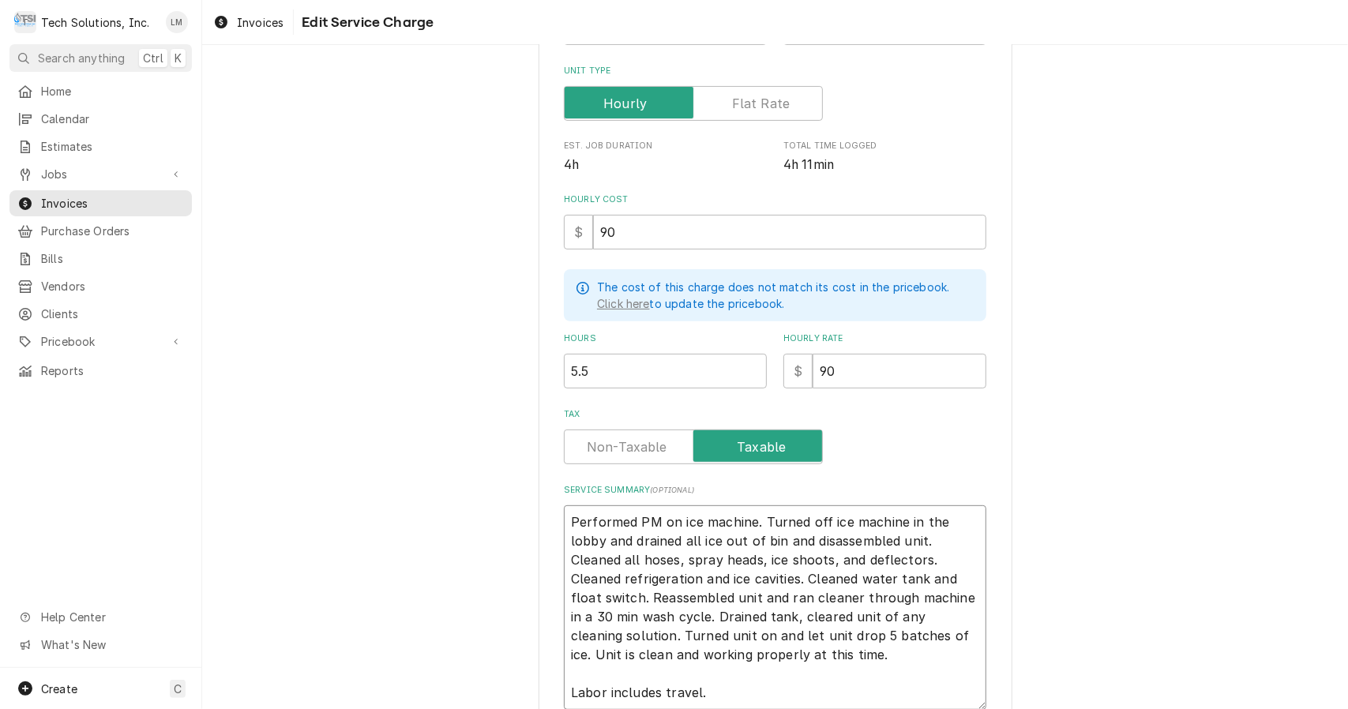
type textarea "x"
type textarea "Performed PM on ice machine. Turned off ice machine in the lobby and drained al…"
type textarea "x"
type textarea "Performed PM on ice machine. Turned off ice machine in the lobby and drained al…"
type textarea "x"
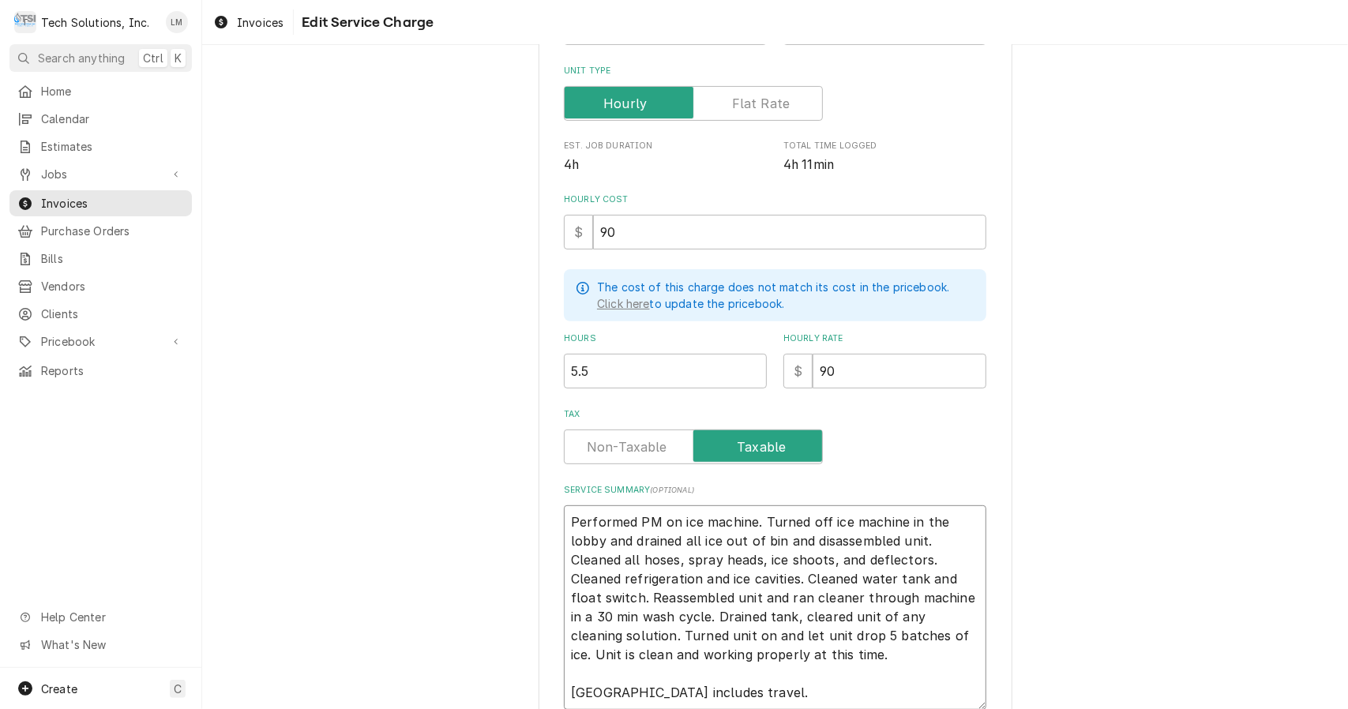
type textarea "Performed PM on ice machine. Turned off ice machine in the lobby and drained al…"
type textarea "x"
type textarea "Performed PM on ice machine. Turned off ice machine in the lobby and drained al…"
type textarea "x"
type textarea "Performed PM on ice machine. Turned off ice machine in the lobby and drained al…"
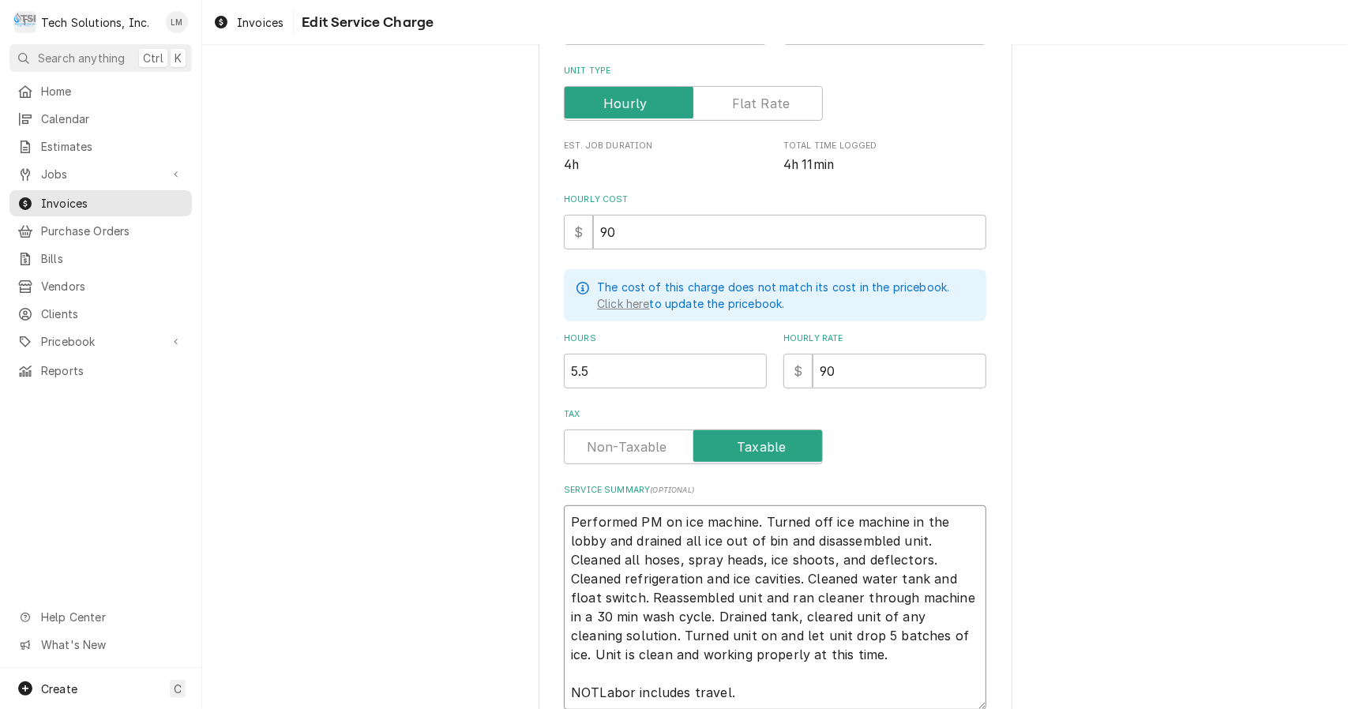
type textarea "x"
type textarea "Performed PM on ice machine. Turned off ice machine in the lobby and drained al…"
type textarea "x"
type textarea "Performed PM on ice machine. Turned off ice machine in the lobby and drained al…"
type textarea "x"
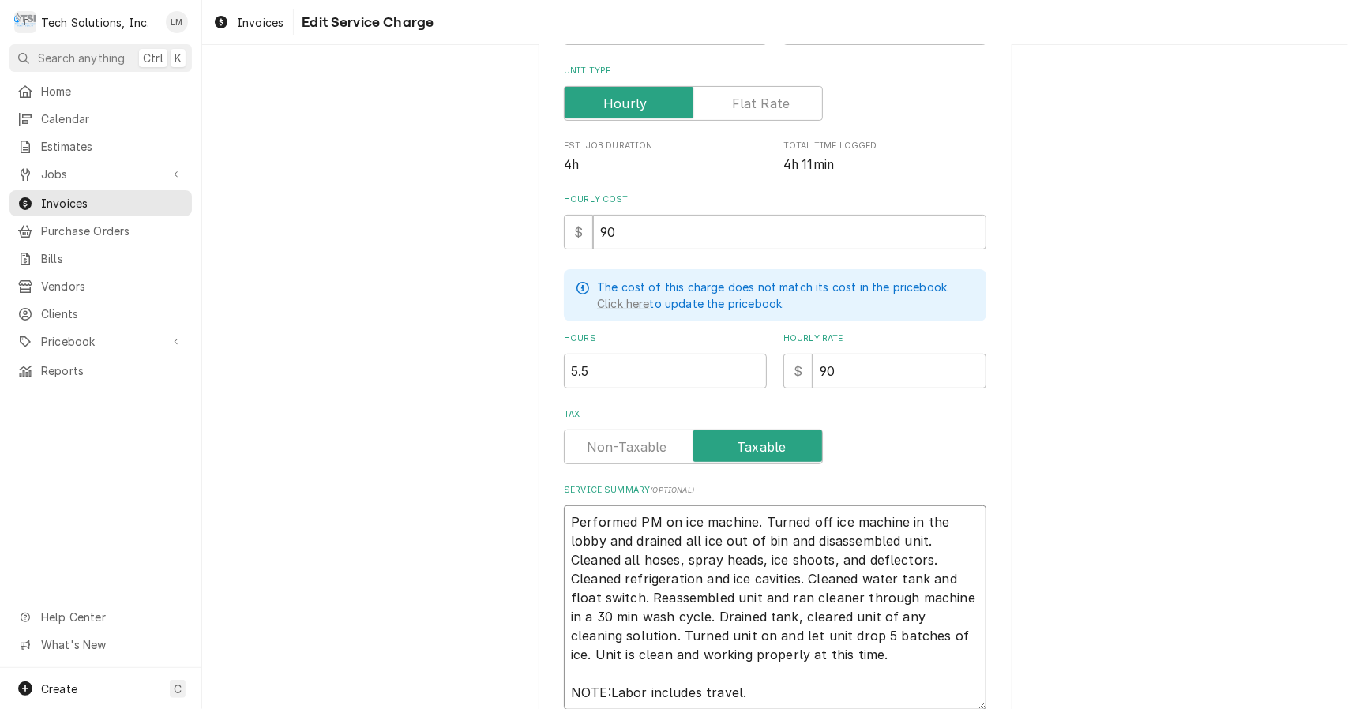
type textarea "Performed PM on ice machine. Turned off ice machine in the lobby and drained al…"
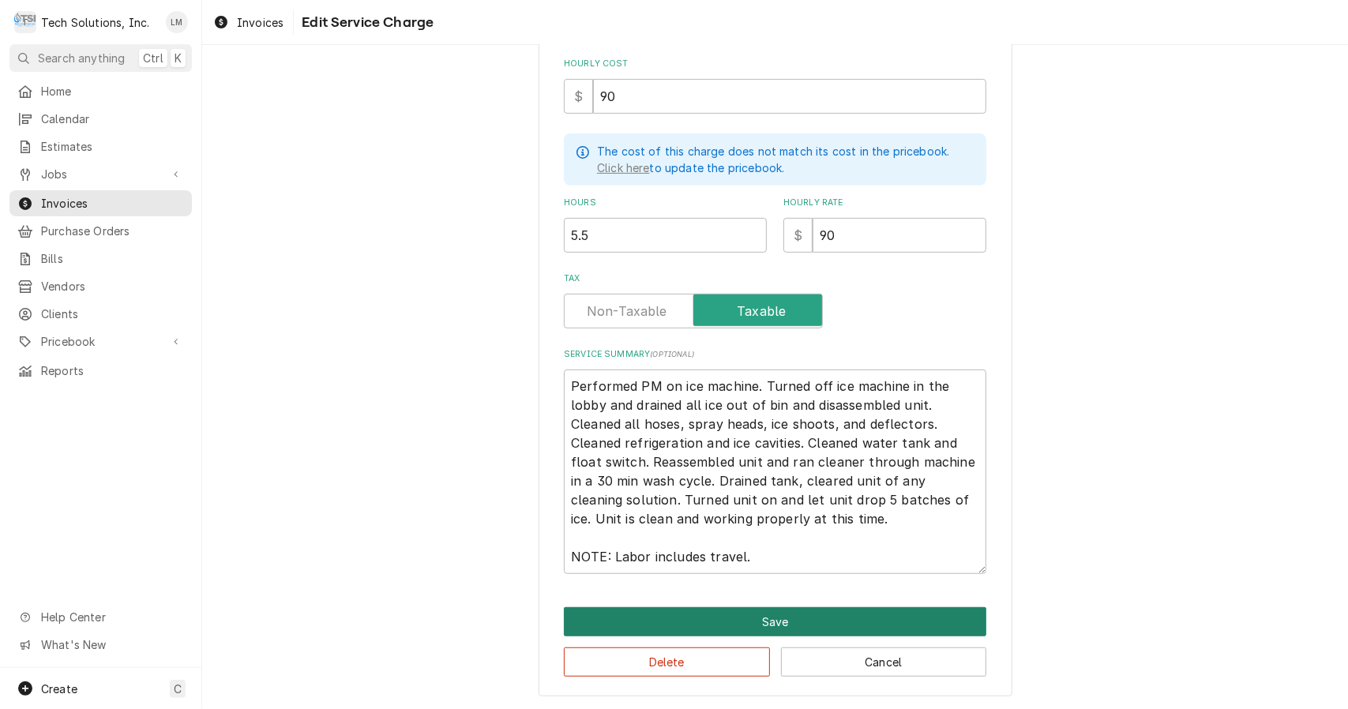
click at [810, 621] on button "Save" at bounding box center [775, 621] width 423 height 29
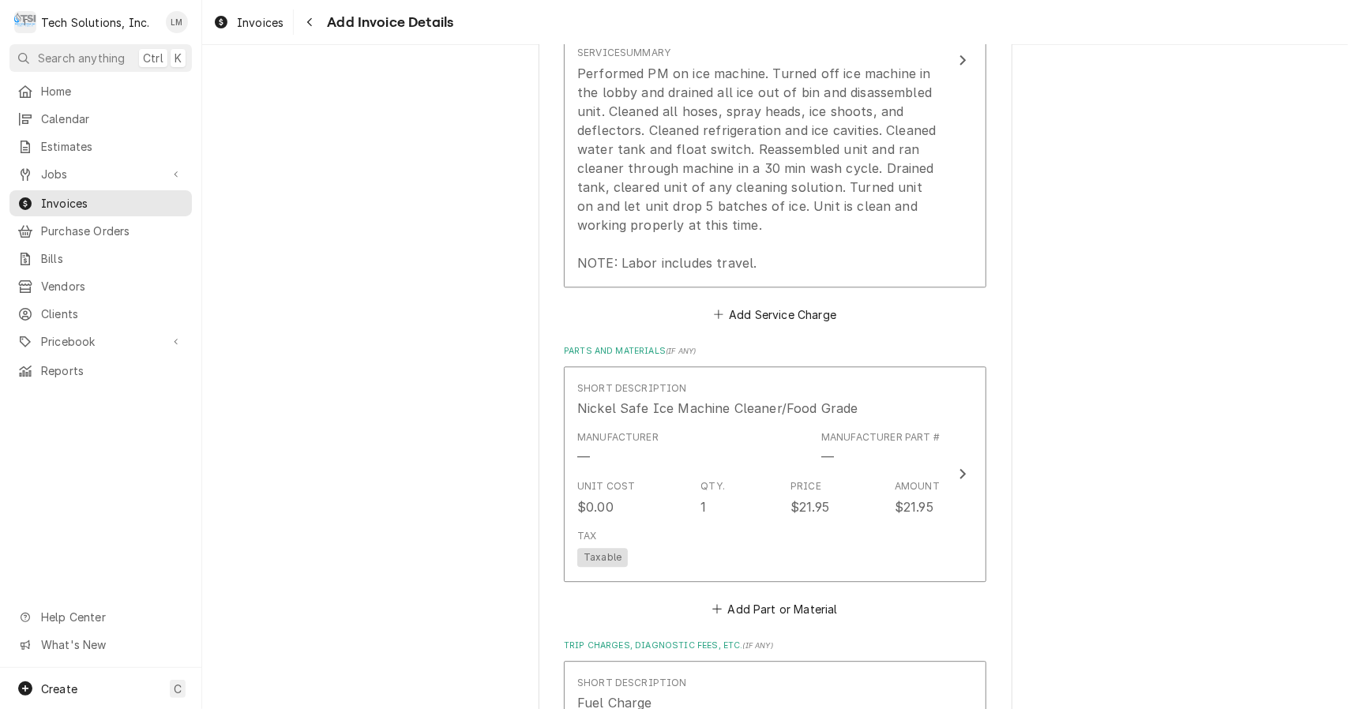
scroll to position [2705, 0]
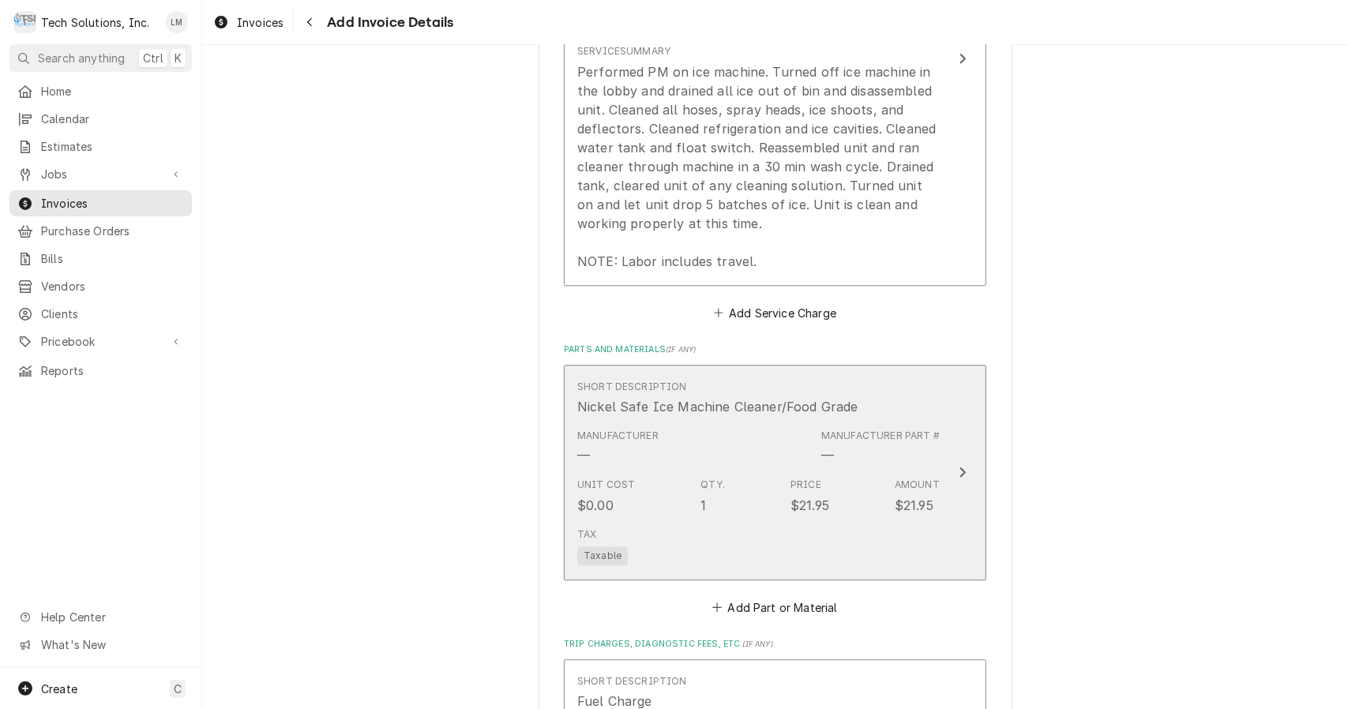
click at [952, 463] on div "Update Line Item" at bounding box center [962, 472] width 21 height 19
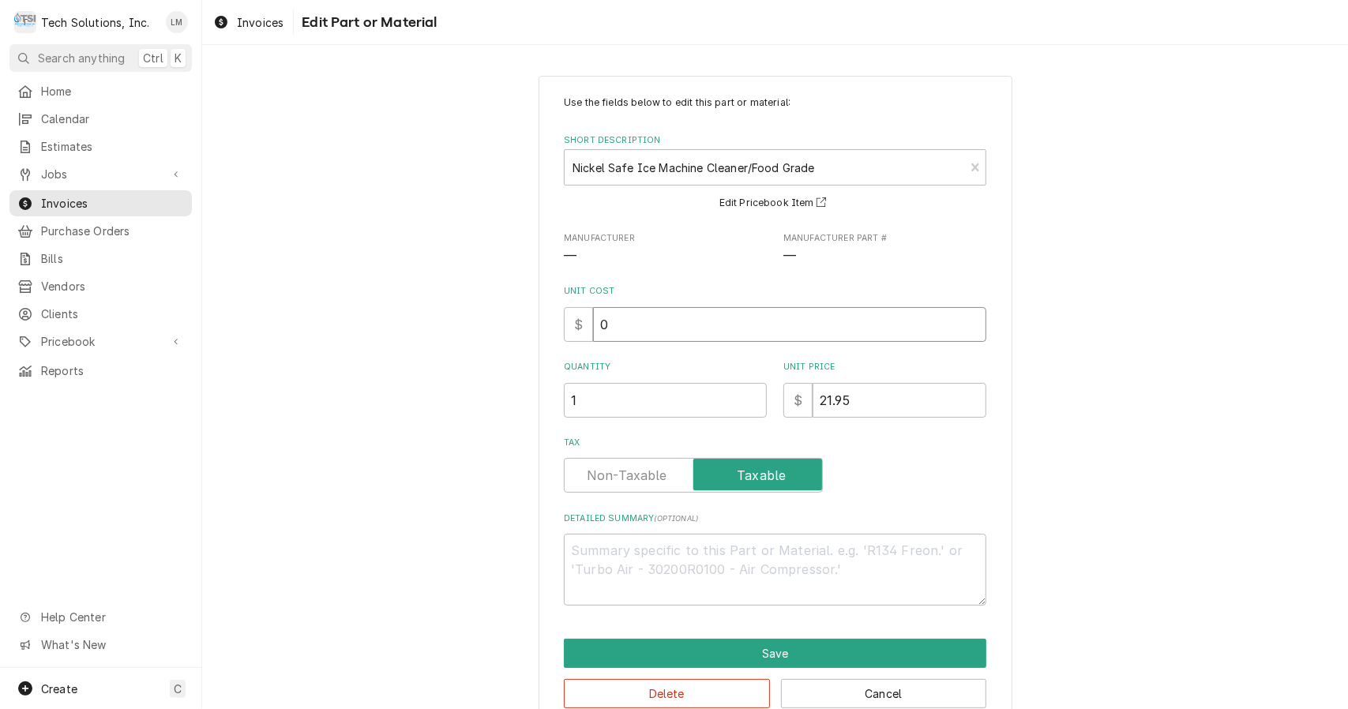
click at [699, 324] on input "0" at bounding box center [789, 324] width 393 height 35
type textarea "x"
type input "1"
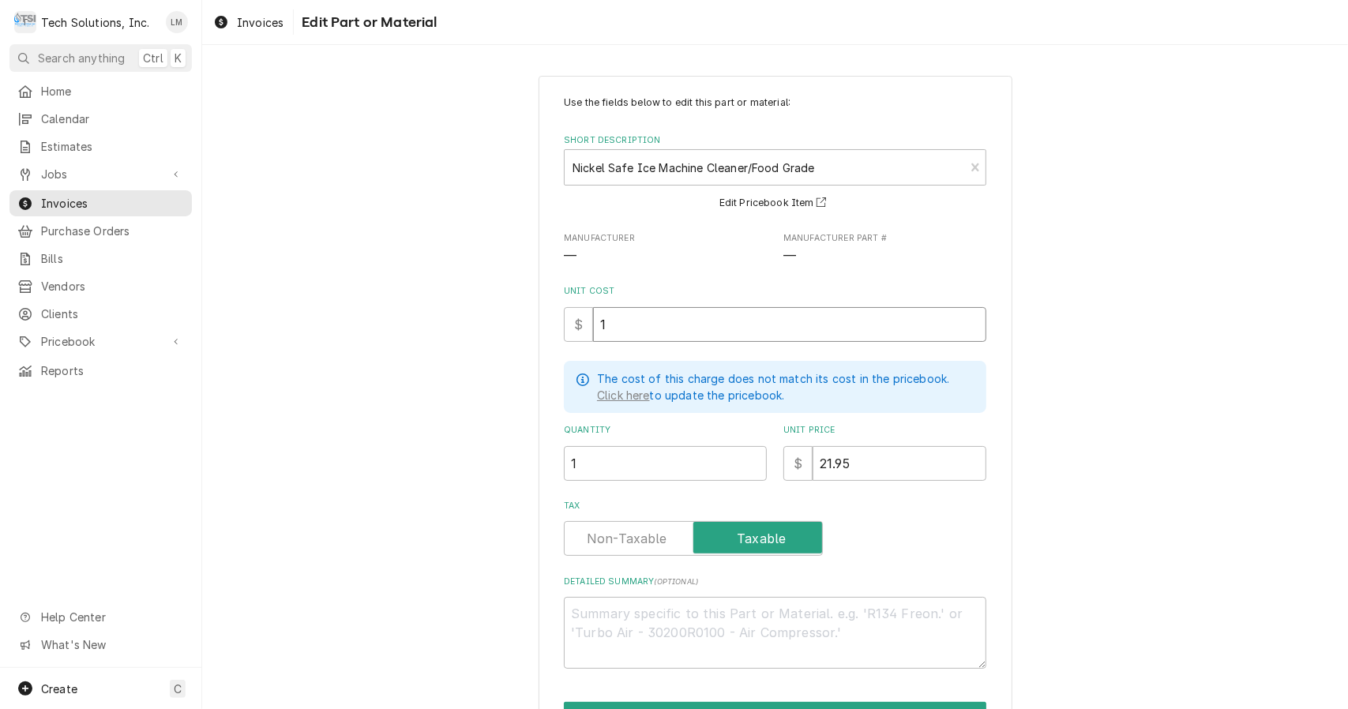
type textarea "x"
type input "10"
type textarea "x"
type input "10.9"
type textarea "x"
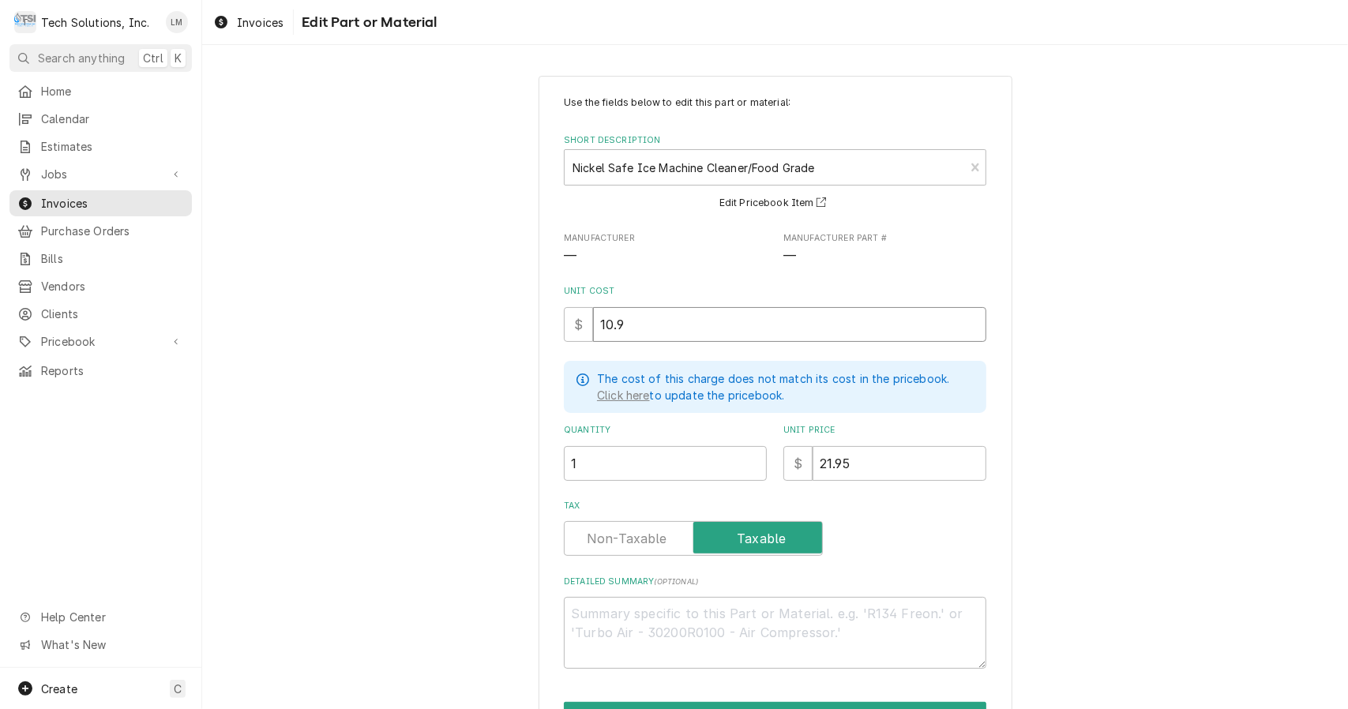
type input "10.98"
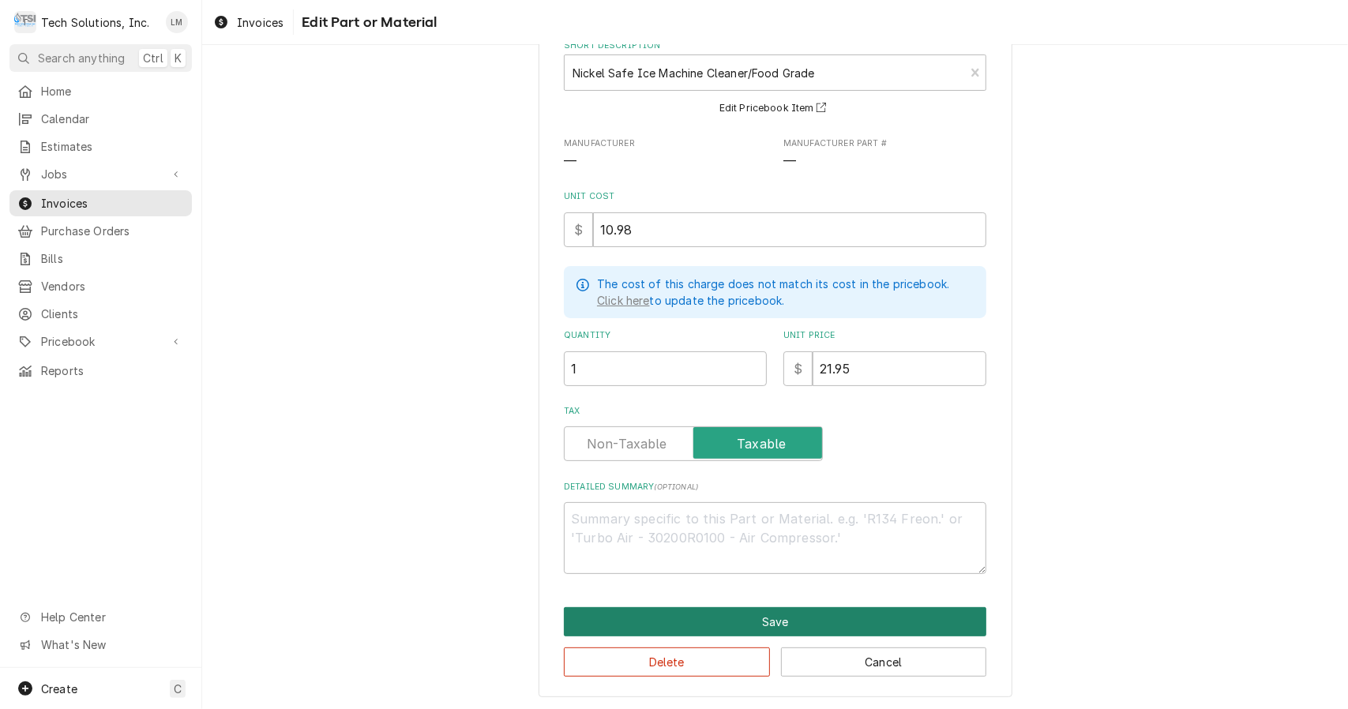
click at [810, 626] on button "Save" at bounding box center [775, 621] width 423 height 29
type textarea "x"
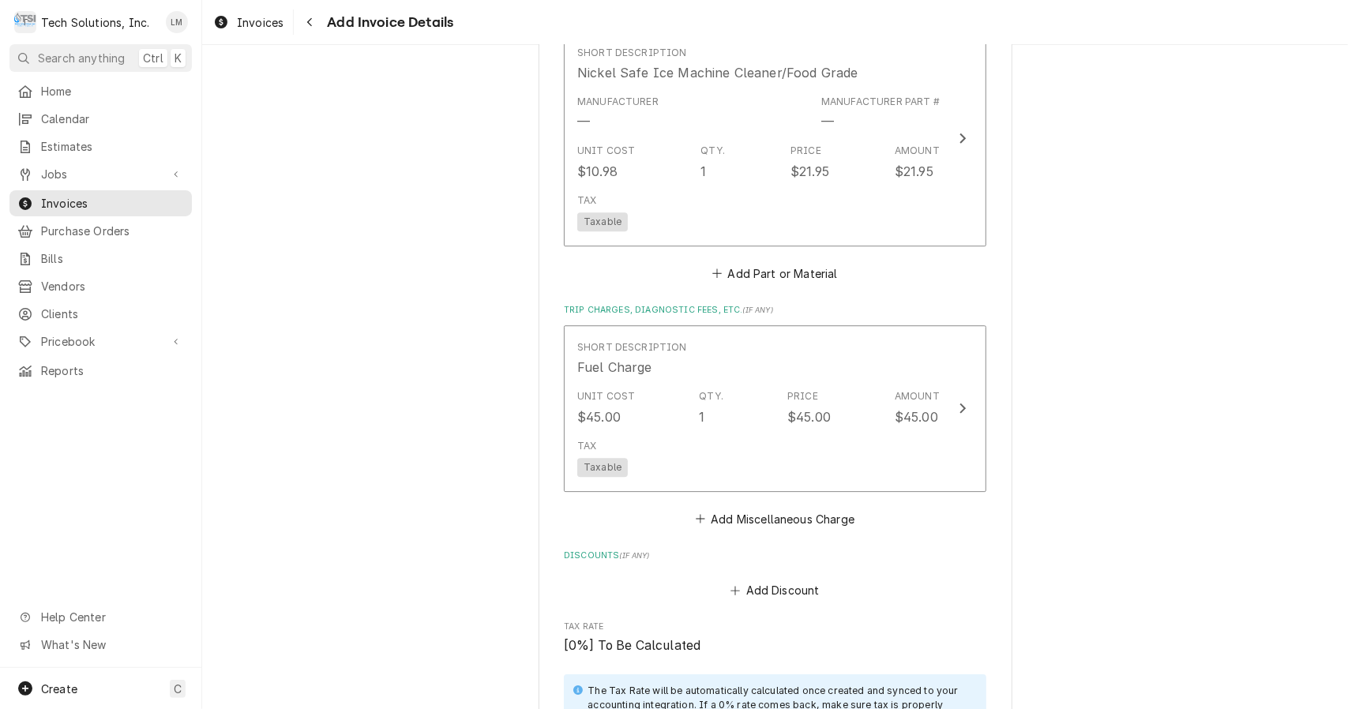
scroll to position [3036, 0]
click at [769, 511] on button "Add Miscellaneous Charge" at bounding box center [775, 522] width 164 height 22
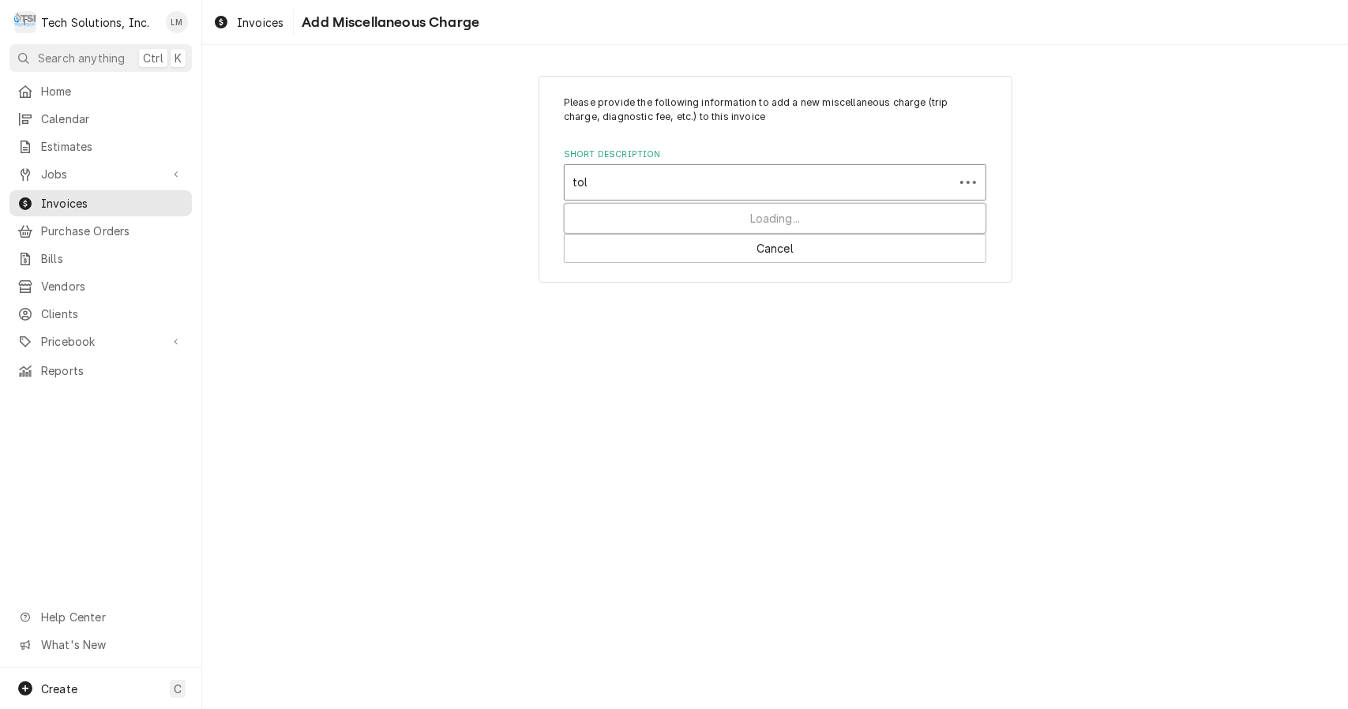
type input "toll"
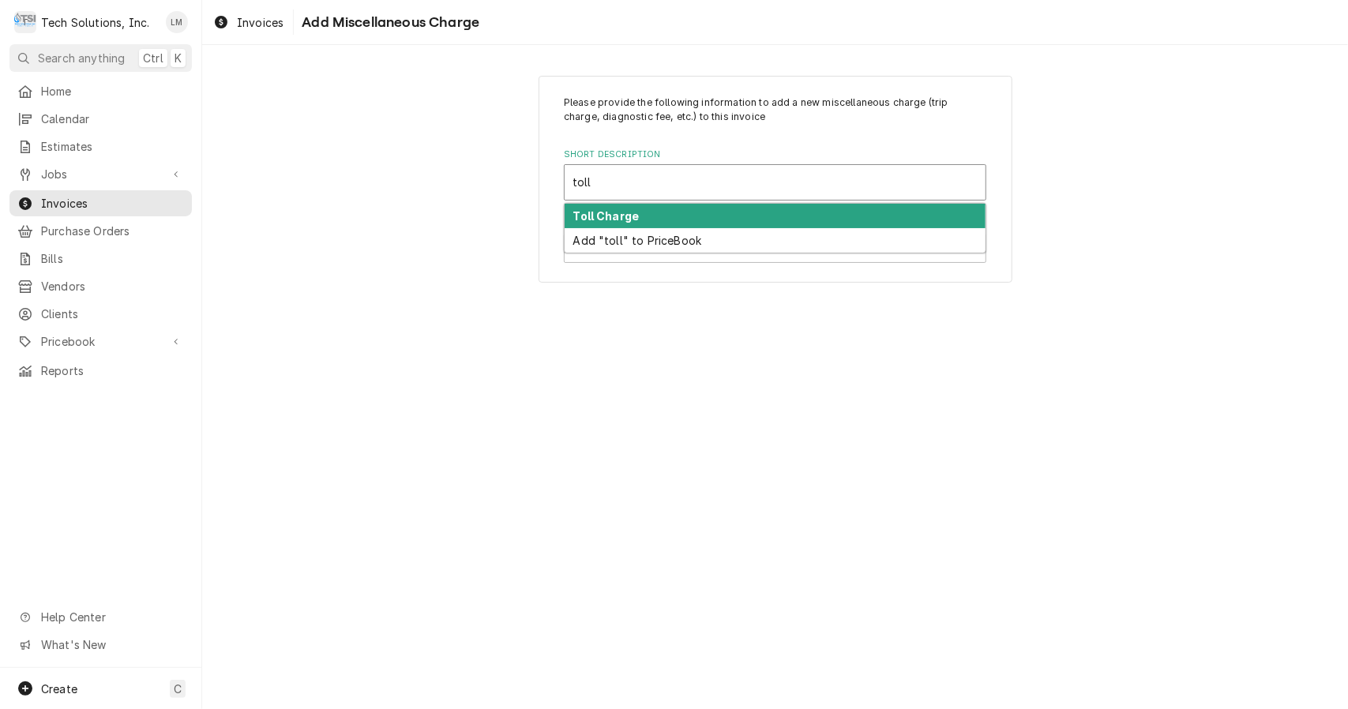
click at [637, 209] on div "Toll Charge" at bounding box center [775, 216] width 421 height 24
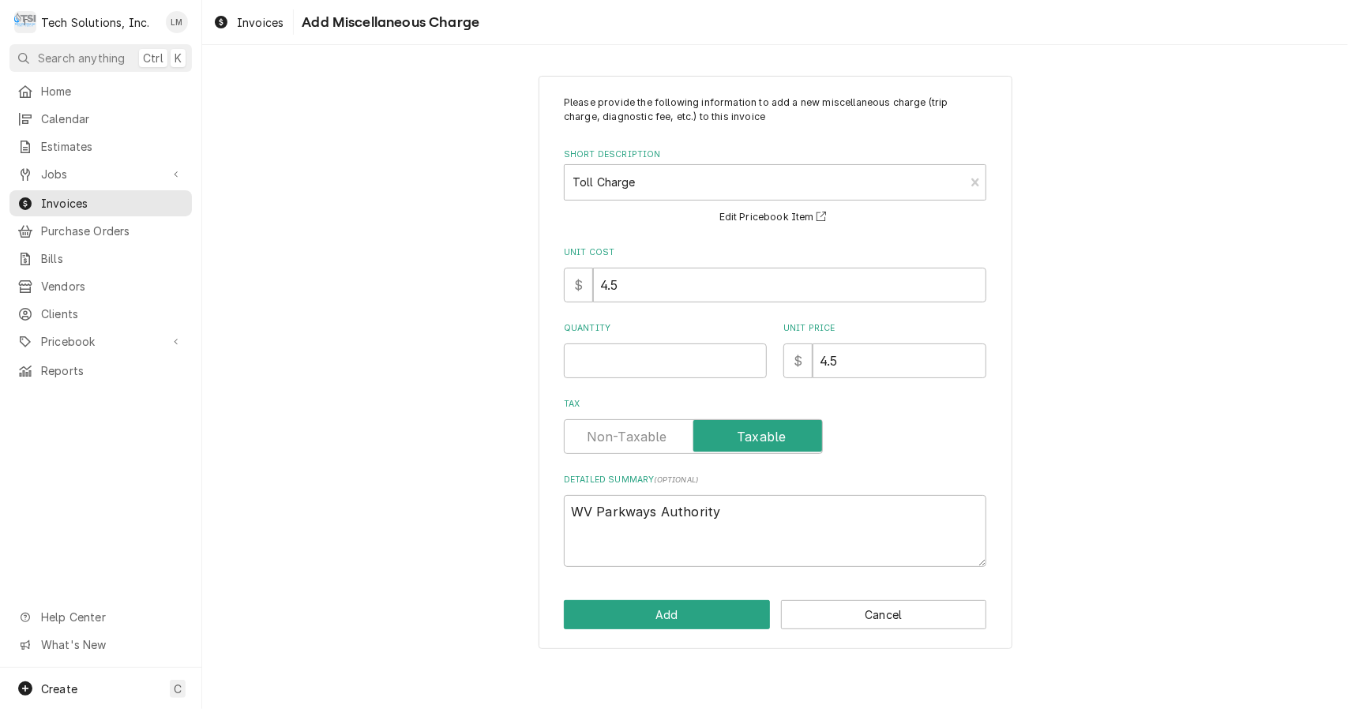
click at [686, 368] on input "Quantity" at bounding box center [665, 361] width 203 height 35
type textarea "x"
type input "4"
click at [716, 617] on button "Add" at bounding box center [667, 614] width 206 height 29
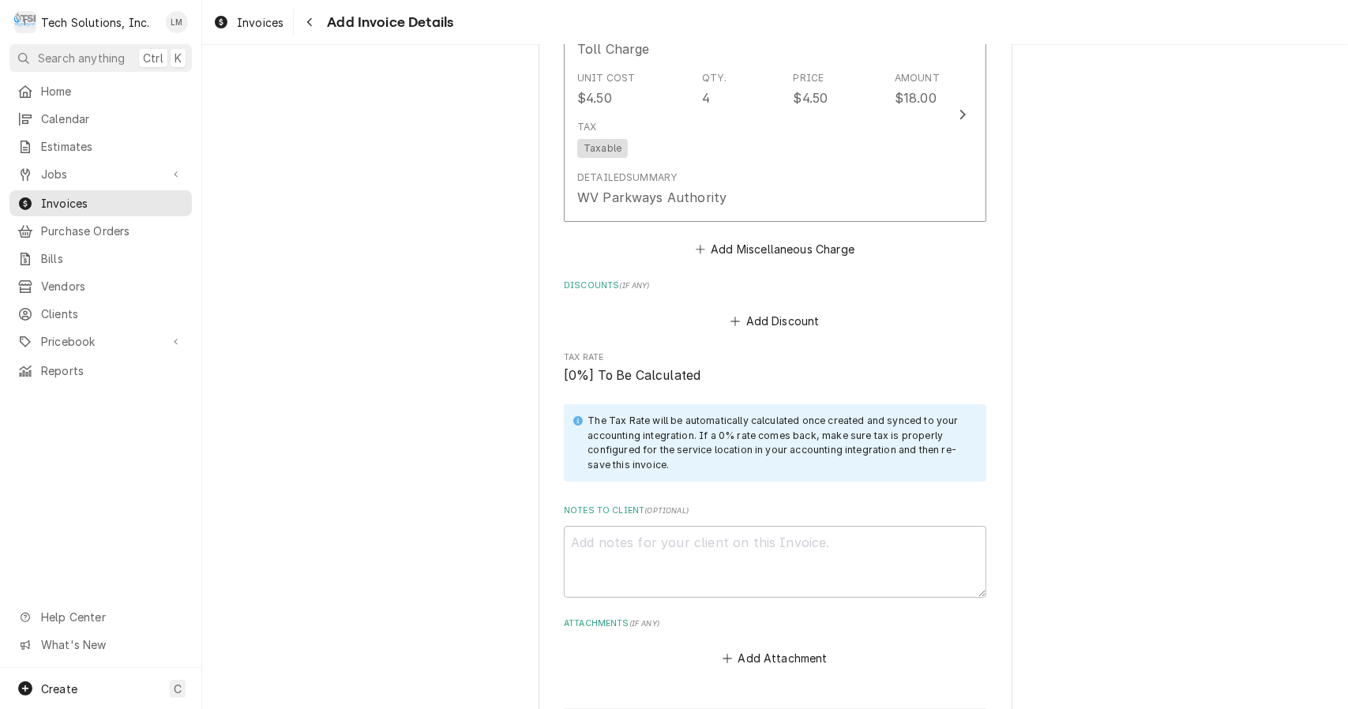
scroll to position [3533, 0]
click at [746, 524] on textarea "Notes to Client ( optional )" at bounding box center [775, 560] width 423 height 72
type textarea "x"
type textarea "V"
type textarea "x"
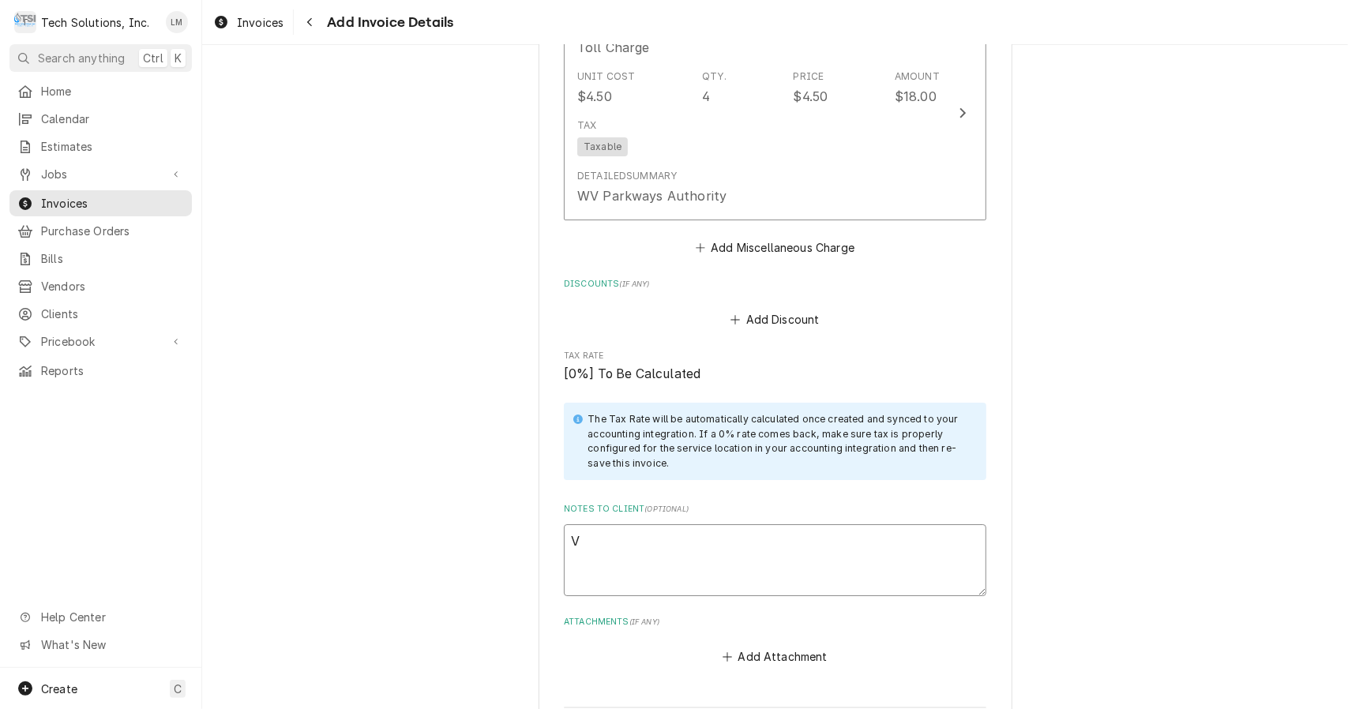
type textarea "Ve"
type textarea "x"
type textarea "Vend"
type textarea "x"
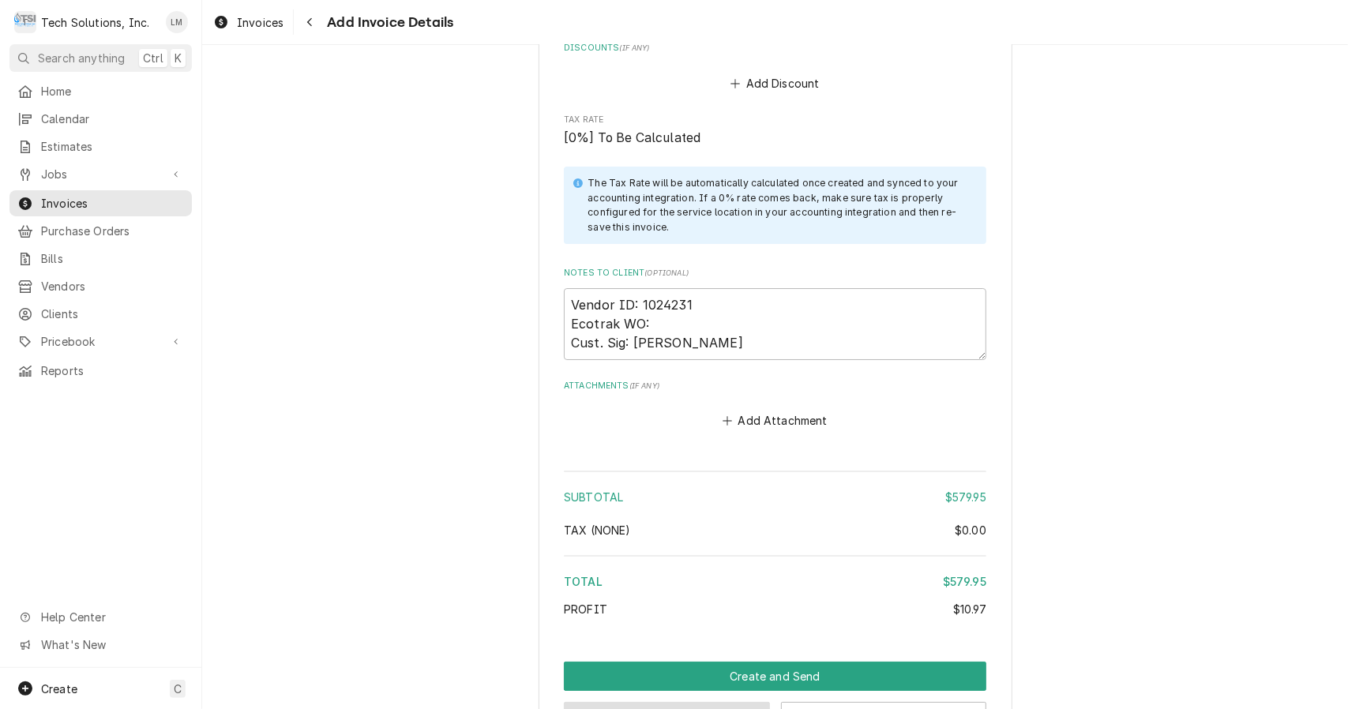
click at [692, 702] on button "Preview Invoice" at bounding box center [667, 716] width 206 height 29
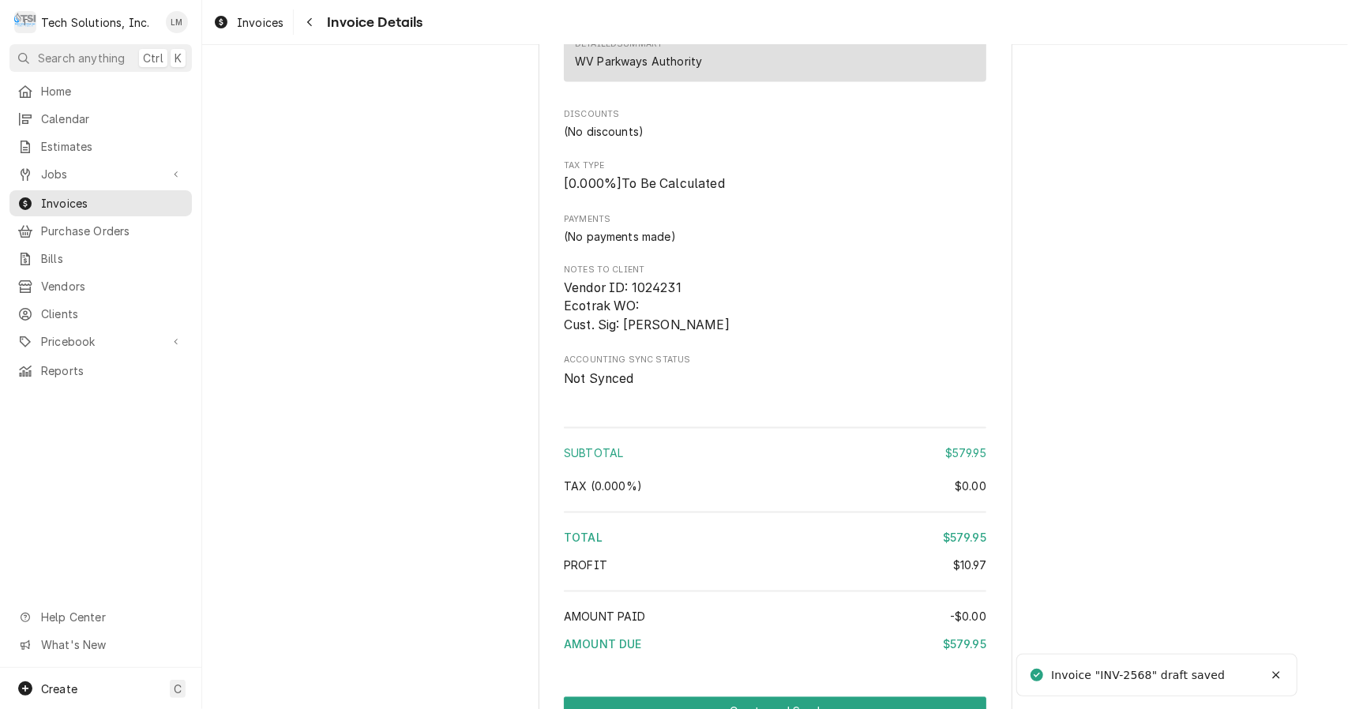
scroll to position [2007, 0]
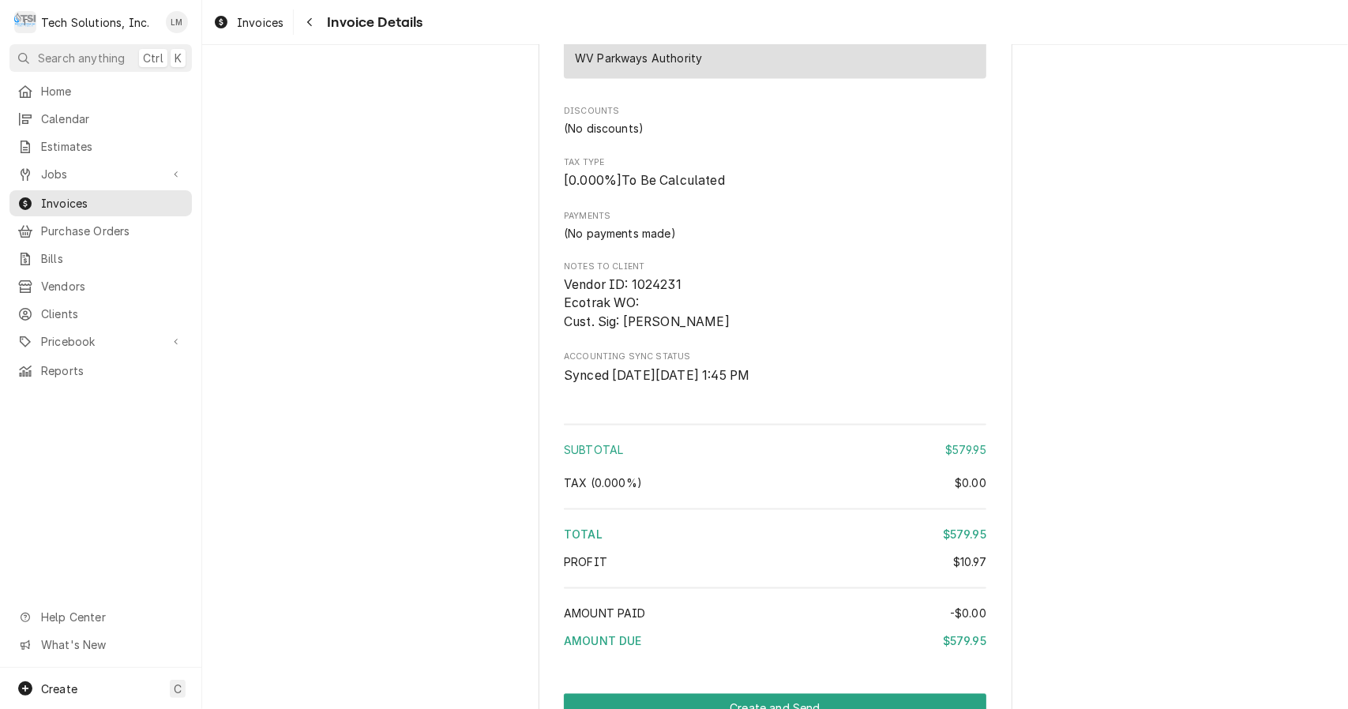
scroll to position [2007, 0]
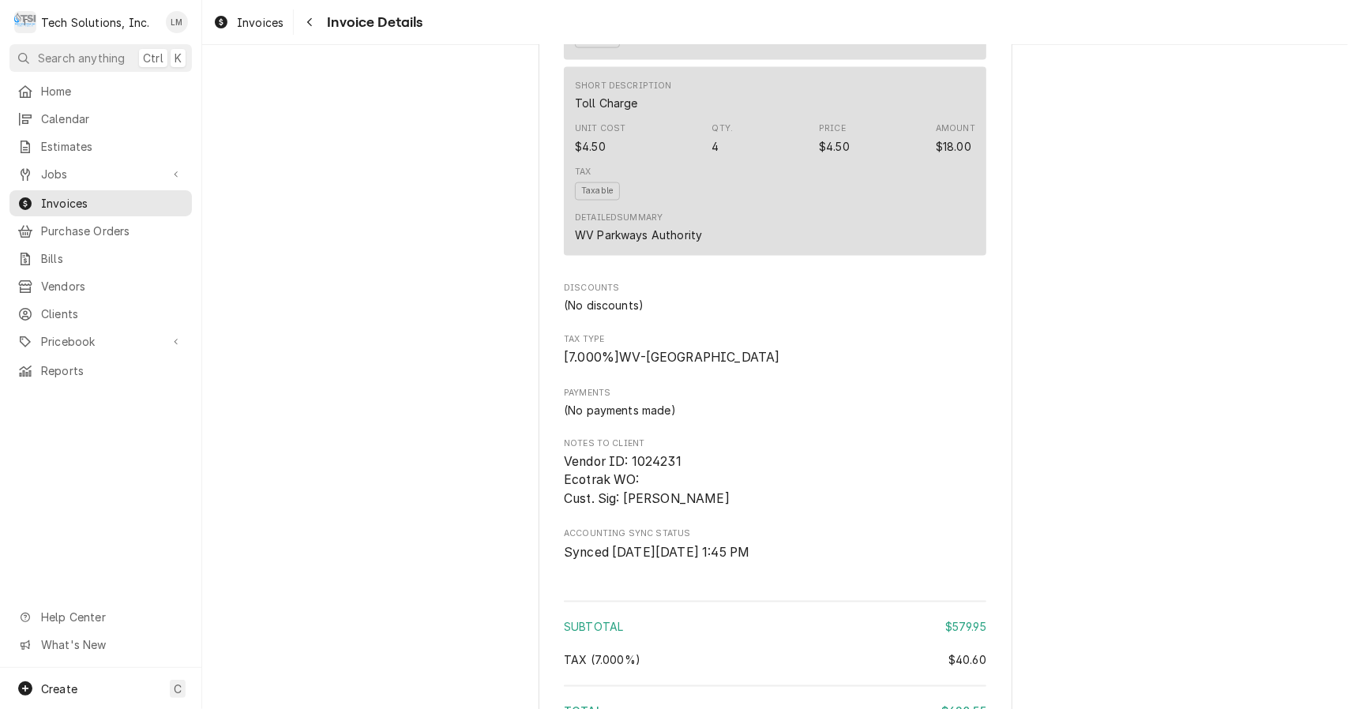
scroll to position [2007, 0]
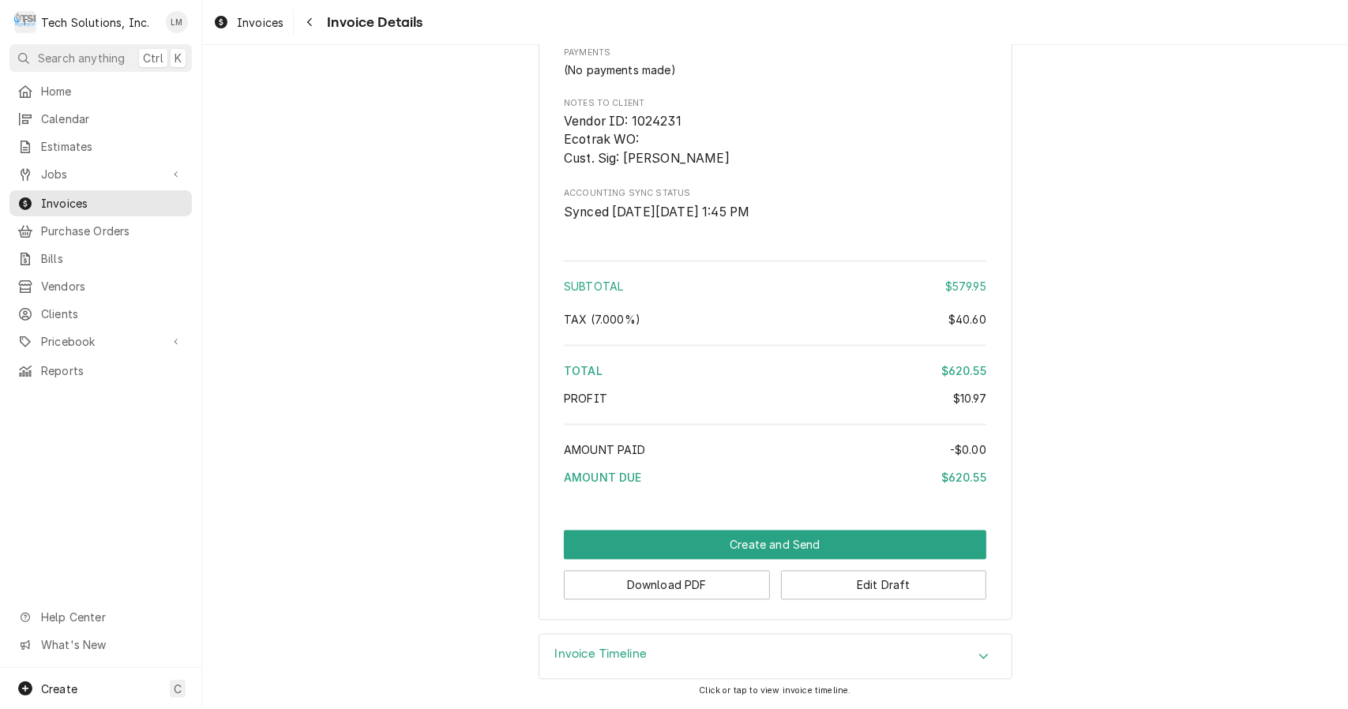
click at [726, 590] on button "Download PDF" at bounding box center [667, 585] width 206 height 29
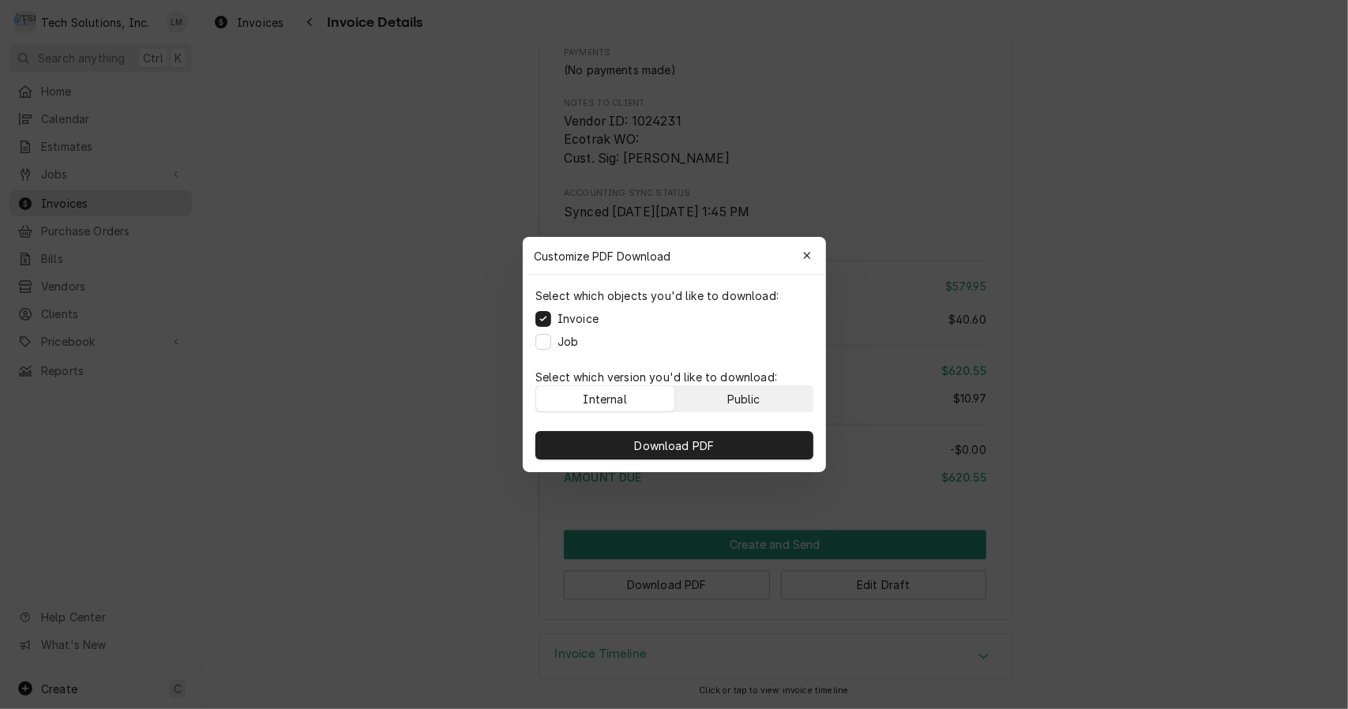
click at [747, 397] on div "Public" at bounding box center [743, 399] width 33 height 17
click at [739, 438] on button "Download PDF" at bounding box center [674, 445] width 278 height 28
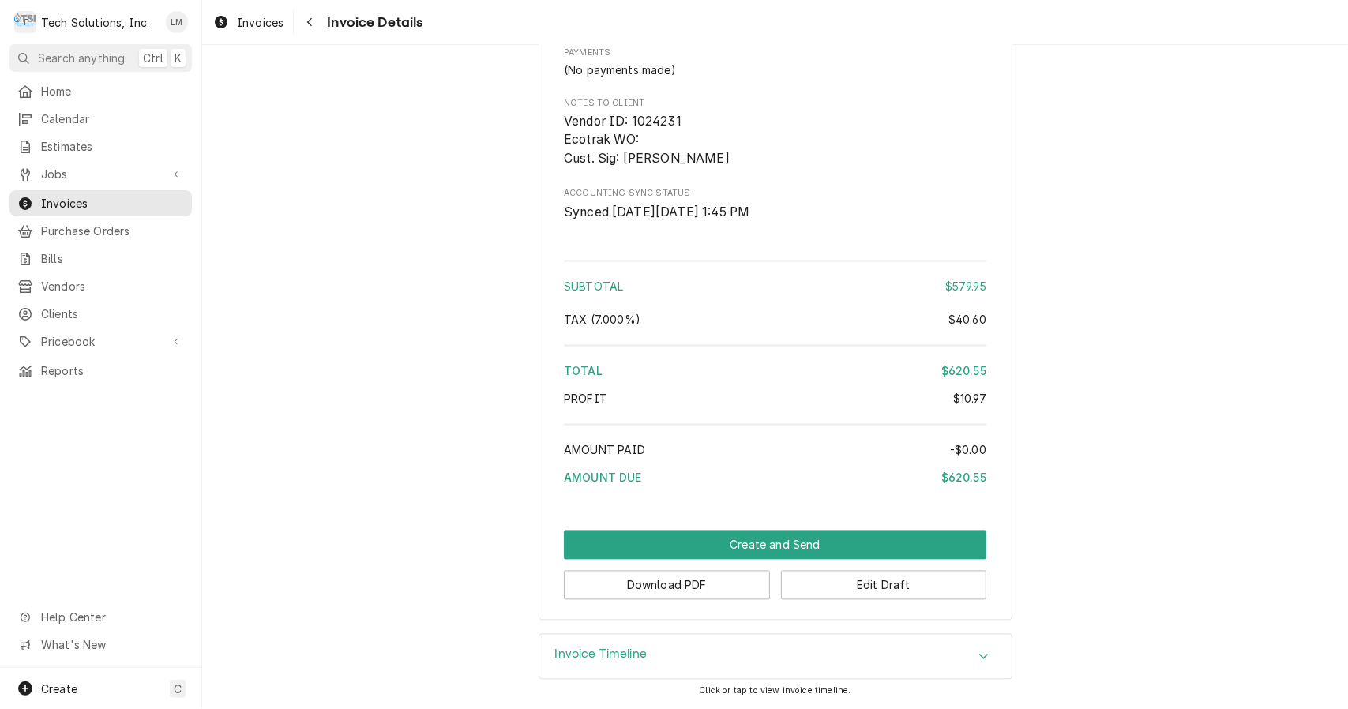
click at [731, 547] on button "Create and Send" at bounding box center [775, 545] width 423 height 29
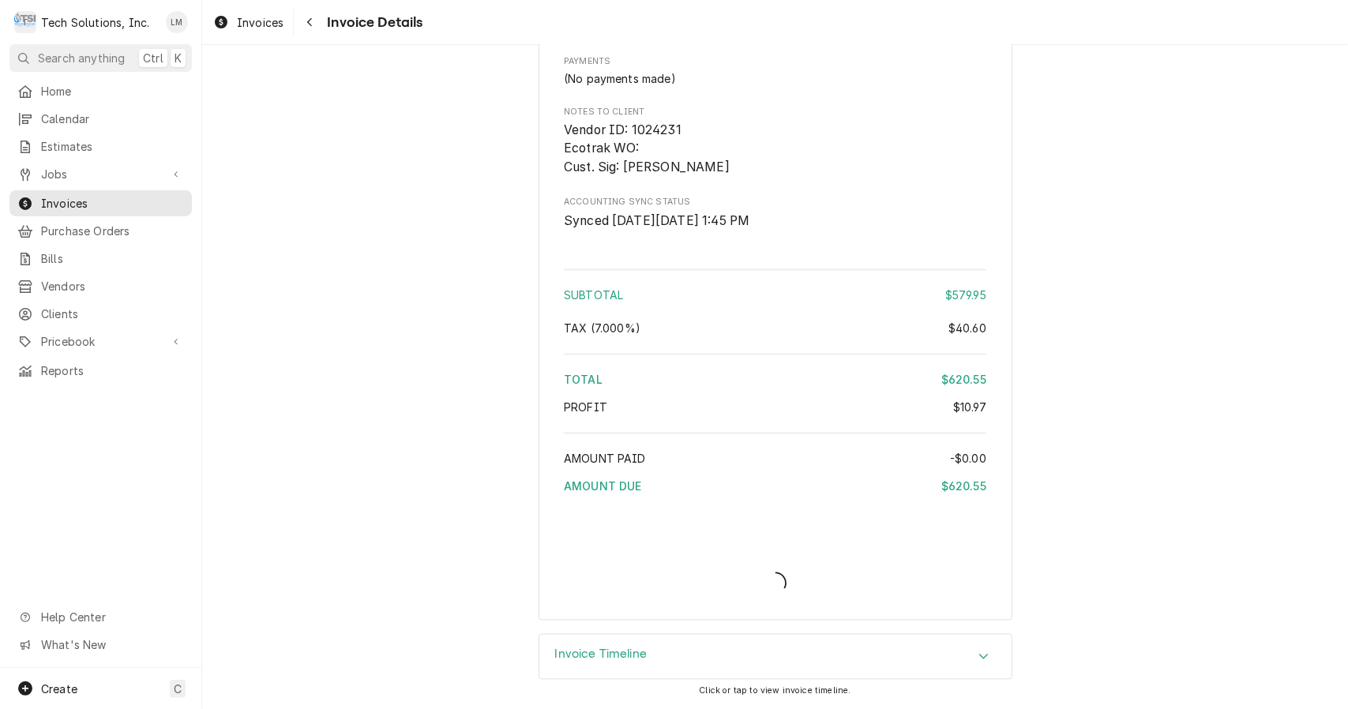
scroll to position [1997, 0]
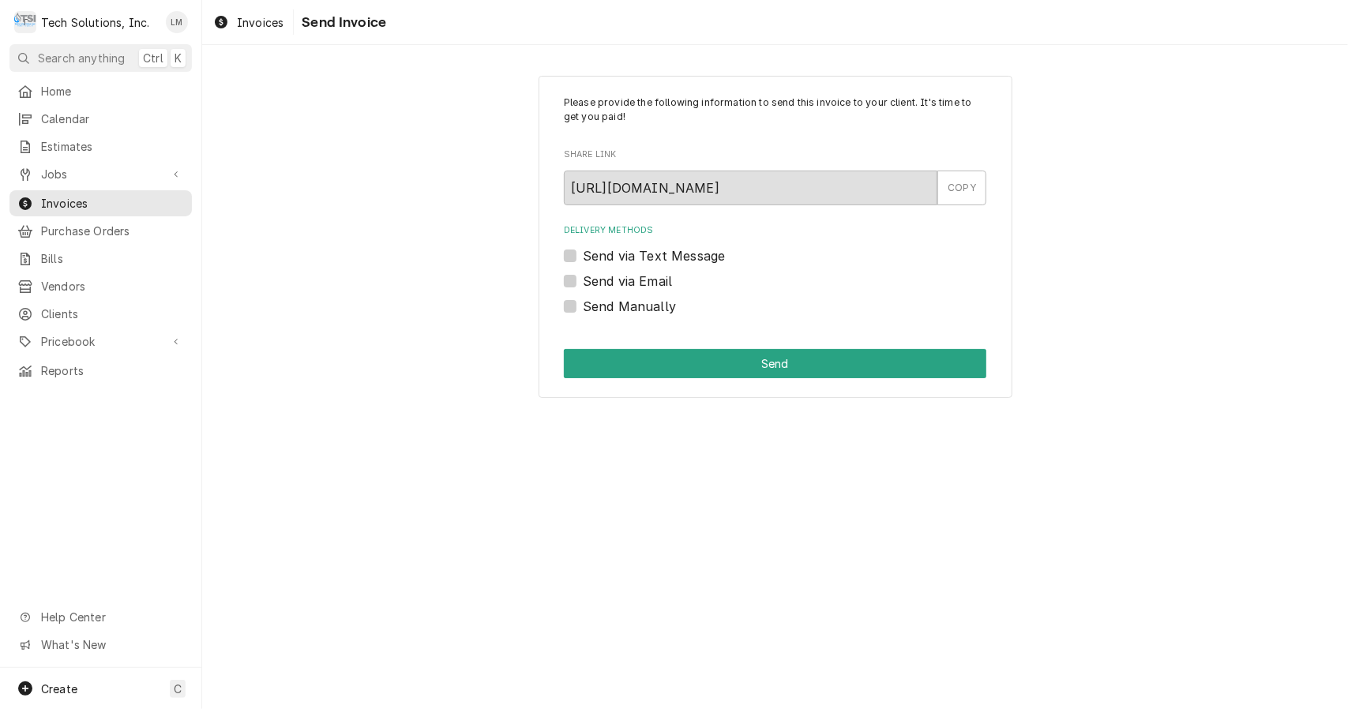
click at [624, 311] on label "Send Manually" at bounding box center [629, 306] width 93 height 19
click at [624, 311] on input "Send Manually" at bounding box center [794, 314] width 423 height 35
checkbox input "true"
click at [662, 372] on button "Send" at bounding box center [775, 363] width 423 height 29
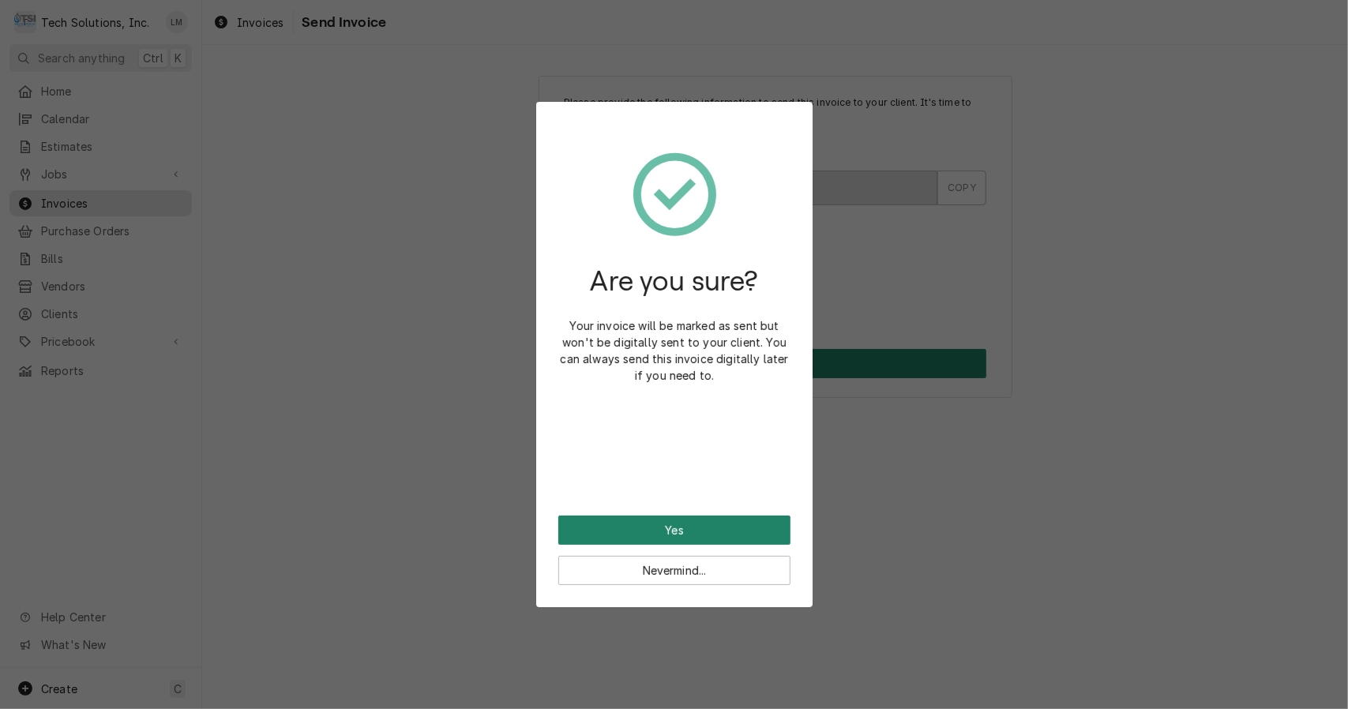
click at [687, 535] on button "Yes" at bounding box center [674, 530] width 232 height 29
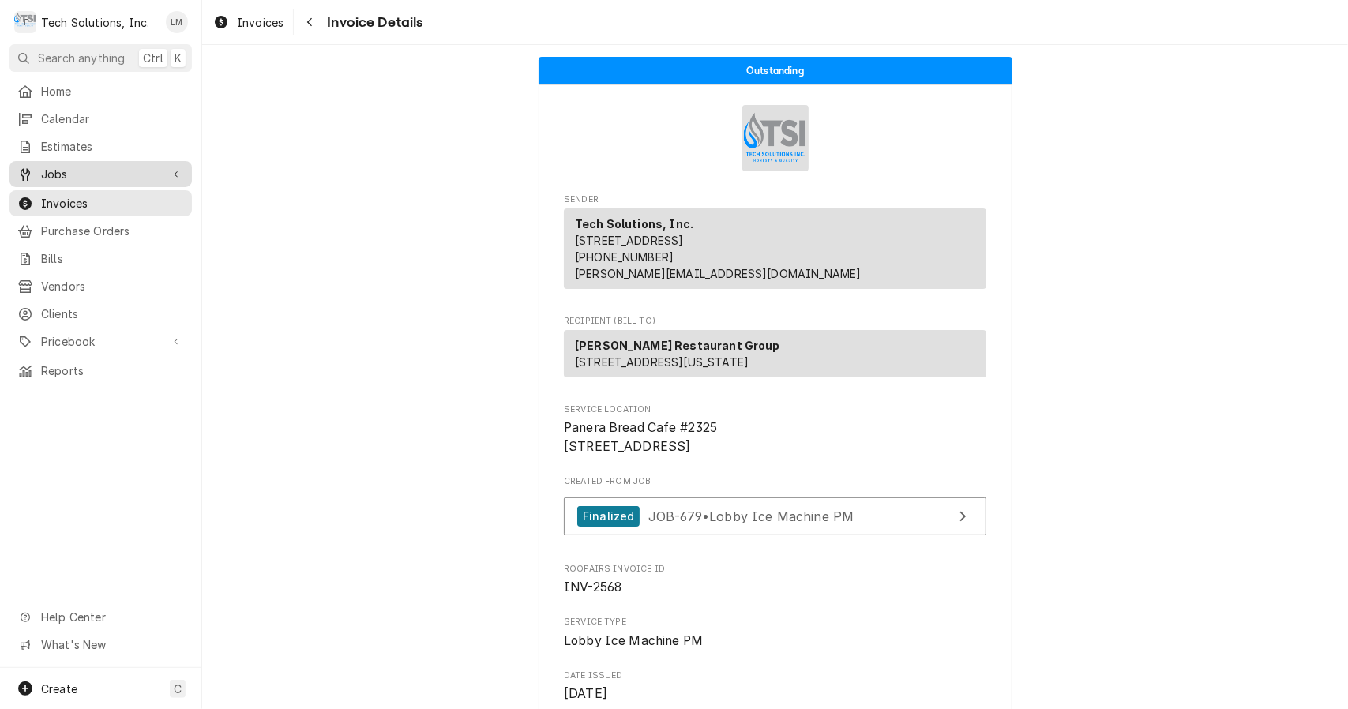
click at [79, 181] on link "Jobs" at bounding box center [100, 174] width 182 height 26
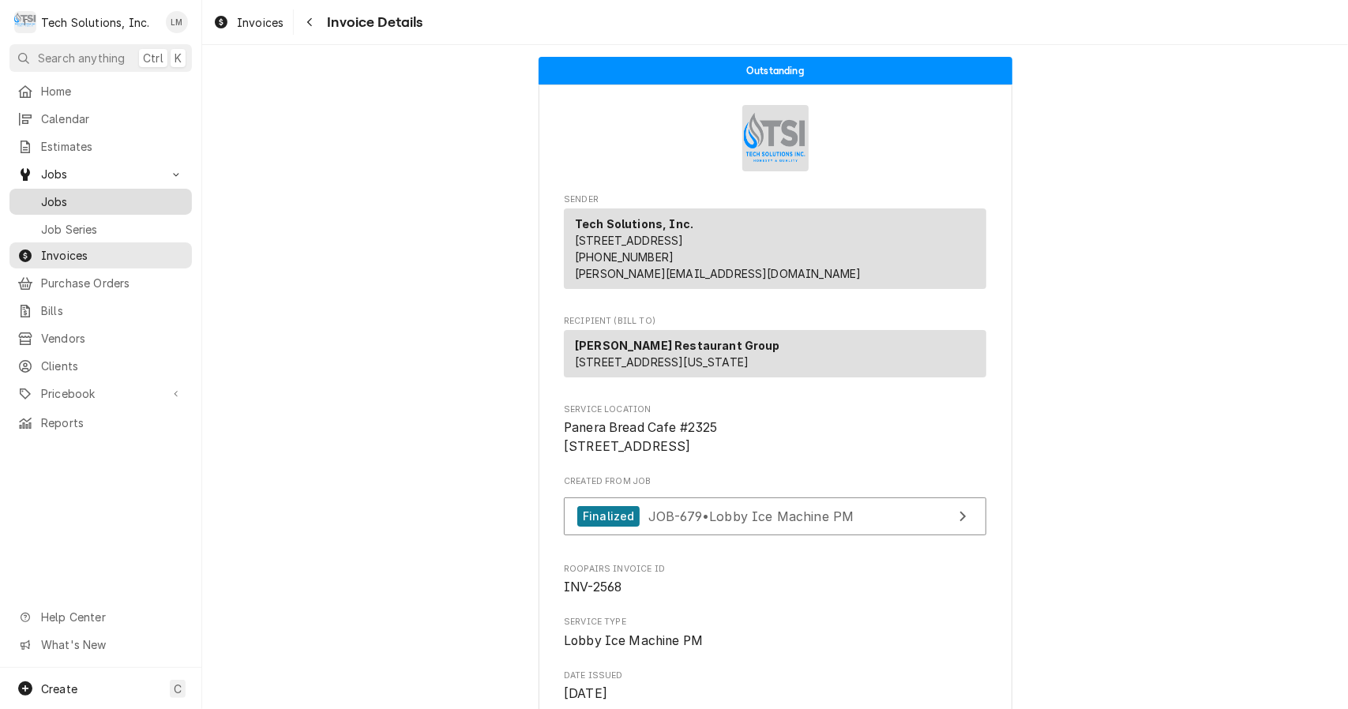
click at [60, 197] on span "Jobs" at bounding box center [112, 201] width 143 height 17
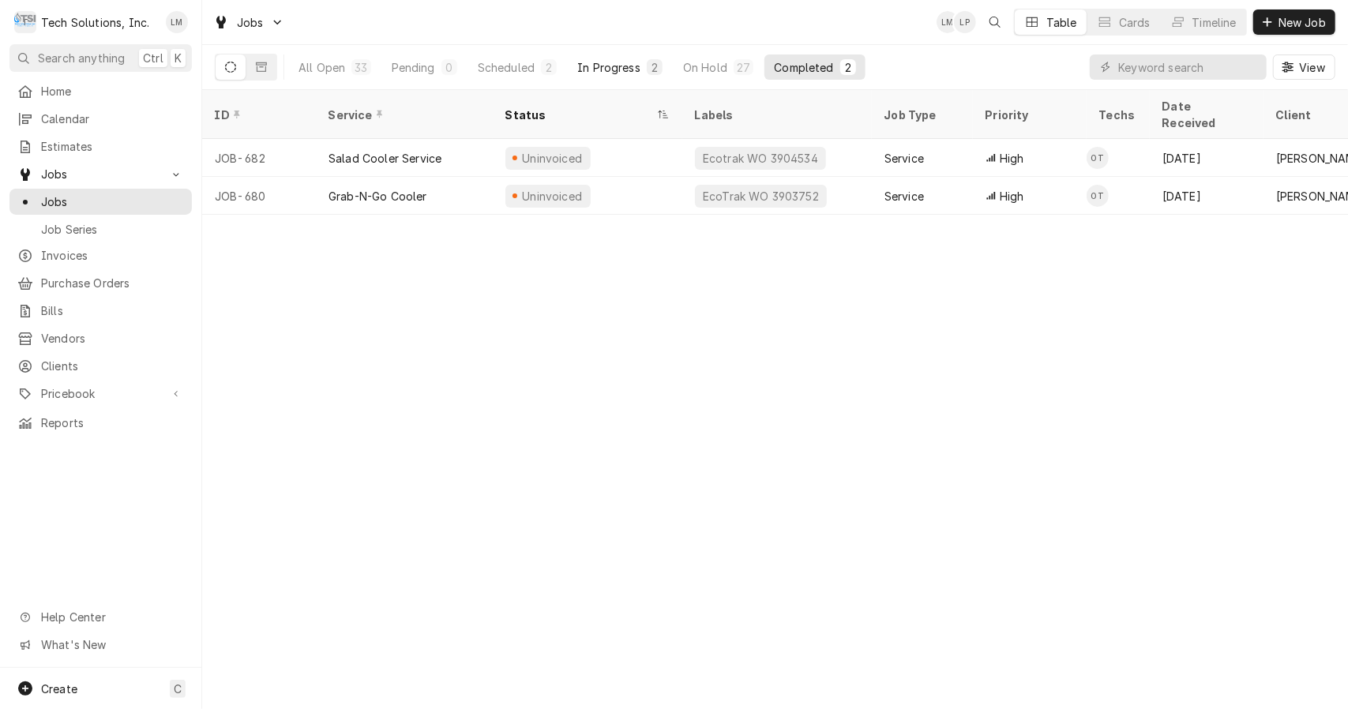
click at [614, 66] on div "In Progress" at bounding box center [608, 67] width 63 height 17
